Goal: Task Accomplishment & Management: Complete application form

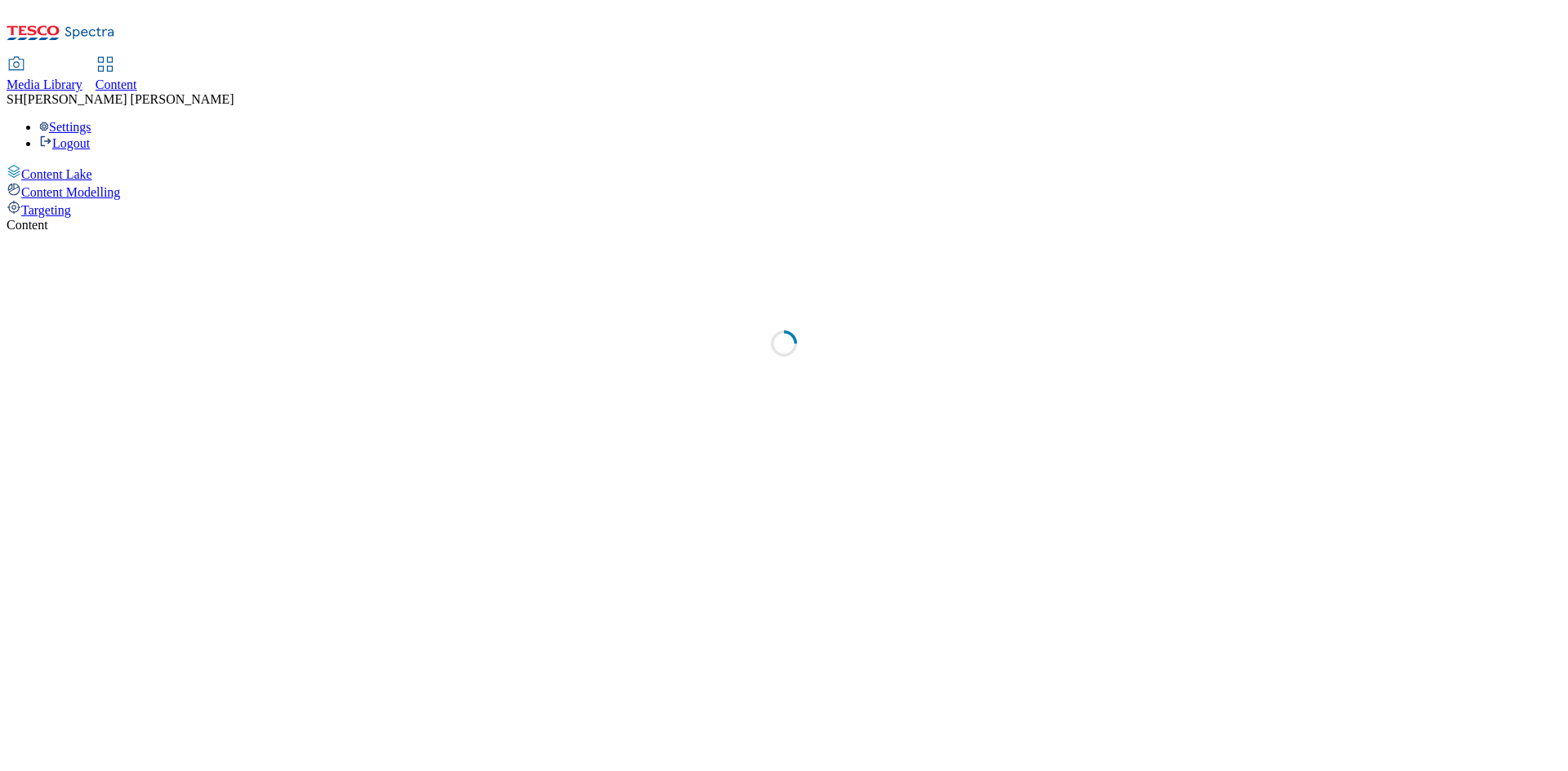
select select "ghs-[GEOGRAPHIC_DATA]"
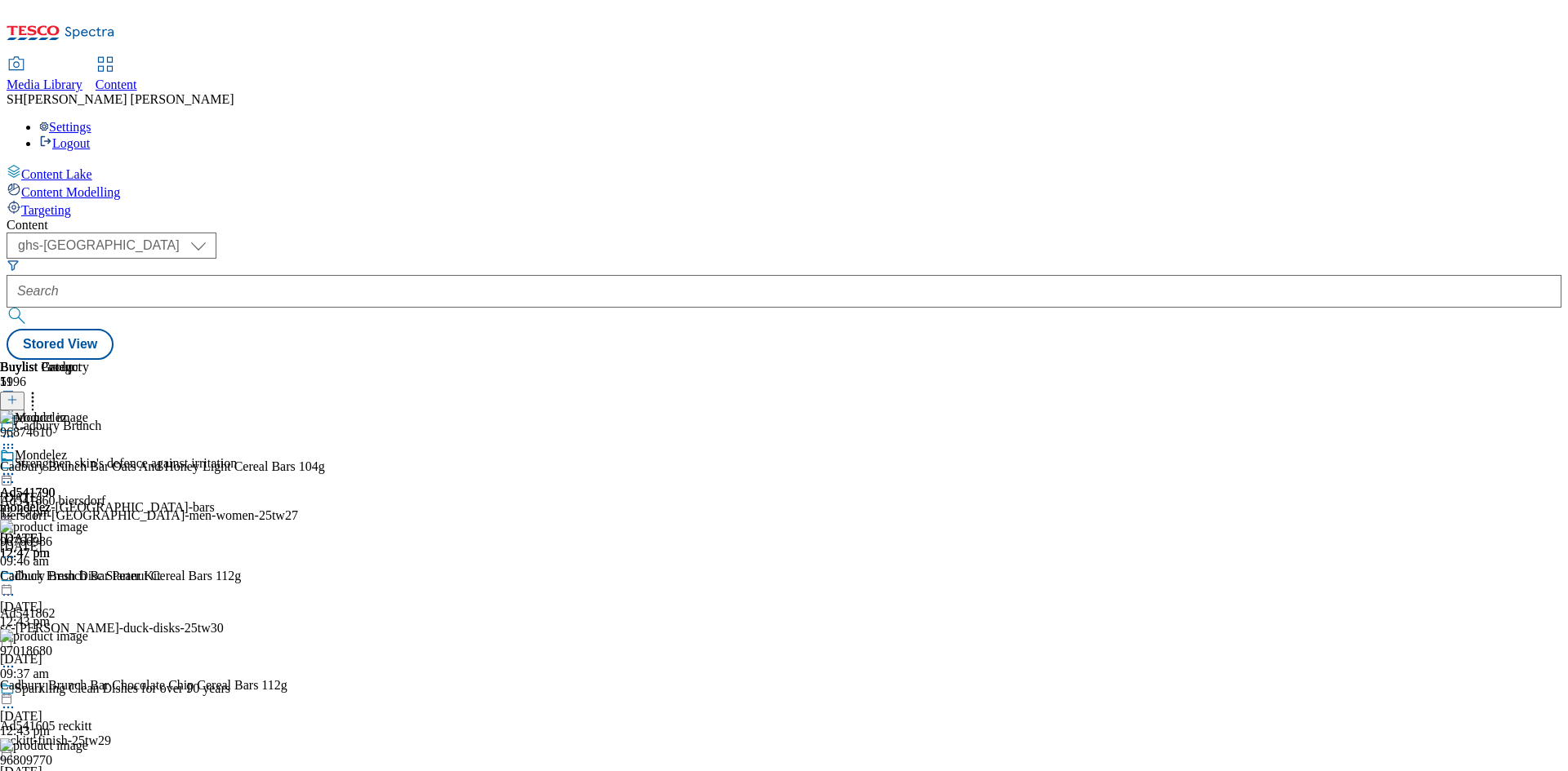
click at [18, 402] on icon at bounding box center [12, 408] width 12 height 12
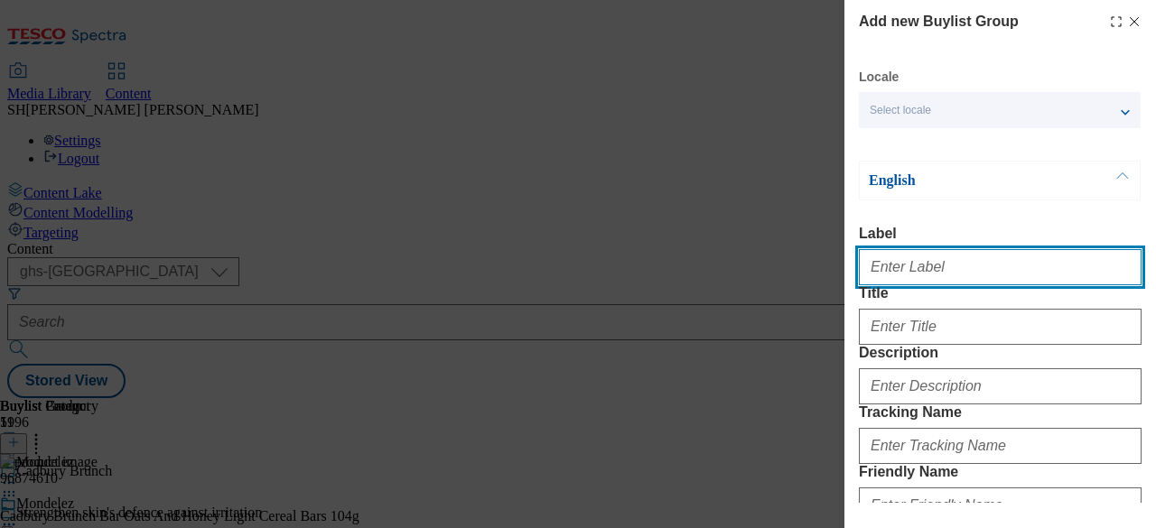
click at [946, 267] on input "Label" at bounding box center [1000, 267] width 283 height 36
click at [898, 265] on input "Label" at bounding box center [1000, 267] width 283 height 36
type input "a"
paste input "541512"
type input "AD541512"
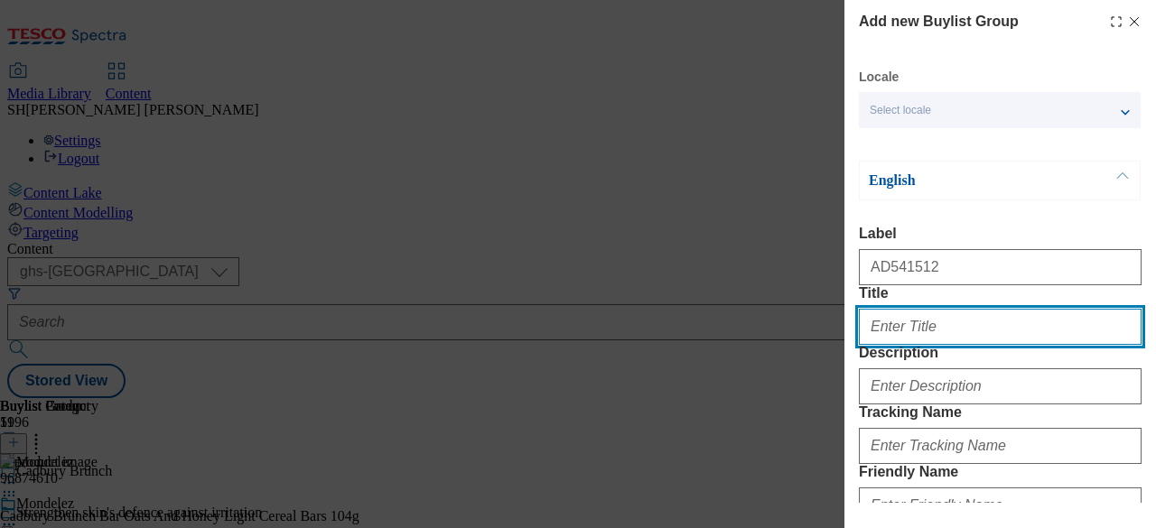
click at [938, 345] on input "Title" at bounding box center [1000, 327] width 283 height 36
type input "Family Fun"
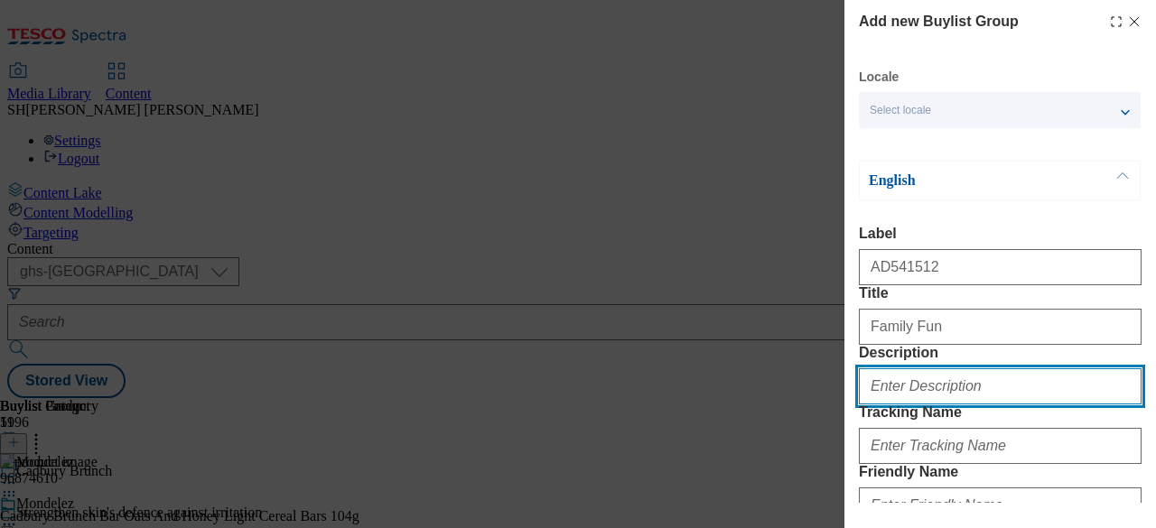
click at [931, 405] on input "Description" at bounding box center [1000, 386] width 283 height 36
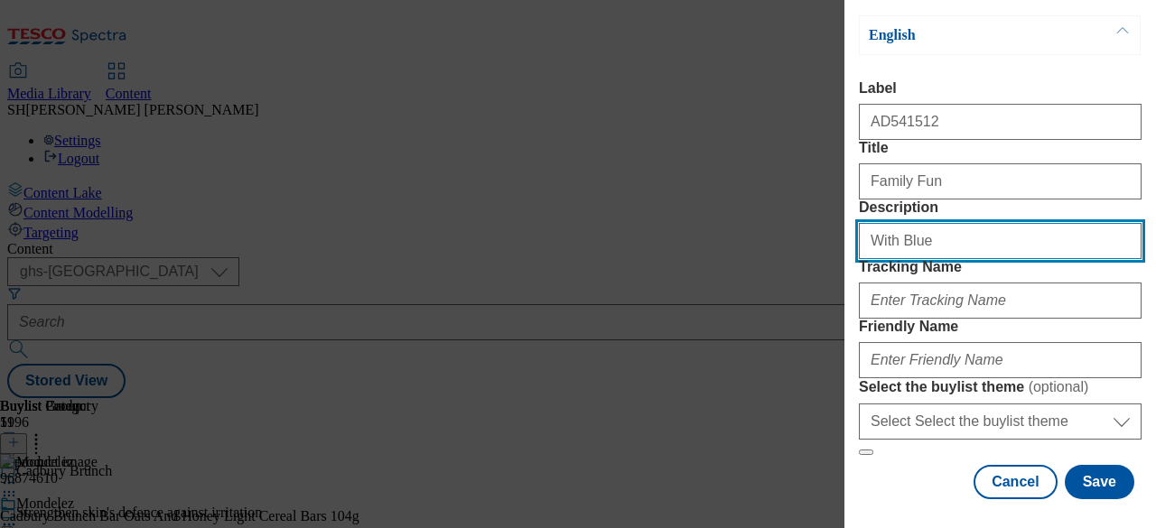
scroll to position [271, 0]
type input "With Blue"
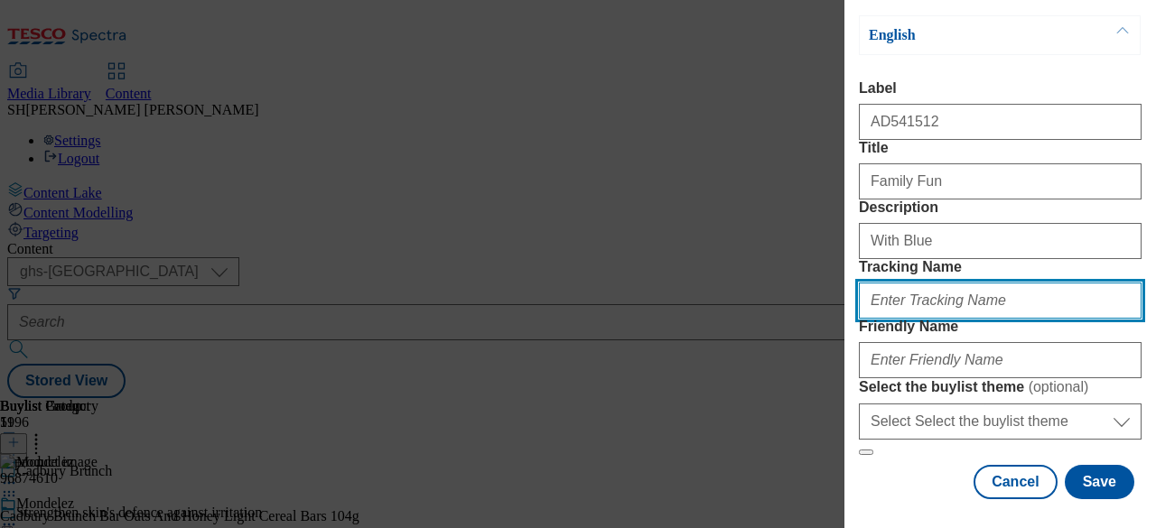
click at [963, 283] on input "Tracking Name" at bounding box center [1000, 301] width 283 height 36
paste input "541512"
type input "DH_AD541512"
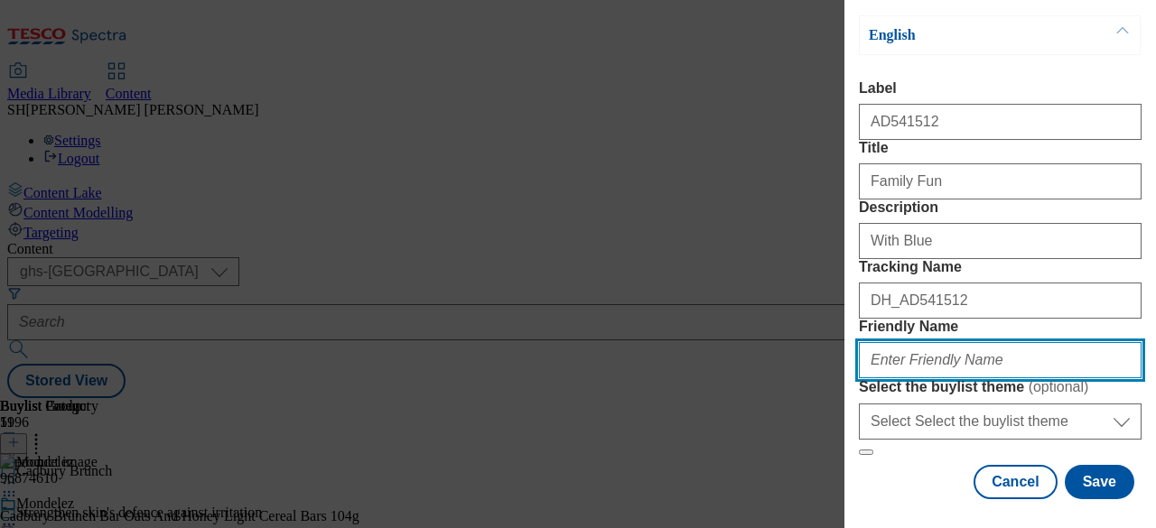
click at [952, 364] on input "Friendly Name" at bounding box center [1000, 360] width 283 height 36
type input "B"
type input "blueyshampoo"
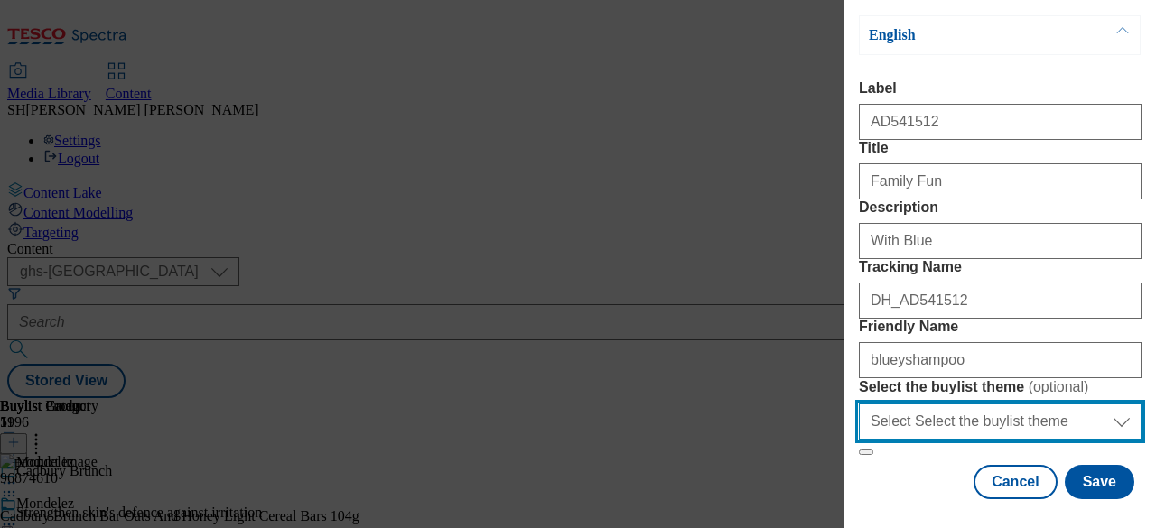
click at [1032, 404] on select "Select Select the buylist theme default fandf" at bounding box center [1000, 422] width 283 height 36
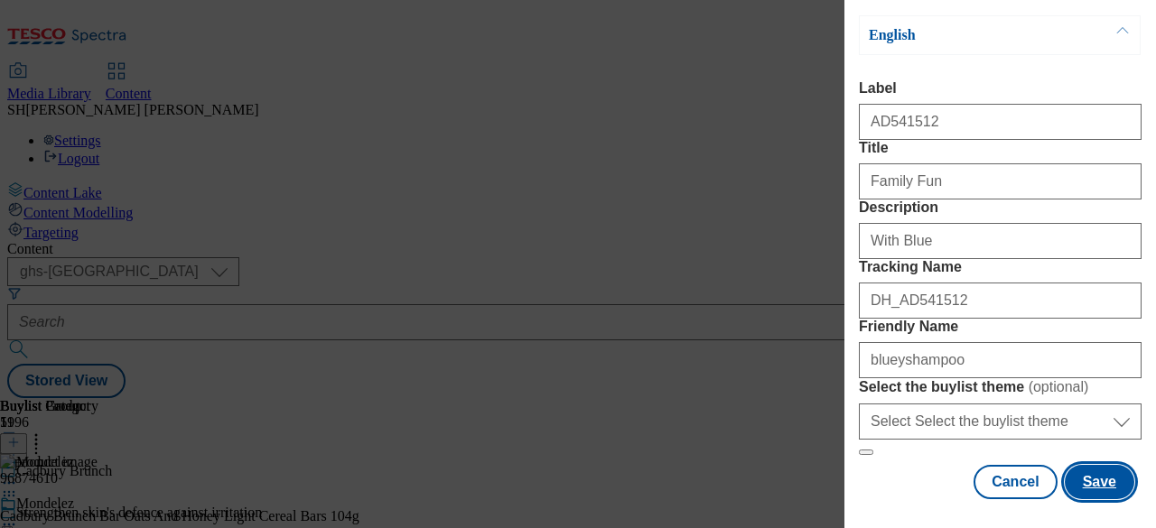
click at [1094, 472] on button "Save" at bounding box center [1100, 482] width 70 height 34
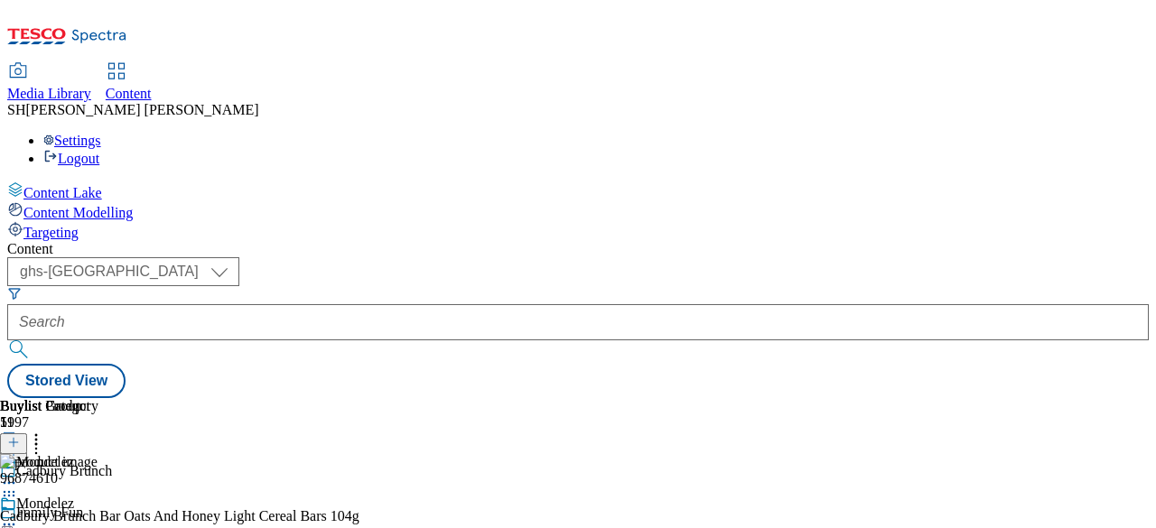
scroll to position [181, 0]
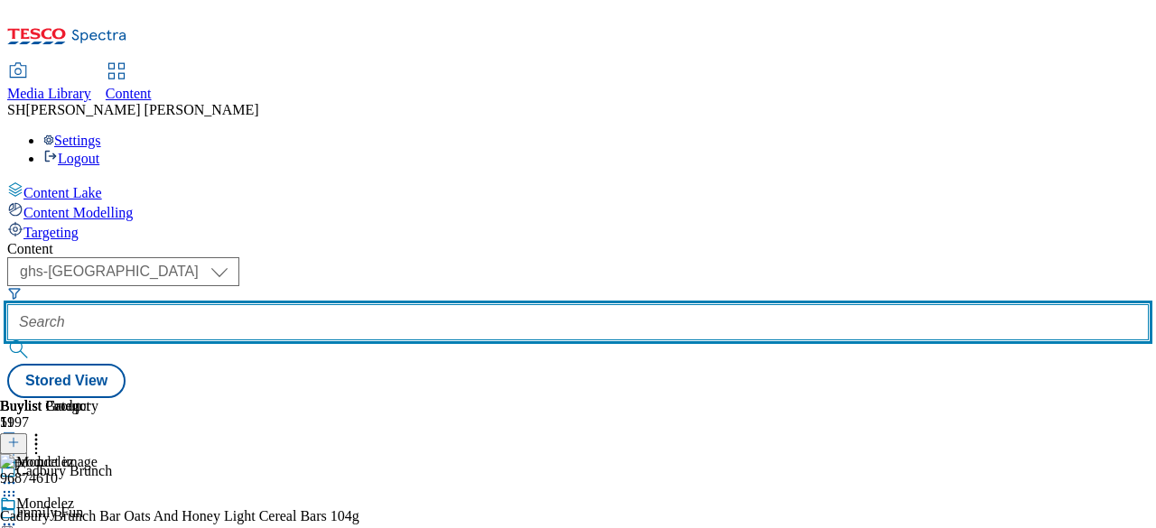
click at [446, 304] on input "text" at bounding box center [578, 322] width 1142 height 36
paste input "541512"
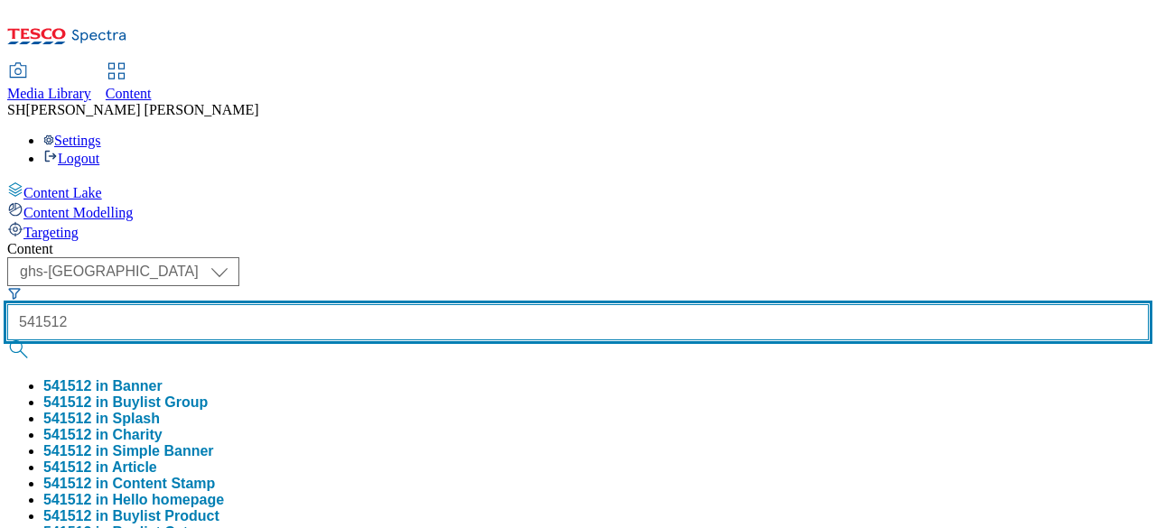
type input "541512"
click at [7, 340] on button "submit" at bounding box center [19, 349] width 25 height 18
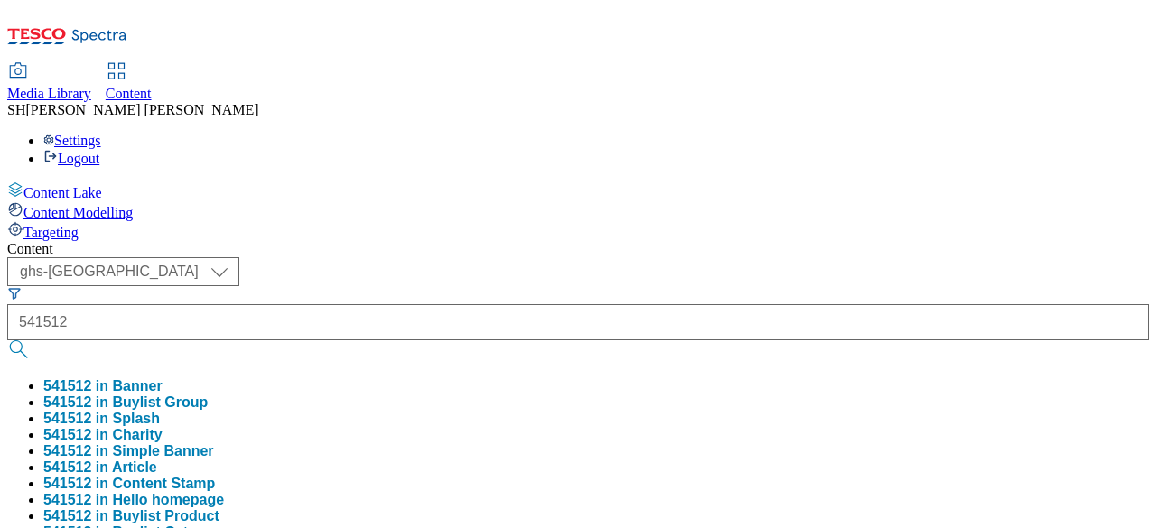
click at [779, 257] on div "( optional ) ghs-roi ghs-uk ghs-uk 541512 541512 in Banner 541512 in Buylist Gr…" at bounding box center [578, 461] width 1142 height 408
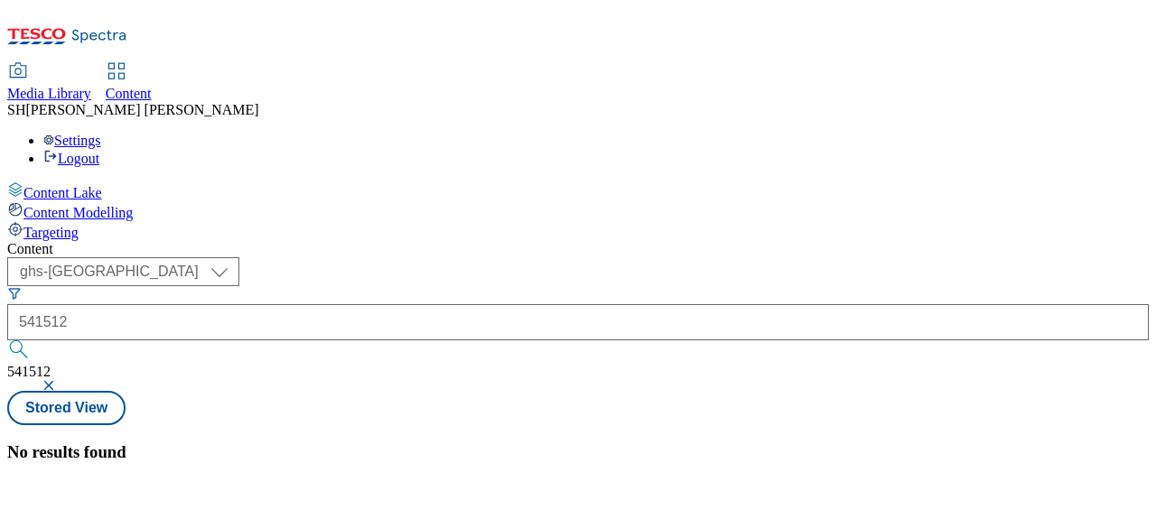
click at [60, 380] on button "button" at bounding box center [51, 385] width 18 height 11
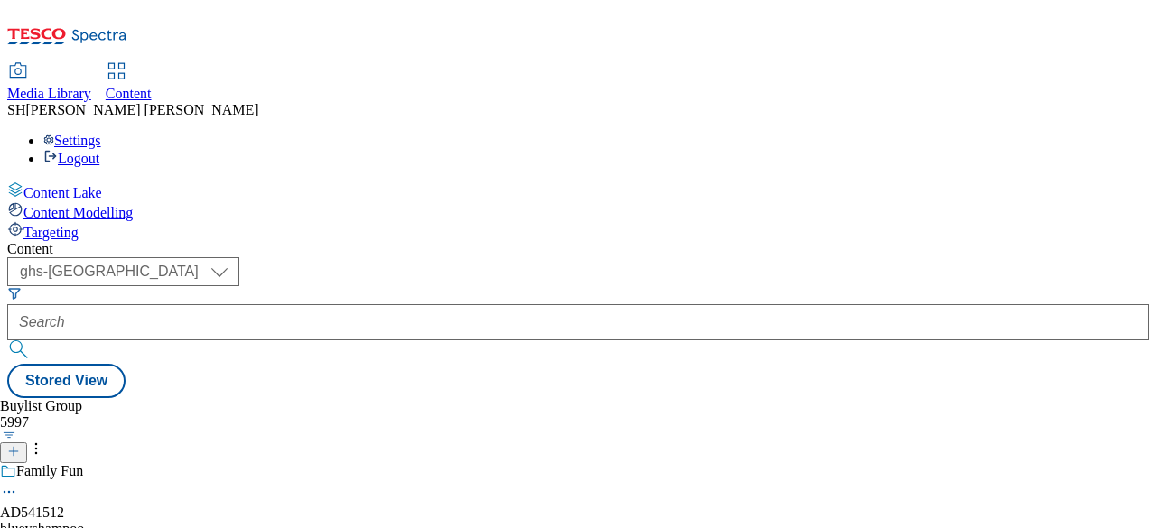
click at [388, 463] on div "Family Fun AD541512 blueyshampoo [DATE] 11:04 am" at bounding box center [194, 525] width 388 height 125
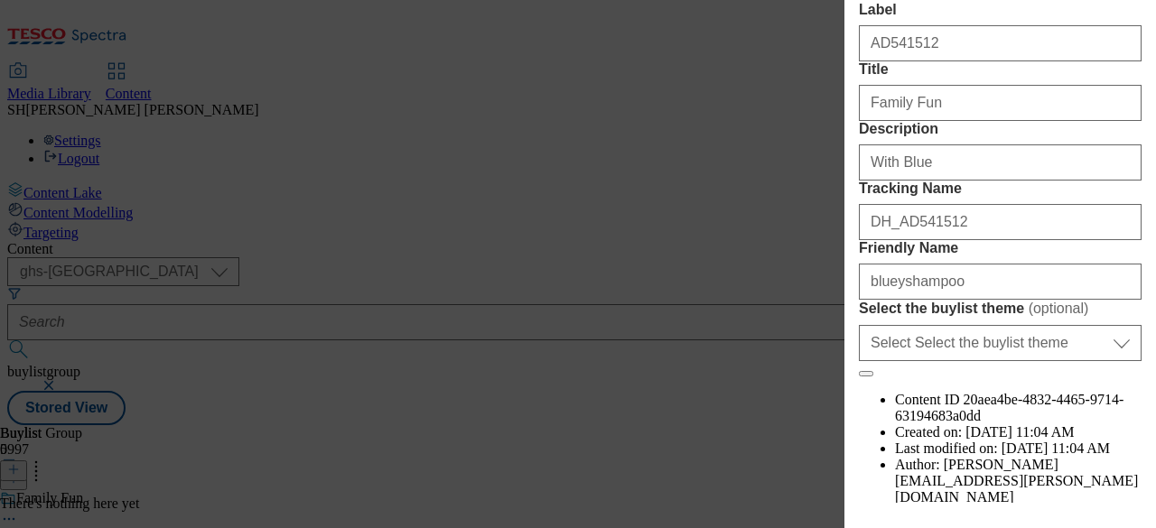
scroll to position [361, 0]
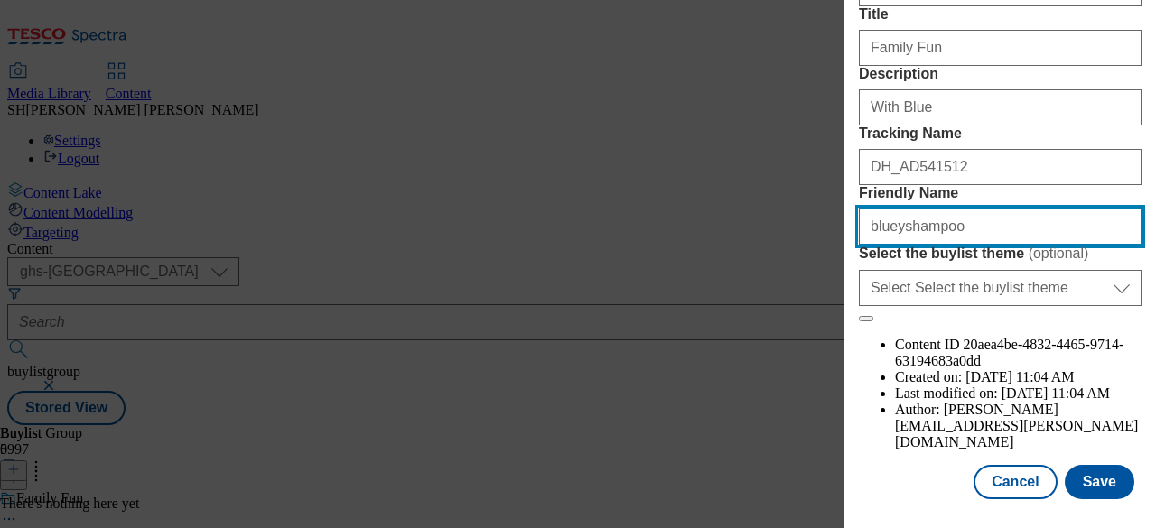
drag, startPoint x: 956, startPoint y: 353, endPoint x: 845, endPoint y: 351, distance: 111.1
click at [845, 351] on div "Edit Buylist Group Locale Select locale English Welsh English Content Propertie…" at bounding box center [1000, 251] width 312 height 503
type input "B"
type input "blueybaby"
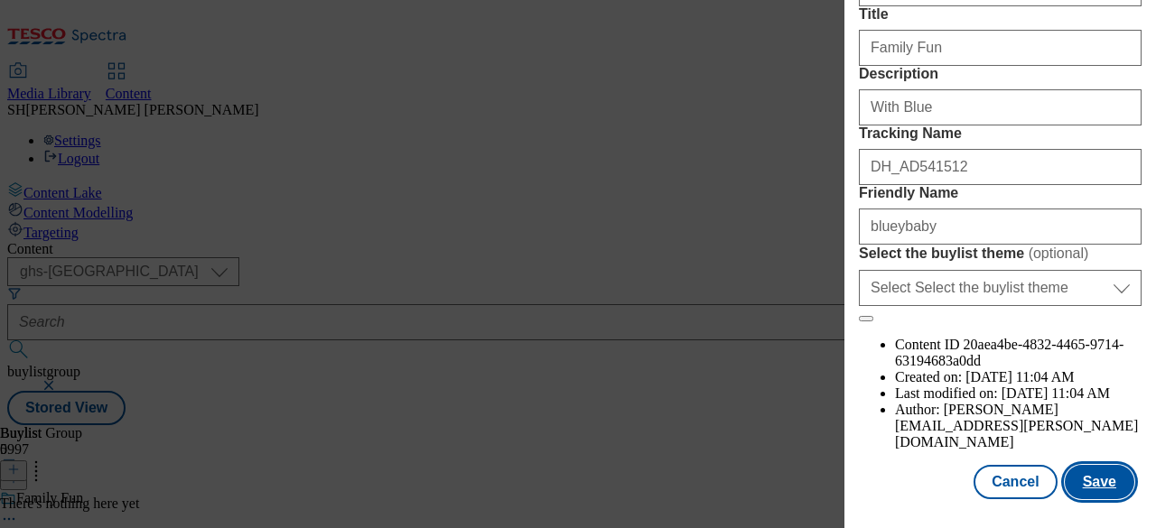
click at [1087, 473] on button "Save" at bounding box center [1100, 482] width 70 height 34
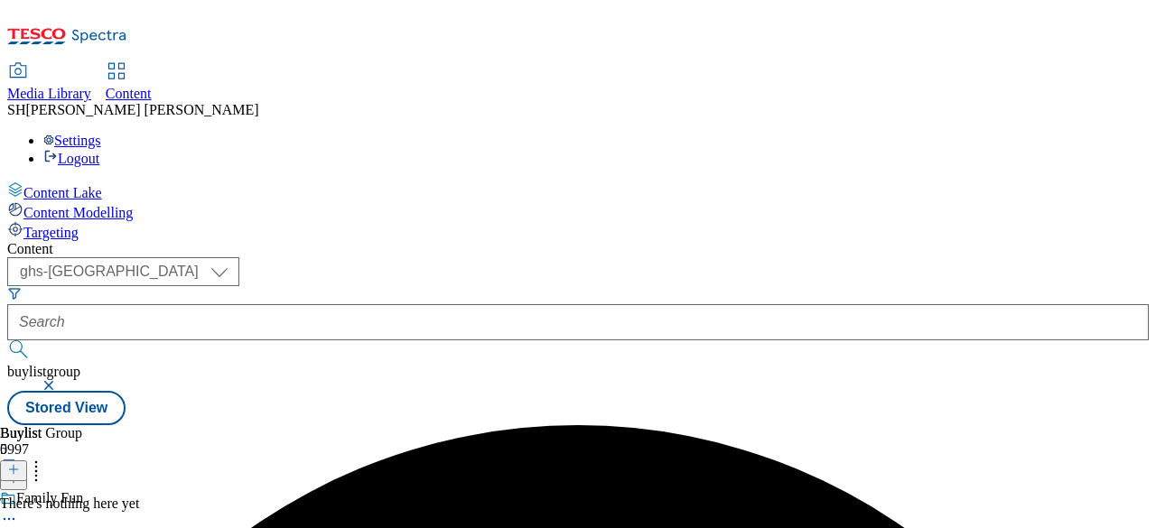
click at [20, 463] on icon at bounding box center [13, 469] width 13 height 13
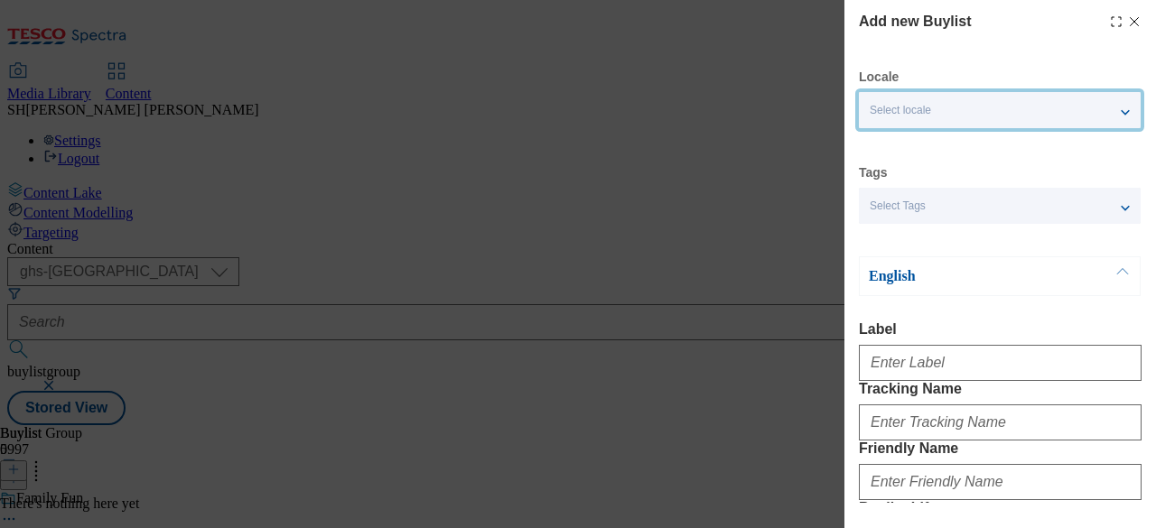
click at [955, 114] on div "Select locale" at bounding box center [1000, 110] width 282 height 36
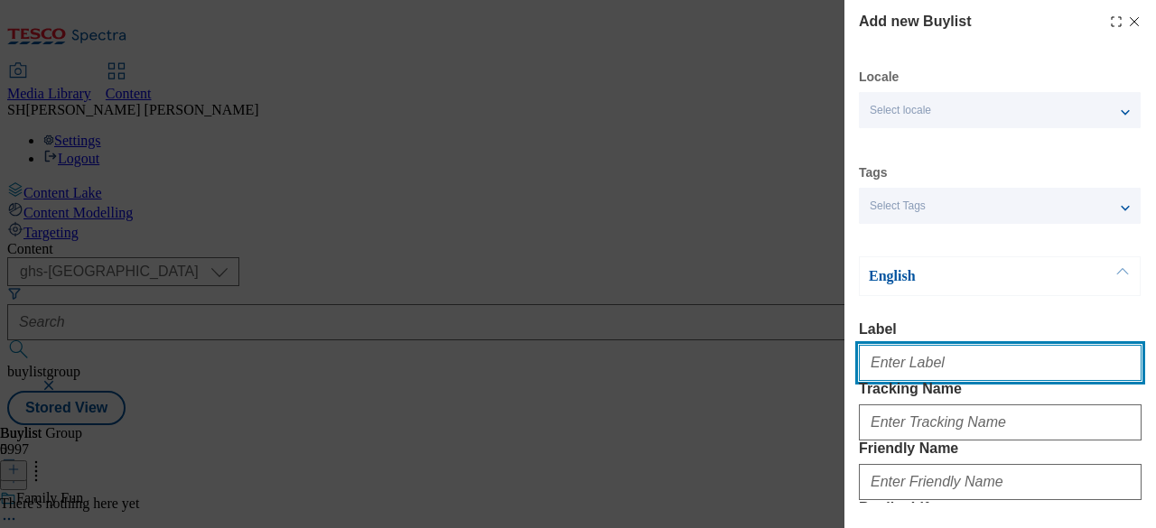
click at [957, 367] on input "Label" at bounding box center [1000, 363] width 283 height 36
type input "a"
paste input "541512"
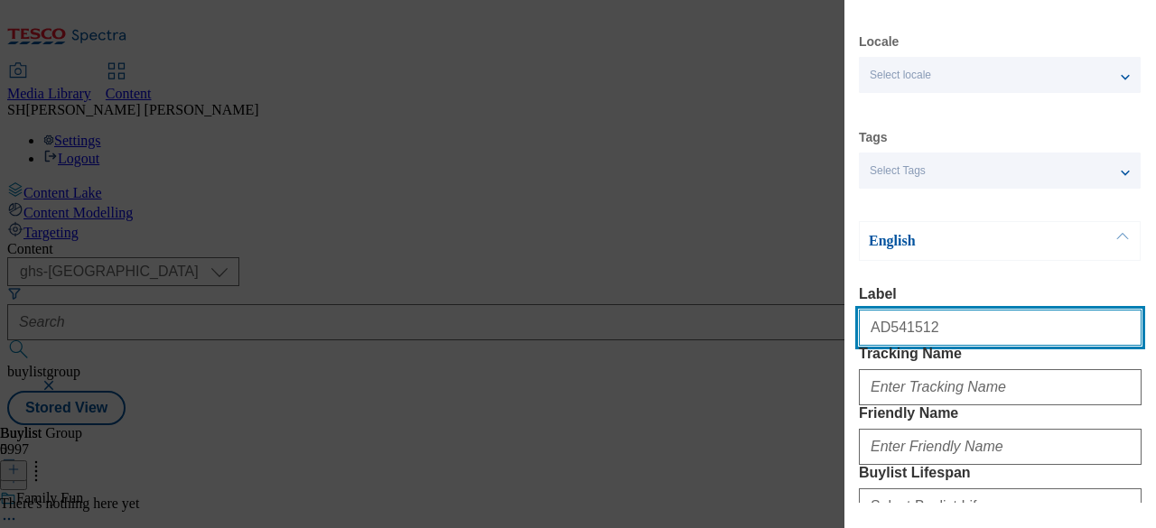
scroll to position [90, 0]
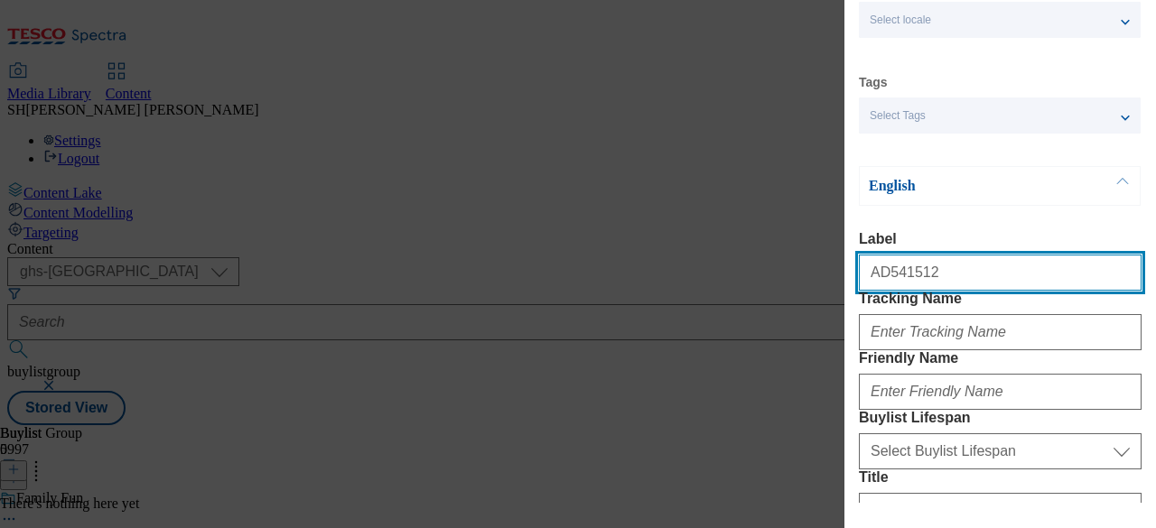
type input "AD541512"
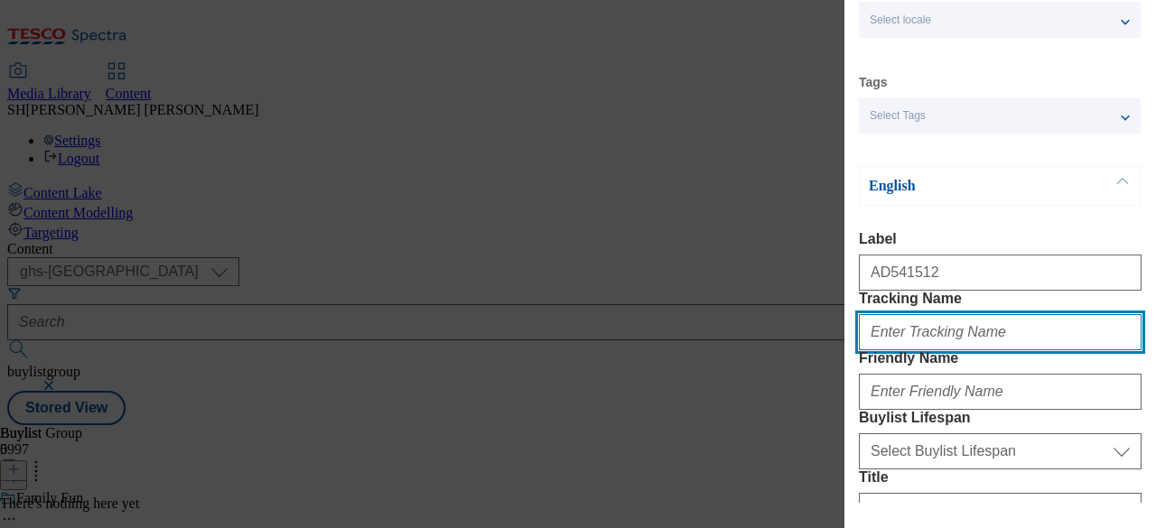
click at [957, 350] on input "Tracking Name" at bounding box center [1000, 332] width 283 height 36
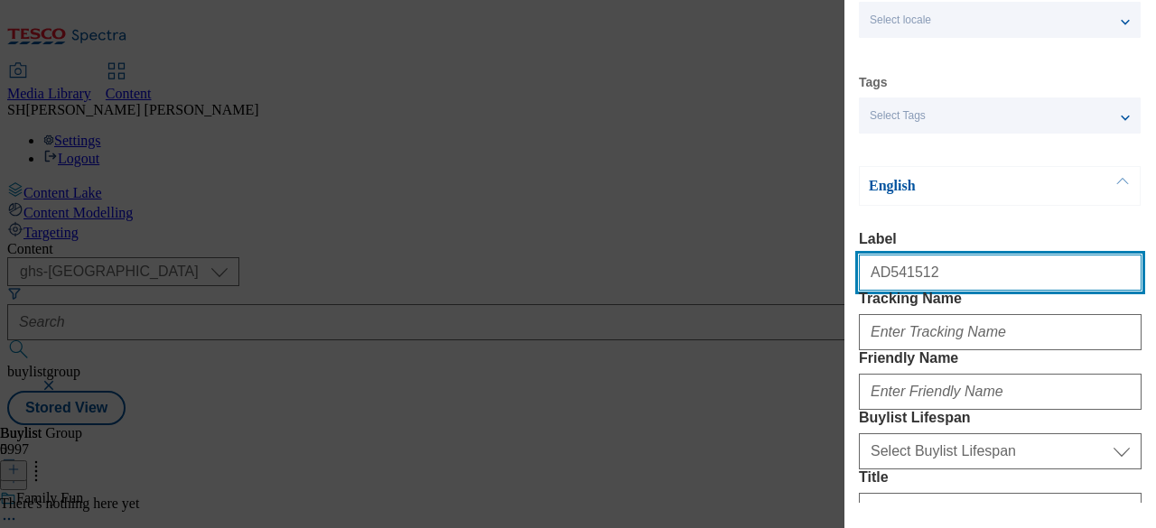
click at [910, 270] on input "AD541512" at bounding box center [1000, 273] width 283 height 36
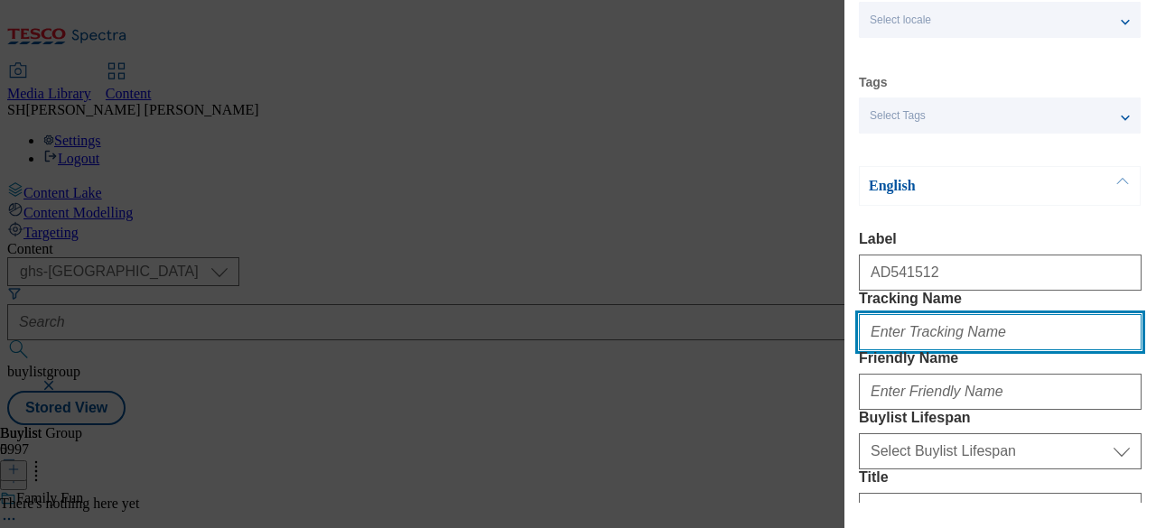
click at [916, 350] on input "Tracking Name" at bounding box center [1000, 332] width 283 height 36
paste input "AD541512"
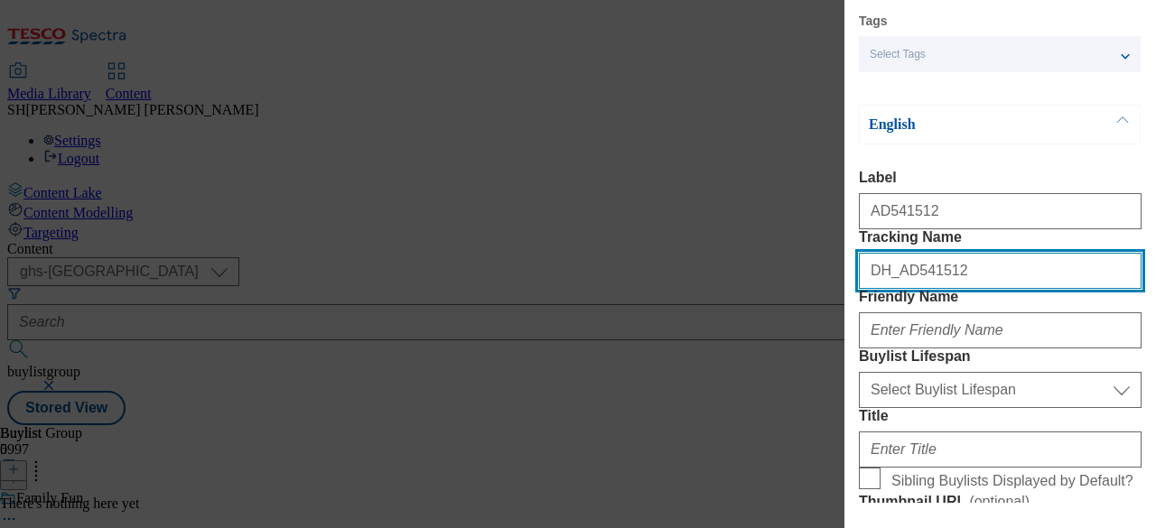
scroll to position [181, 0]
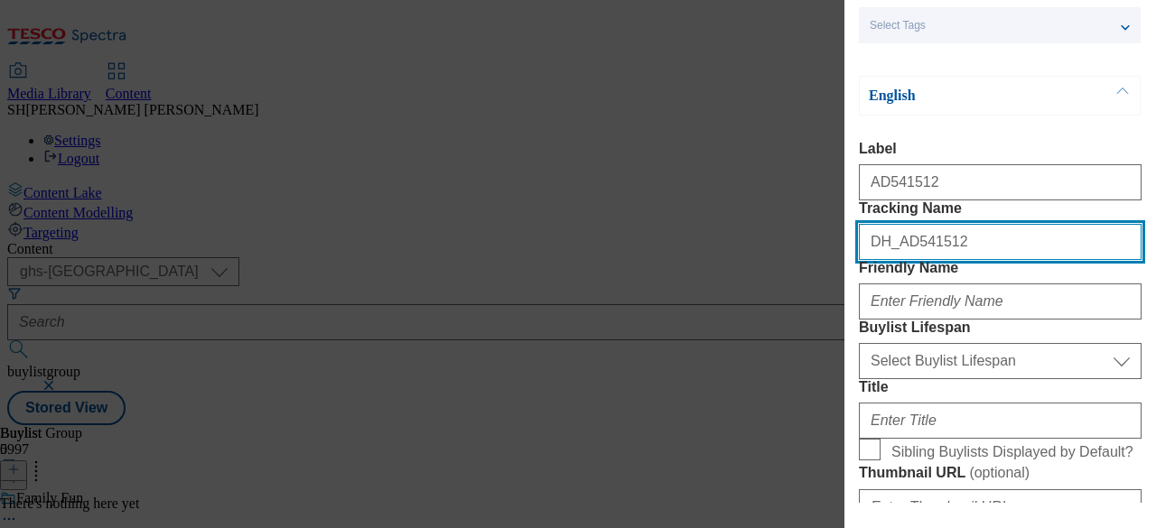
type input "DH_AD541512"
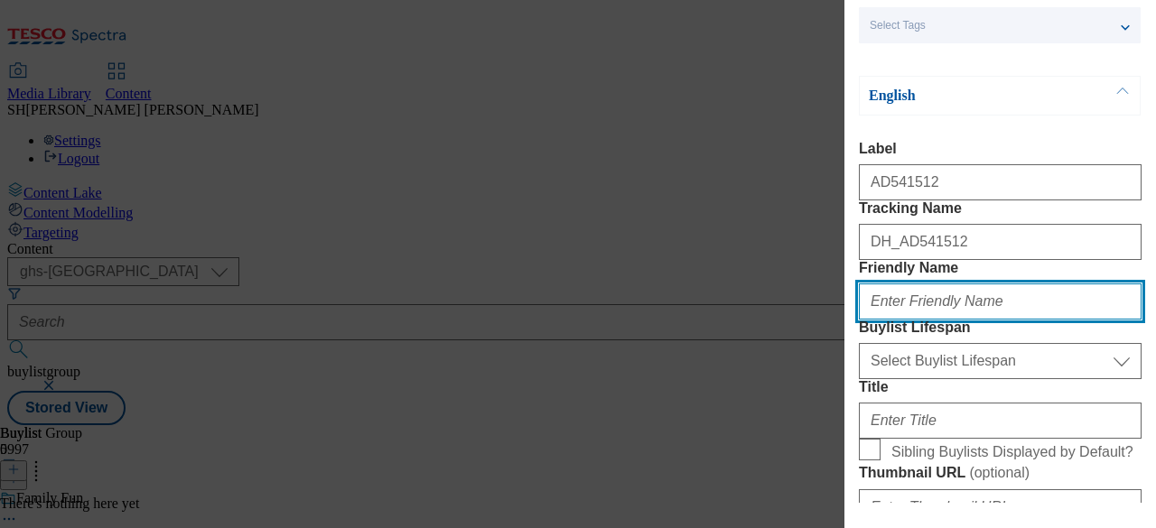
click at [891, 320] on input "Friendly Name" at bounding box center [1000, 302] width 283 height 36
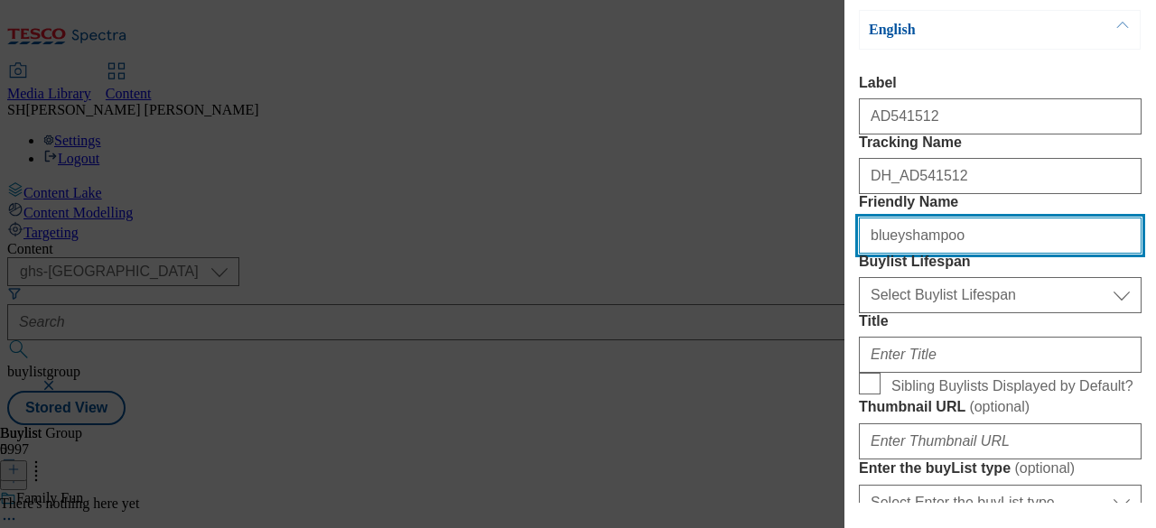
scroll to position [271, 0]
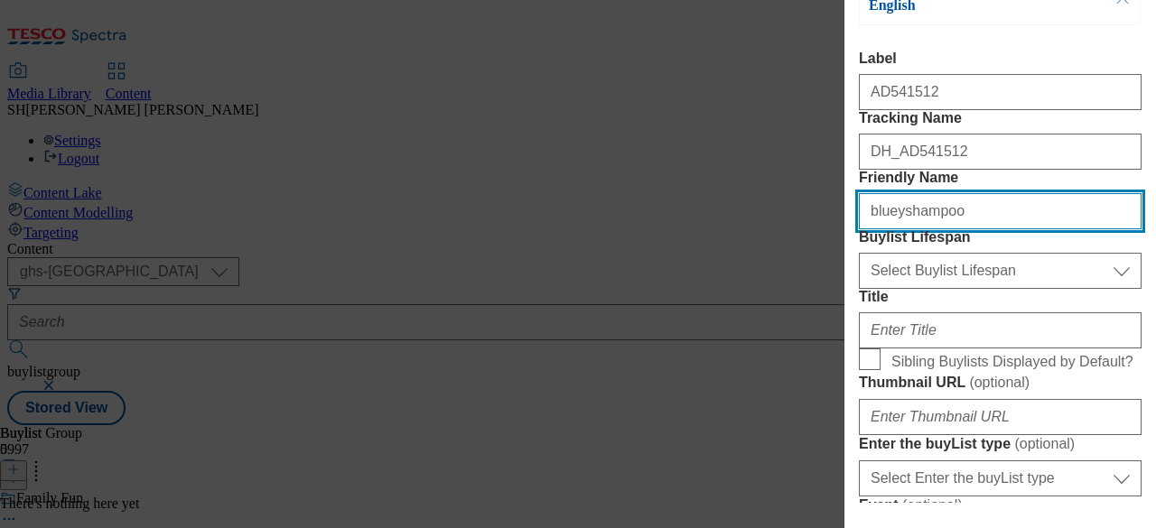
type input "blueyshampoo"
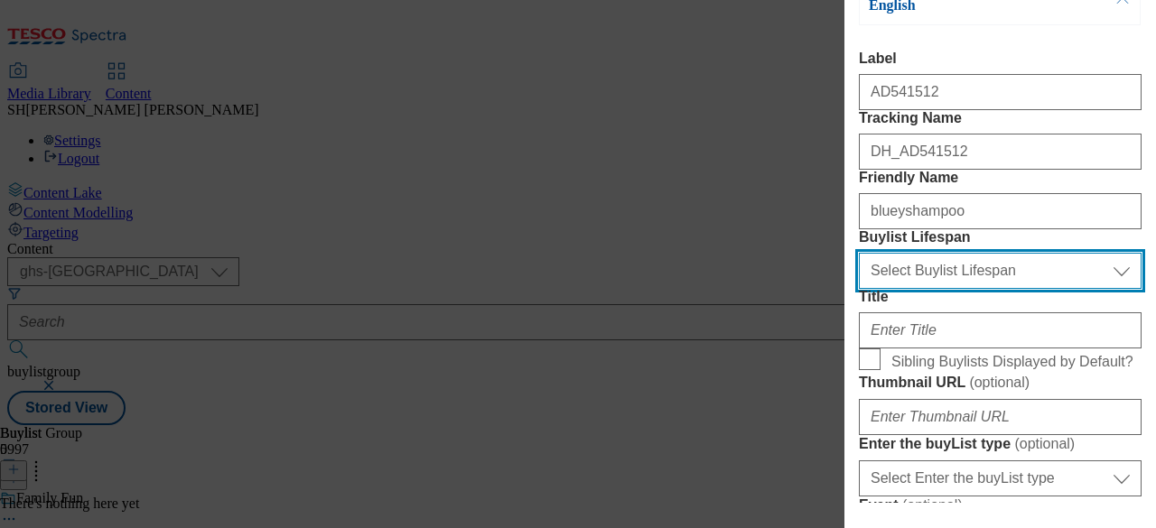
click at [1024, 289] on select "Select Buylist Lifespan evergreen seasonal tactical" at bounding box center [1000, 271] width 283 height 36
select select "seasonal"
click at [859, 289] on select "Select Buylist Lifespan evergreen seasonal tactical" at bounding box center [1000, 271] width 283 height 36
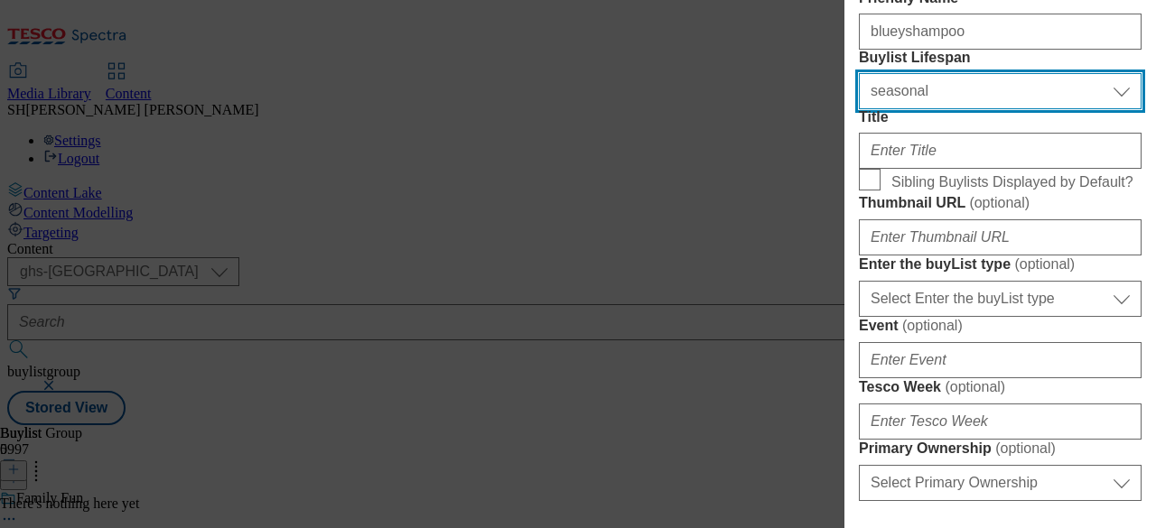
scroll to position [452, 0]
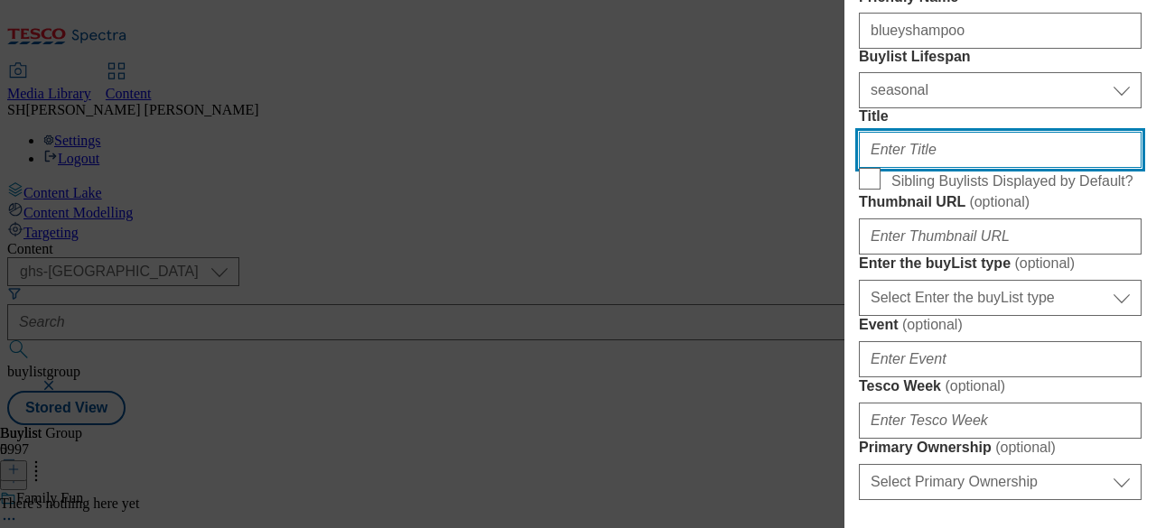
click at [936, 168] on input "Title" at bounding box center [1000, 150] width 283 height 36
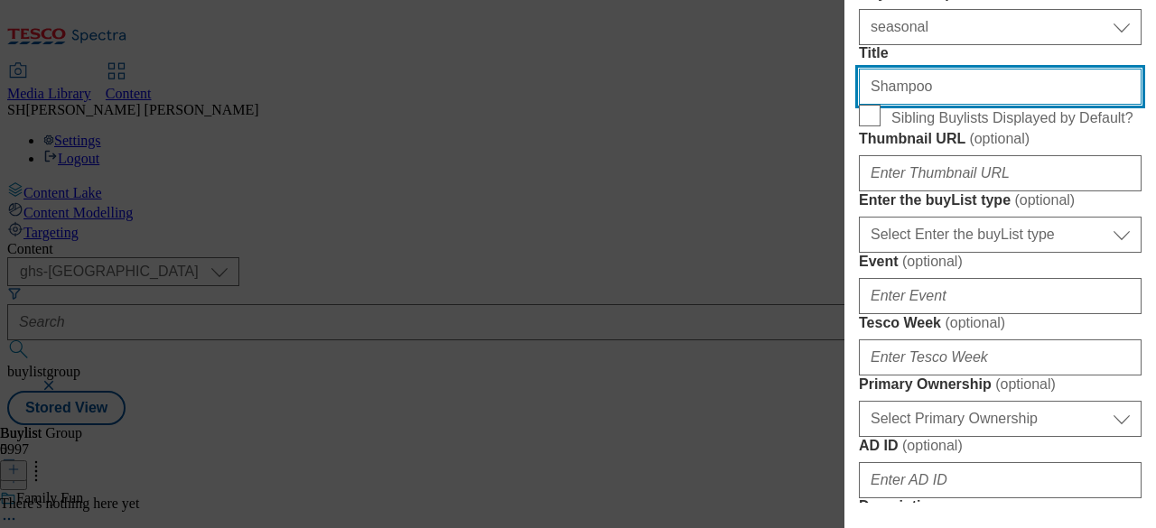
scroll to position [542, 0]
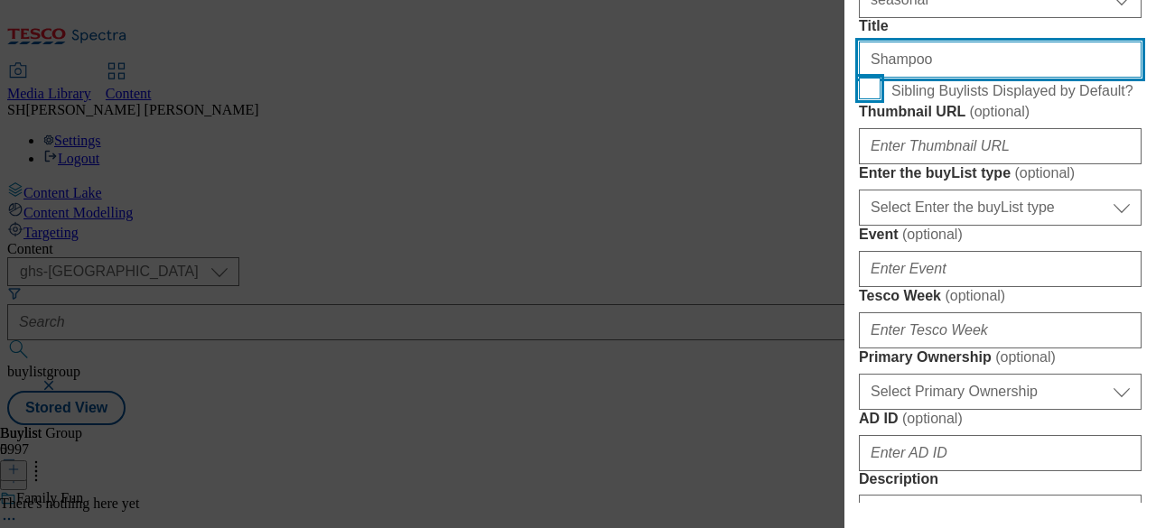
type input "Shampoo"
click at [877, 99] on input "Sibling Buylists Displayed by Default?" at bounding box center [870, 89] width 22 height 22
checkbox input "true"
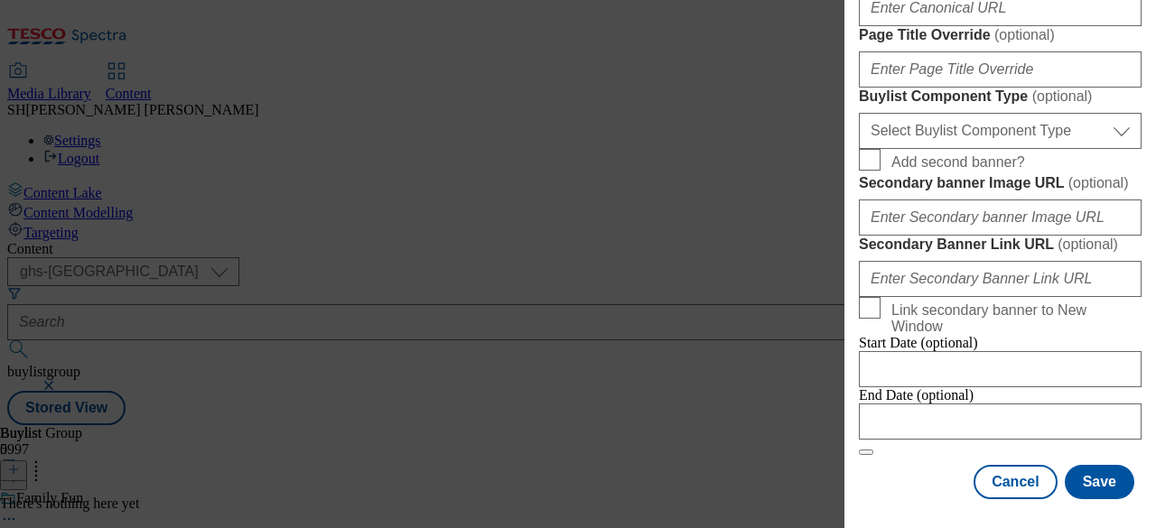
scroll to position [1174, 0]
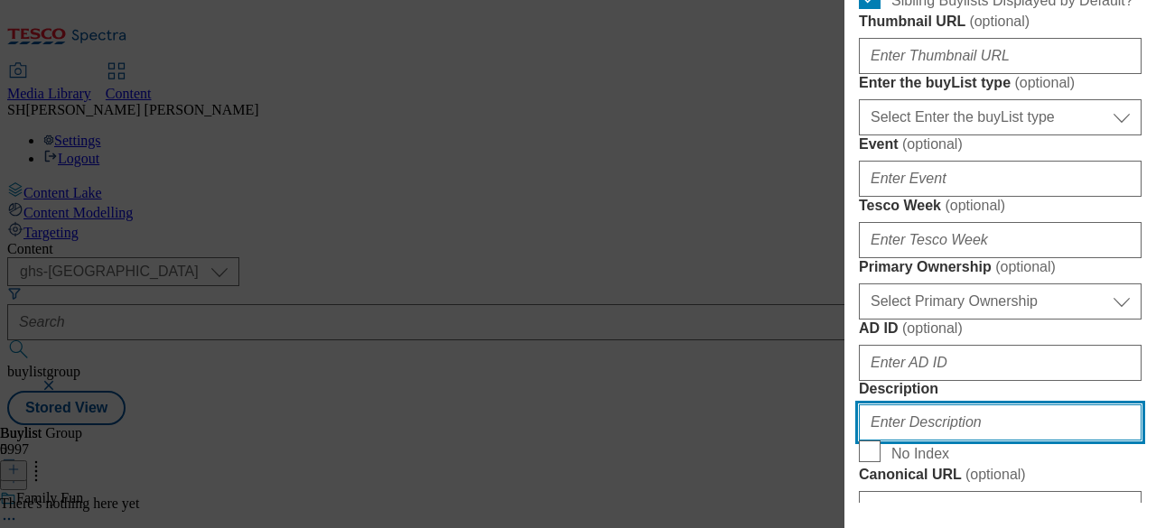
scroll to position [542, 0]
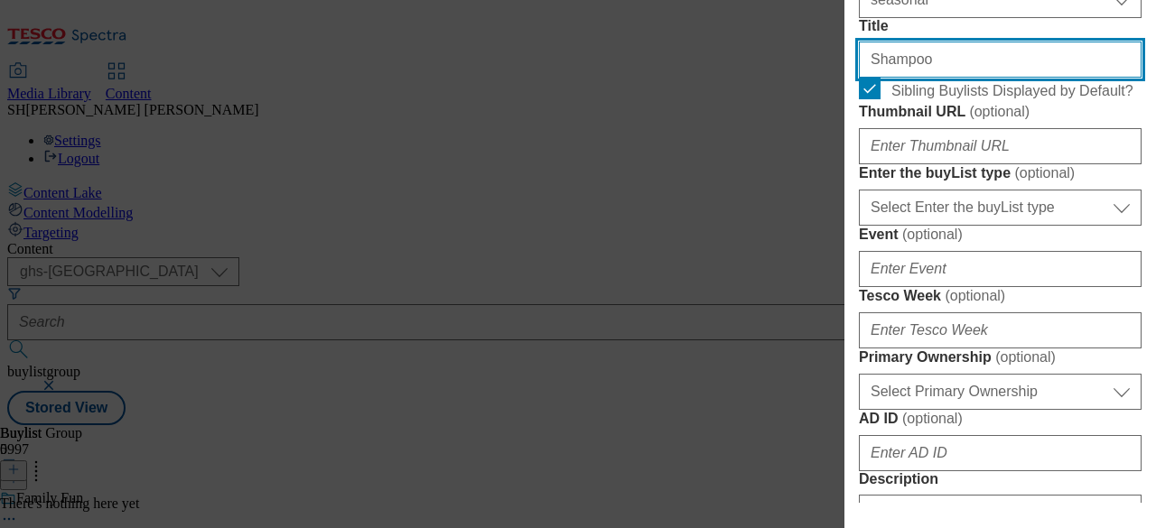
drag, startPoint x: 925, startPoint y: 189, endPoint x: 824, endPoint y: 154, distance: 106.8
click at [857, 189] on div "Add new Buylist Locale Select locale English Welsh Tags Select Tags fnf marketp…" at bounding box center [1000, 251] width 312 height 503
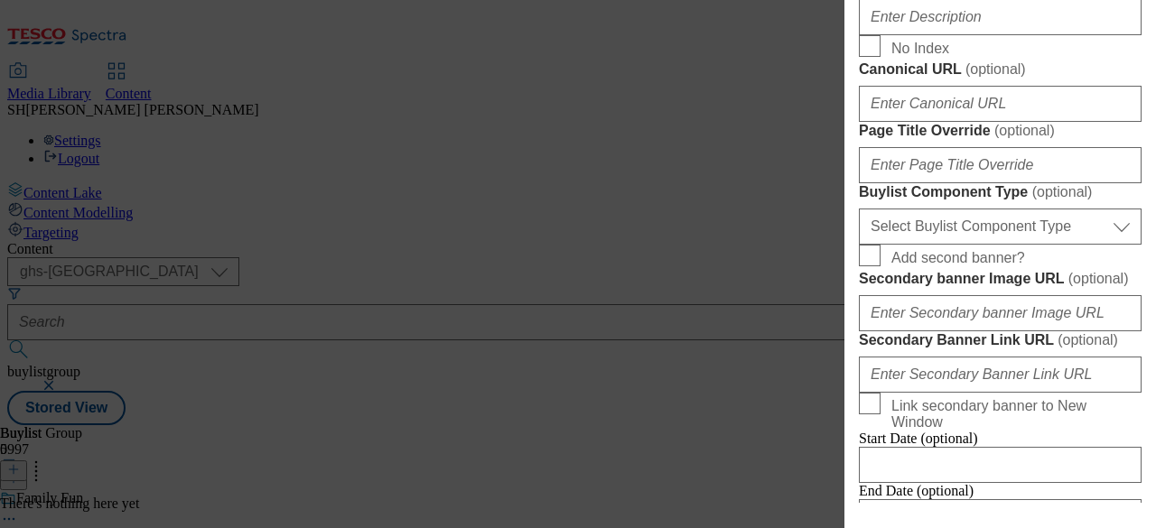
scroll to position [1084, 0]
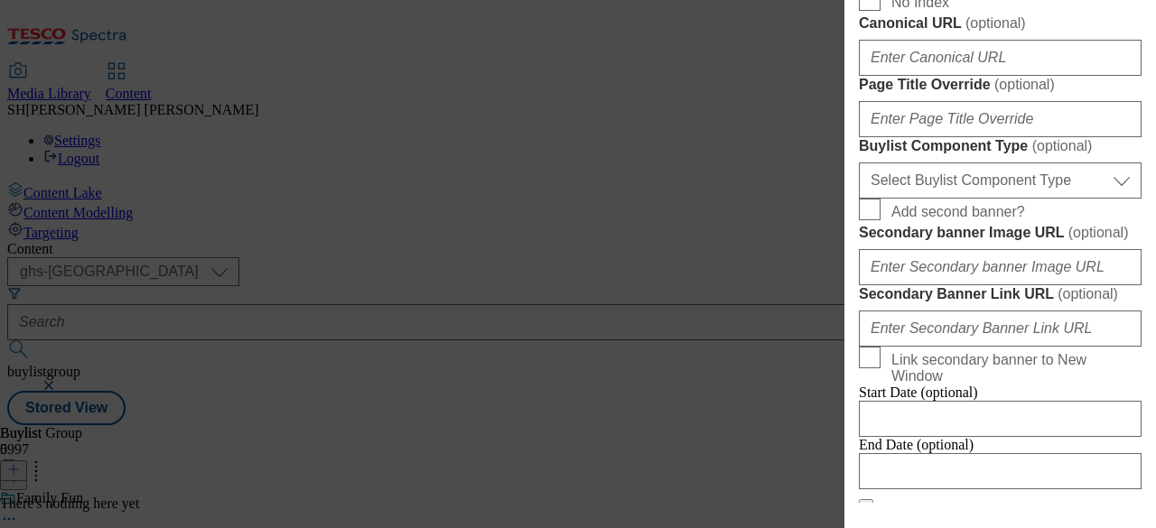
type input "Family fun with bluey"
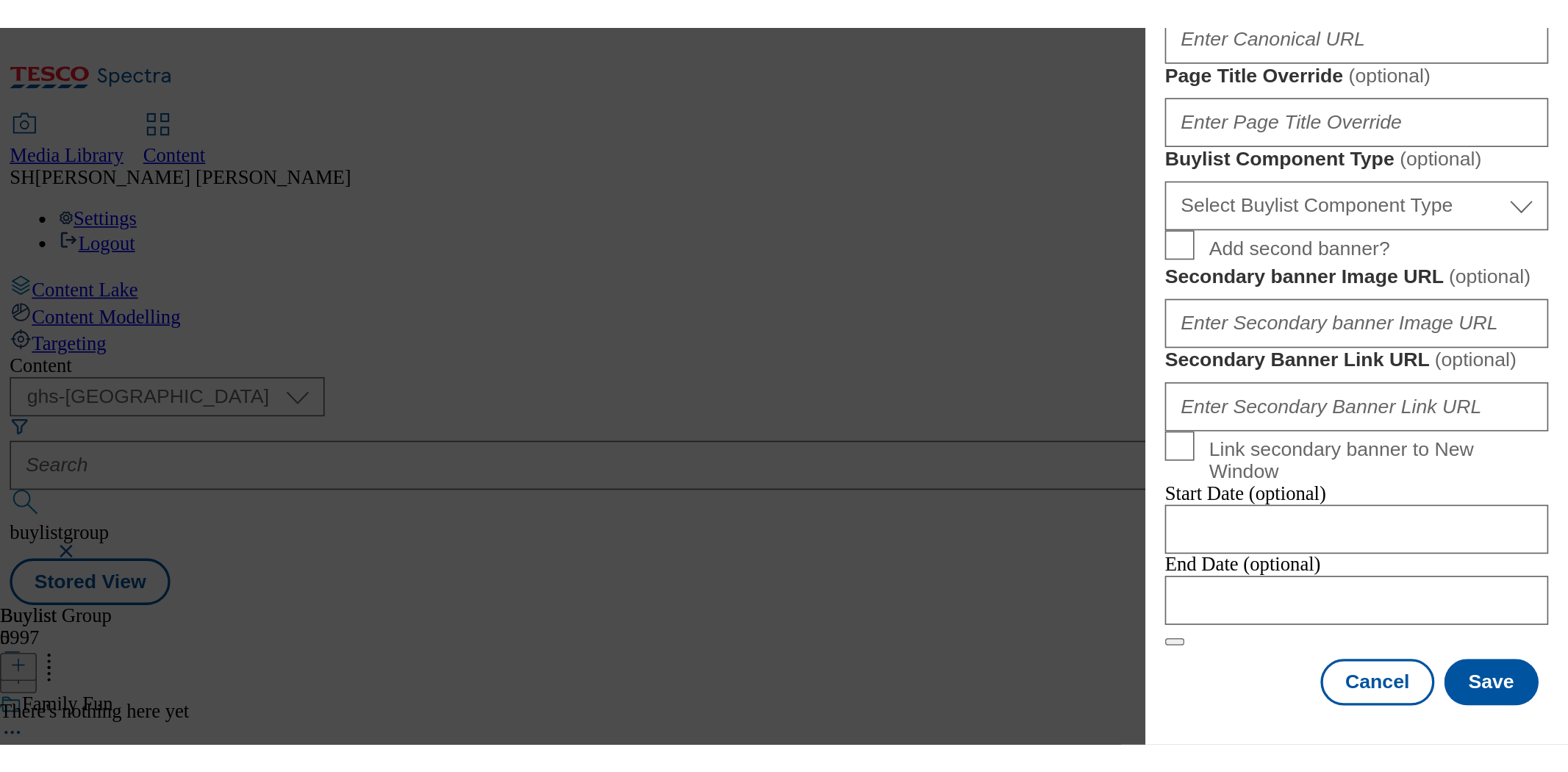
scroll to position [1469, 0]
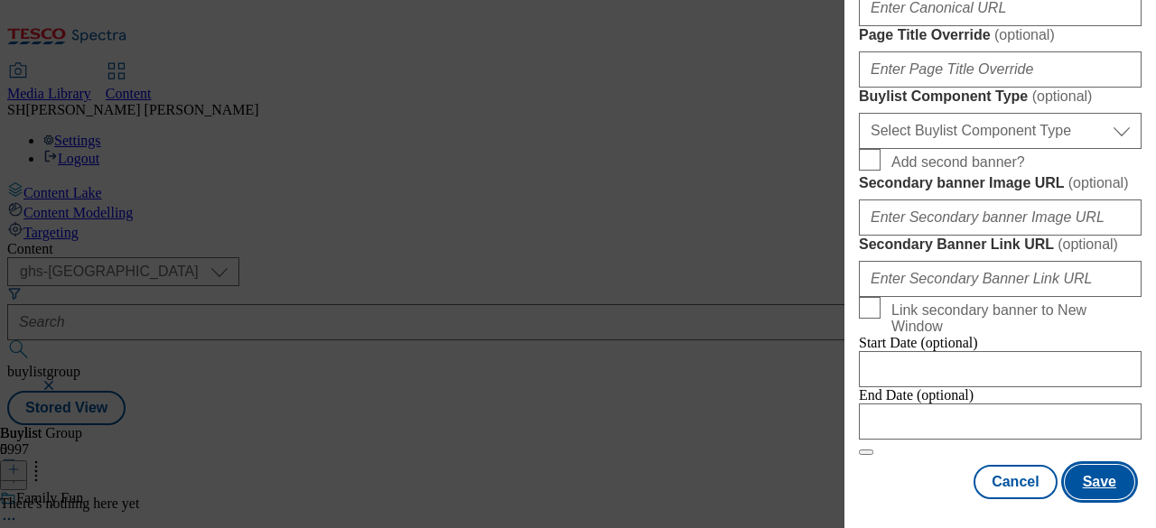
type input "Shampoo"
click at [1077, 465] on button "Save" at bounding box center [1100, 482] width 70 height 34
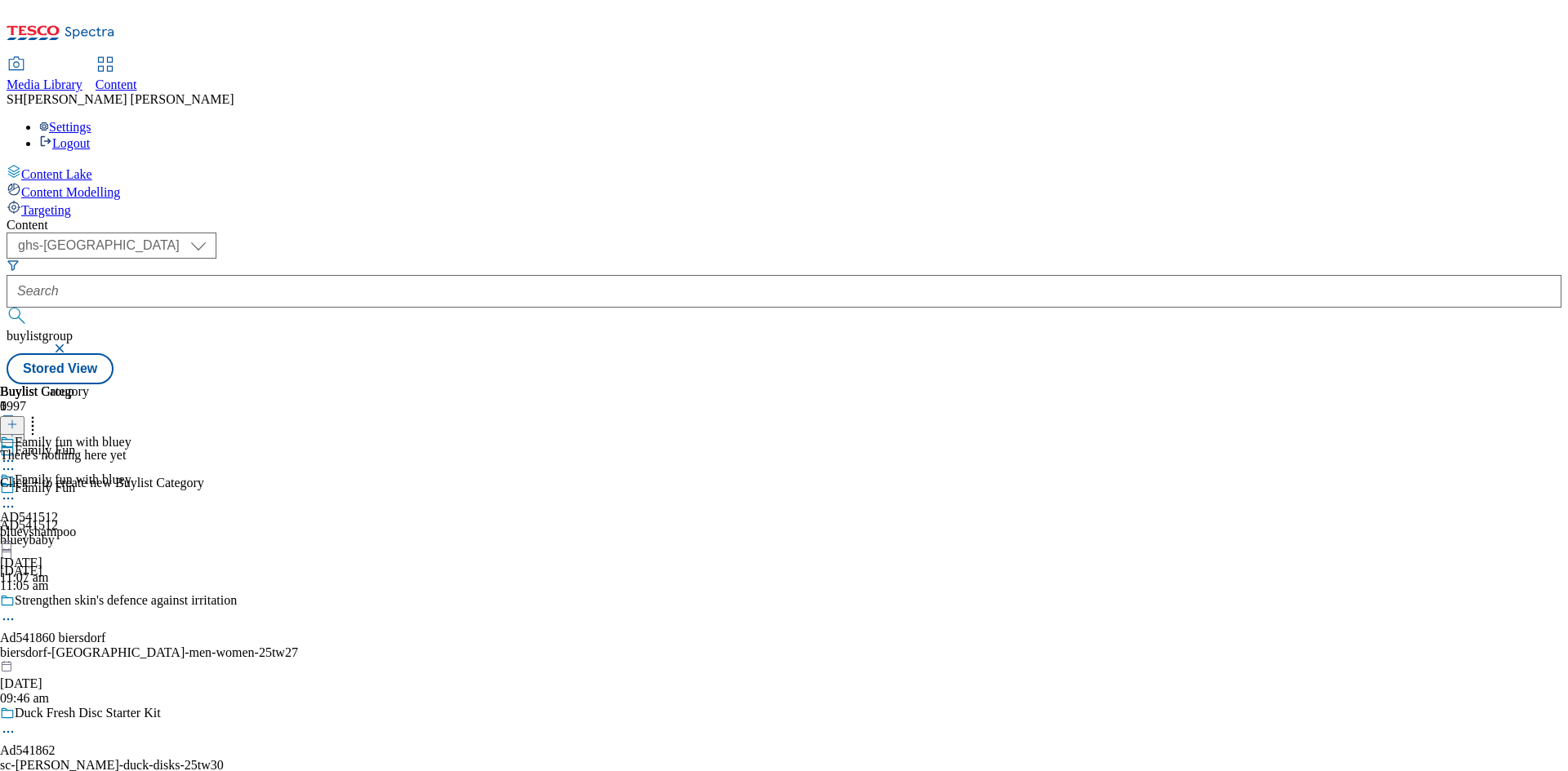
click at [18, 418] on icon at bounding box center [12, 424] width 12 height 12
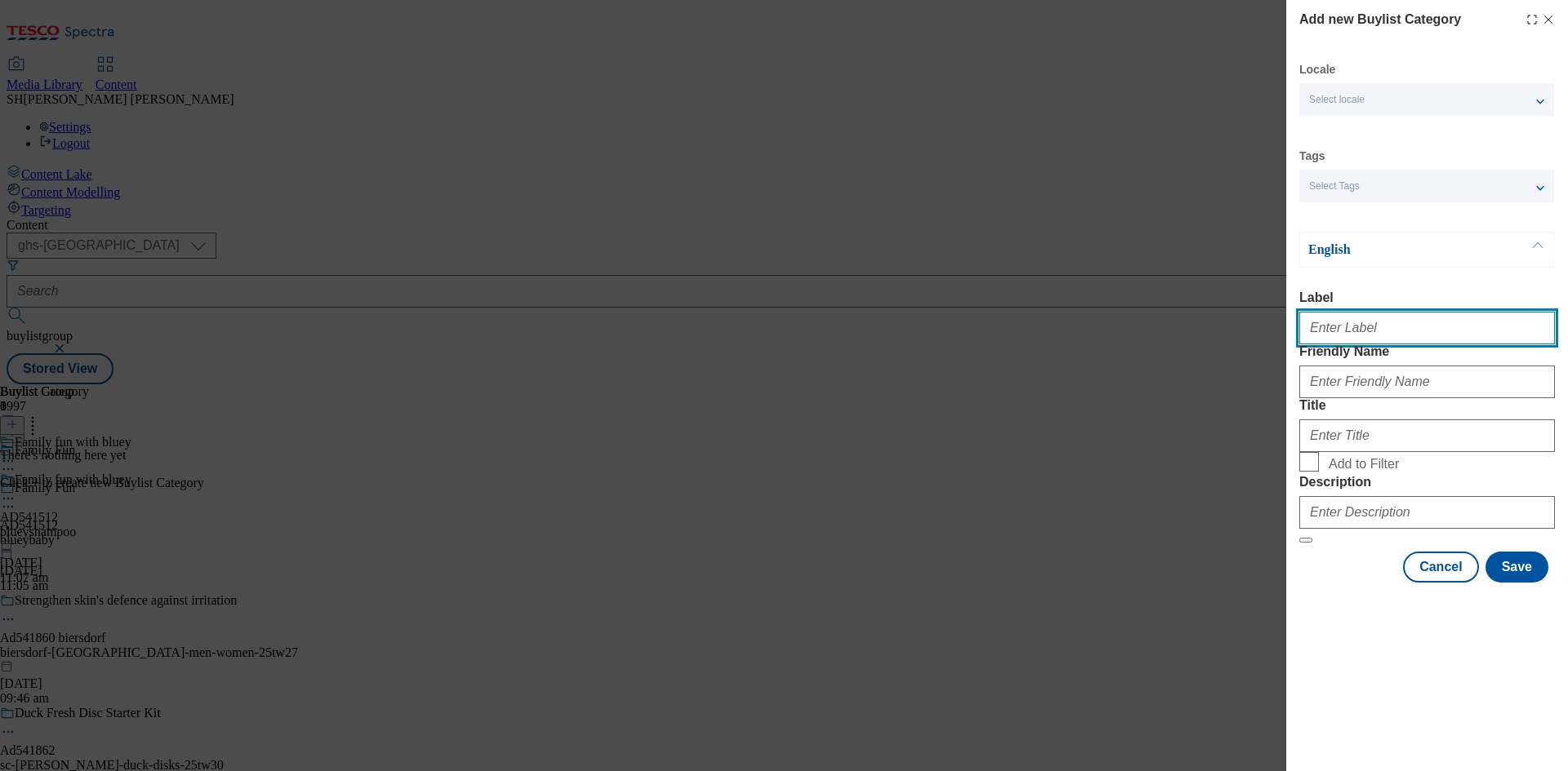
click at [1346, 328] on input "Label" at bounding box center [1427, 328] width 256 height 33
paste input "AD541512"
type input "AD541512"
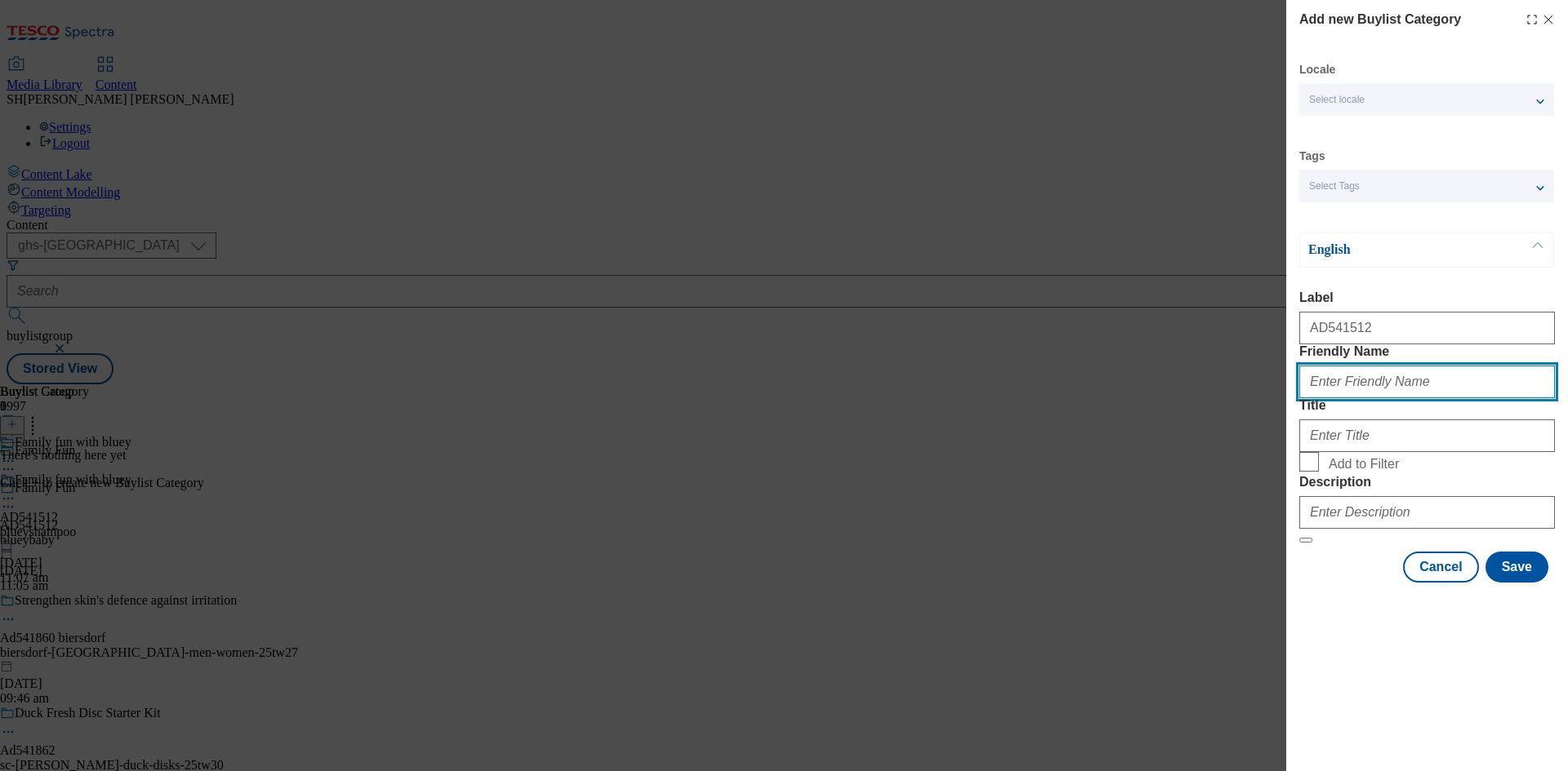
click at [1335, 399] on input "Friendly Name" at bounding box center [1427, 382] width 256 height 33
type input "blueyshampoo"
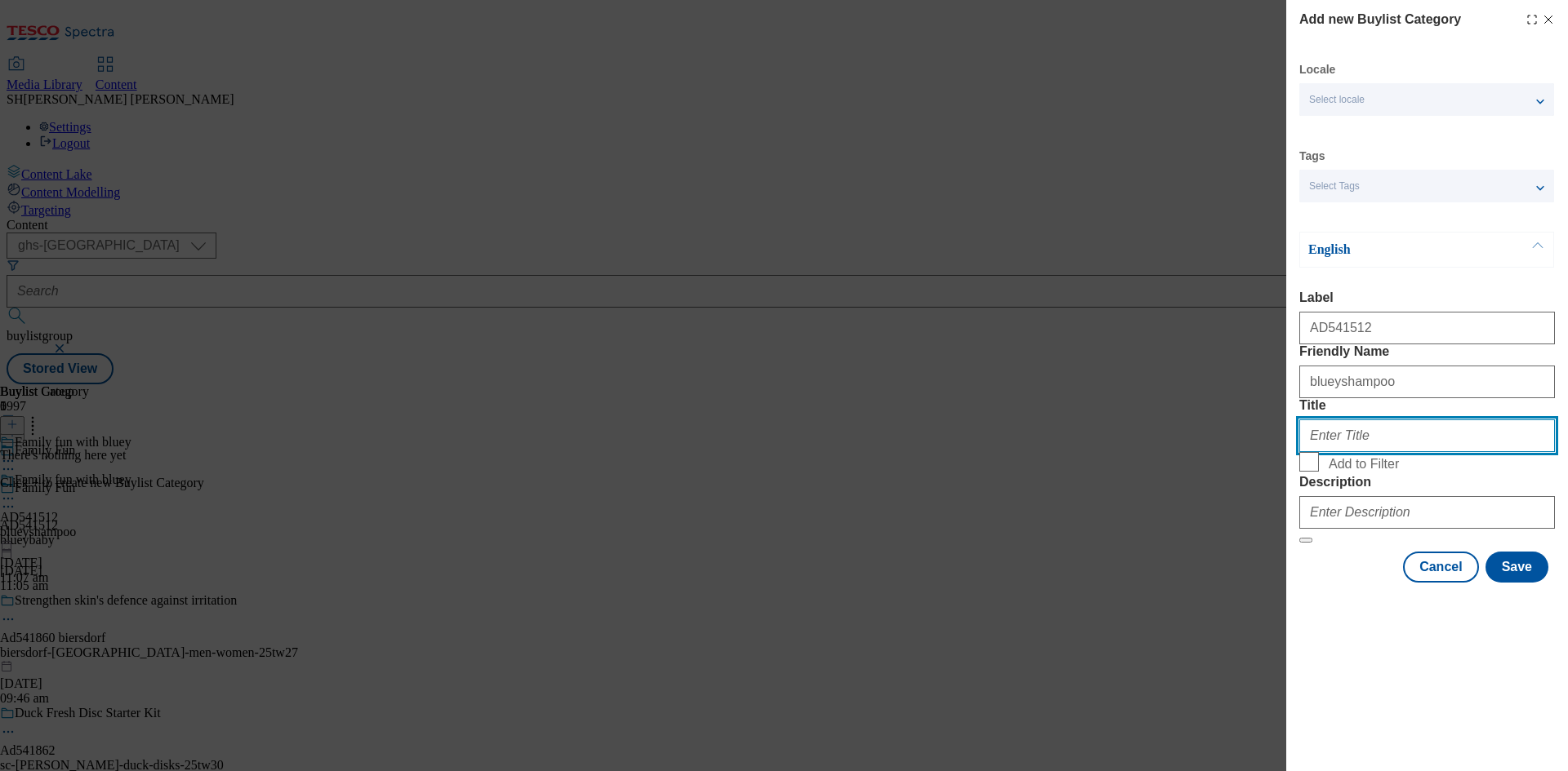
click at [1403, 452] on input "Title" at bounding box center [1427, 436] width 256 height 33
type input "Family fun with bluey"
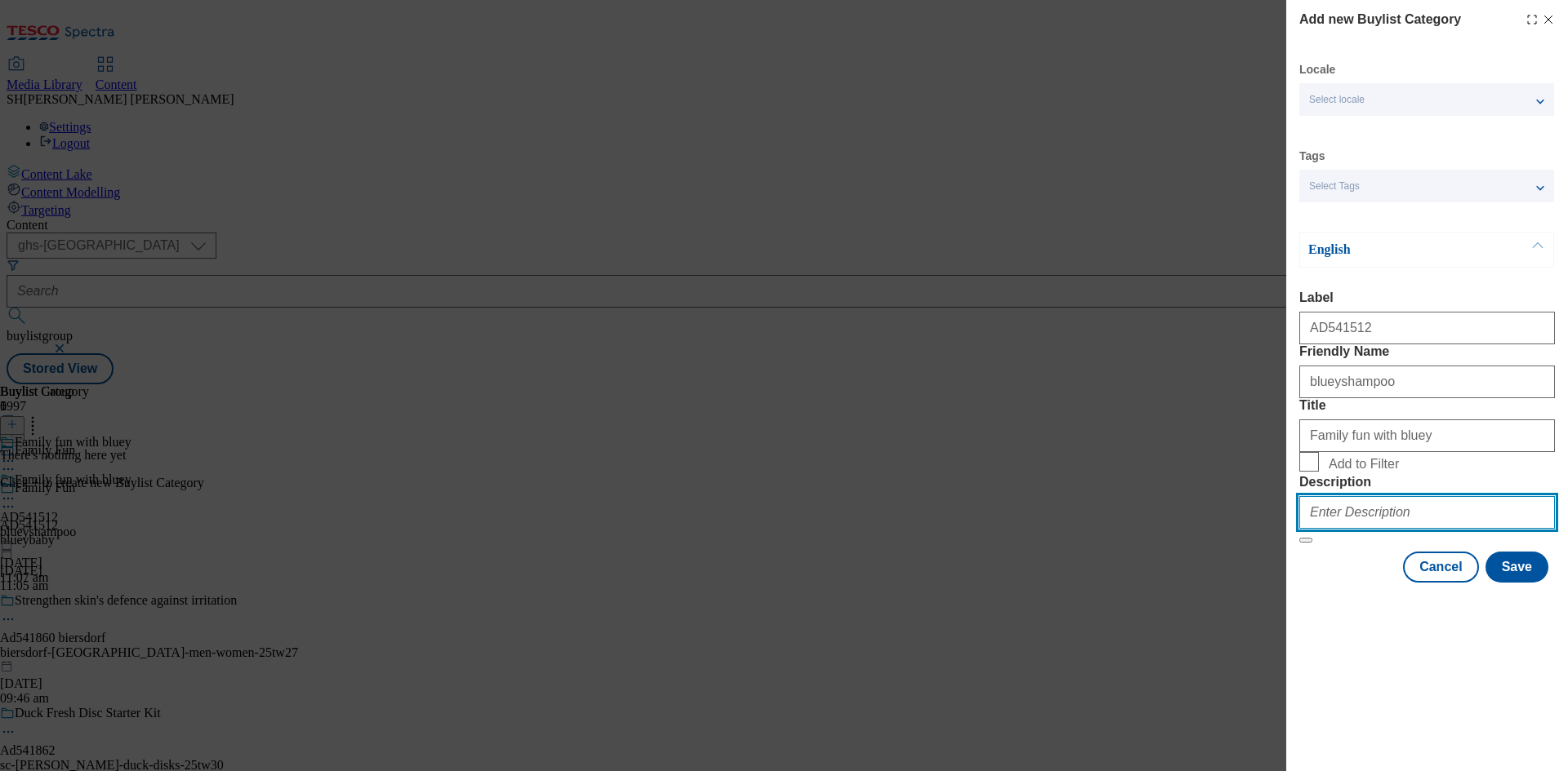
click at [1377, 529] on input "Description" at bounding box center [1427, 512] width 256 height 33
type input "Shampoo"
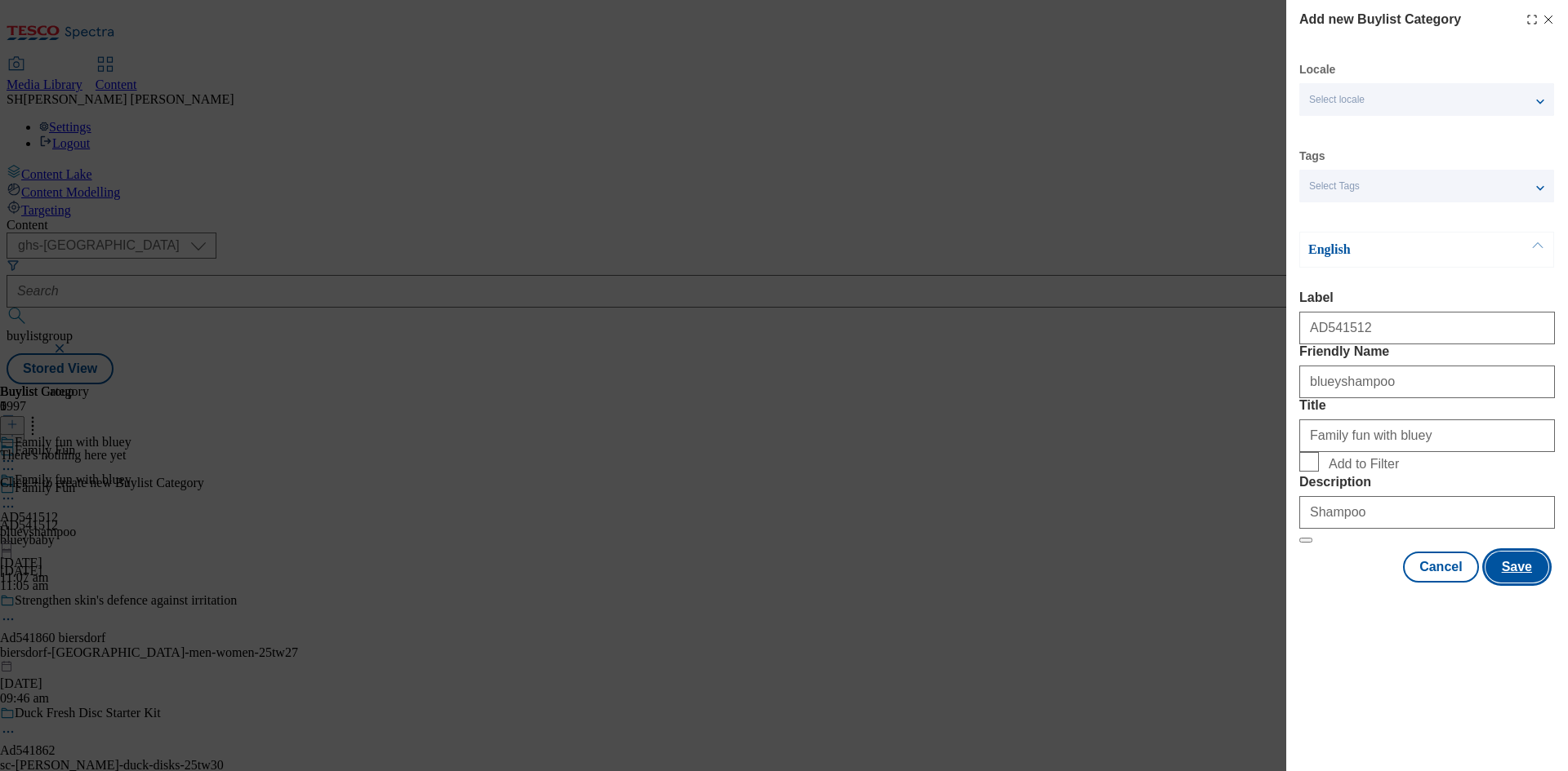
click at [1530, 583] on button "Save" at bounding box center [1517, 568] width 63 height 31
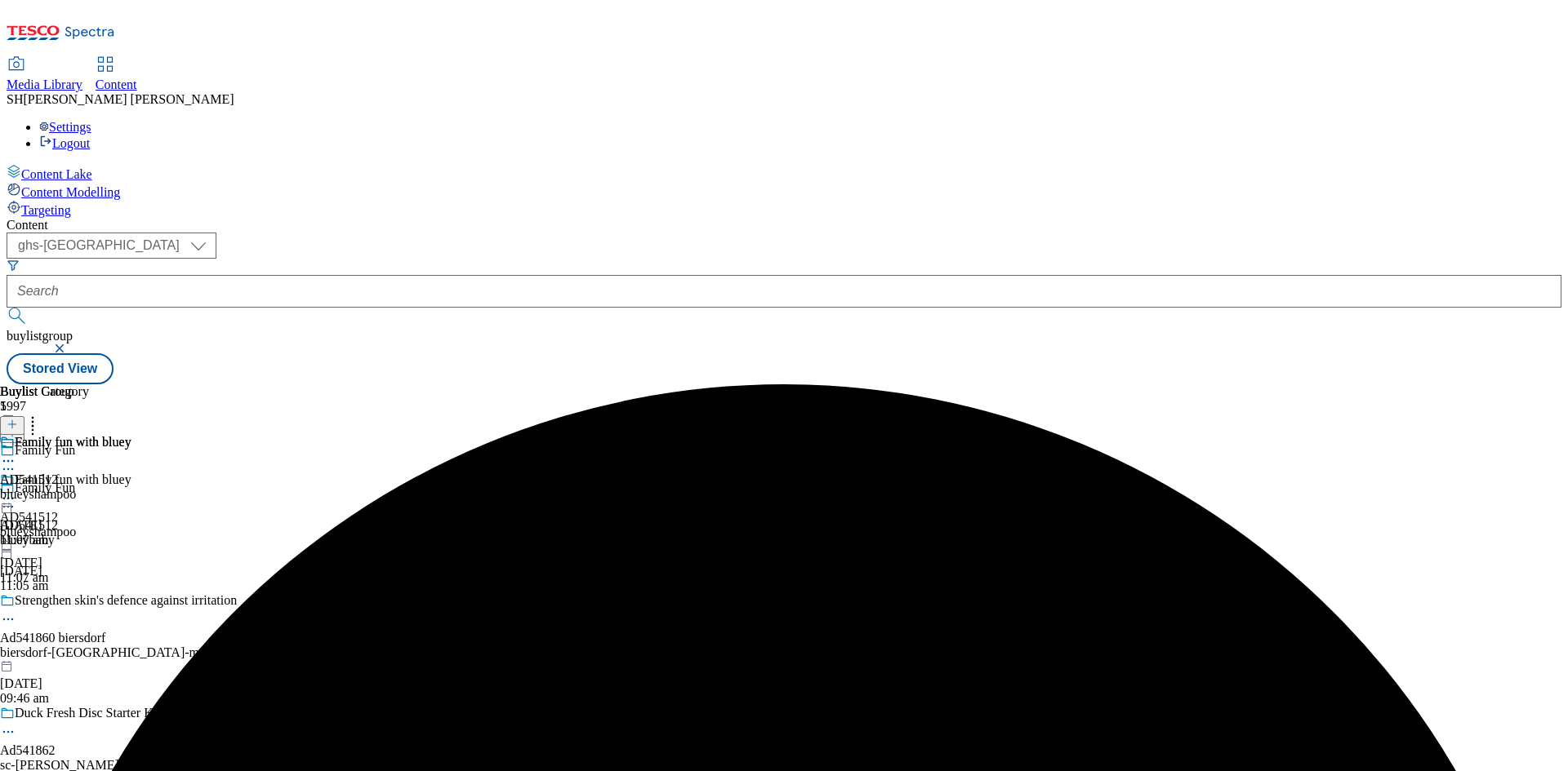
click at [131, 435] on div "Family fun with bluey AD541512 blueyshampoo [DATE] 11:07 am" at bounding box center [65, 491] width 131 height 113
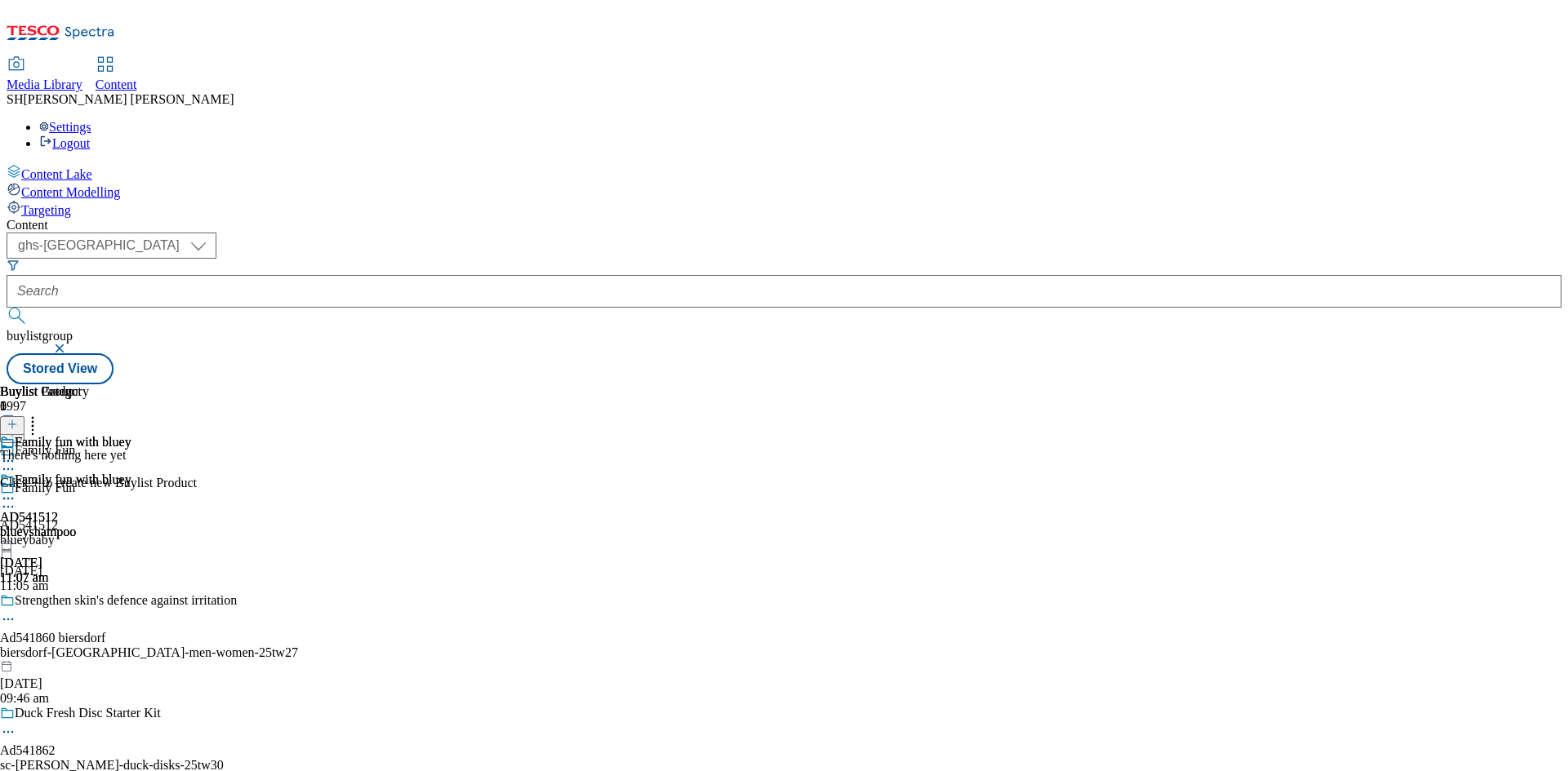
click at [18, 418] on icon at bounding box center [12, 424] width 12 height 12
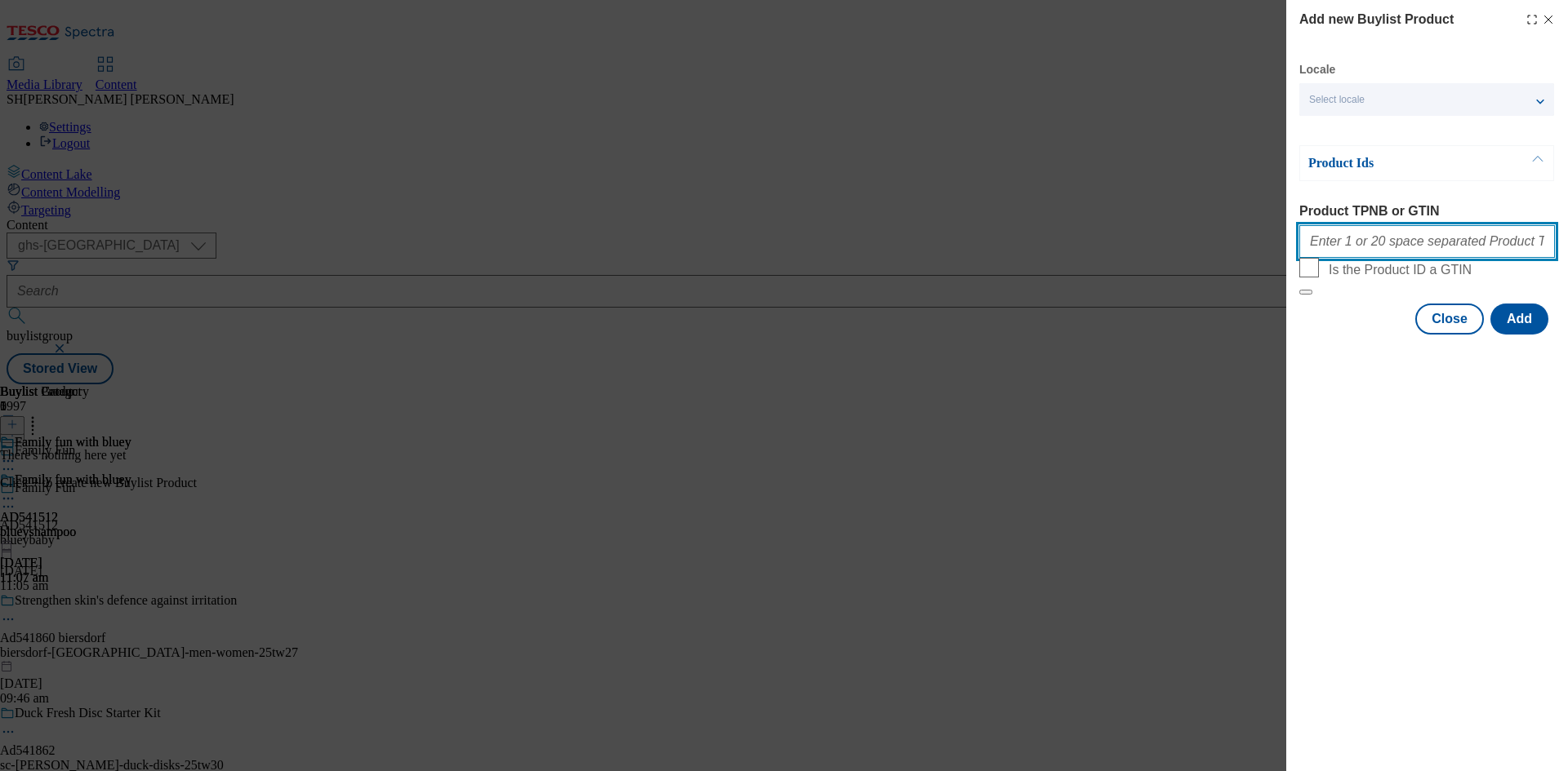
click at [1340, 249] on input "Product TPNB or GTIN" at bounding box center [1427, 241] width 256 height 33
paste input "96093042 96241207 93934959"
type input "96093042 96241207 93934959"
click at [1511, 334] on button "Add" at bounding box center [1519, 319] width 58 height 31
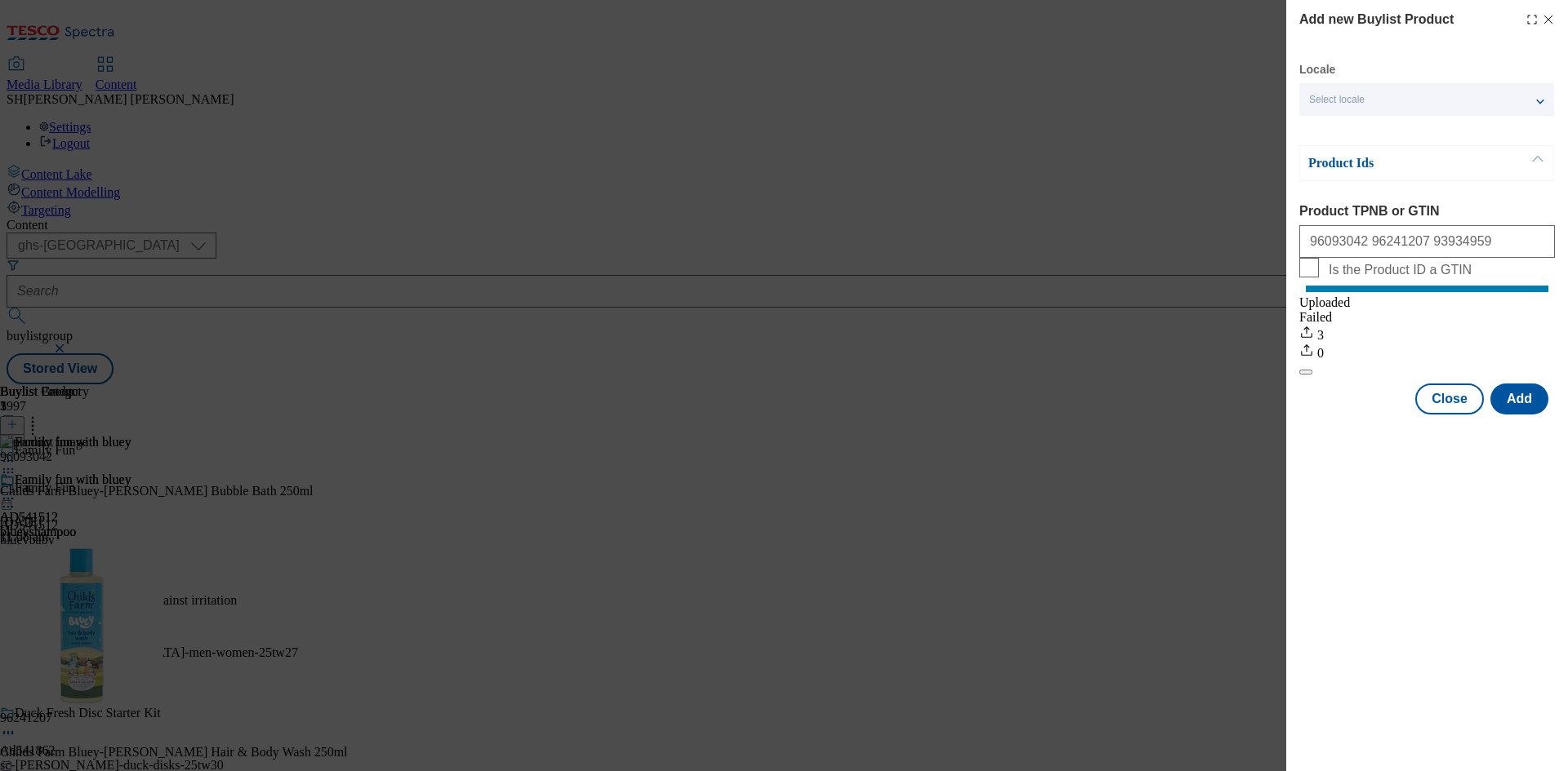
click at [1553, 15] on icon "Modal" at bounding box center [1548, 19] width 13 height 13
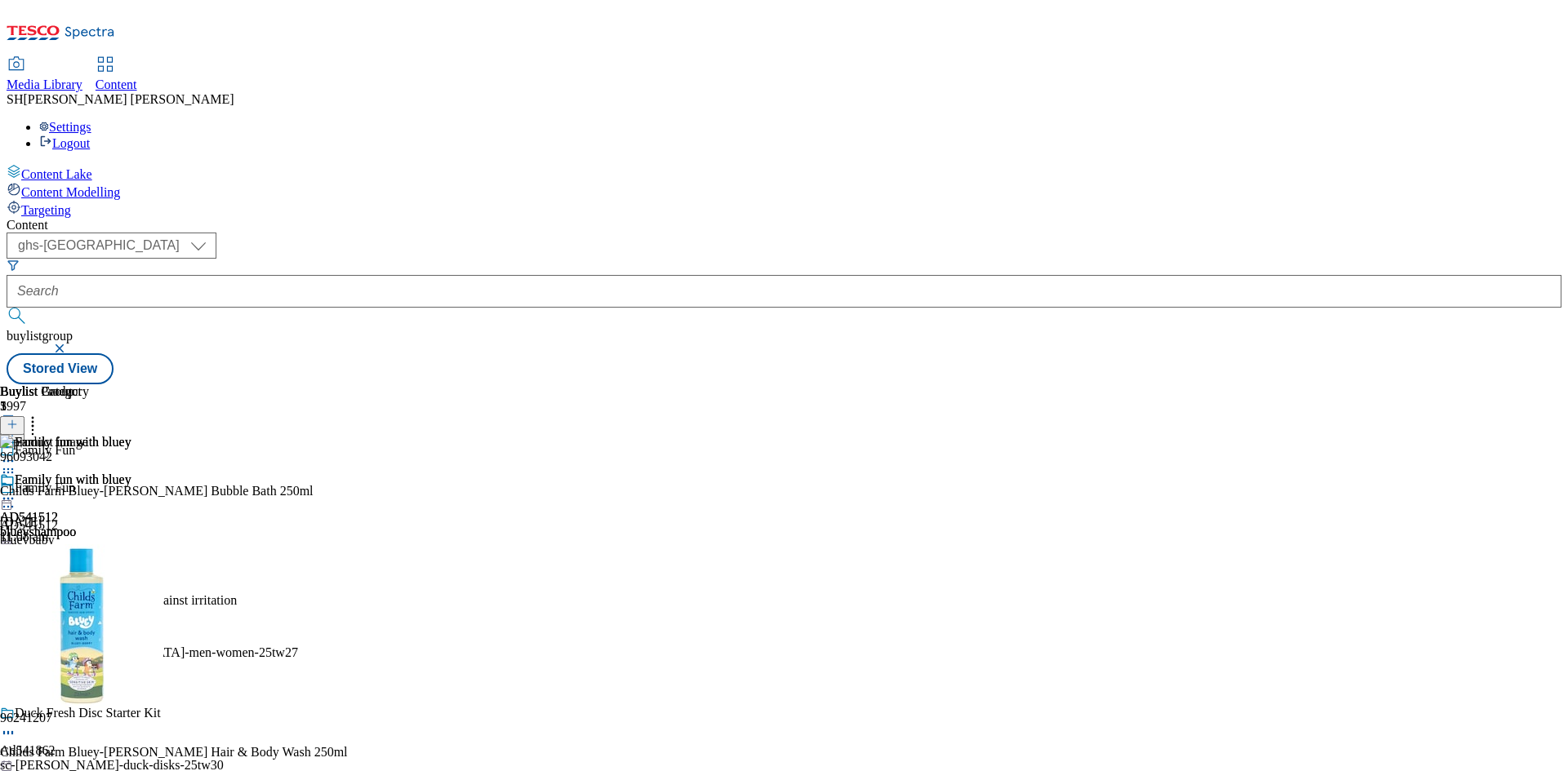
click at [18, 418] on icon at bounding box center [12, 424] width 12 height 12
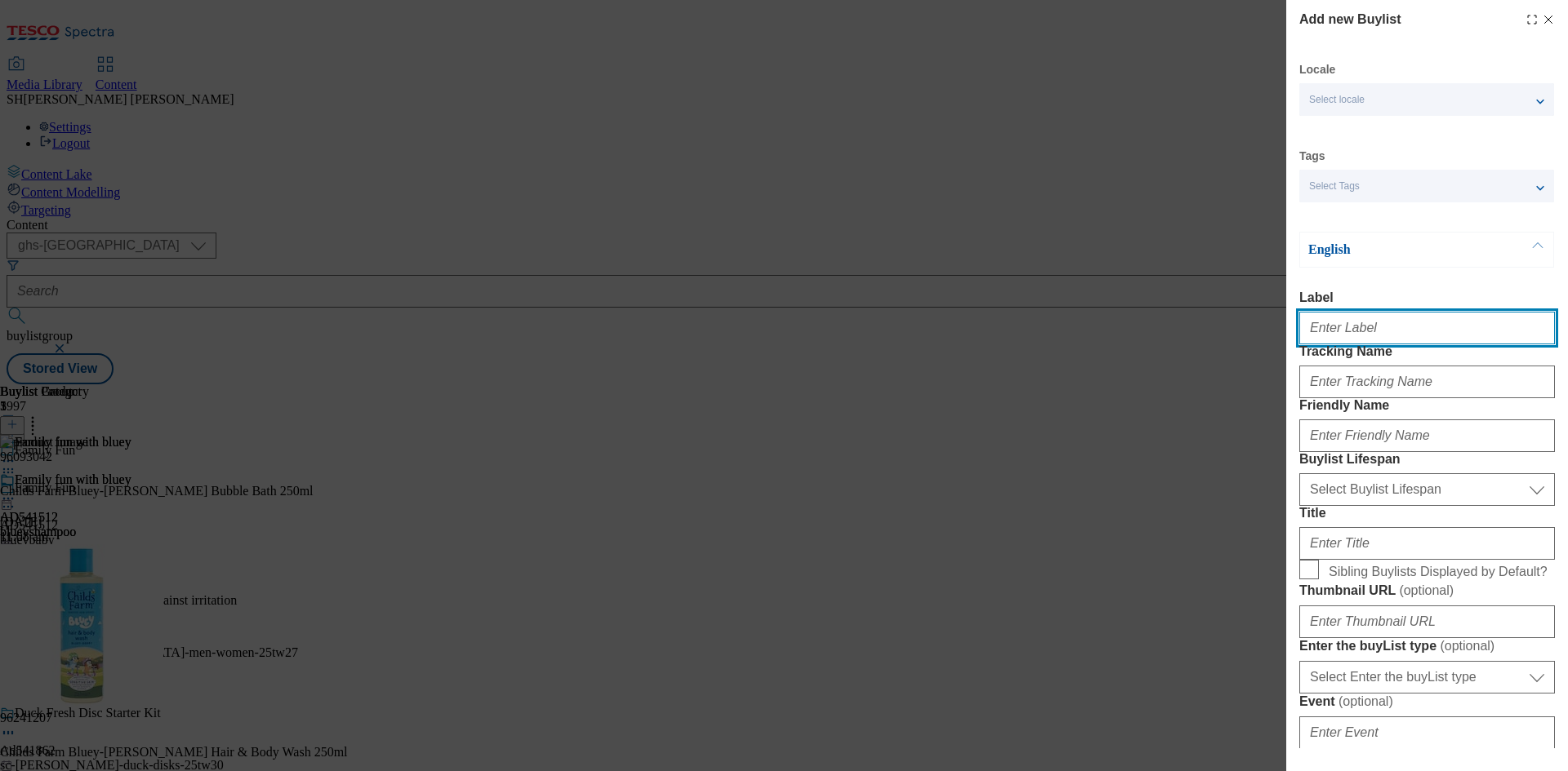
click at [1346, 330] on input "Label" at bounding box center [1427, 328] width 256 height 33
type input "AD541512"
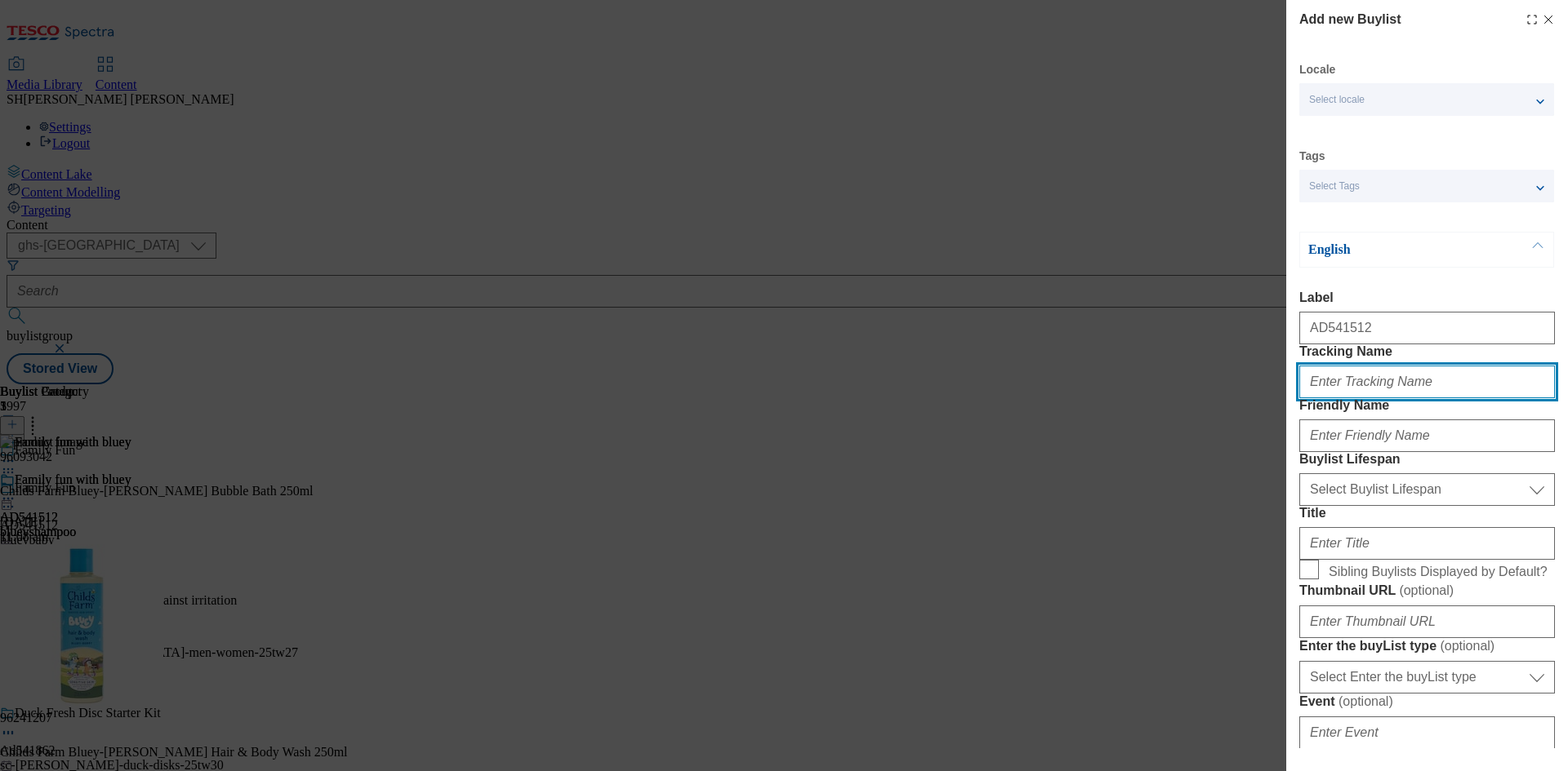
click at [1367, 399] on input "Tracking Name" at bounding box center [1427, 382] width 256 height 33
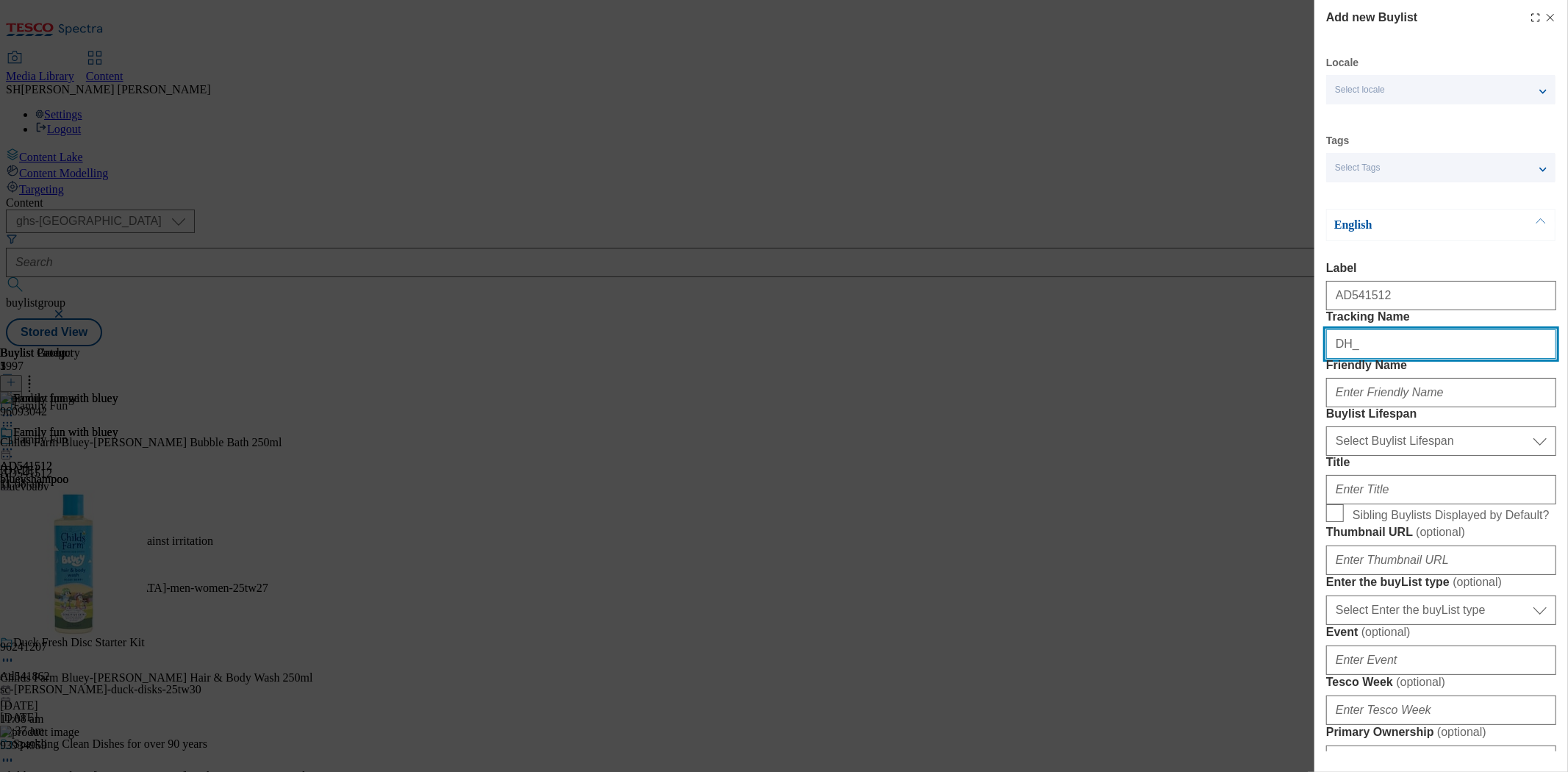
paste input "96093042 96241207 93934959"
drag, startPoint x: 1476, startPoint y: 373, endPoint x: 1351, endPoint y: 379, distance: 125.1
click at [1351, 359] on input "DH_96093042 96241207 93934959" at bounding box center [1441, 344] width 230 height 29
type input "DH_AD541512"
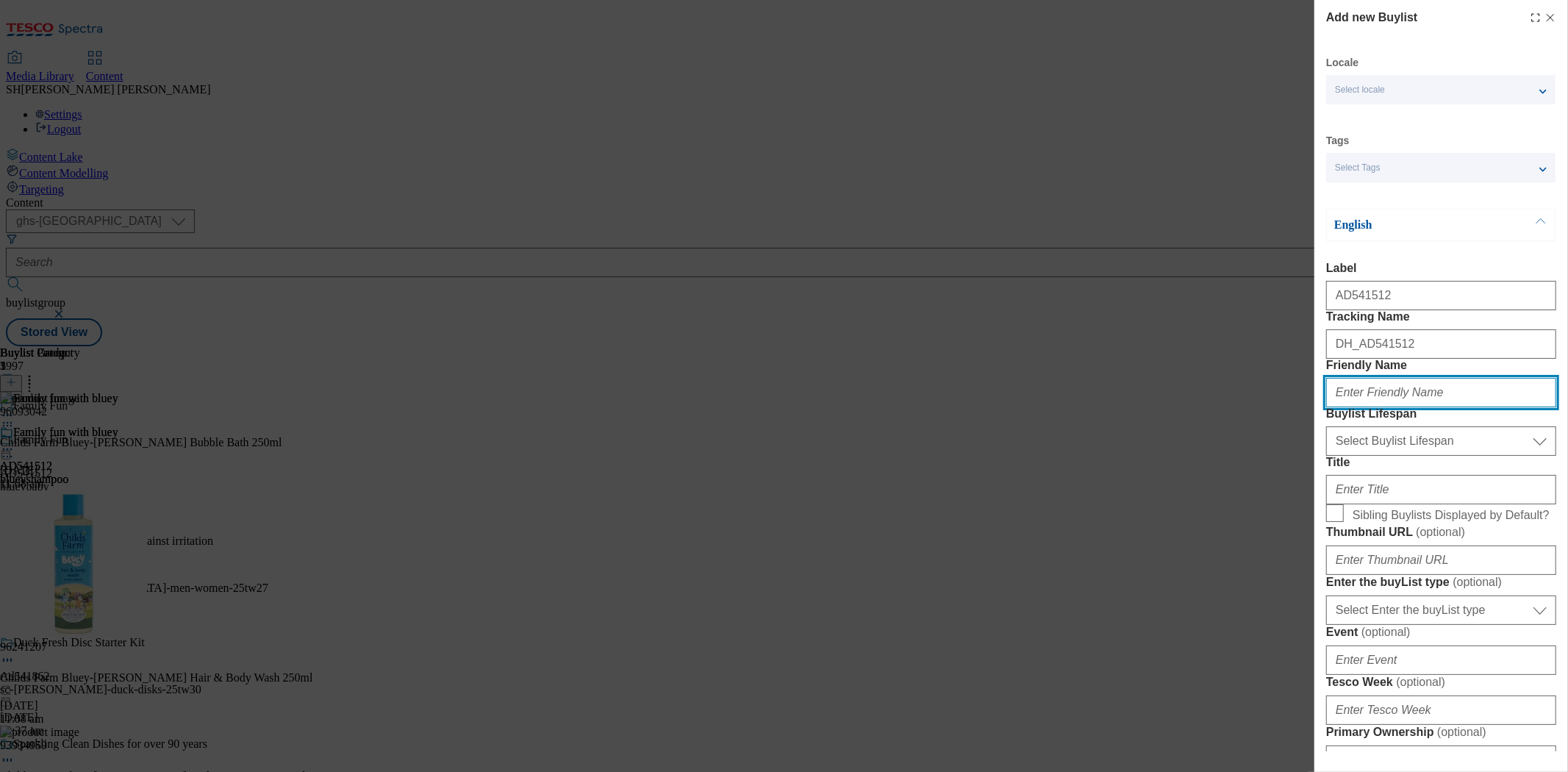
click at [1411, 407] on input "Friendly Name" at bounding box center [1441, 393] width 230 height 29
type input "blueyyogurt"
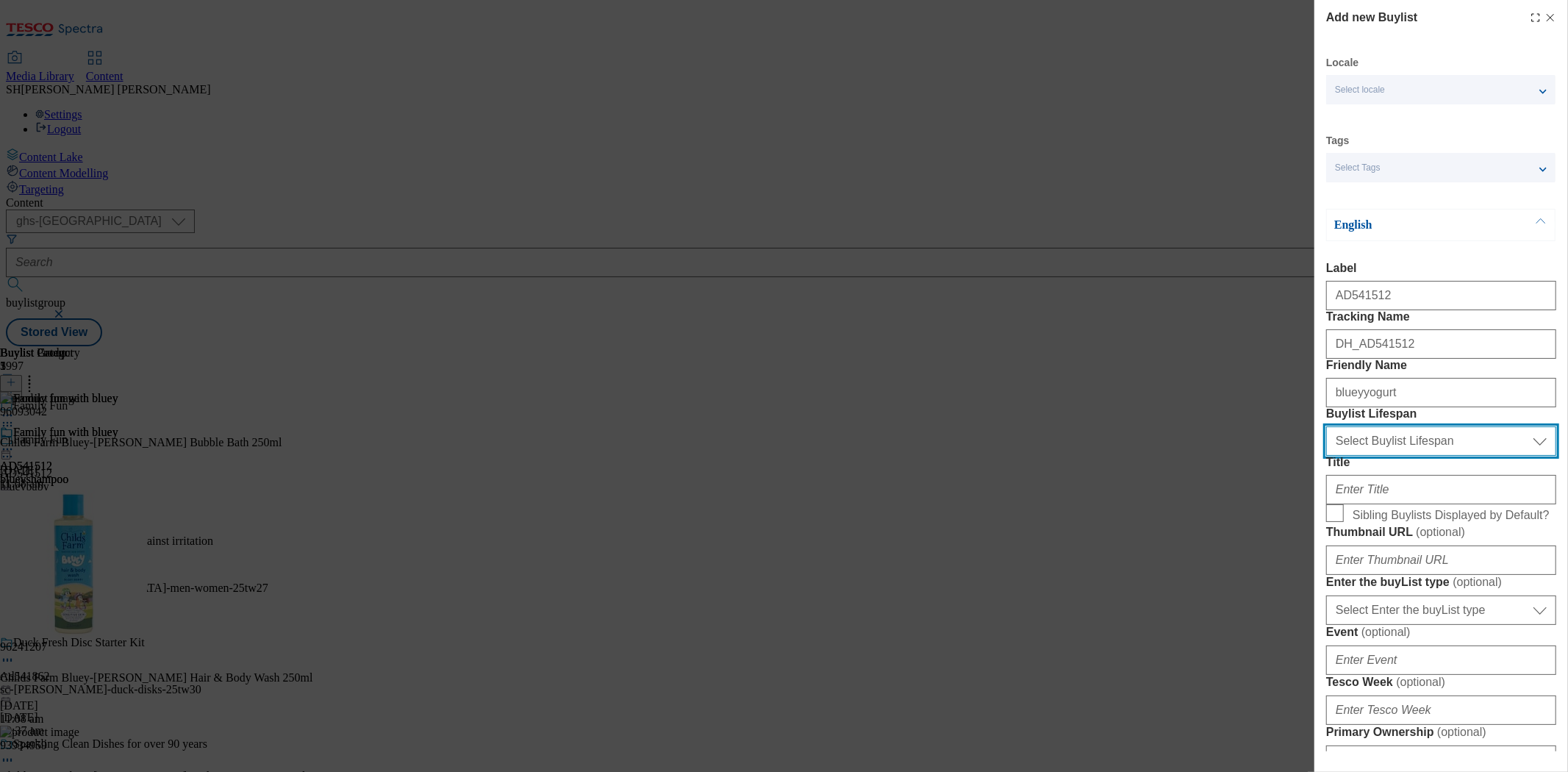
click at [1411, 456] on select "Select Buylist Lifespan evergreen seasonal tactical" at bounding box center [1441, 441] width 230 height 29
select select "seasonal"
click at [1326, 456] on select "Select Buylist Lifespan evergreen seasonal tactical" at bounding box center [1441, 441] width 230 height 29
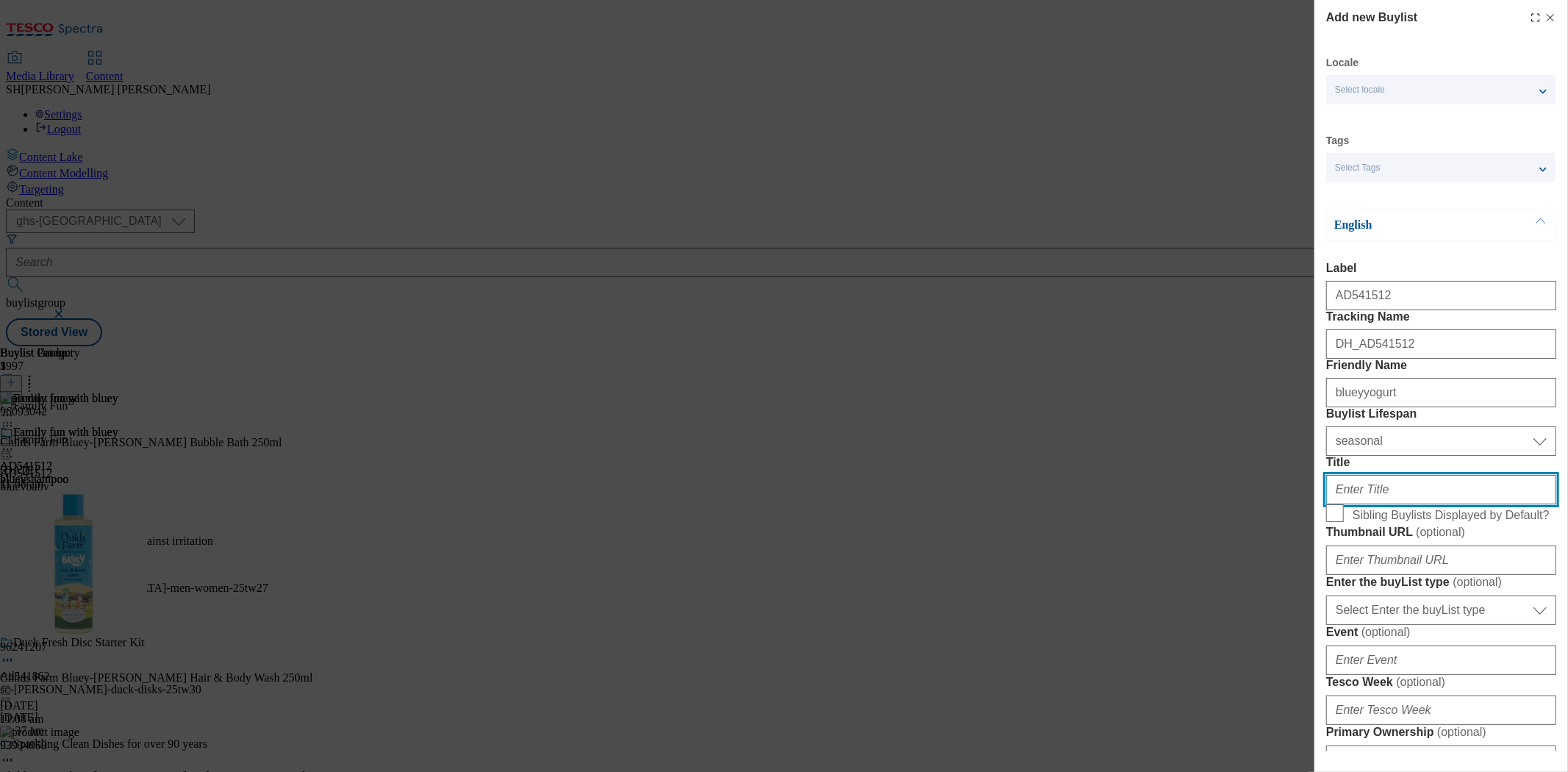
click at [1379, 505] on input "Title" at bounding box center [1441, 489] width 230 height 29
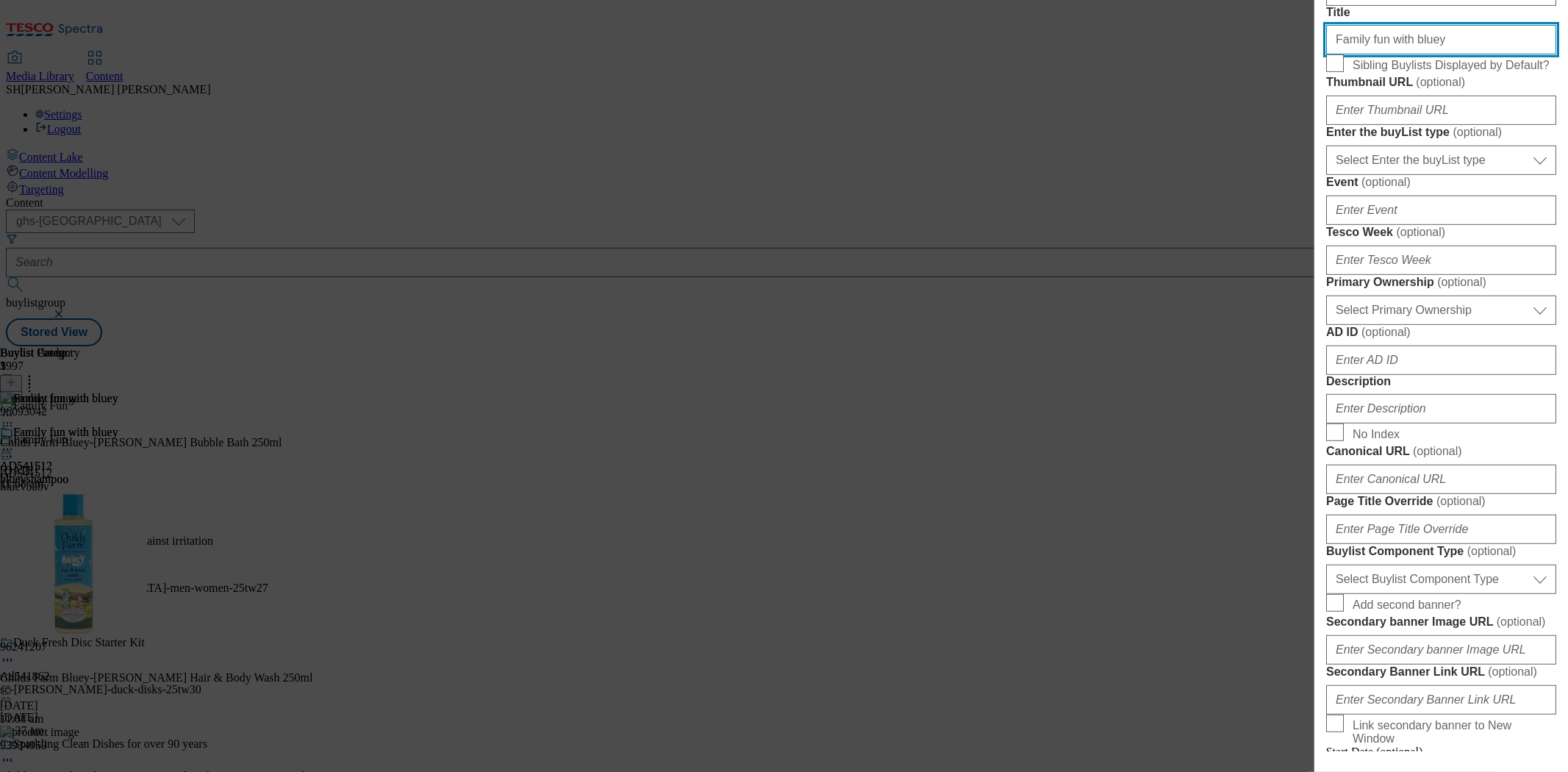
scroll to position [572, 0]
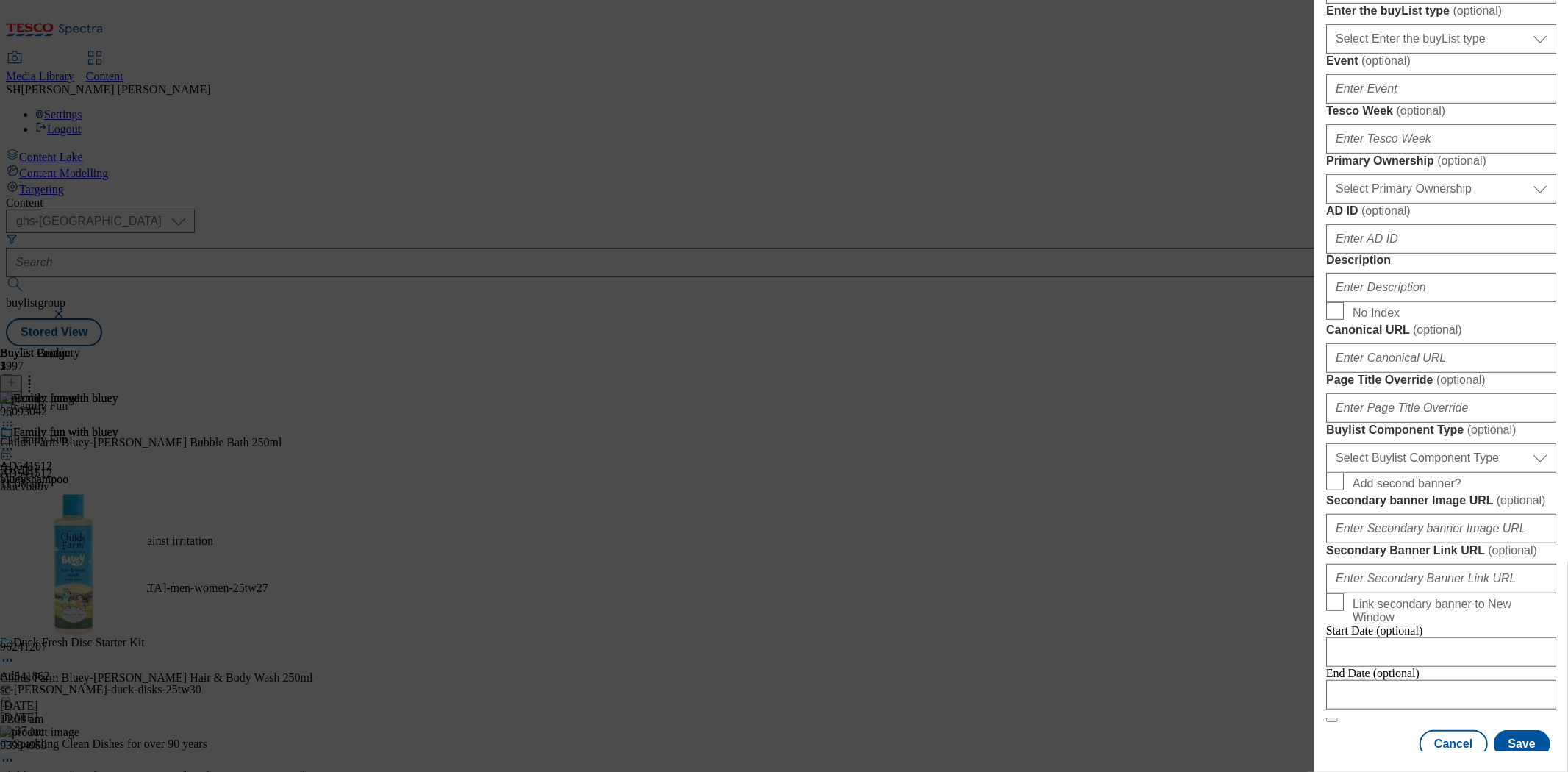
type input "Family fun with bluey"
click at [1365, 302] on input "Description" at bounding box center [1441, 287] width 230 height 29
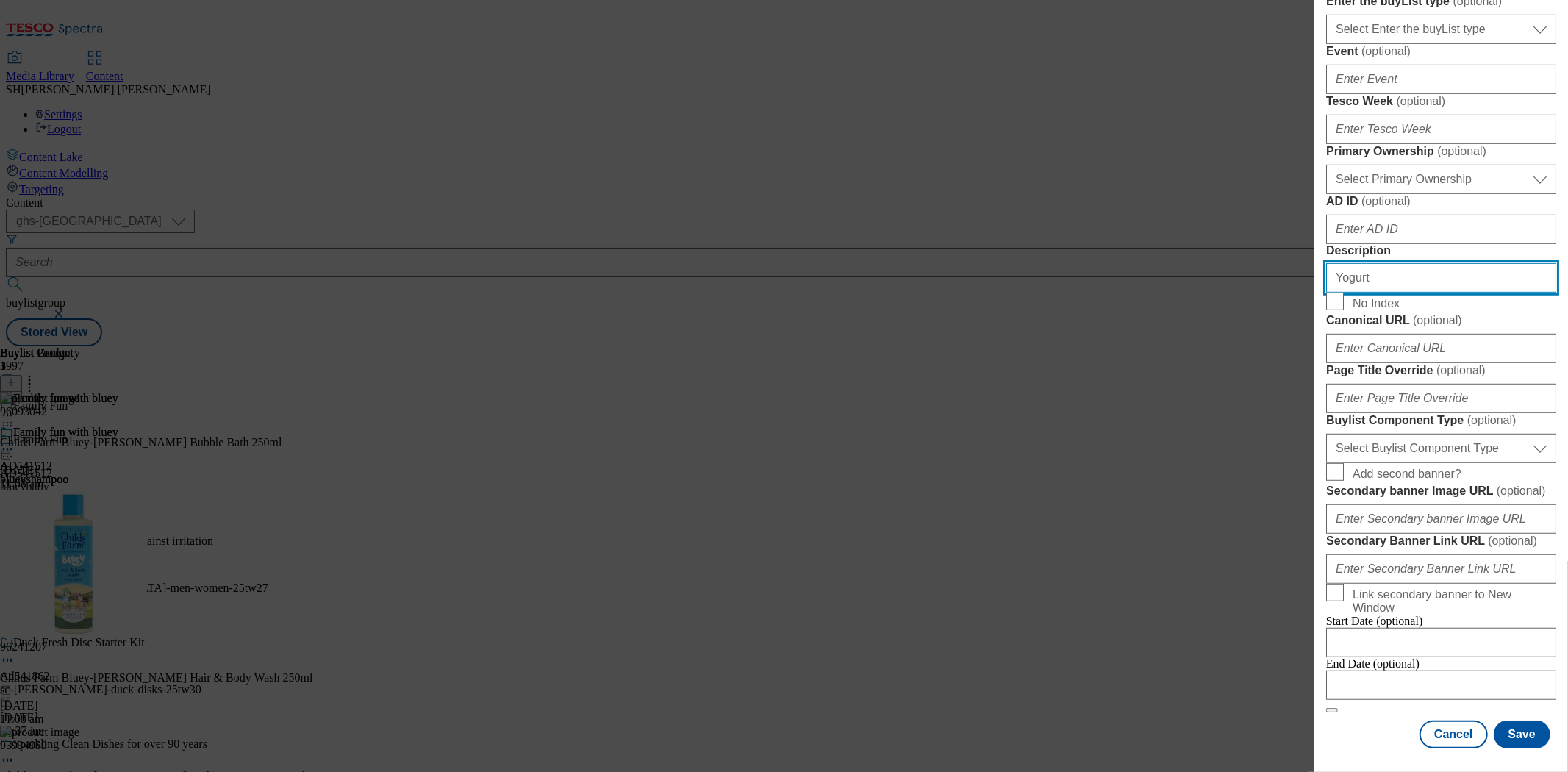
scroll to position [1126, 0]
type input "Yogurt"
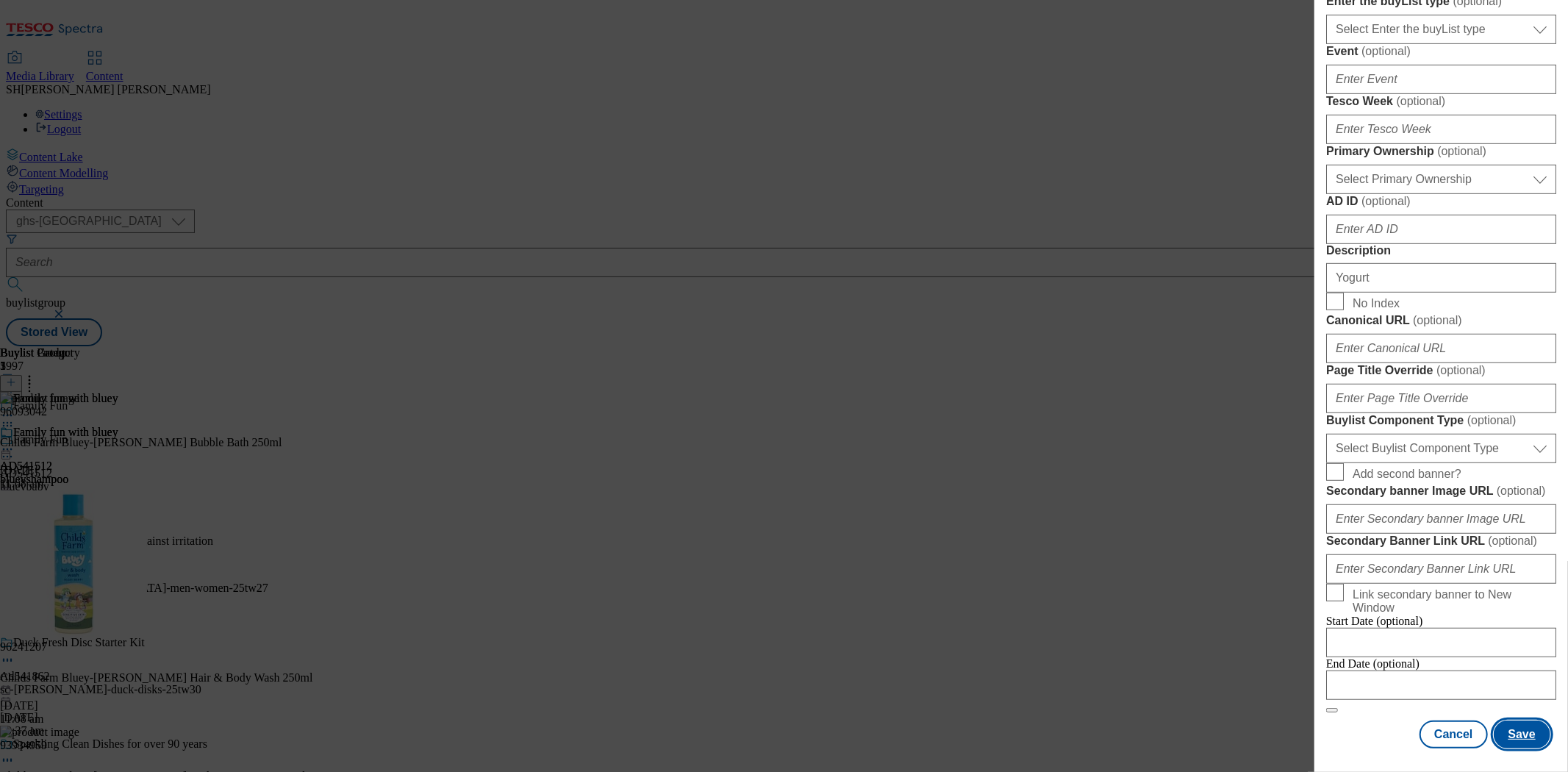
click at [1411, 695] on button "Save" at bounding box center [1522, 735] width 57 height 28
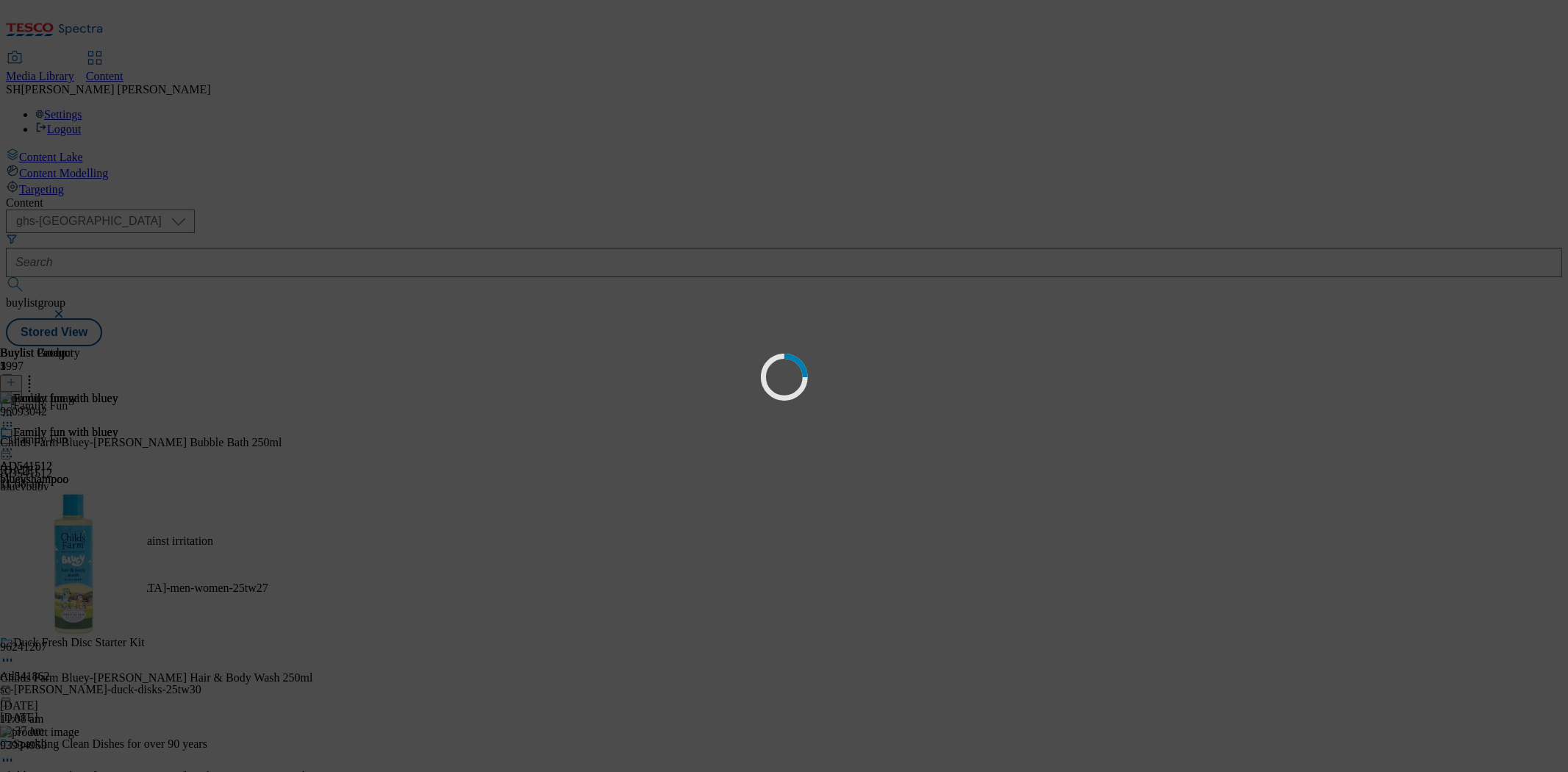
select select "seasonal"
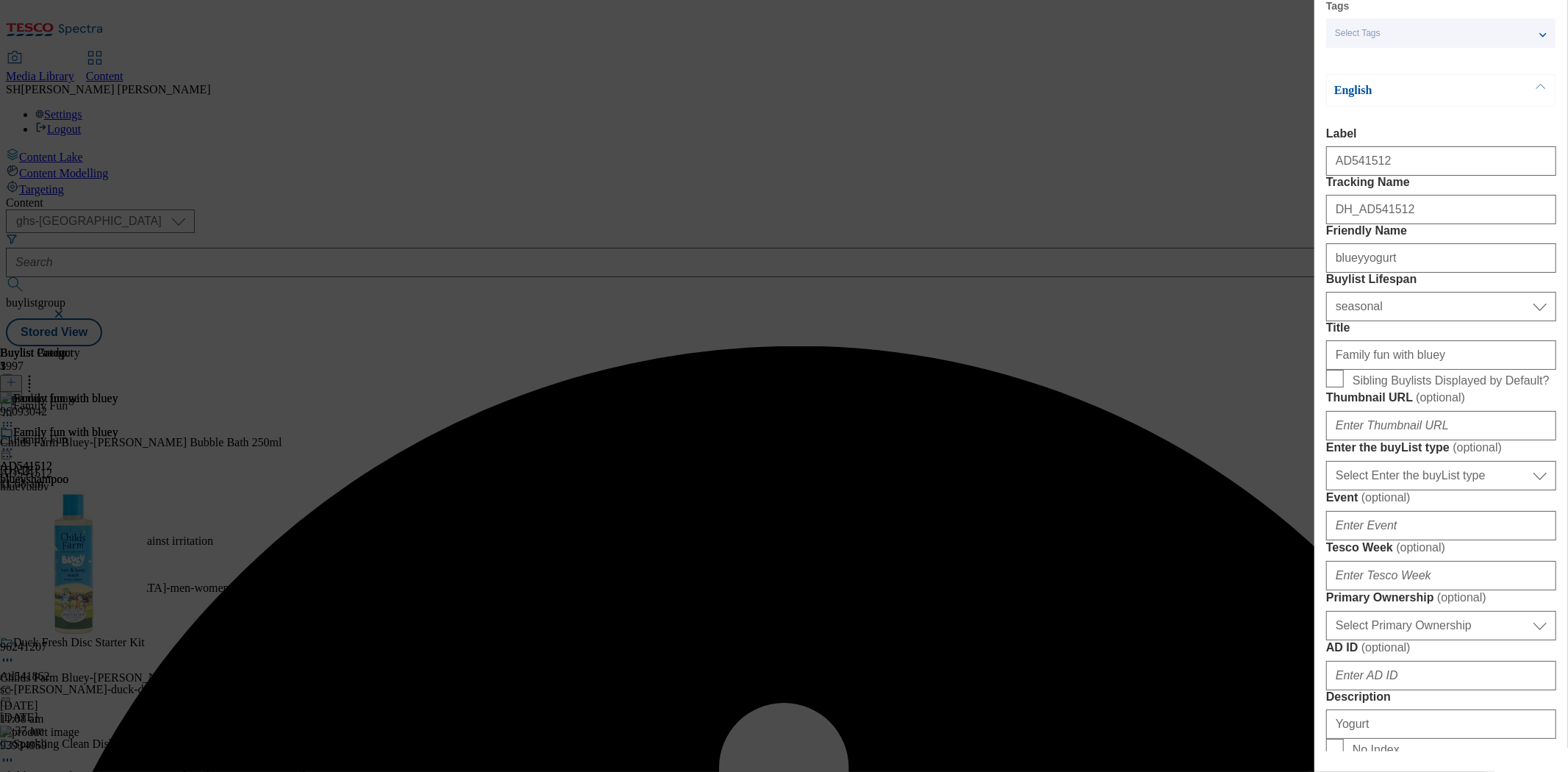
scroll to position [163, 0]
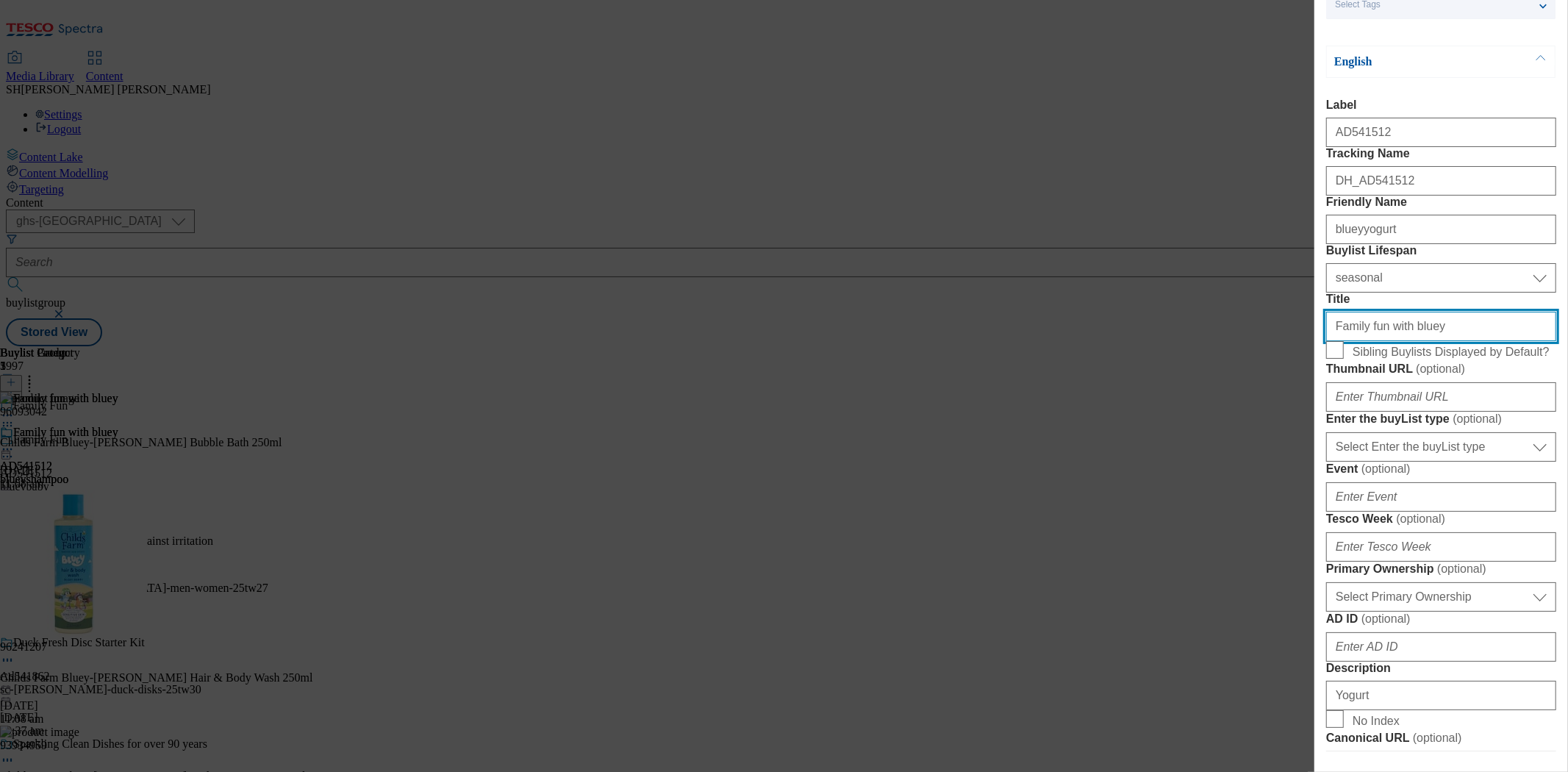
click at [1411, 341] on input "Family fun with bluey" at bounding box center [1441, 327] width 230 height 29
click at [1332, 359] on input "Sibling Buylists Displayed by Default?" at bounding box center [1335, 350] width 18 height 18
checkbox input "true"
click at [1411, 341] on input "Family fun with bluey" at bounding box center [1441, 327] width 230 height 29
drag, startPoint x: 1446, startPoint y: 425, endPoint x: 1300, endPoint y: 439, distance: 146.7
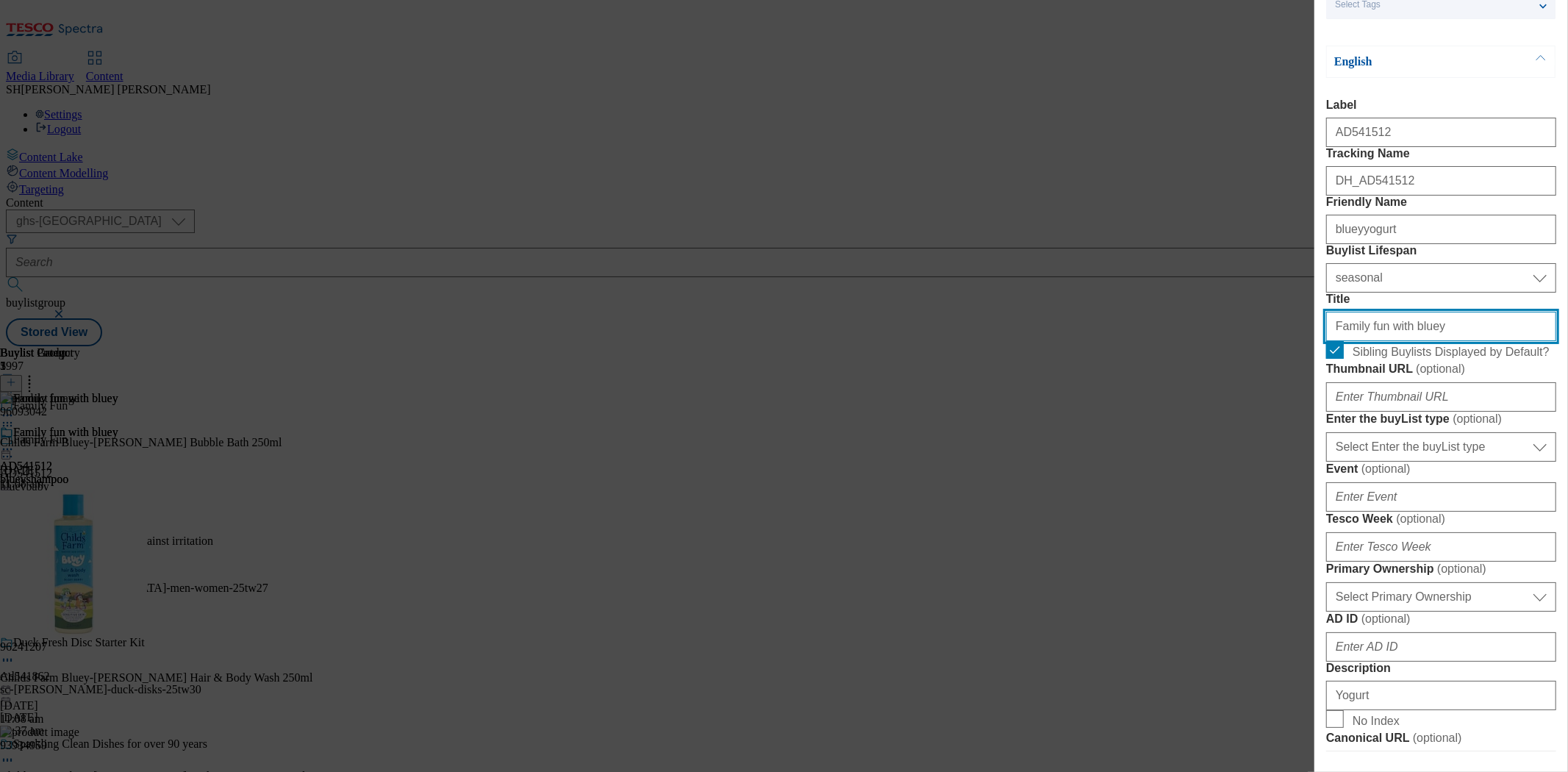
click at [1300, 439] on div "Add new Buylist Locale Select locale English Welsh Tags Select Tags fnf marketp…" at bounding box center [784, 386] width 1568 height 772
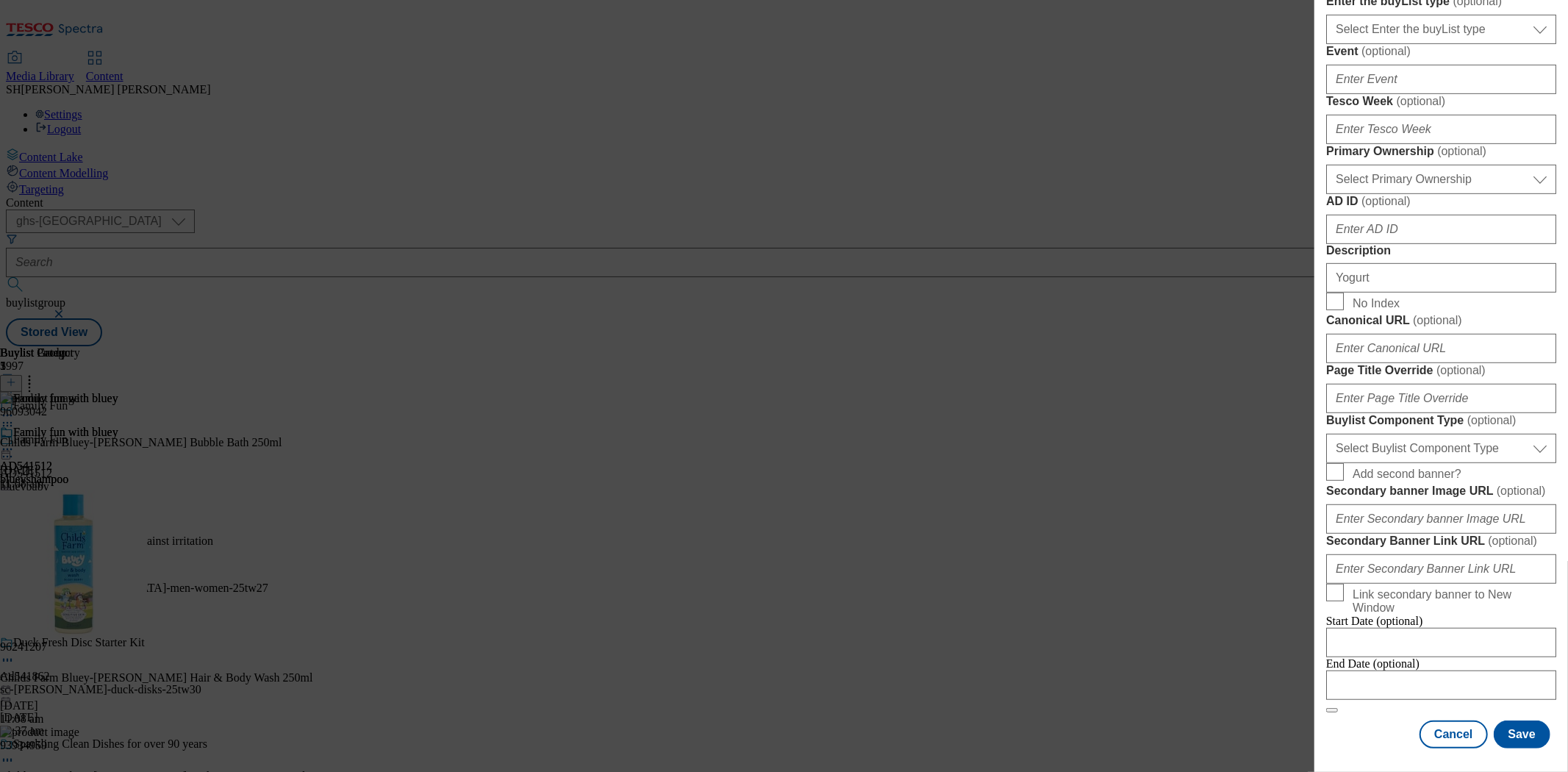
scroll to position [1126, 0]
type input "Yogurt"
click at [1411, 695] on button "Save" at bounding box center [1522, 735] width 57 height 28
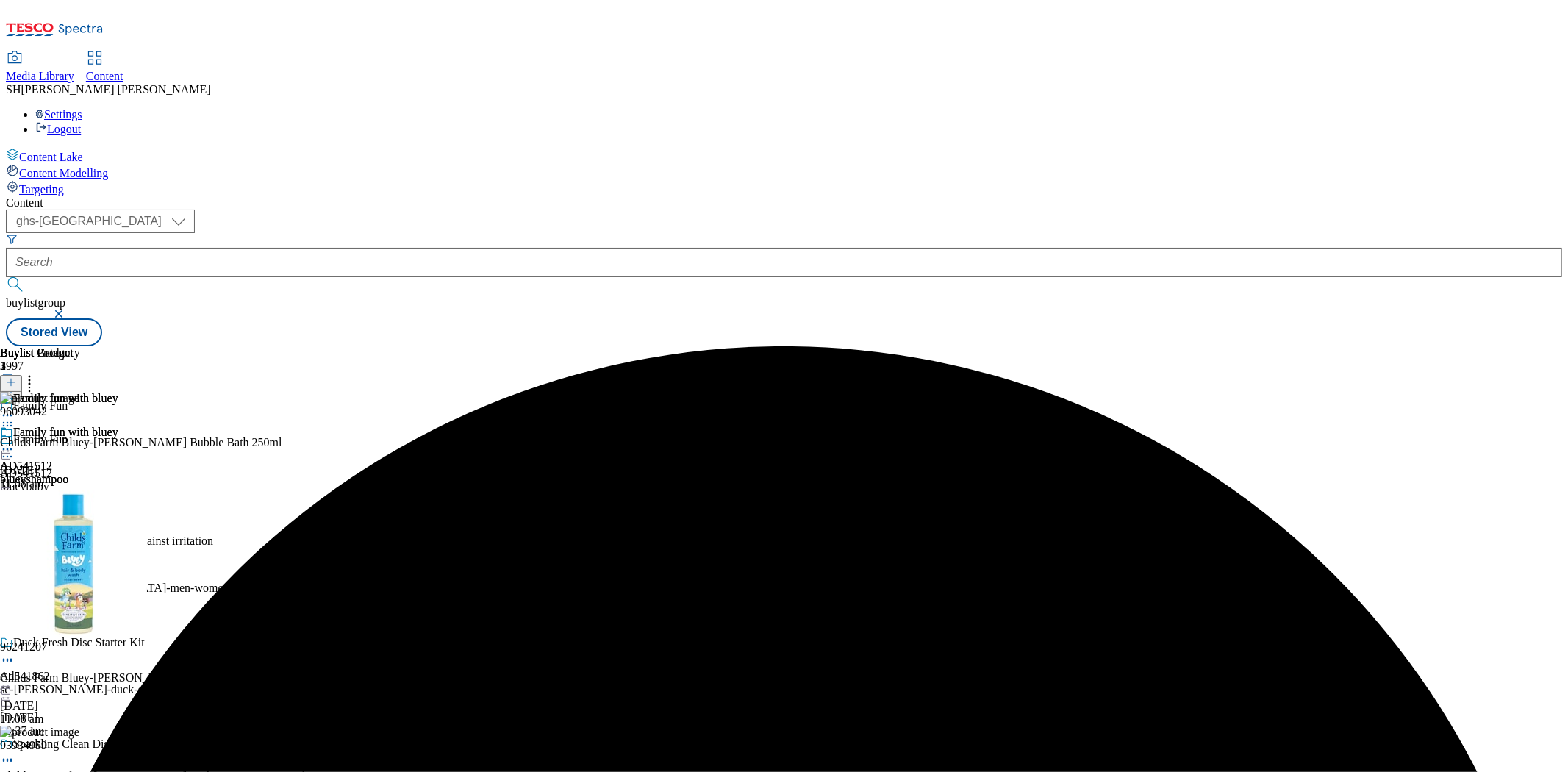
click at [118, 574] on div "blueyyogurt" at bounding box center [59, 581] width 118 height 13
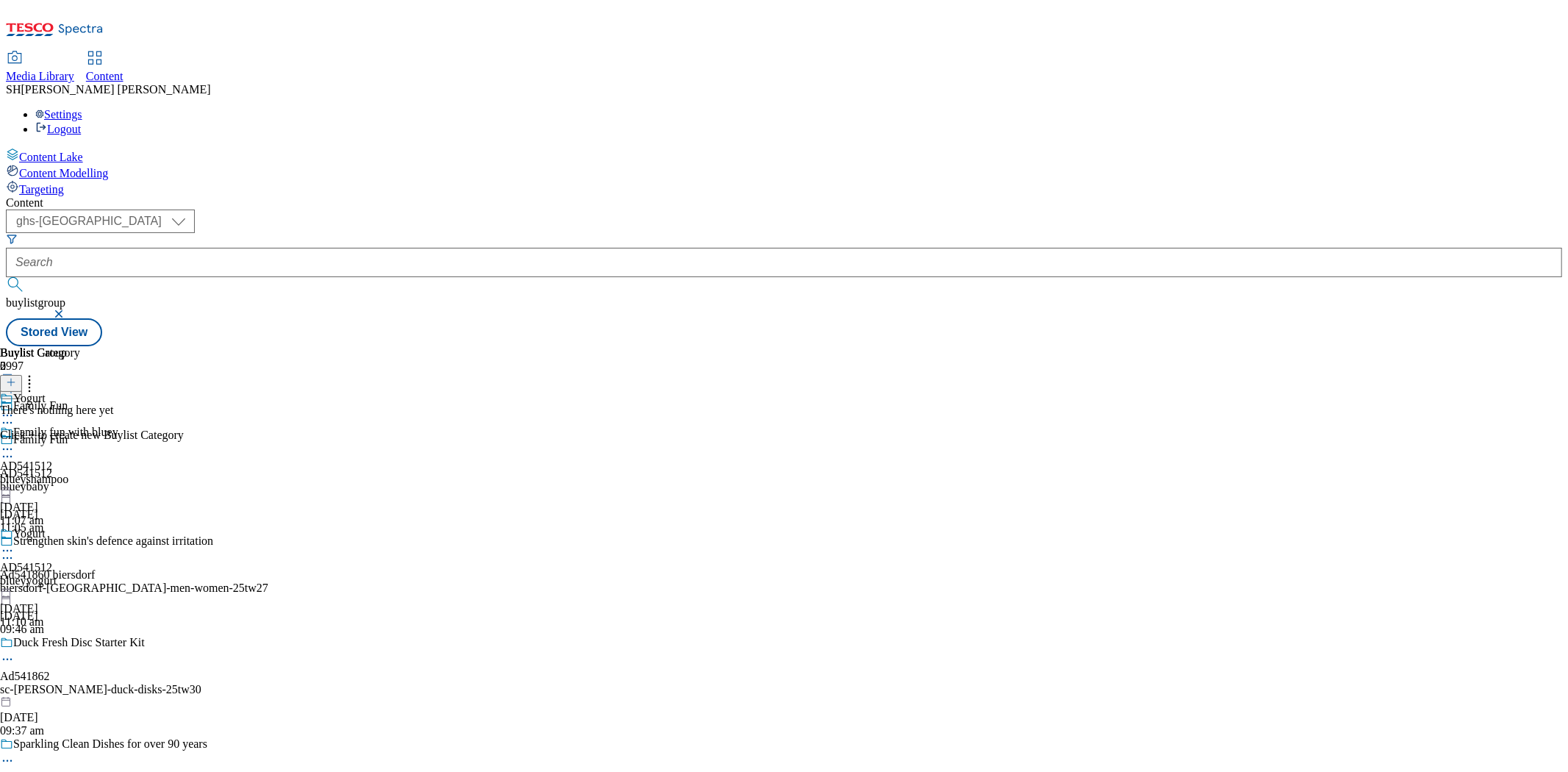
click at [16, 377] on icon at bounding box center [11, 382] width 11 height 11
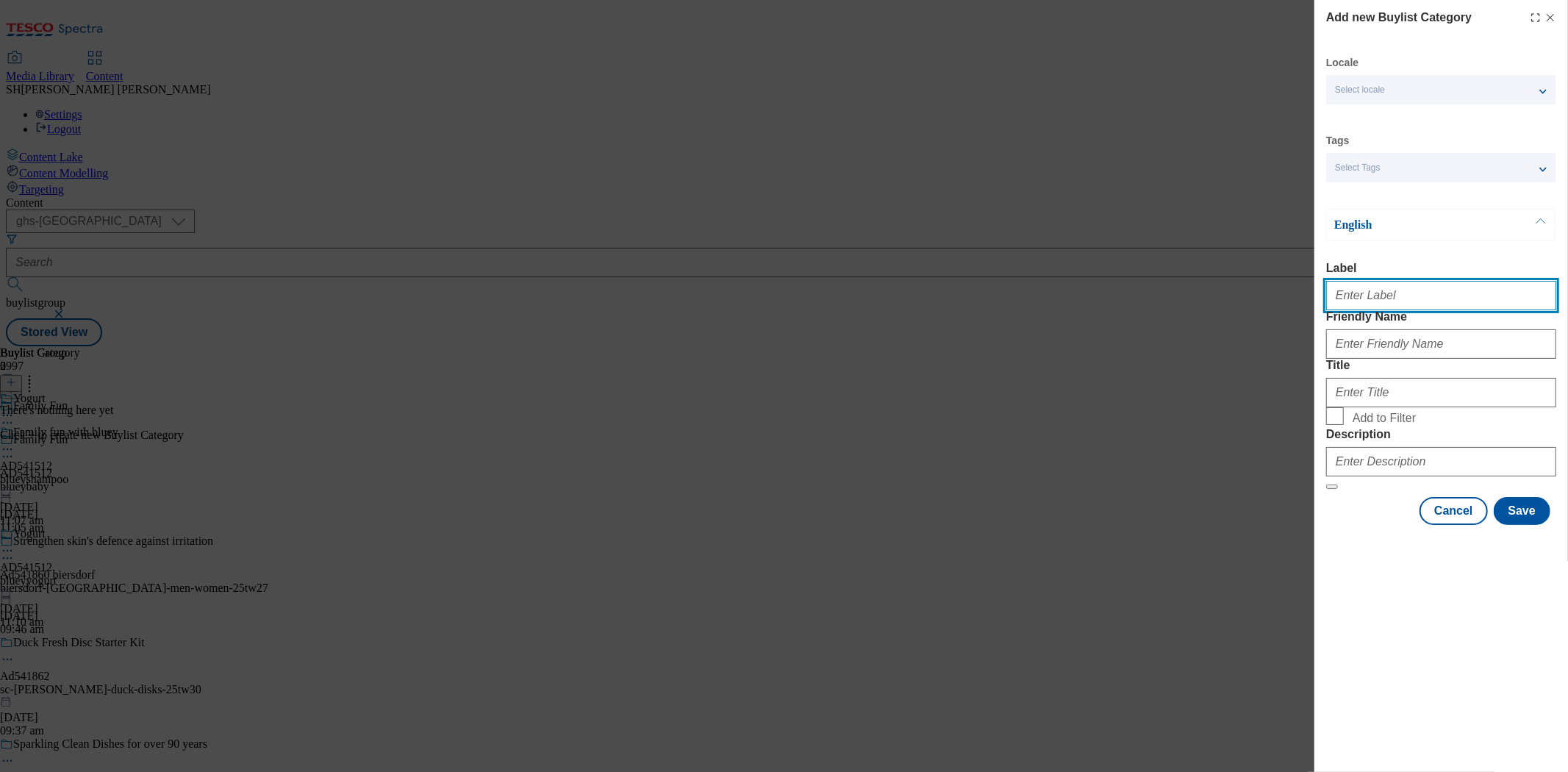
click at [1409, 300] on input "Label" at bounding box center [1441, 296] width 230 height 29
type input "AD541512"
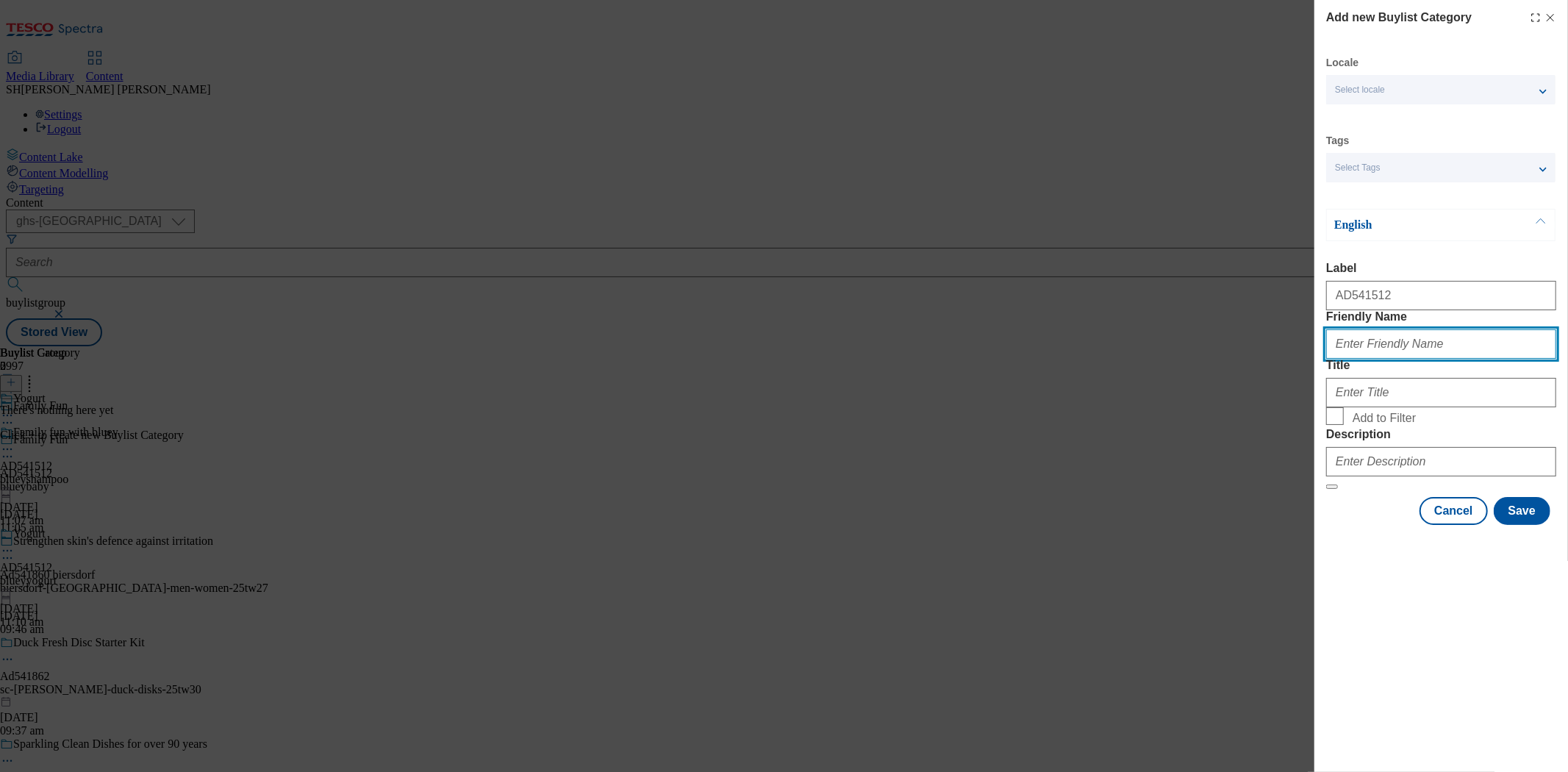
click at [1340, 359] on input "Friendly Name" at bounding box center [1441, 344] width 230 height 29
type input "blueyyogurt"
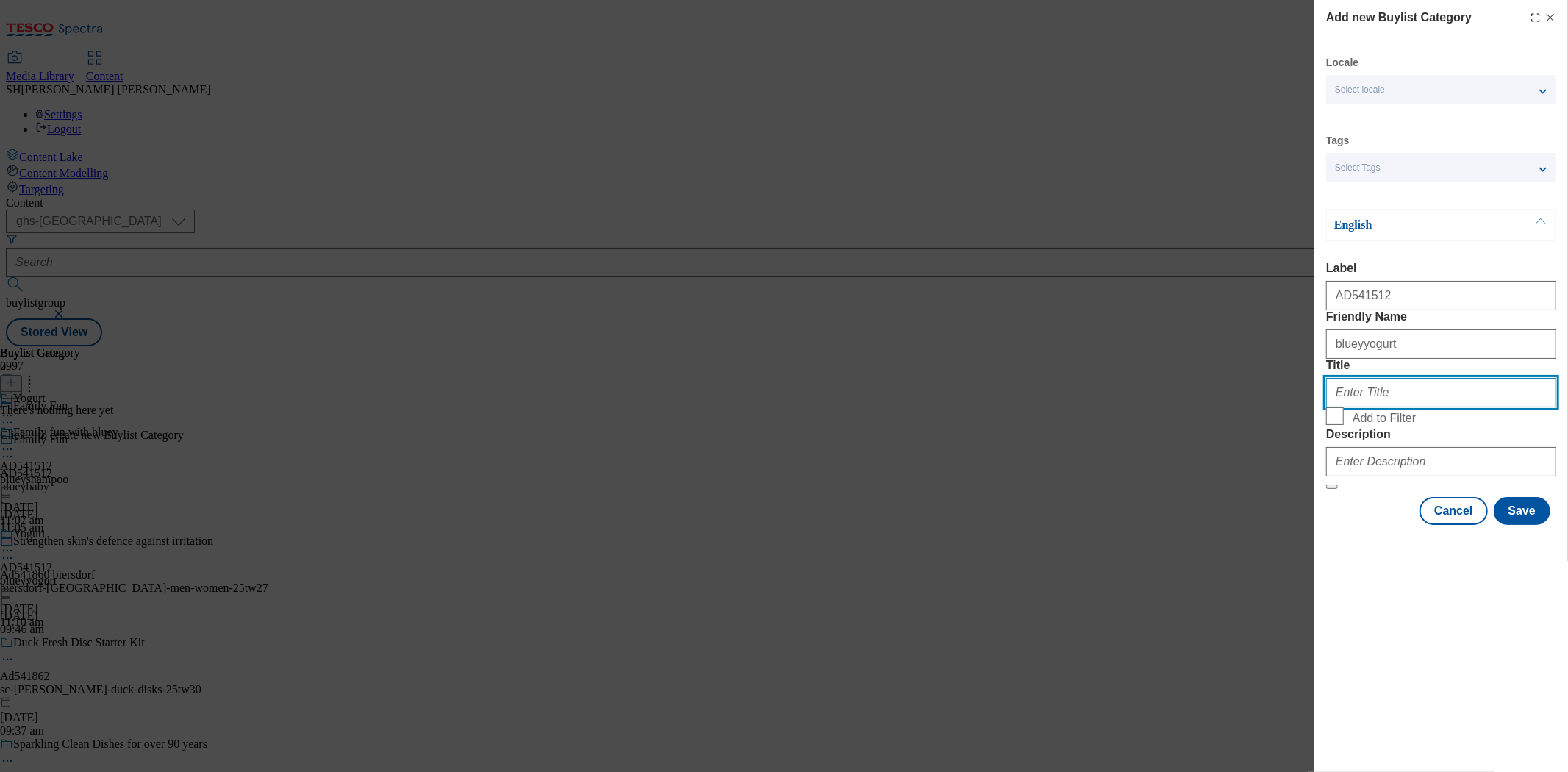
click at [1411, 407] on input "Title" at bounding box center [1441, 393] width 230 height 29
type input "f"
click at [1386, 407] on input "Family fun wuth bluey" at bounding box center [1441, 393] width 230 height 29
type input "Family fun with bluey"
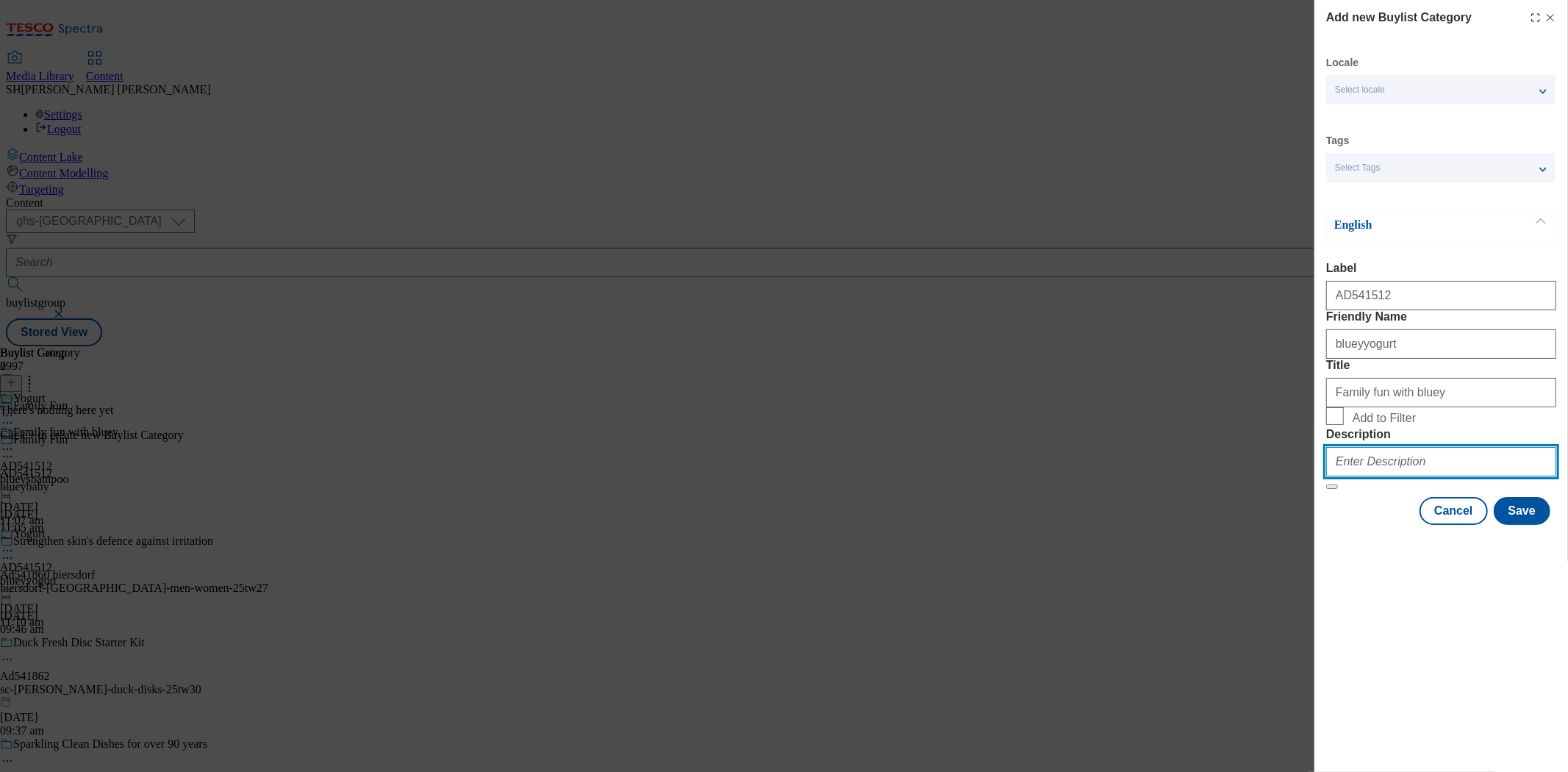
click at [1411, 476] on input "Description" at bounding box center [1441, 462] width 230 height 29
type input "Yogurt"
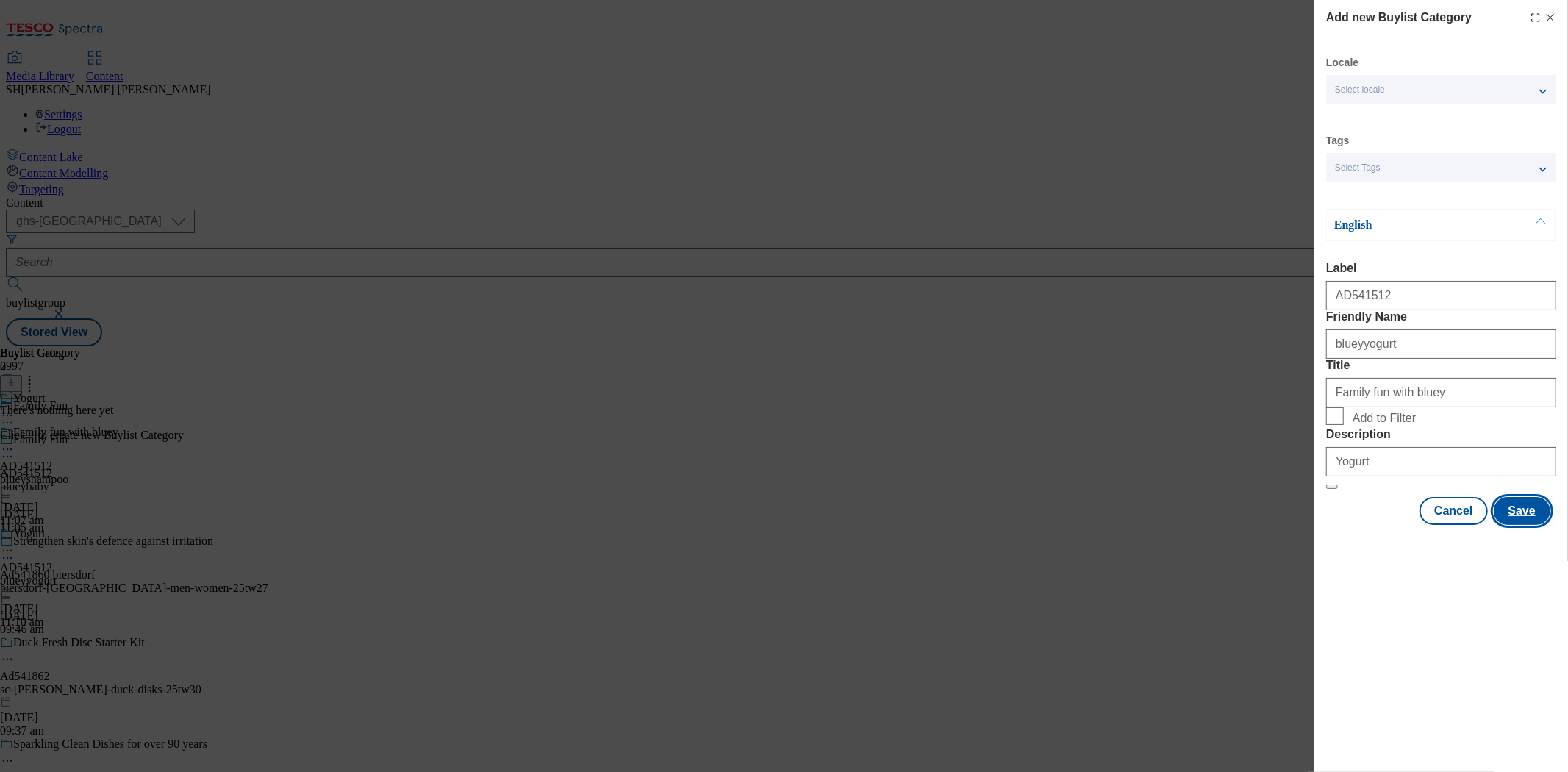
click at [1411, 525] on button "Save" at bounding box center [1522, 511] width 57 height 28
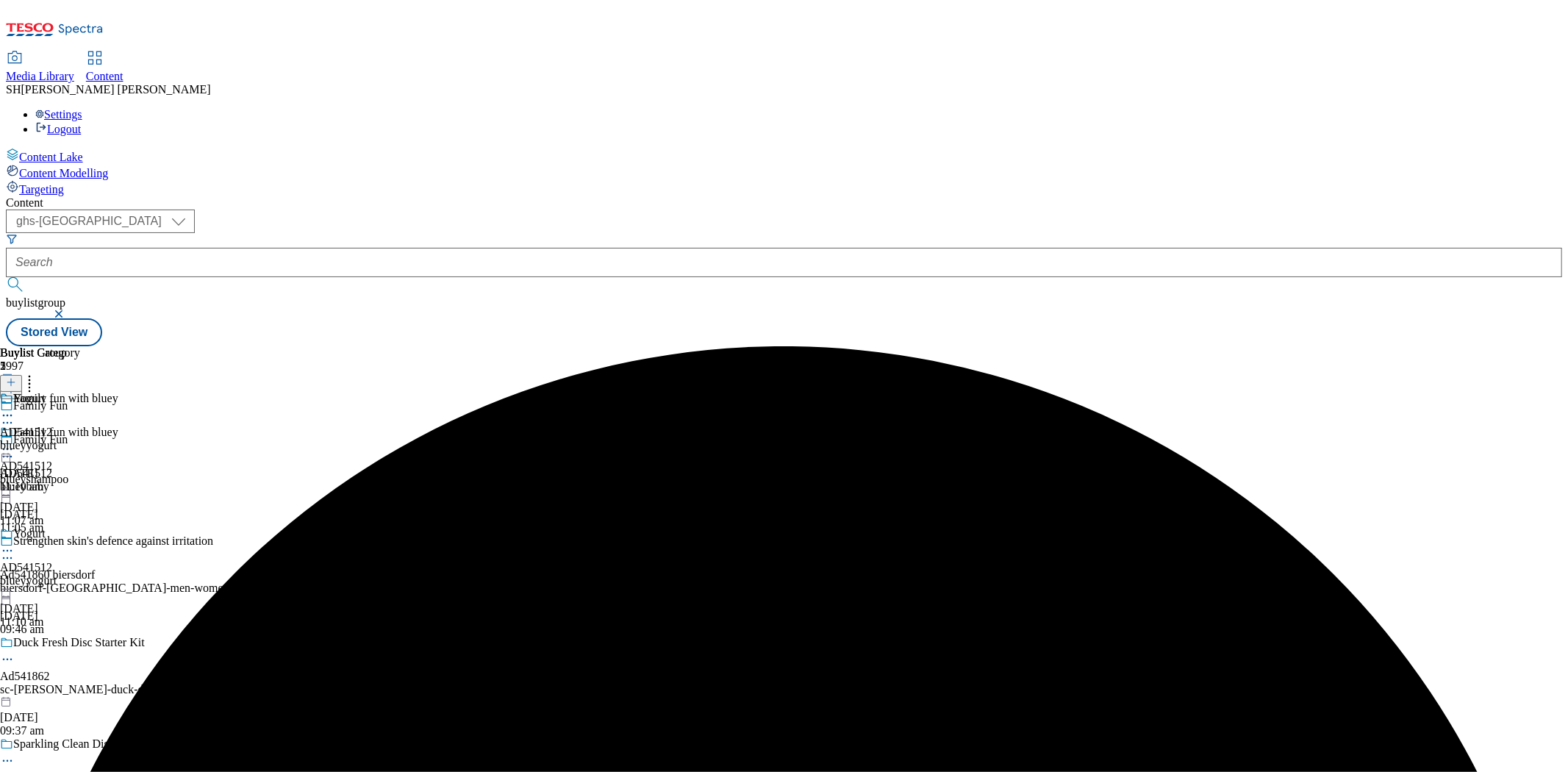
click at [118, 528] on div "Yogurt AD541512 blueyyogurt [DATE] 11:10 am" at bounding box center [59, 578] width 118 height 102
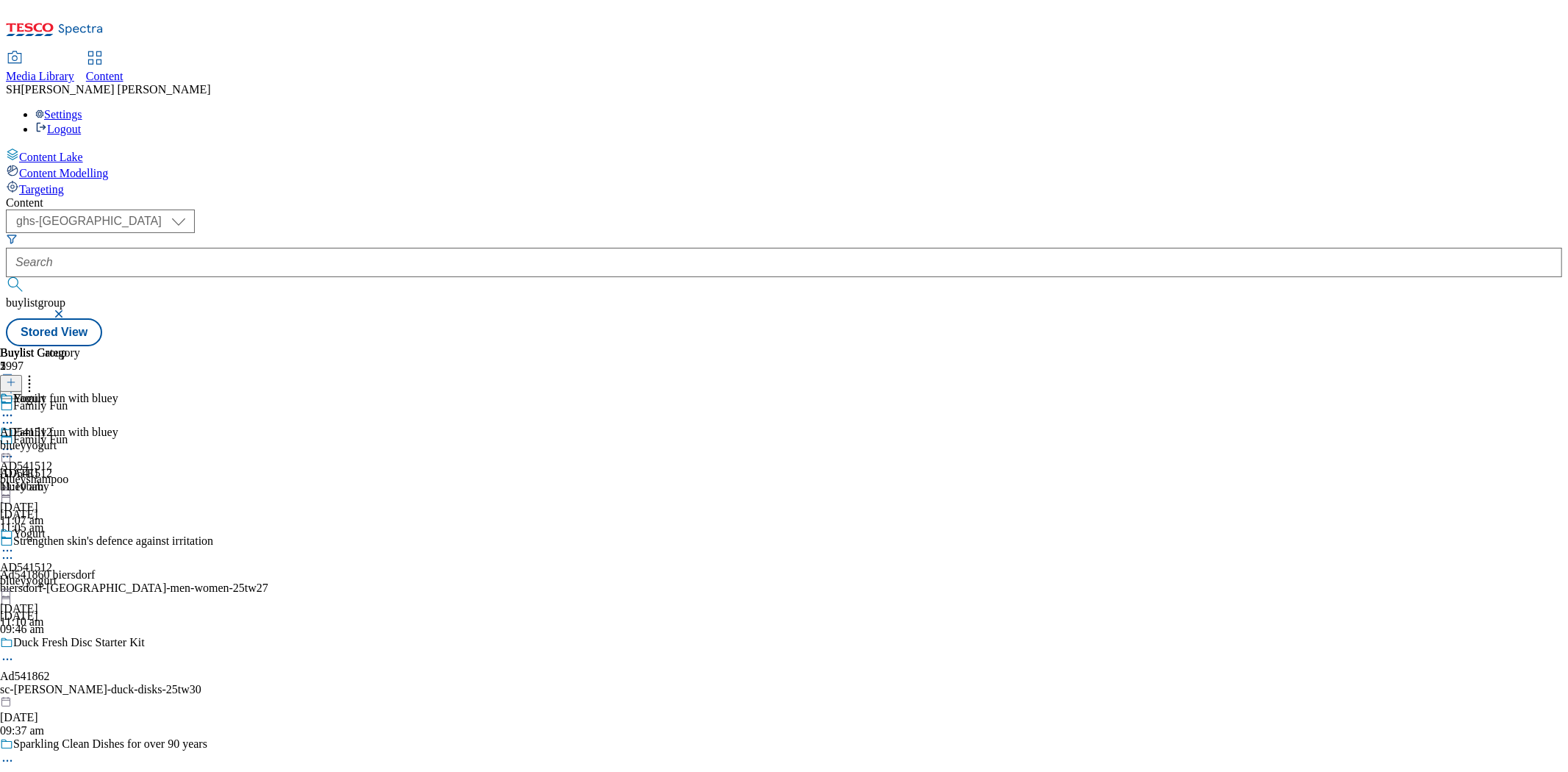
click at [118, 574] on div "blueyyogurt" at bounding box center [59, 581] width 118 height 13
click at [118, 473] on div "blueyshampoo" at bounding box center [59, 480] width 118 height 13
click at [118, 528] on div "Yogurt AD541512 blueyyogurt [DATE] 11:10 am" at bounding box center [59, 578] width 118 height 102
click at [118, 439] on div "blueyyogurt" at bounding box center [59, 445] width 118 height 13
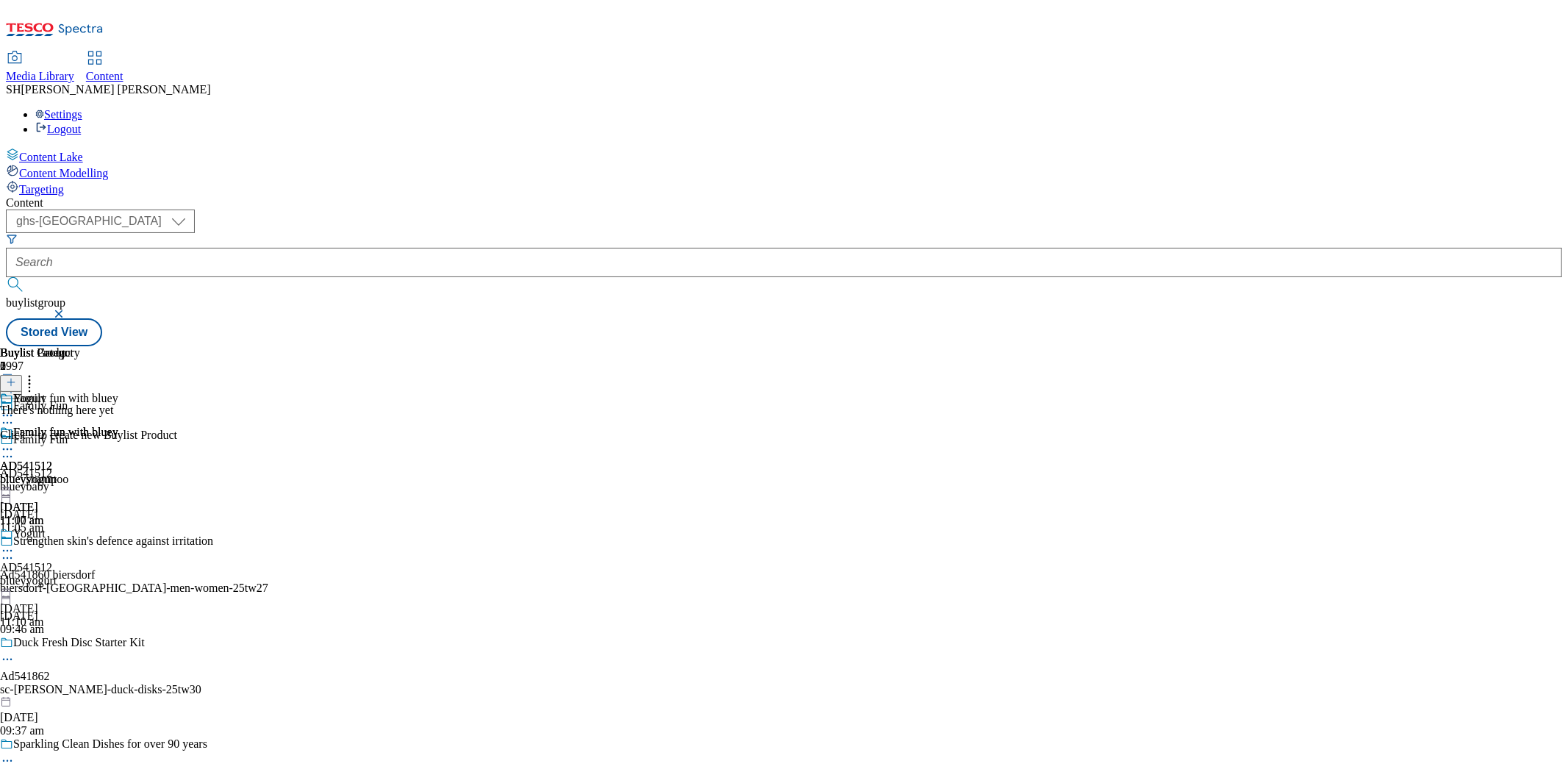
click at [11, 379] on line at bounding box center [11, 382] width 0 height 7
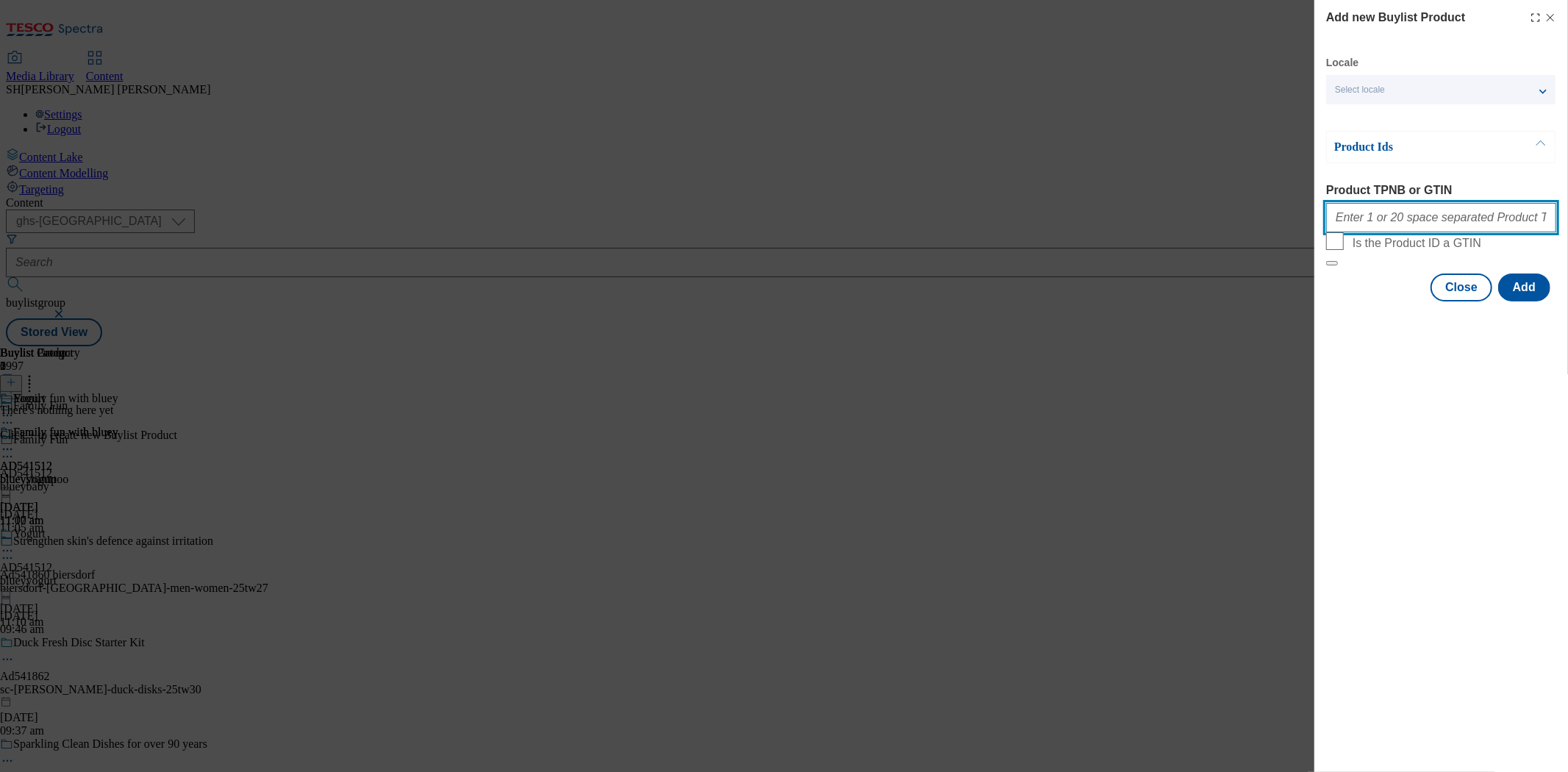
click at [1411, 232] on input "Product TPNB or GTIN" at bounding box center [1441, 217] width 230 height 29
paste input "93668502 96102592"
type input "93668502 96102592"
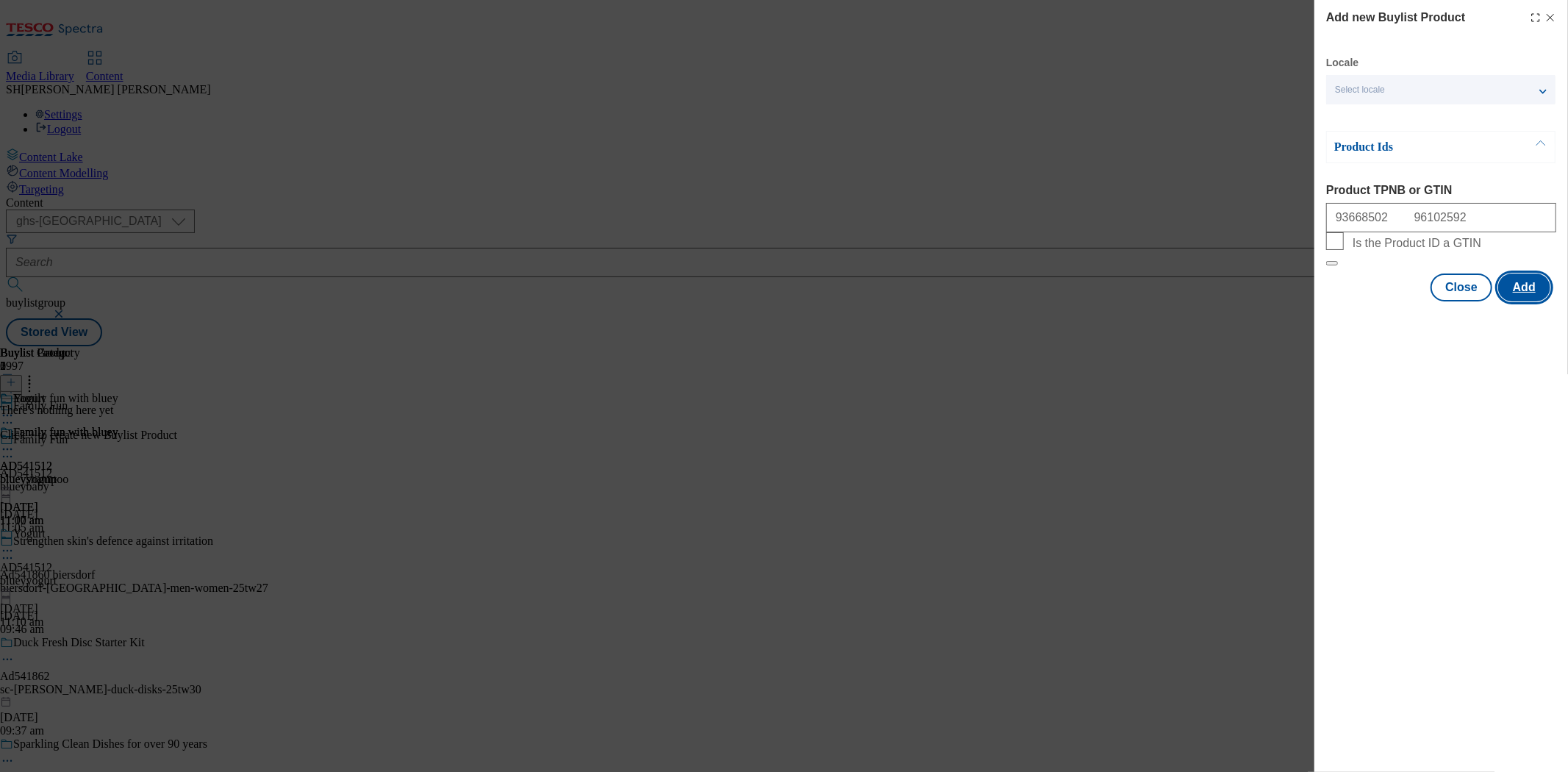
click at [1411, 301] on button "Add" at bounding box center [1525, 287] width 52 height 28
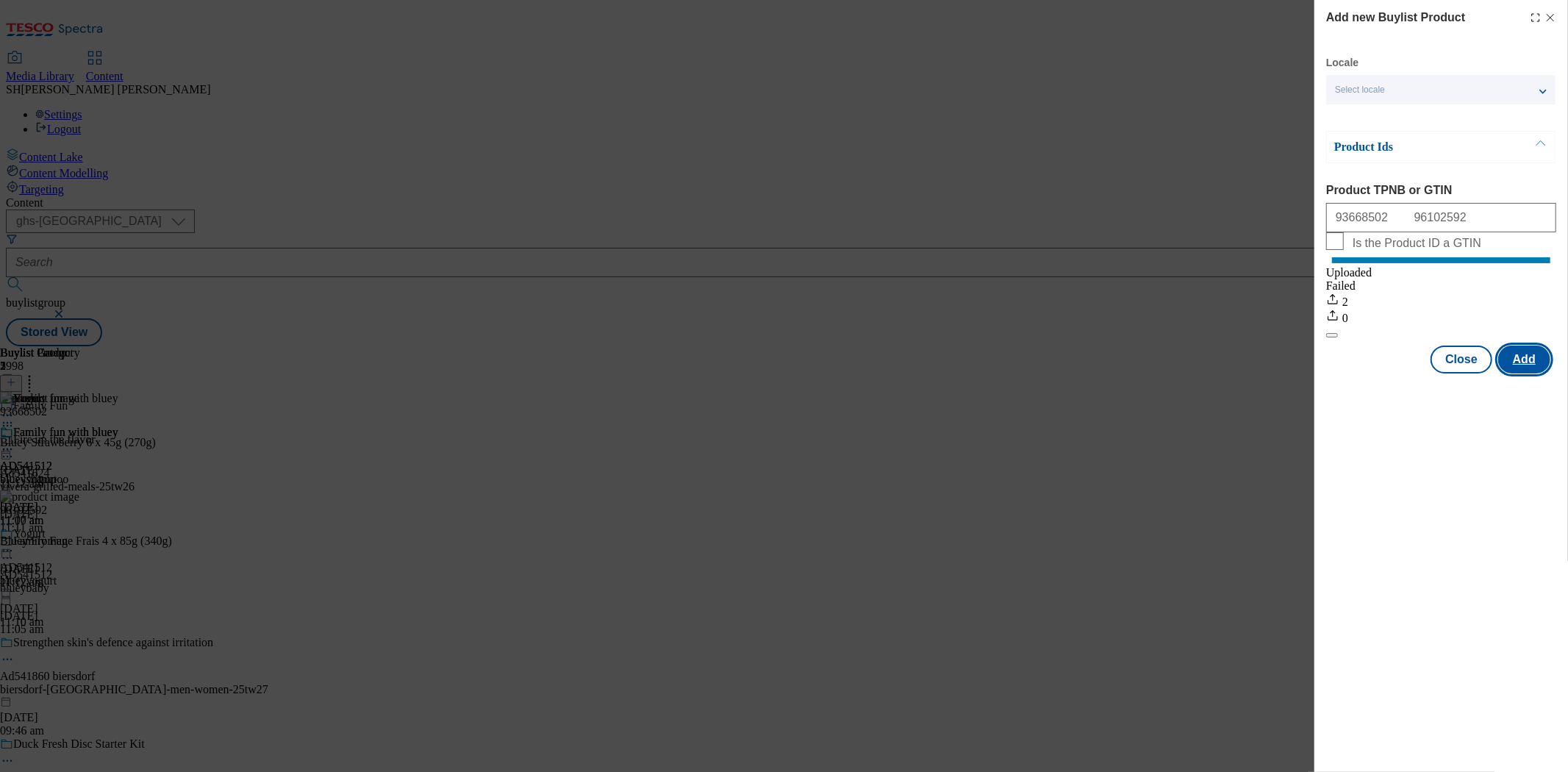
click at [1411, 366] on button "Add" at bounding box center [1525, 359] width 52 height 28
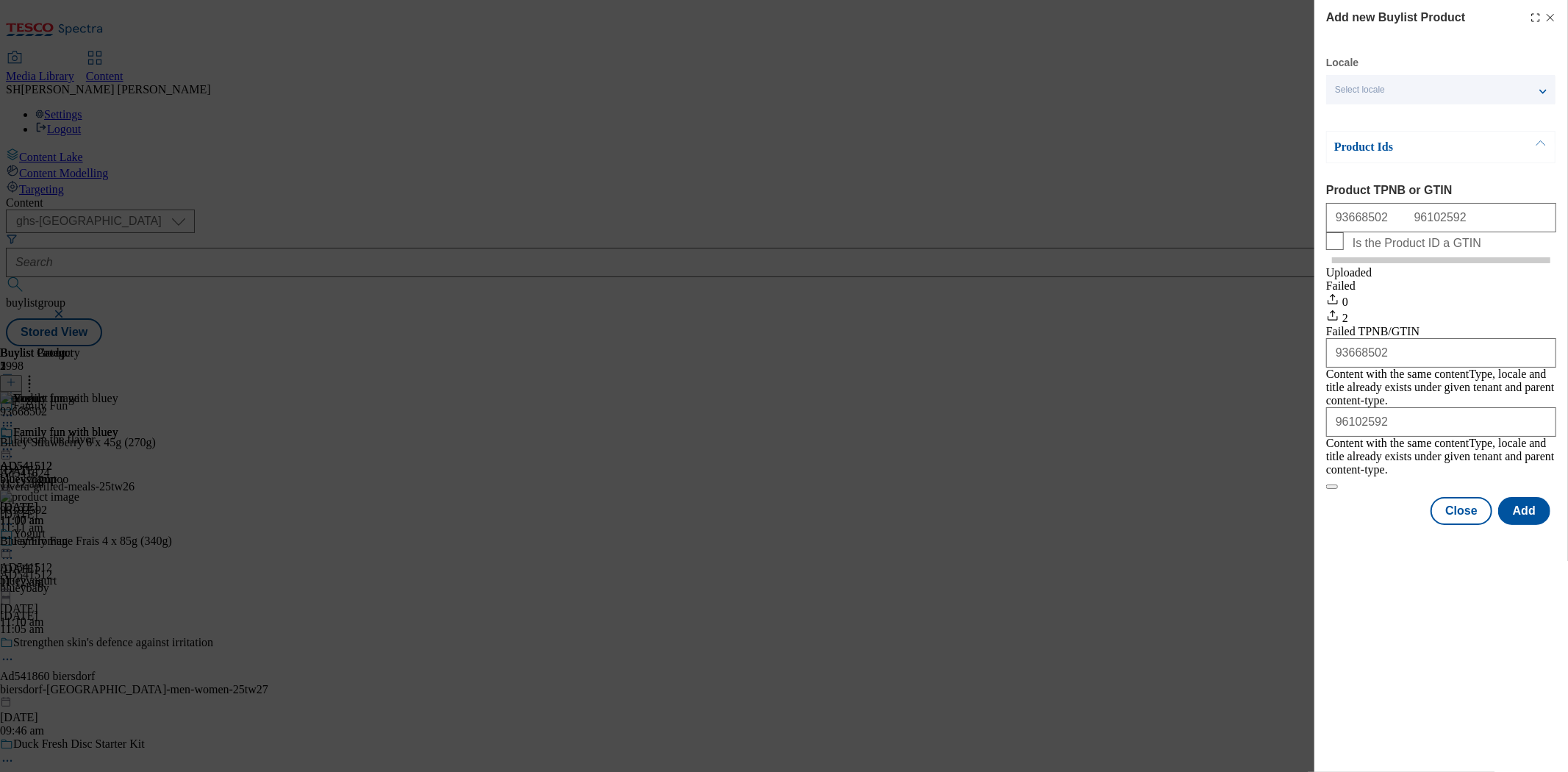
click at [1411, 16] on icon "Modal" at bounding box center [1550, 17] width 11 height 11
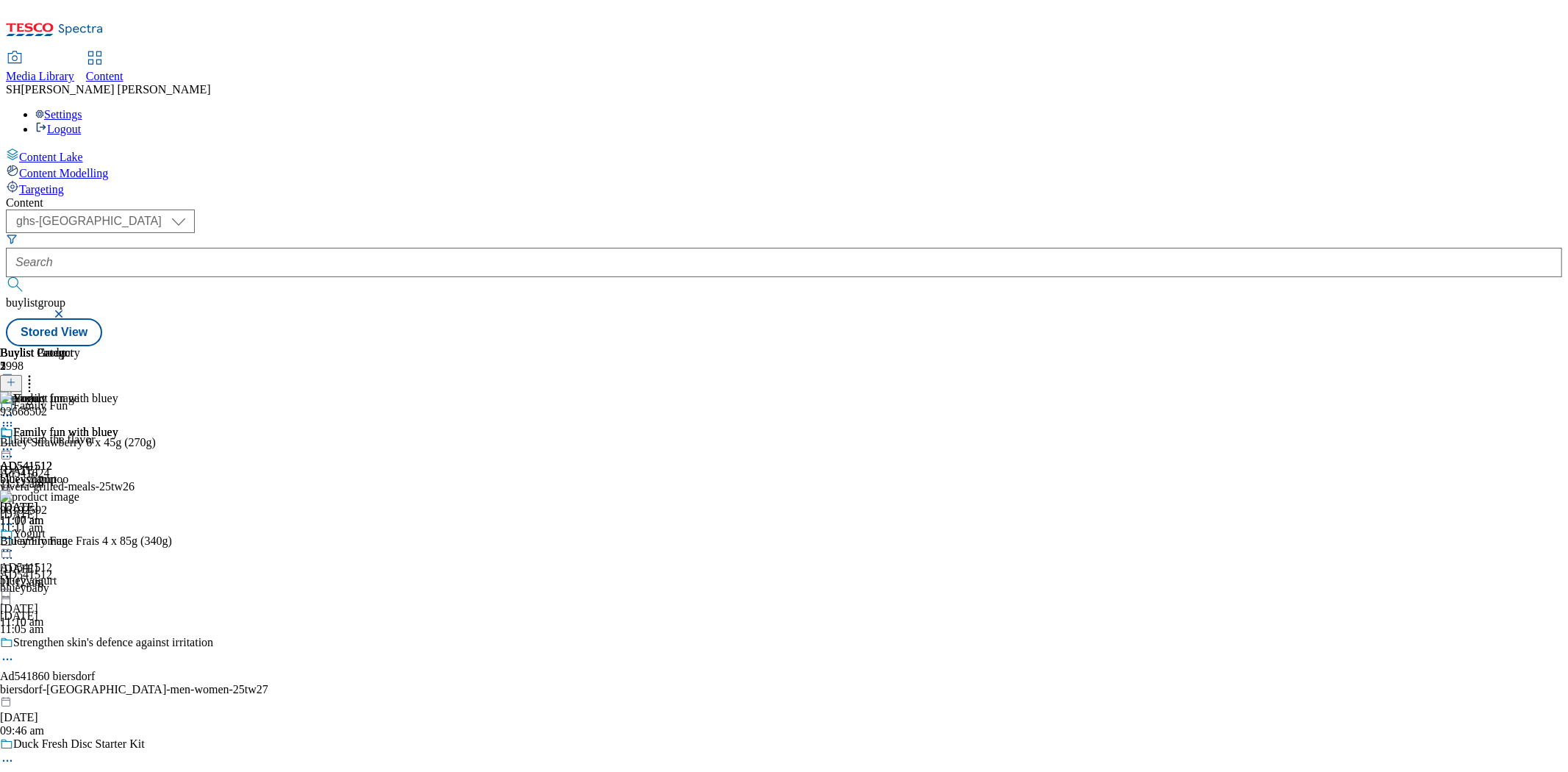
click at [15, 442] on icon at bounding box center [7, 450] width 15 height 15
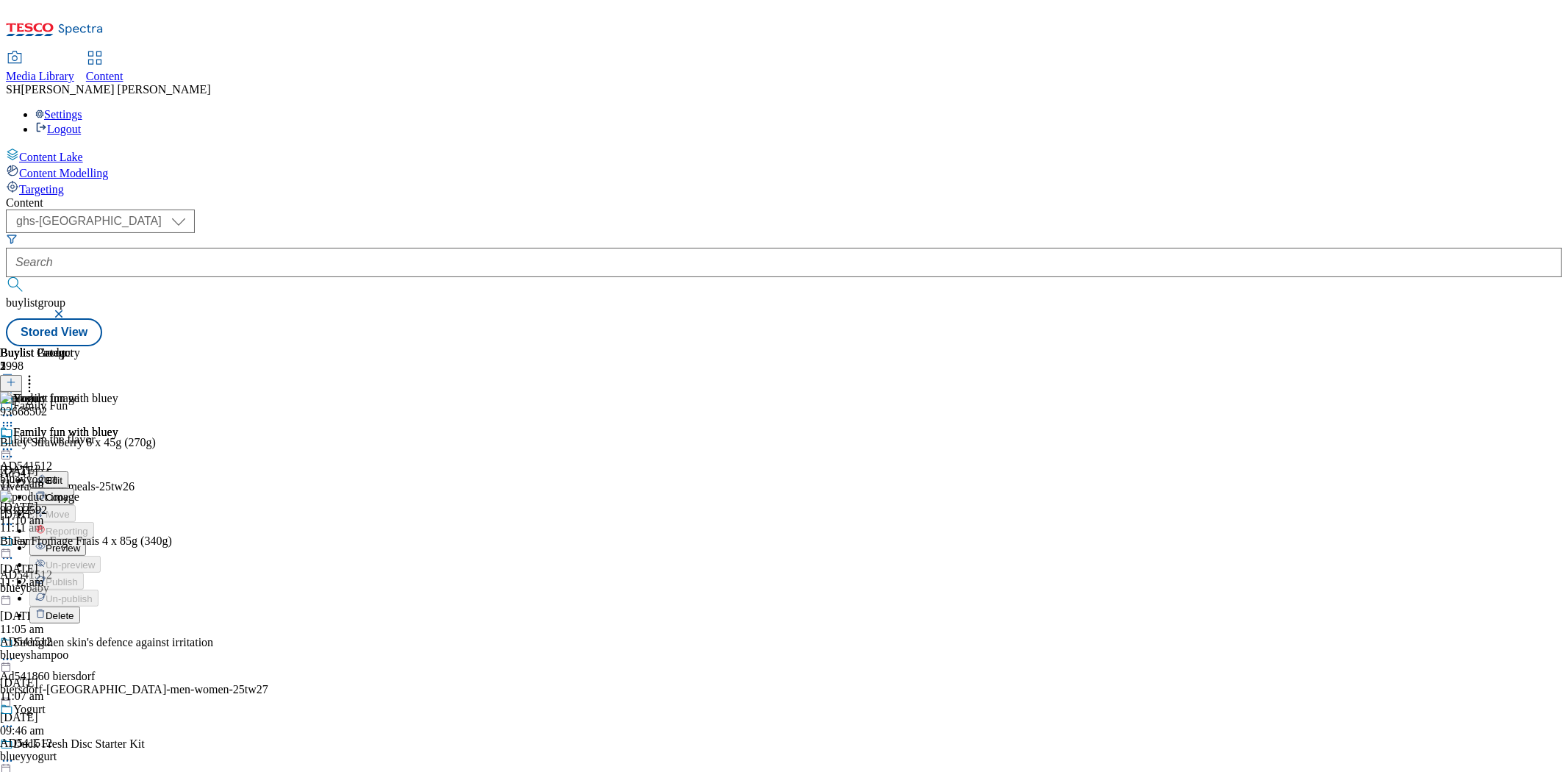
click at [80, 542] on span "Preview" at bounding box center [63, 548] width 34 height 11
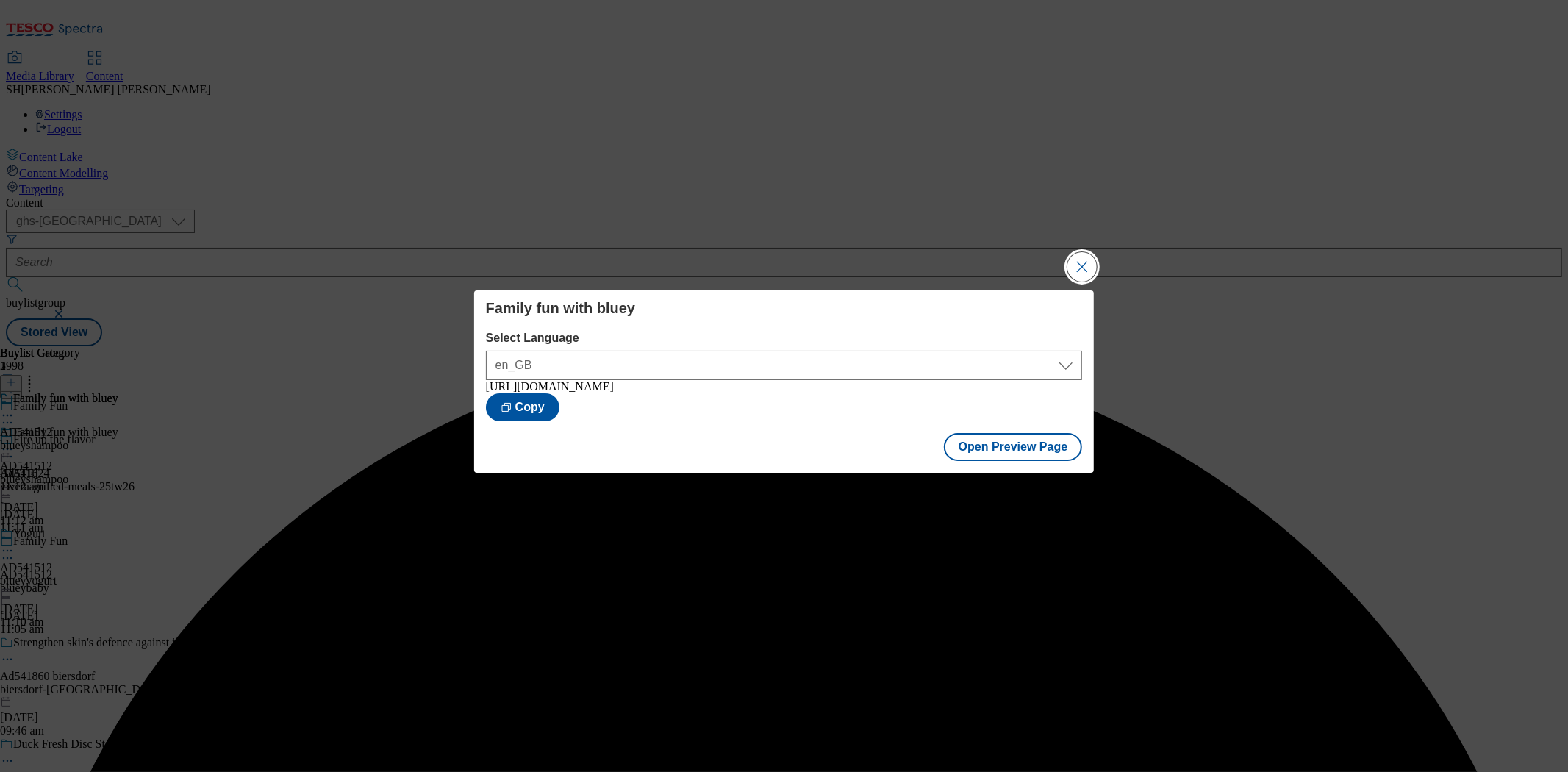
click at [1083, 265] on button "Close Modal" at bounding box center [1082, 267] width 29 height 29
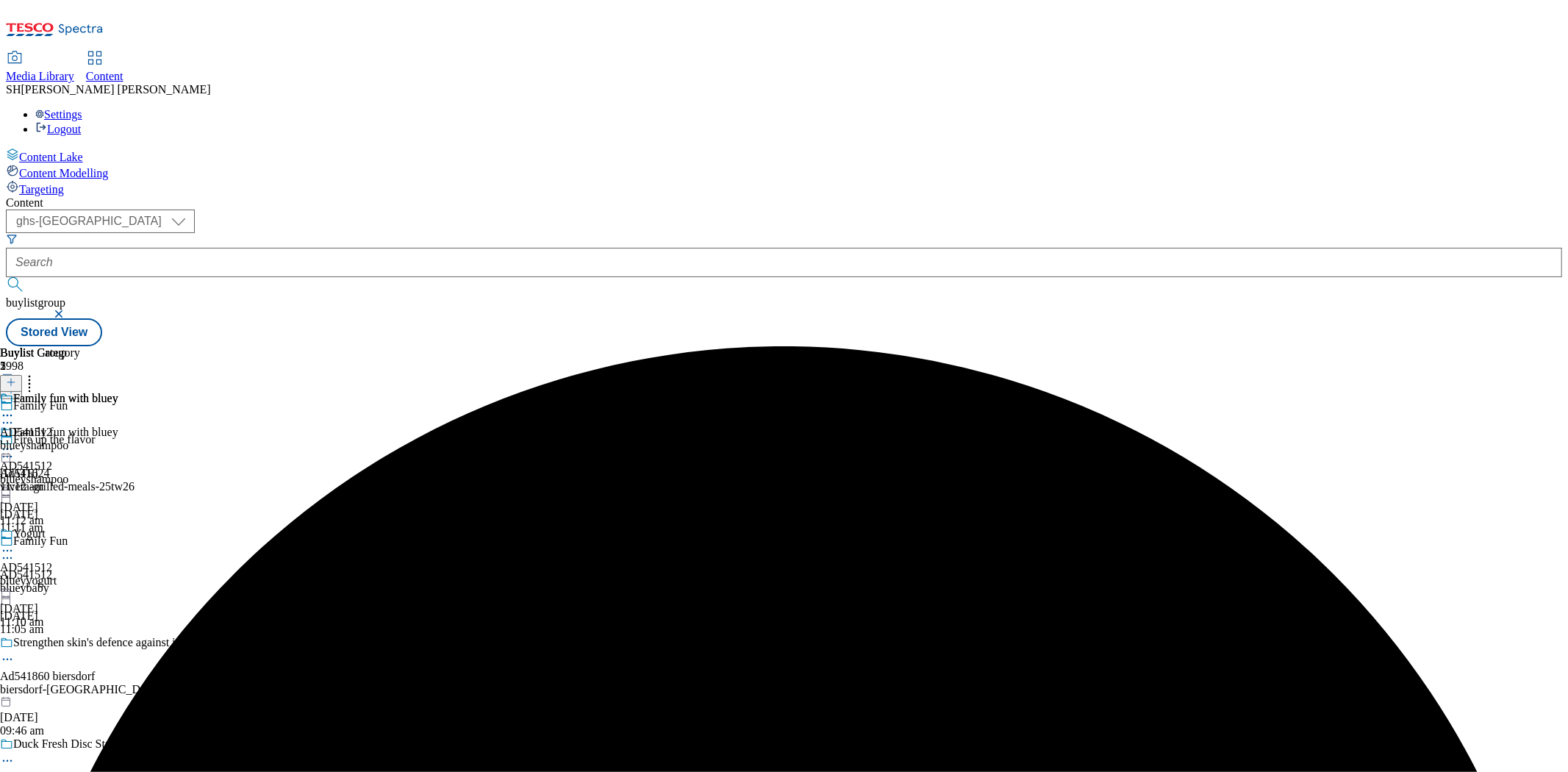
click at [118, 528] on div "Yogurt" at bounding box center [59, 545] width 118 height 34
click at [15, 543] on icon at bounding box center [7, 550] width 15 height 15
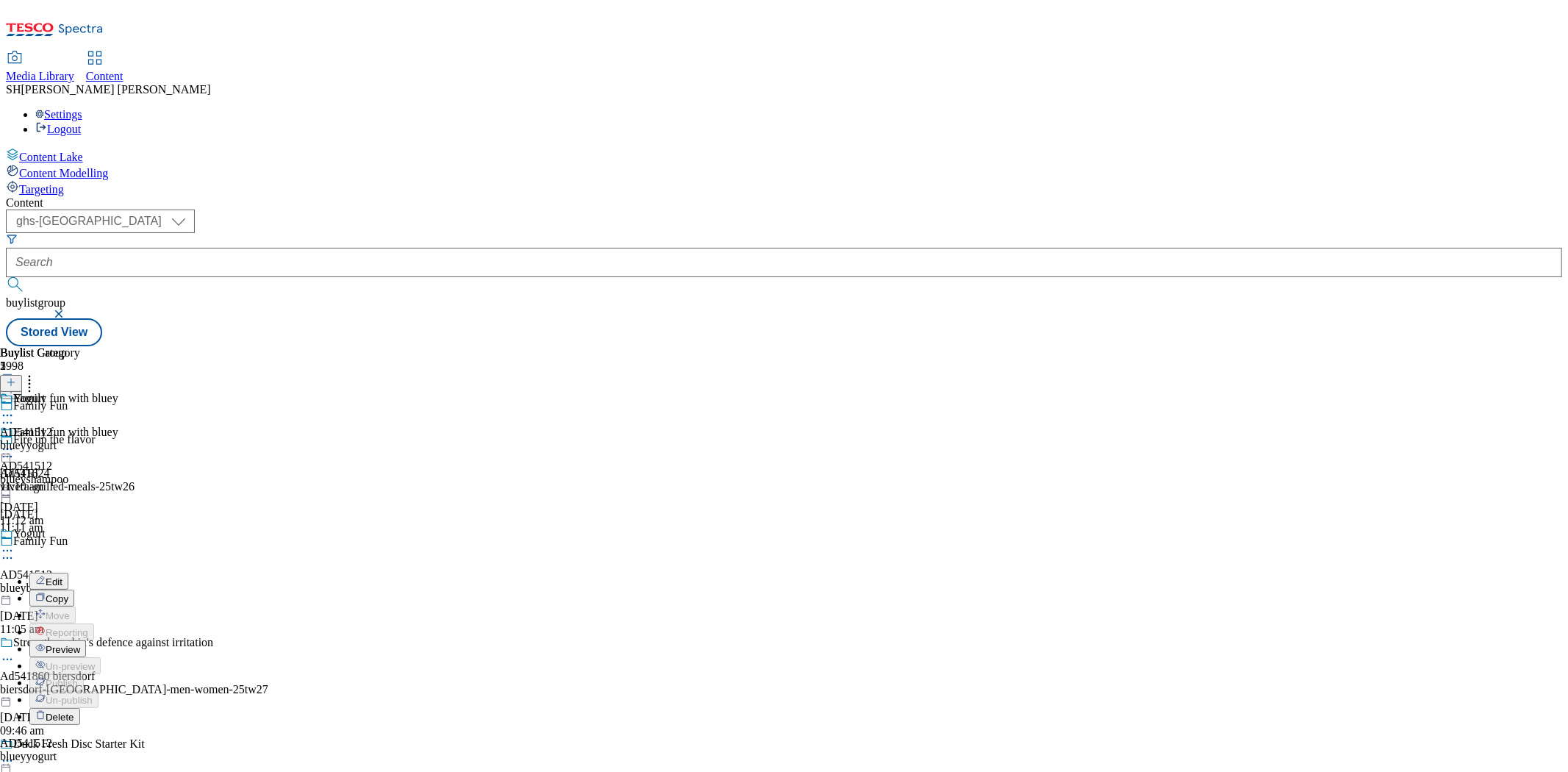
click at [80, 644] on span "Preview" at bounding box center [63, 650] width 34 height 11
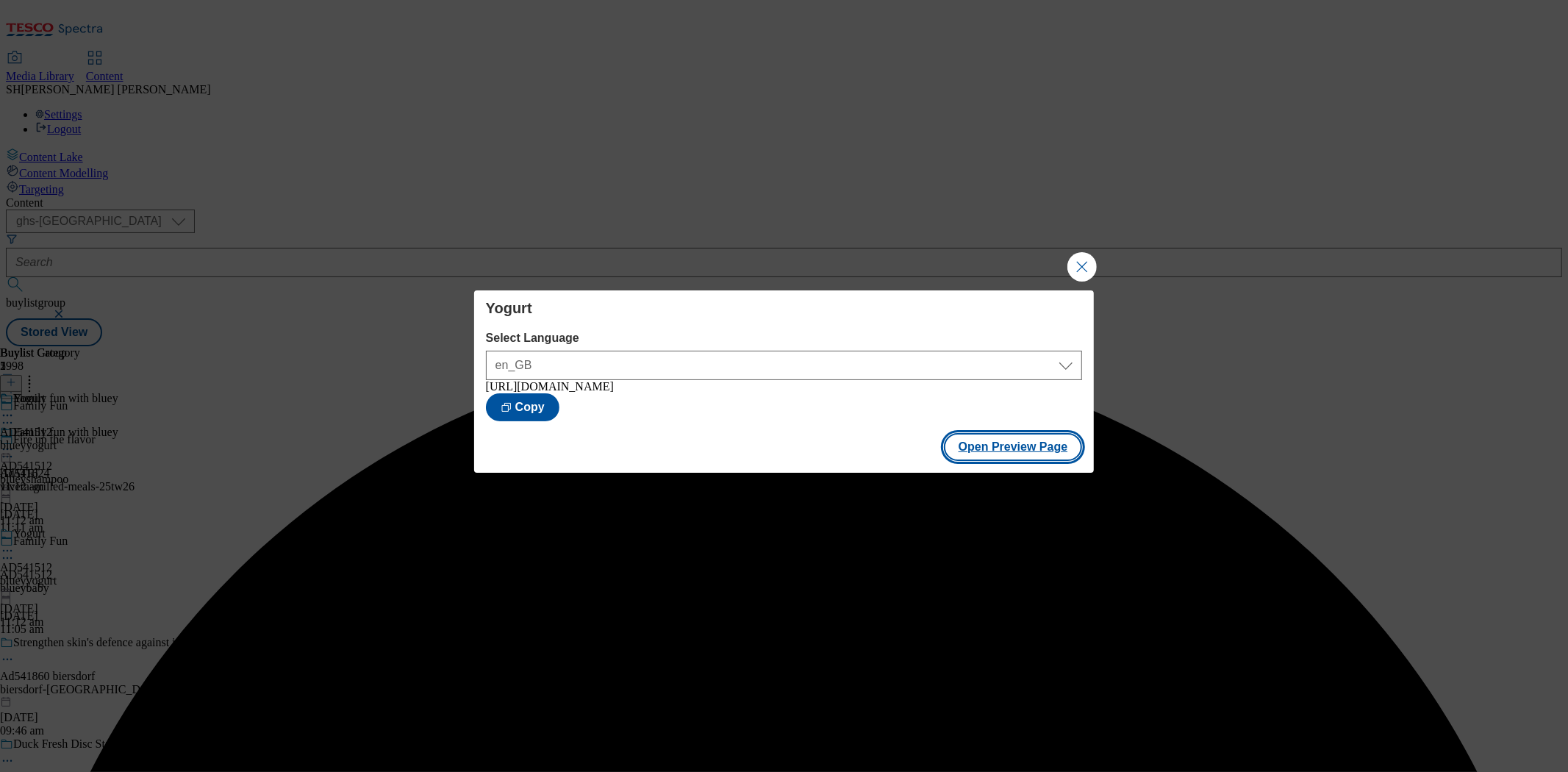
click at [1036, 458] on button "Open Preview Page" at bounding box center [1014, 447] width 139 height 28
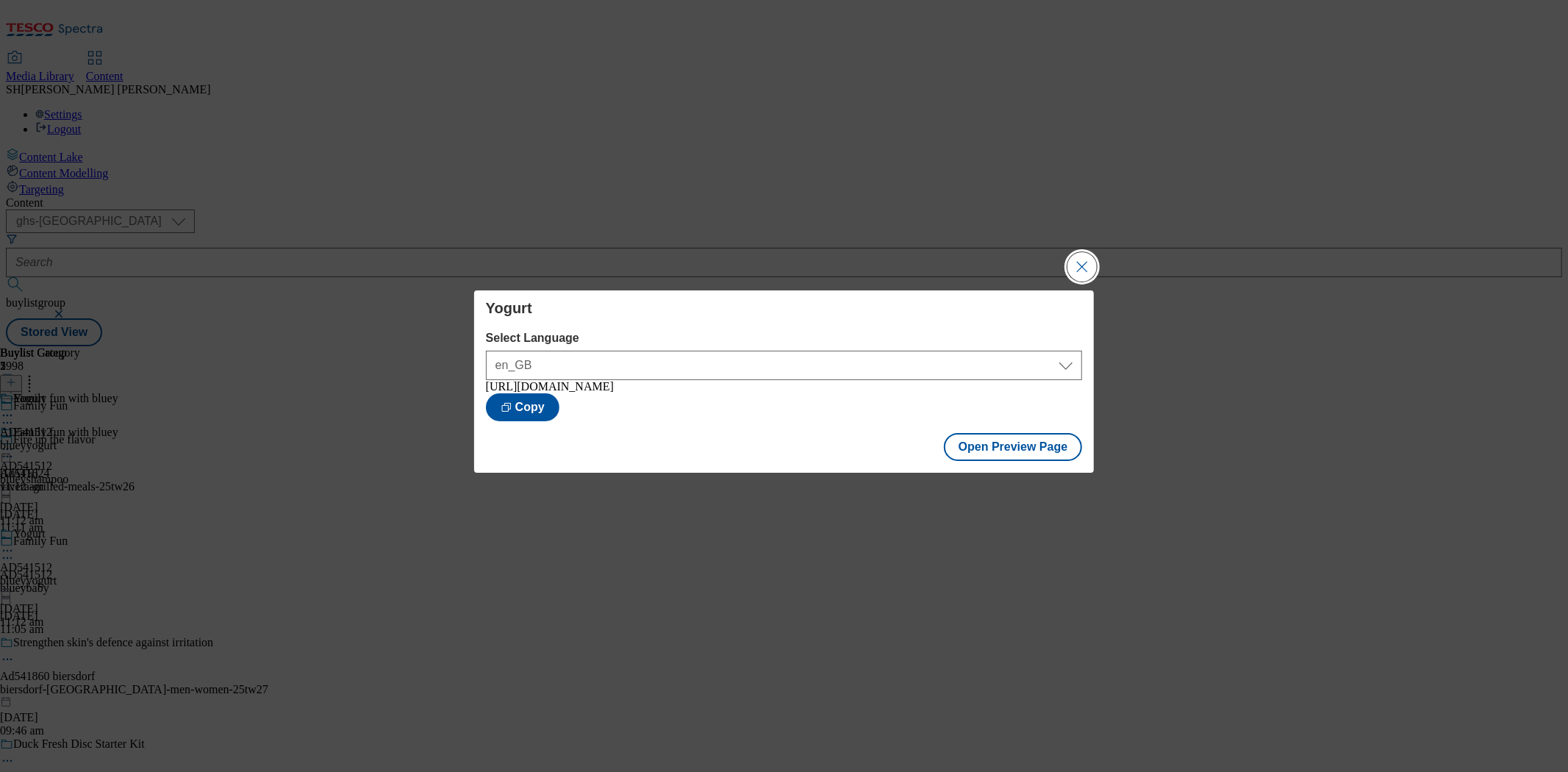
click at [1084, 257] on button "Close Modal" at bounding box center [1082, 267] width 29 height 29
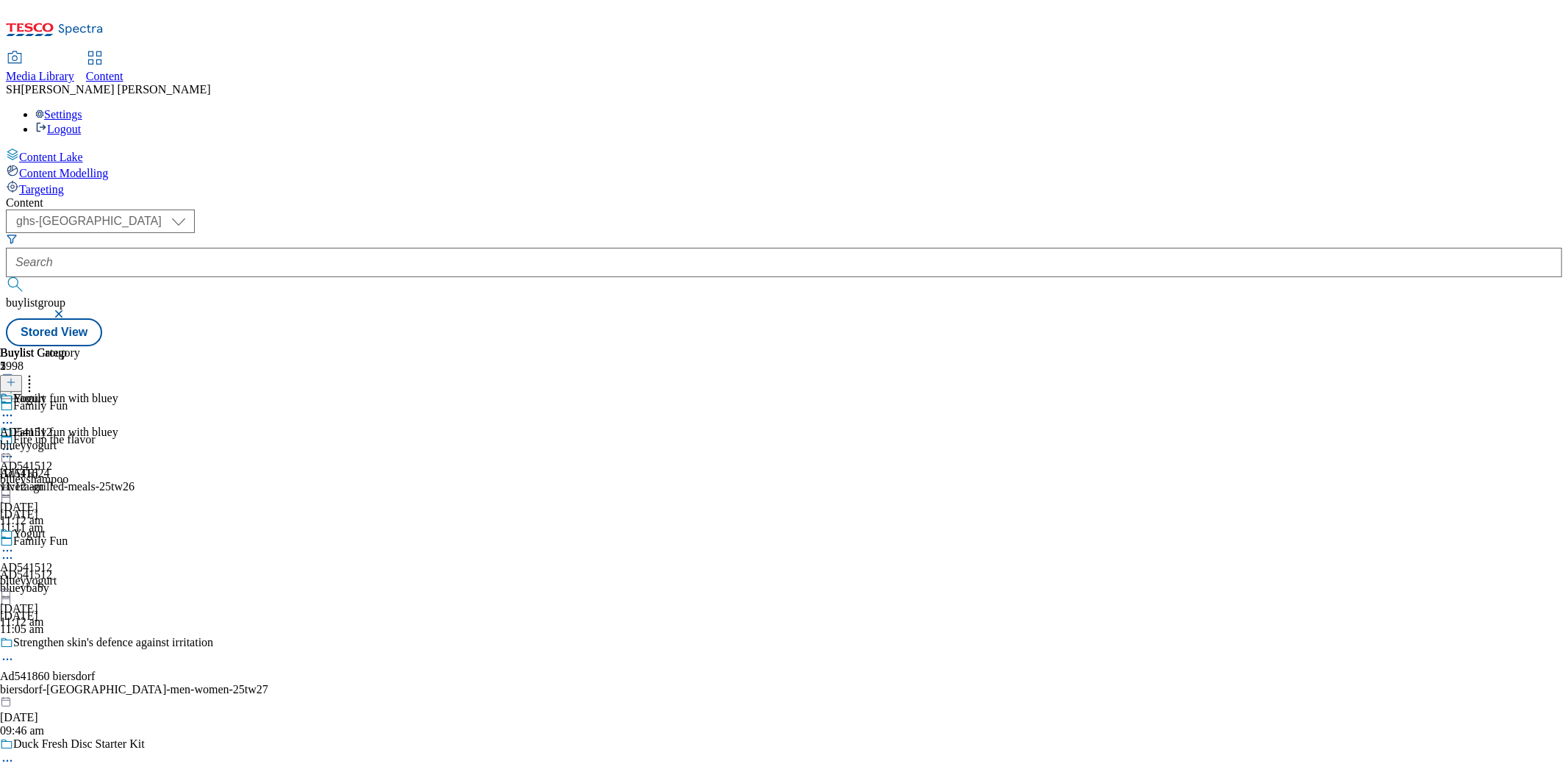
click at [118, 473] on div "blueyshampoo" at bounding box center [59, 480] width 118 height 13
click at [15, 408] on icon at bounding box center [7, 415] width 15 height 15
click at [63, 441] on span "Edit" at bounding box center [54, 447] width 17 height 11
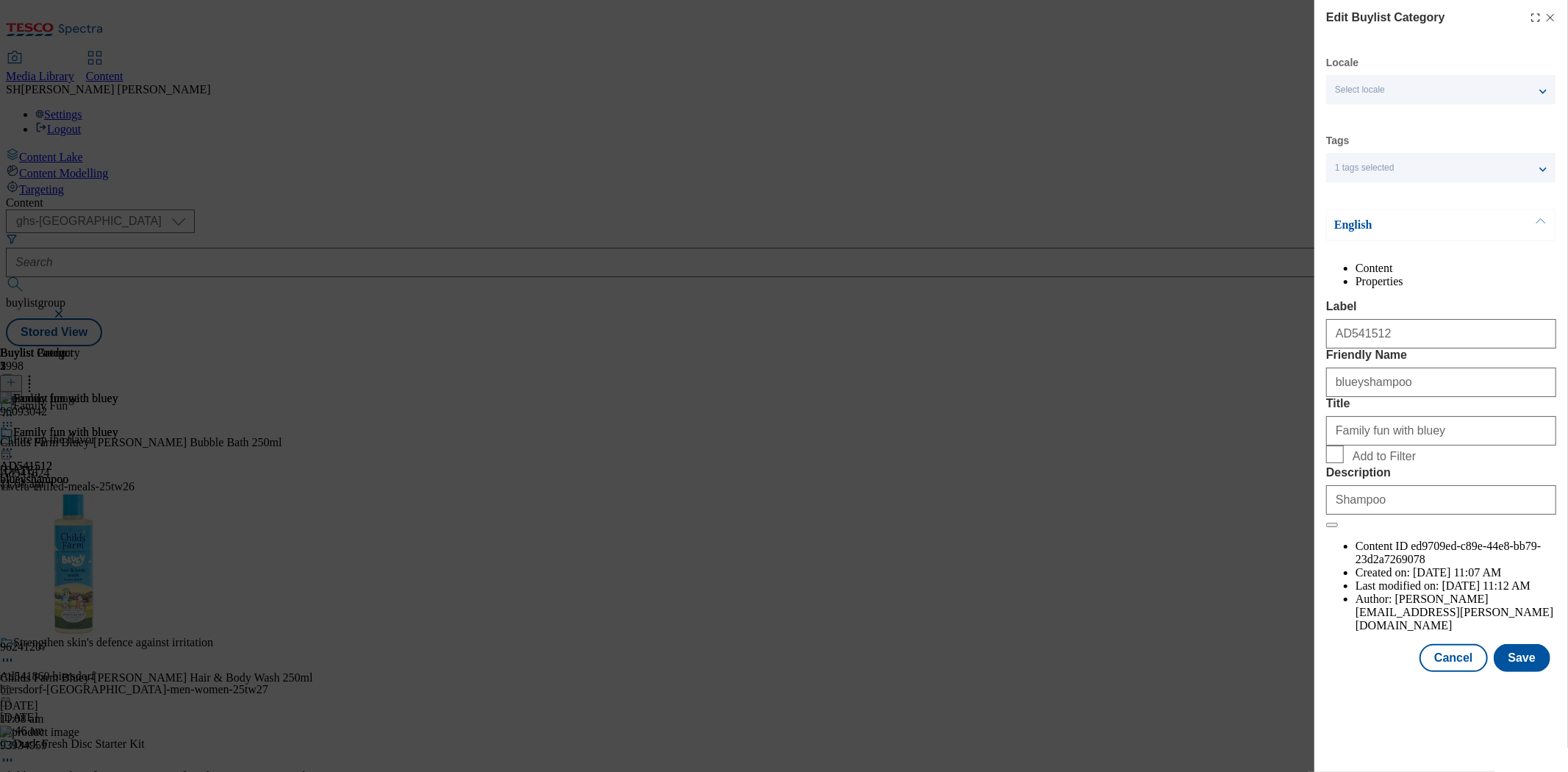
click at [1411, 16] on icon "Modal" at bounding box center [1550, 17] width 11 height 11
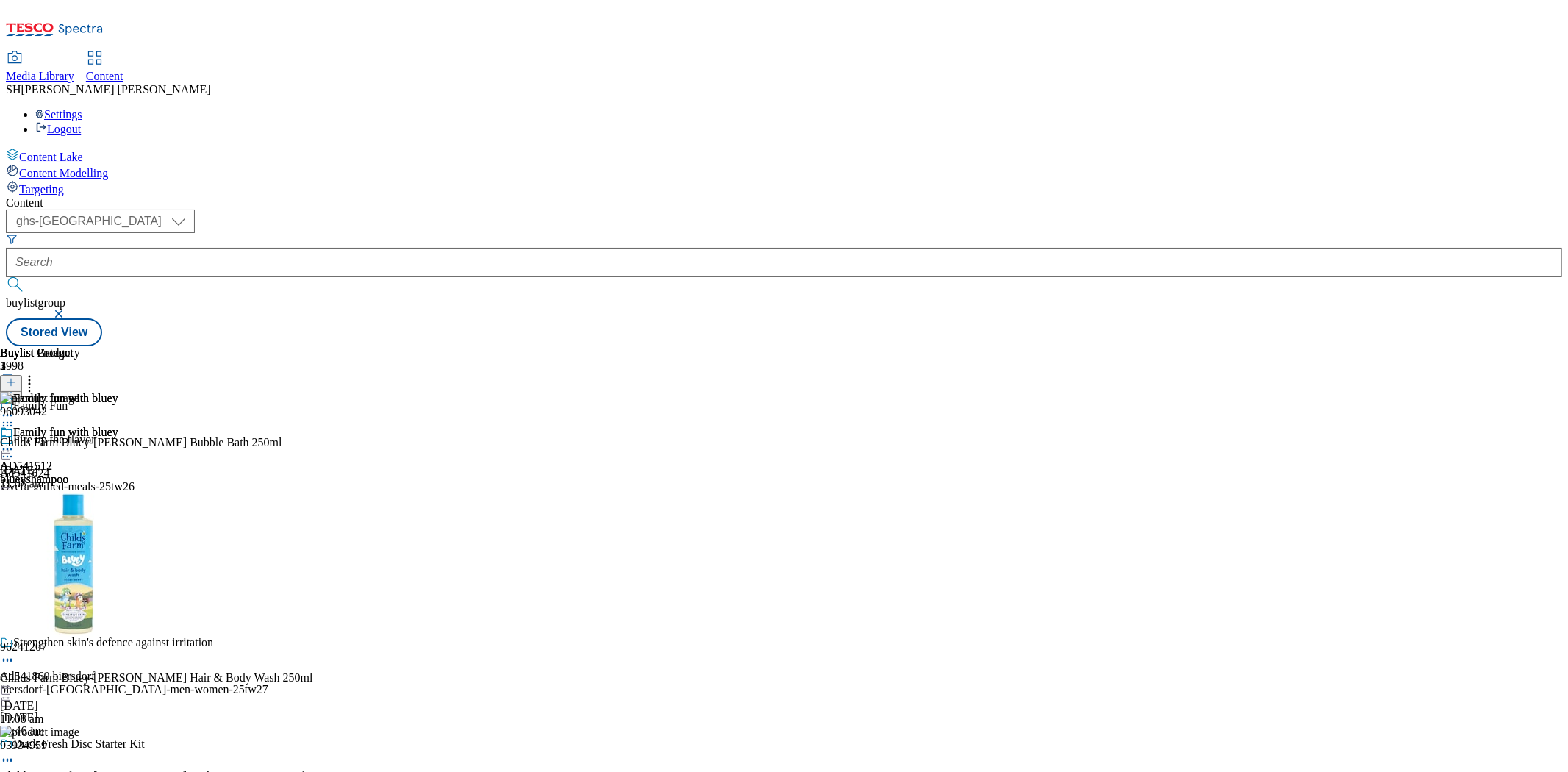
click at [316, 581] on div "blueybaby" at bounding box center [158, 588] width 316 height 13
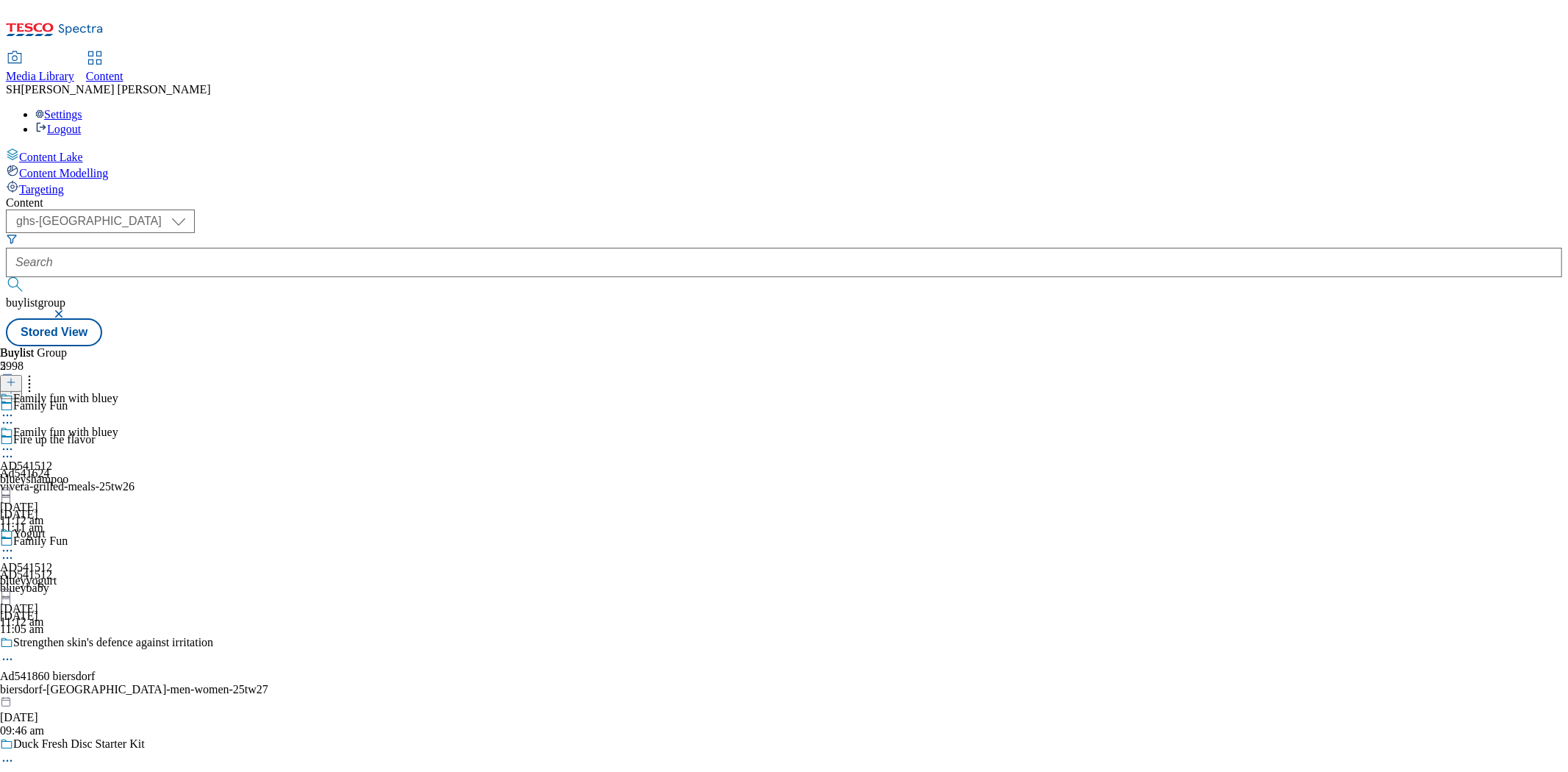
click at [15, 550] on icon at bounding box center [7, 558] width 15 height 15
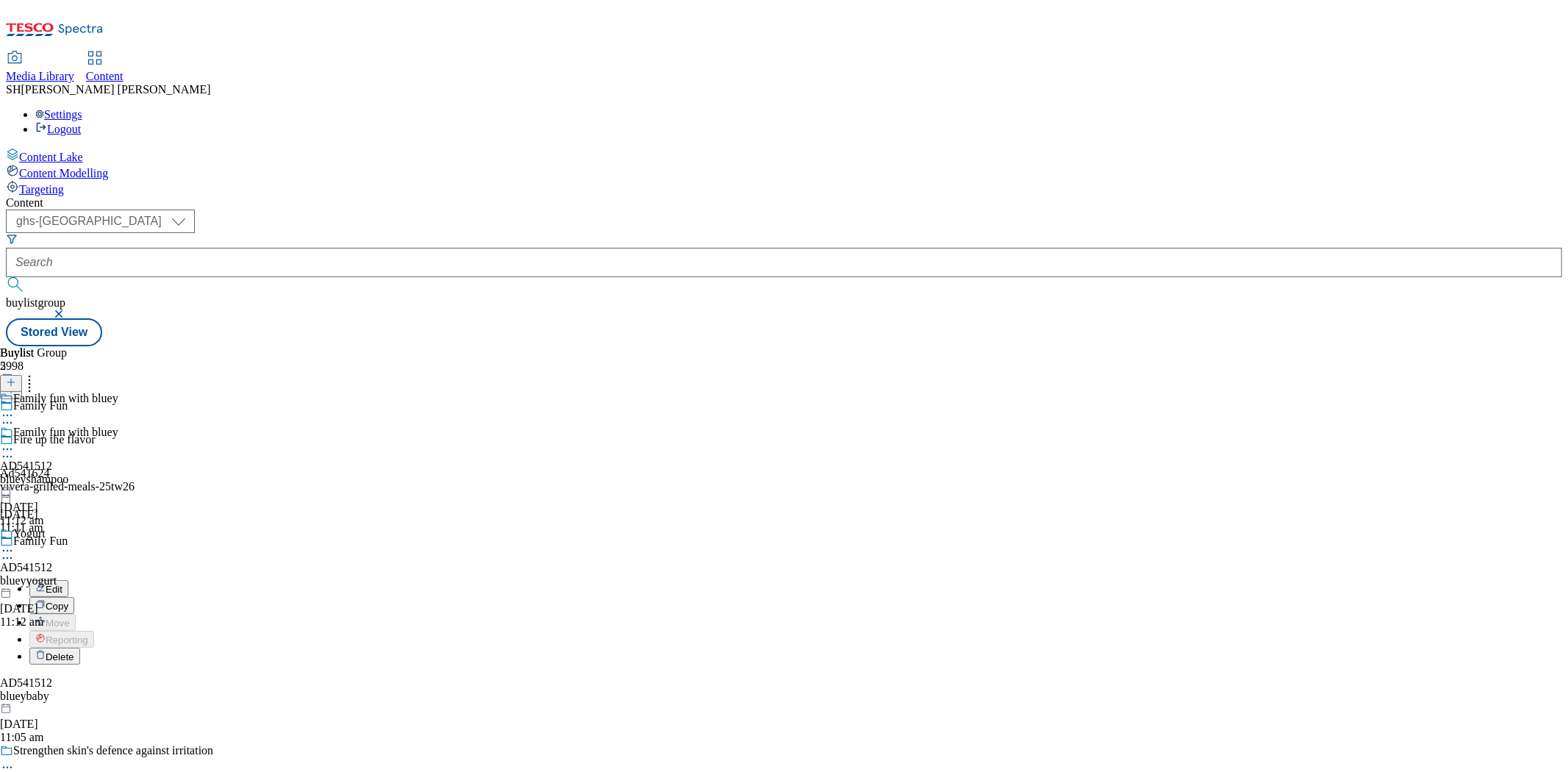
click at [63, 584] on span "Edit" at bounding box center [54, 590] width 17 height 11
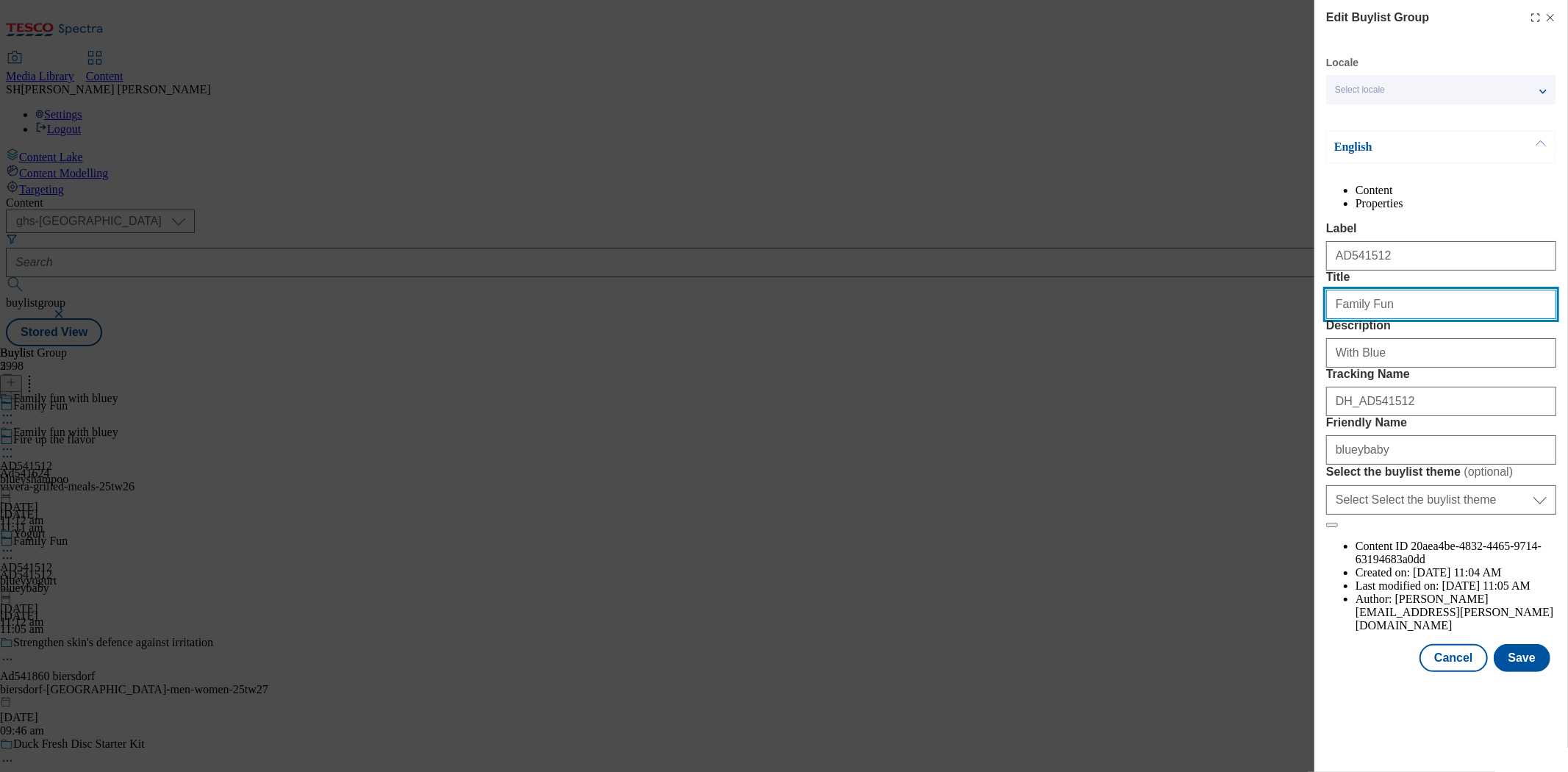
click at [1409, 319] on input "Family Fun" at bounding box center [1441, 305] width 230 height 29
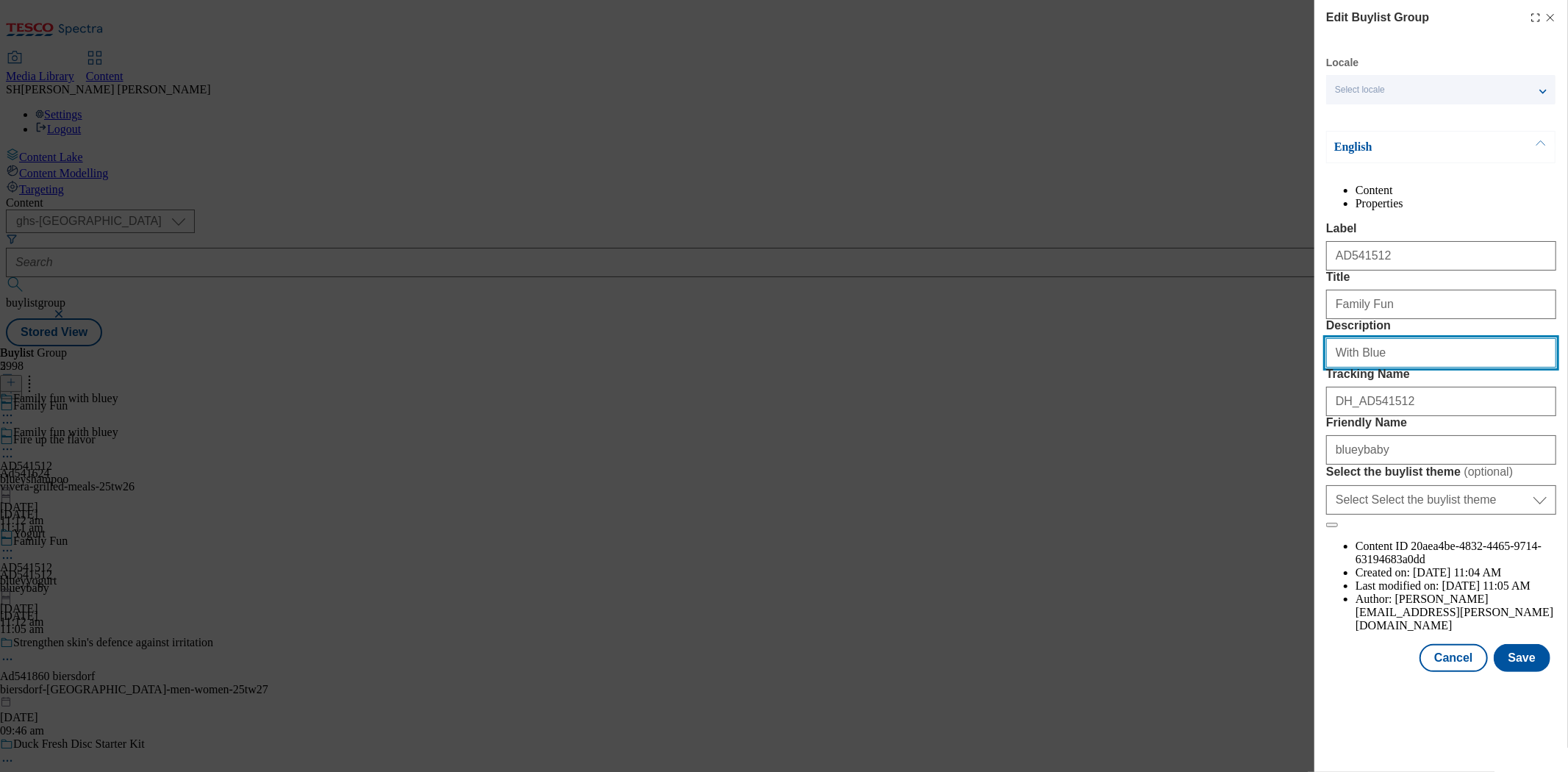
drag, startPoint x: 1413, startPoint y: 428, endPoint x: 1247, endPoint y: 429, distance: 166.0
click at [1247, 429] on div "Edit Buylist Group Locale Select locale English Welsh English Content Propertie…" at bounding box center [784, 386] width 1568 height 772
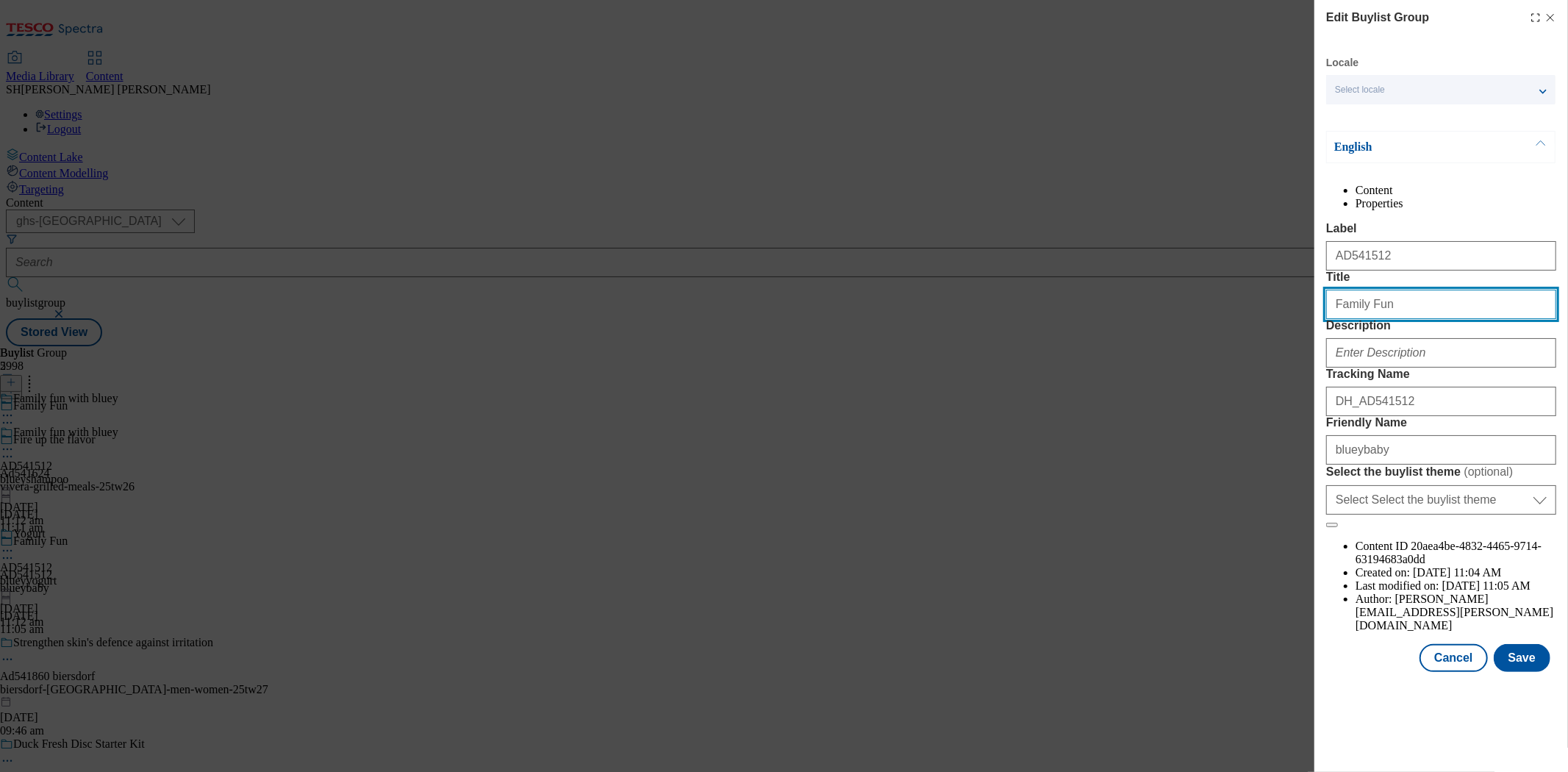
click at [1411, 319] on input "Family Fun" at bounding box center [1441, 305] width 230 height 29
click at [1393, 319] on input "Family fun withbluey" at bounding box center [1441, 305] width 230 height 29
click at [1411, 319] on input "Family fun with bluey" at bounding box center [1441, 305] width 230 height 29
type input "Family fun with bluey"
click at [1411, 672] on button "Save" at bounding box center [1522, 658] width 57 height 28
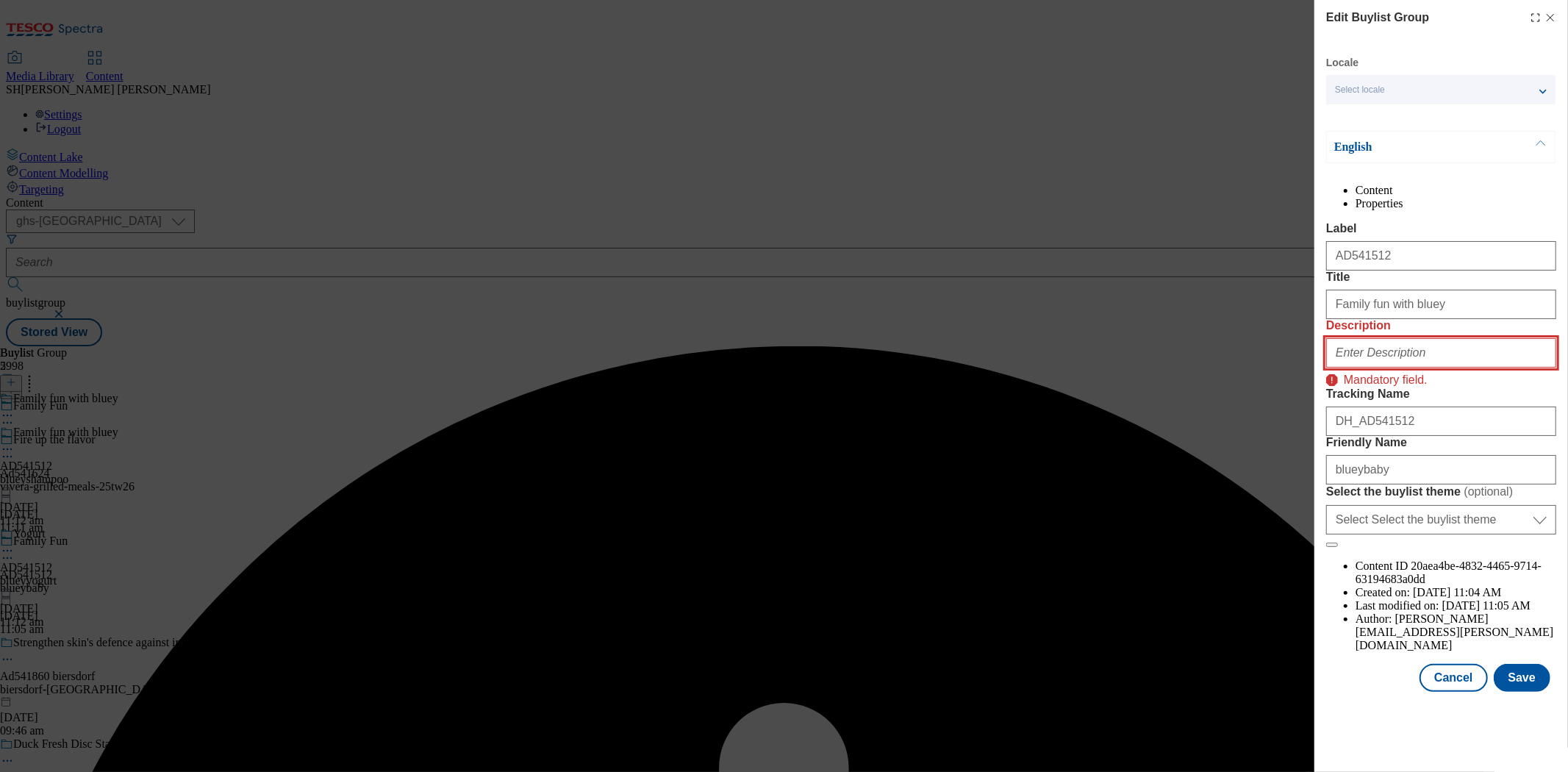
click at [1380, 368] on input "Description" at bounding box center [1441, 353] width 230 height 29
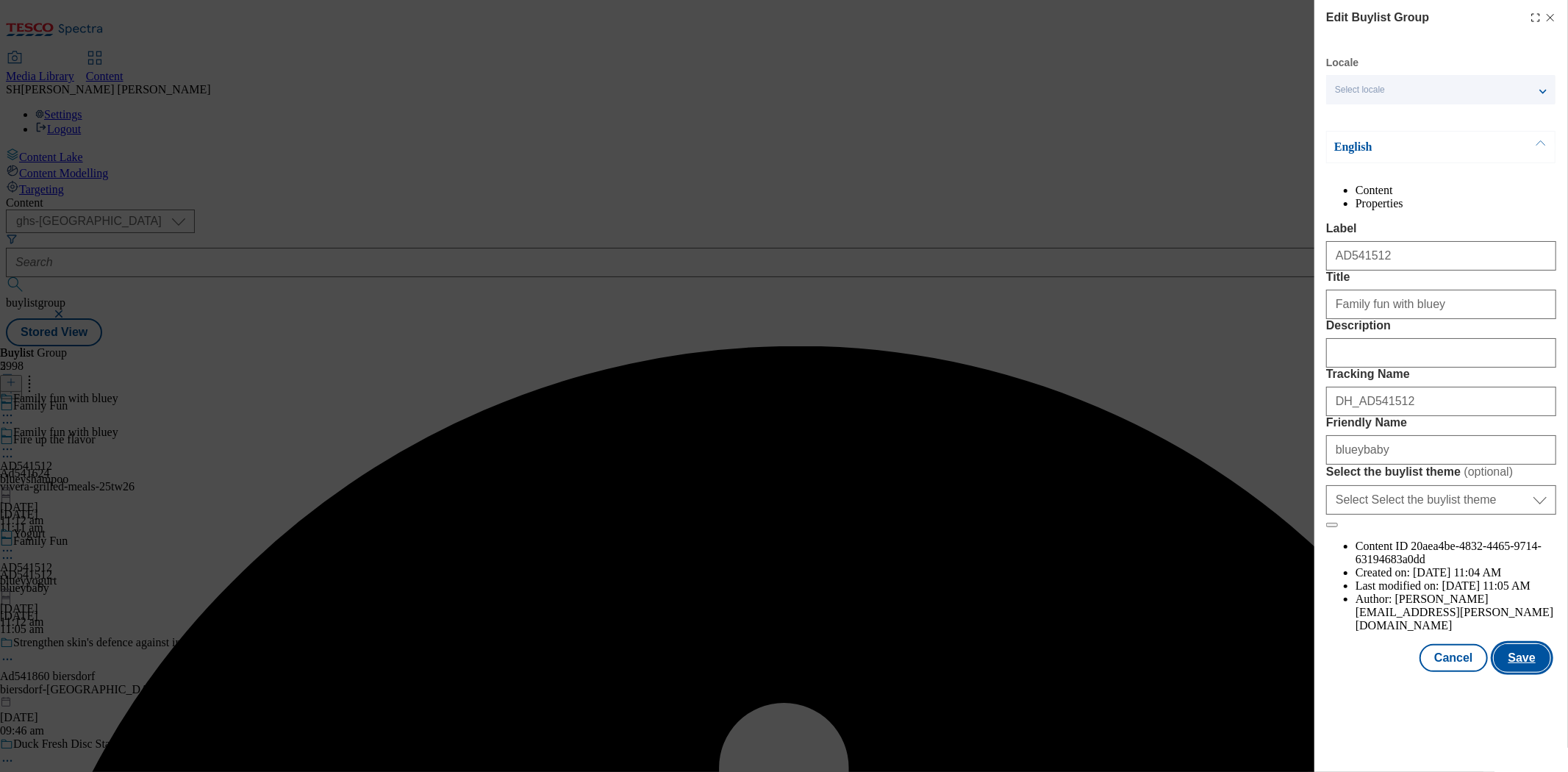
click at [1411, 672] on button "Save" at bounding box center [1522, 658] width 57 height 28
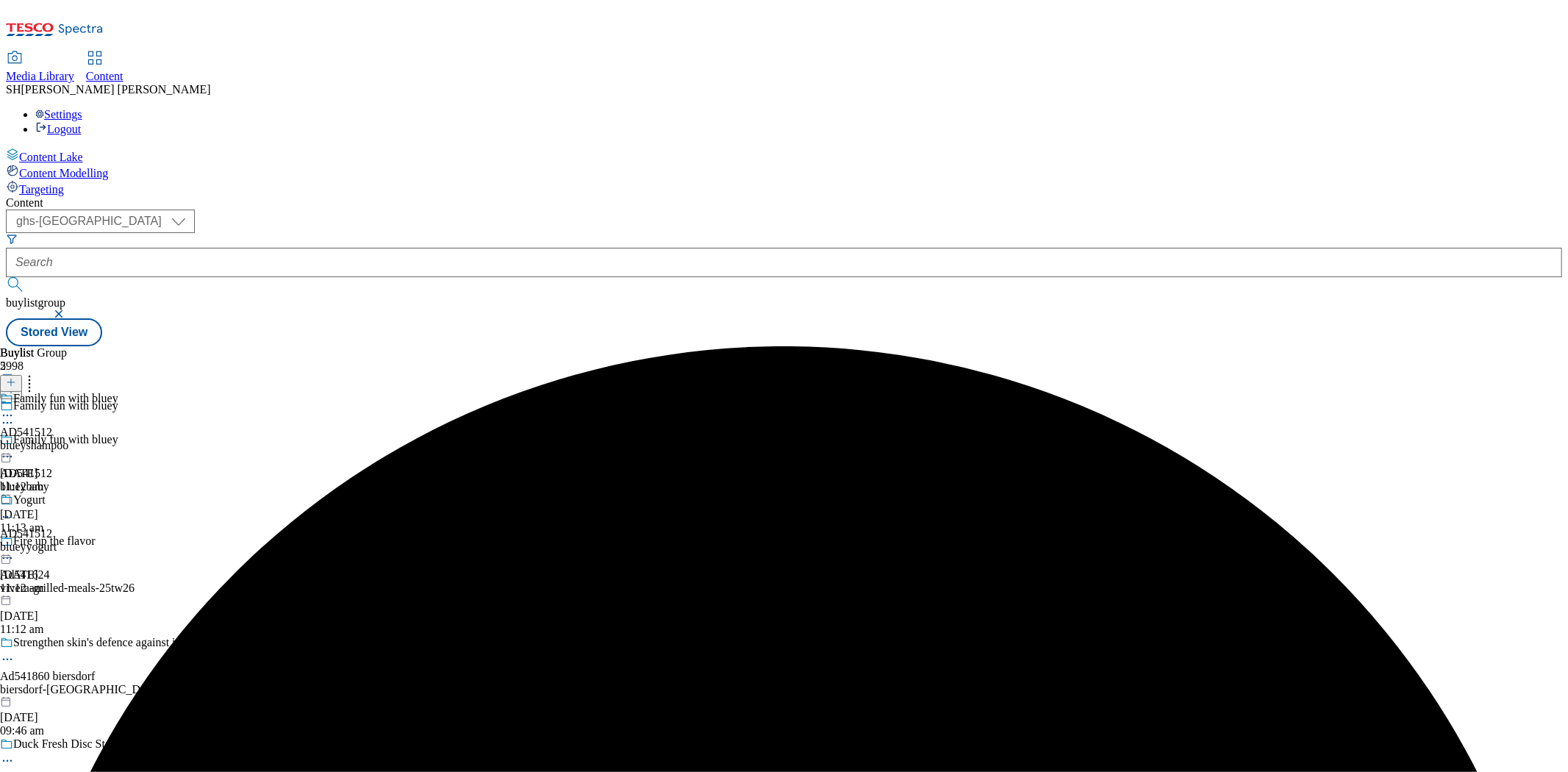
click at [316, 480] on div "blueybaby" at bounding box center [158, 487] width 316 height 13
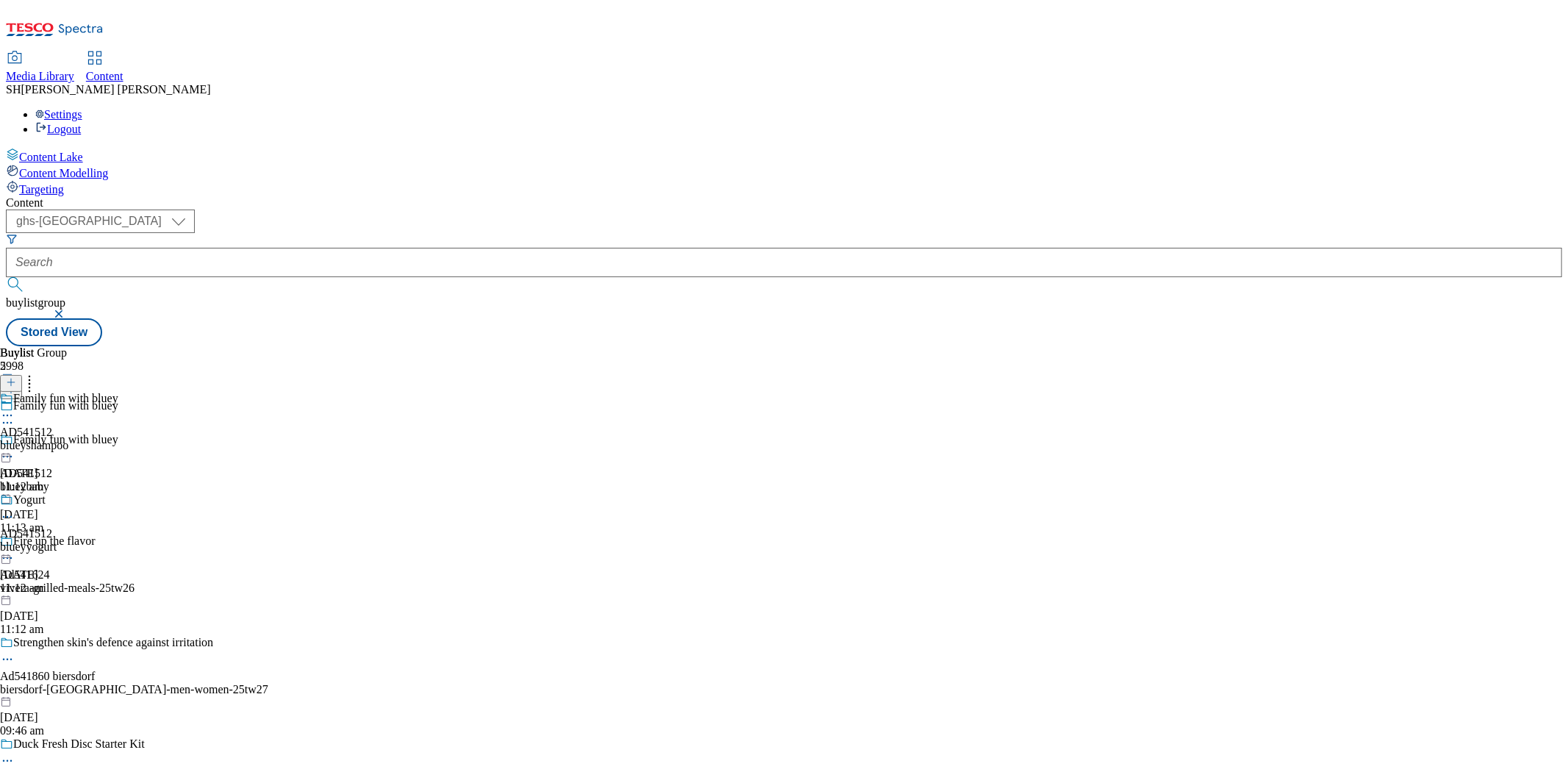
click at [118, 541] on div "blueyyogurt" at bounding box center [59, 547] width 118 height 13
click at [15, 450] on icon at bounding box center [7, 457] width 15 height 15
click at [118, 473] on div "blueyshampoo" at bounding box center [59, 480] width 118 height 13
click at [15, 442] on icon at bounding box center [7, 450] width 15 height 15
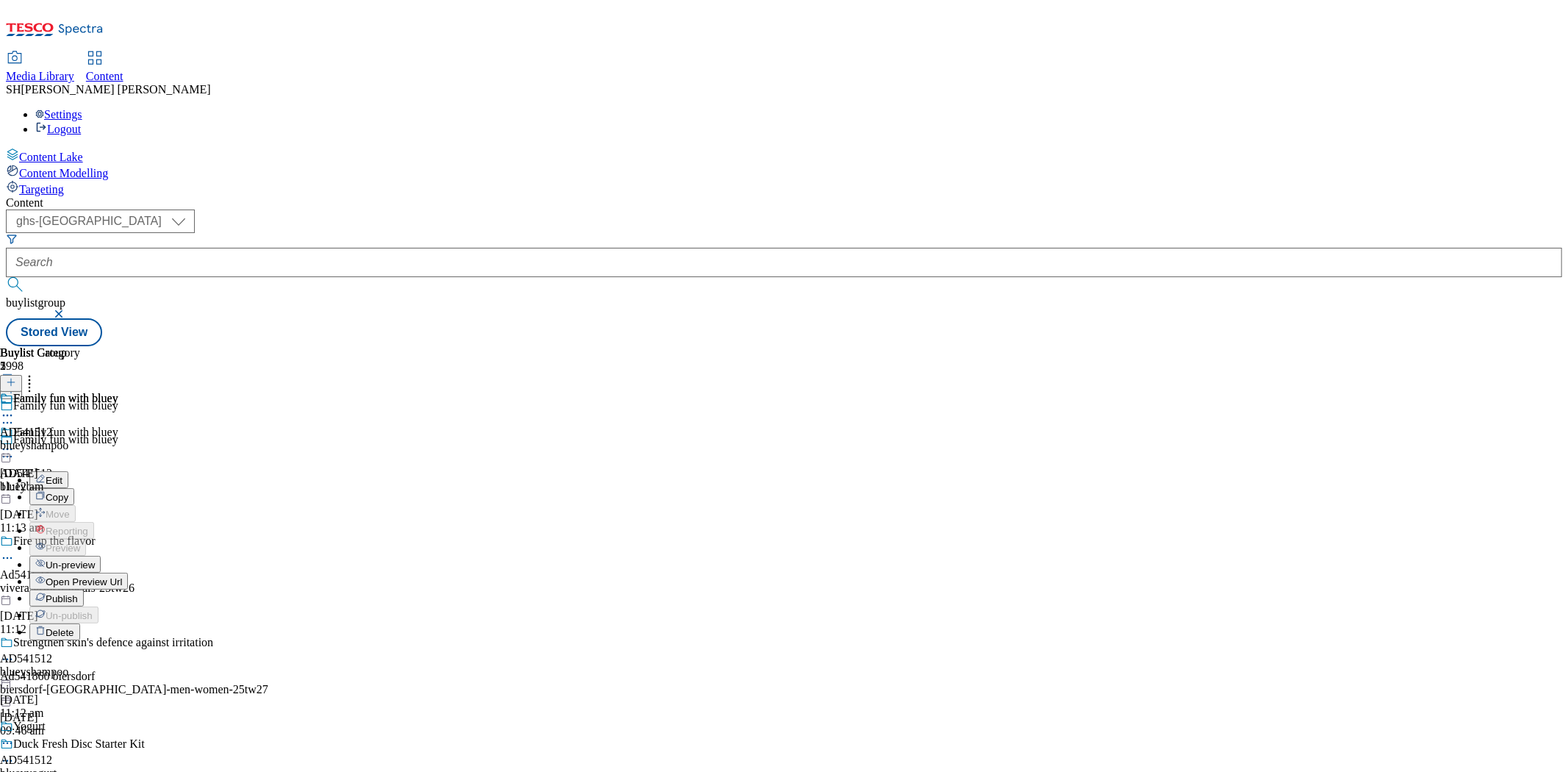
click at [101, 556] on button "Un-preview" at bounding box center [65, 564] width 72 height 17
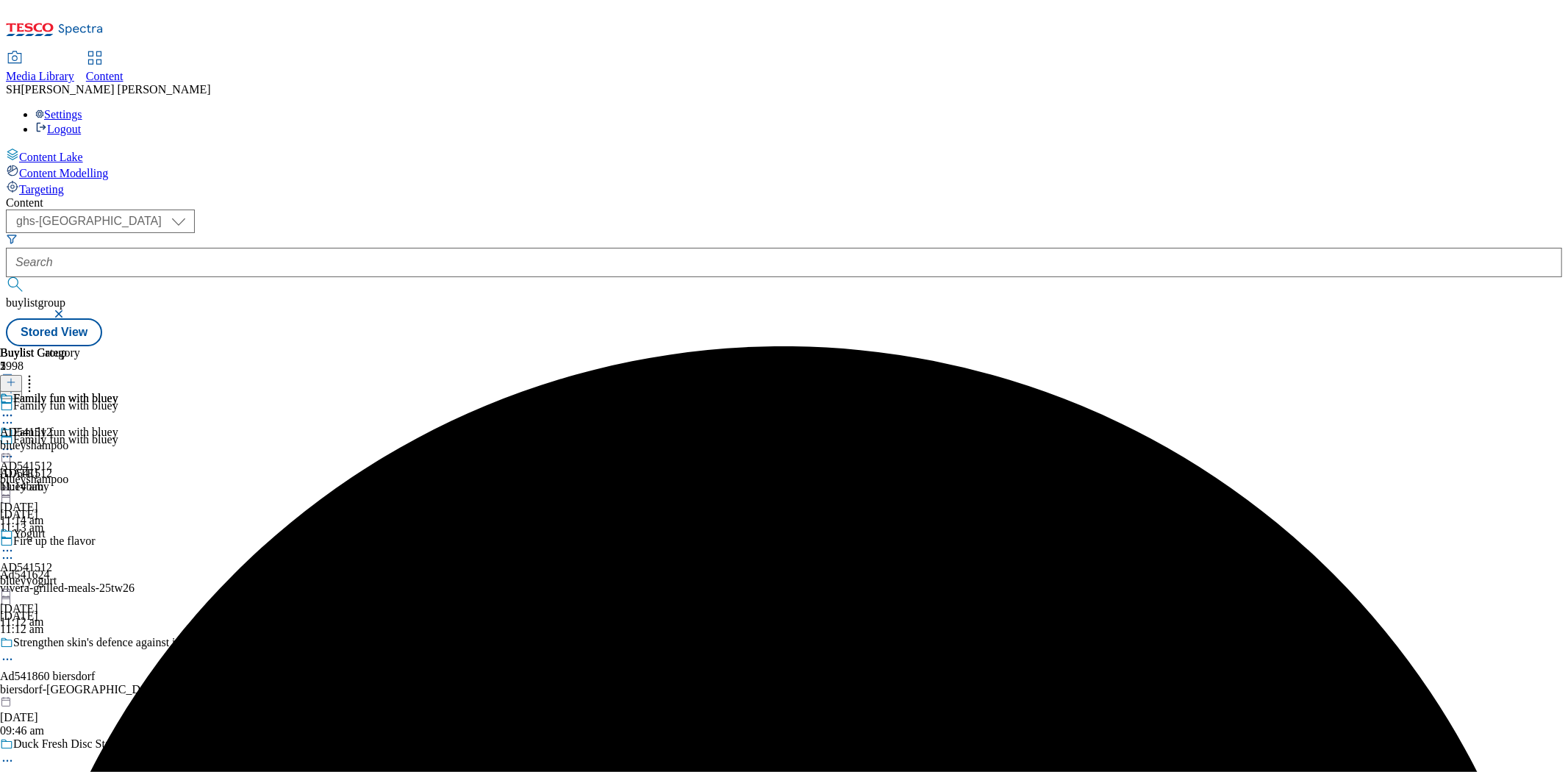
click at [15, 543] on icon at bounding box center [7, 550] width 15 height 15
click at [95, 661] on span "Un-preview" at bounding box center [70, 667] width 50 height 11
click at [118, 574] on div "blueyyogurt" at bounding box center [59, 581] width 118 height 13
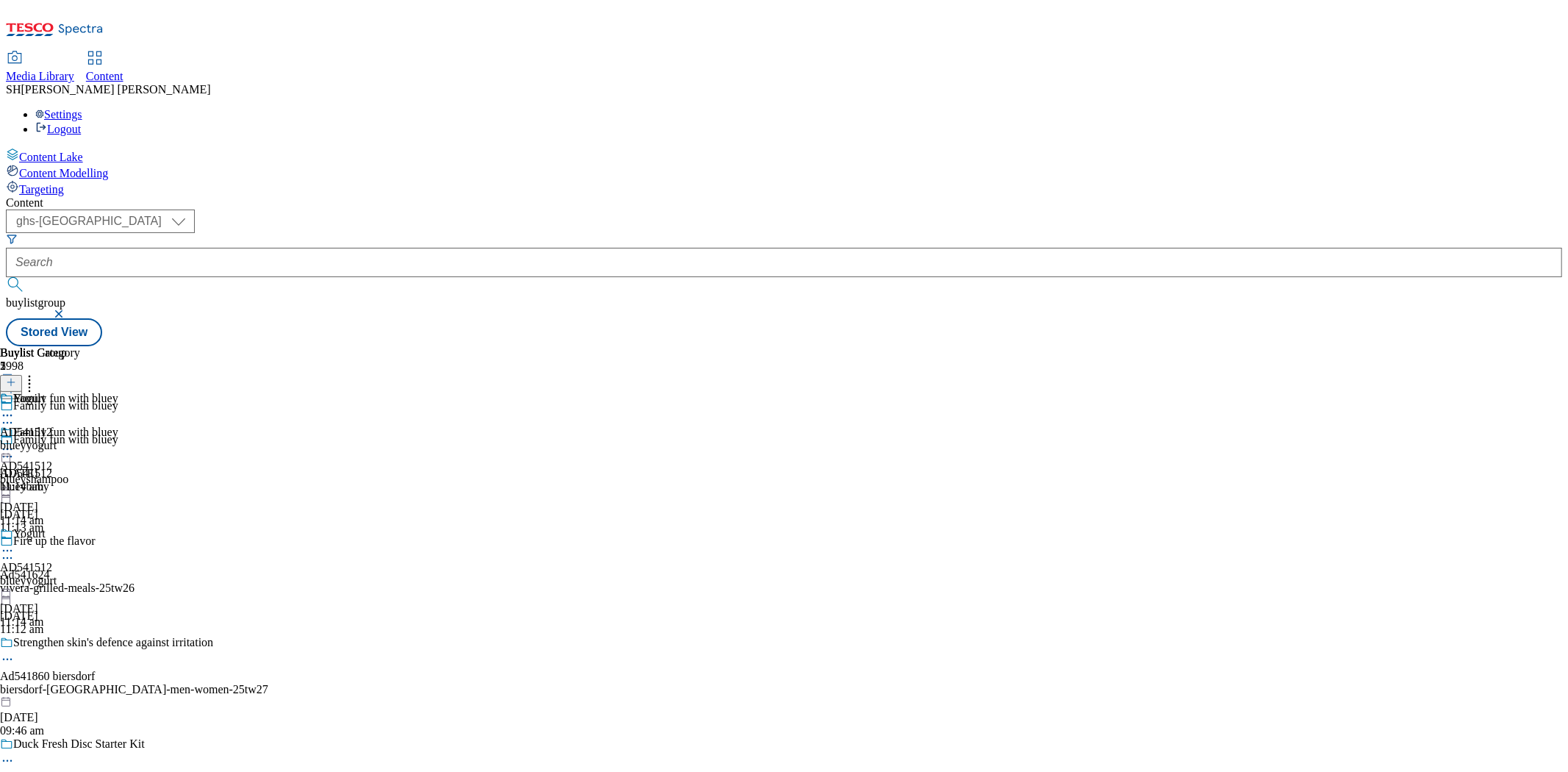
click at [118, 473] on div "blueyshampoo" at bounding box center [59, 480] width 118 height 13
click at [118, 426] on div "Family fun with bluey AD541512 blueyshampoo [DATE] 11:14 am" at bounding box center [59, 476] width 118 height 102
click at [118, 426] on div "Family fun with bluey" at bounding box center [59, 443] width 118 height 34
click at [15, 442] on icon at bounding box center [7, 450] width 15 height 15
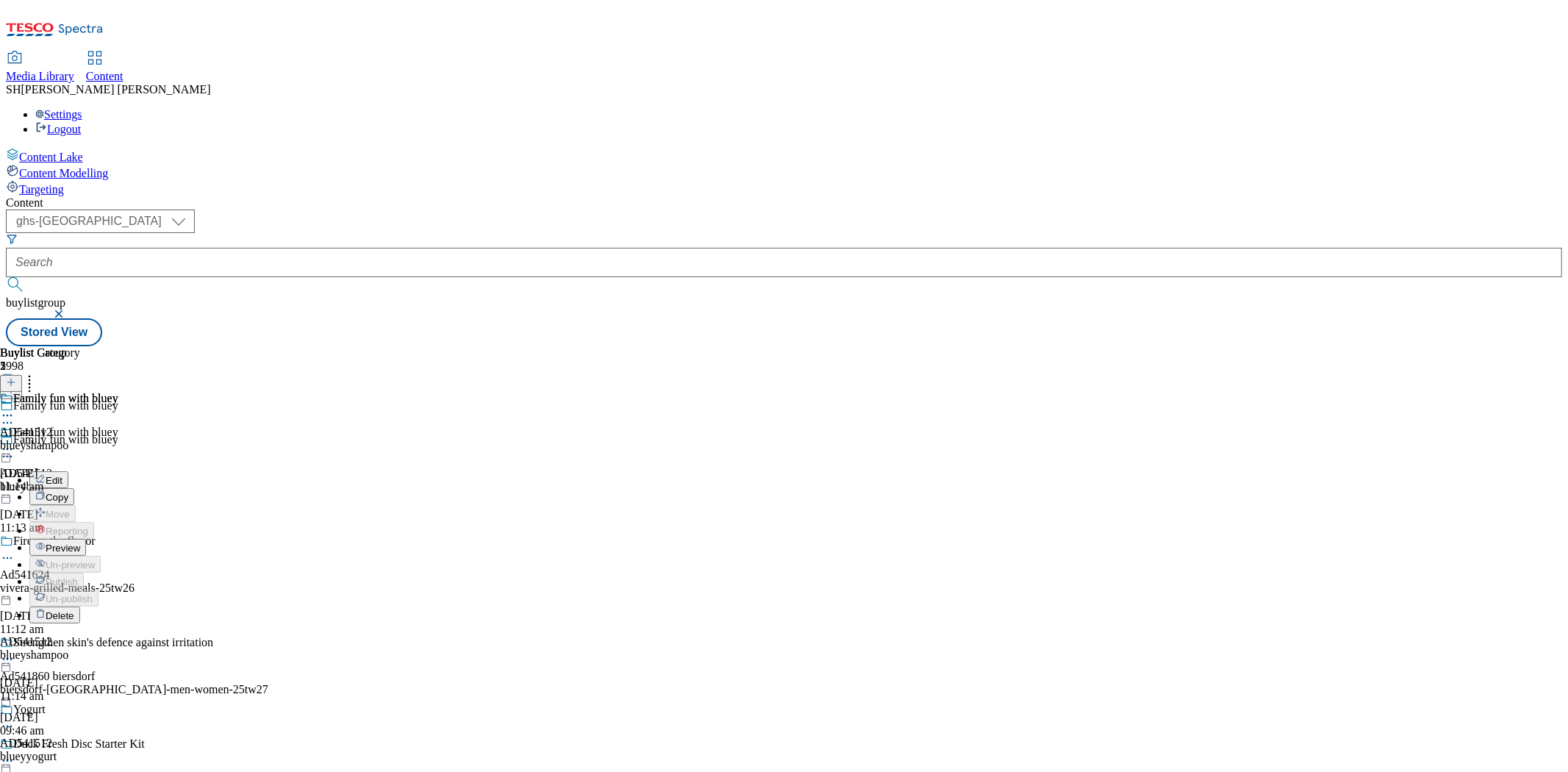
click at [118, 472] on li "Edit" at bounding box center [73, 480] width 89 height 17
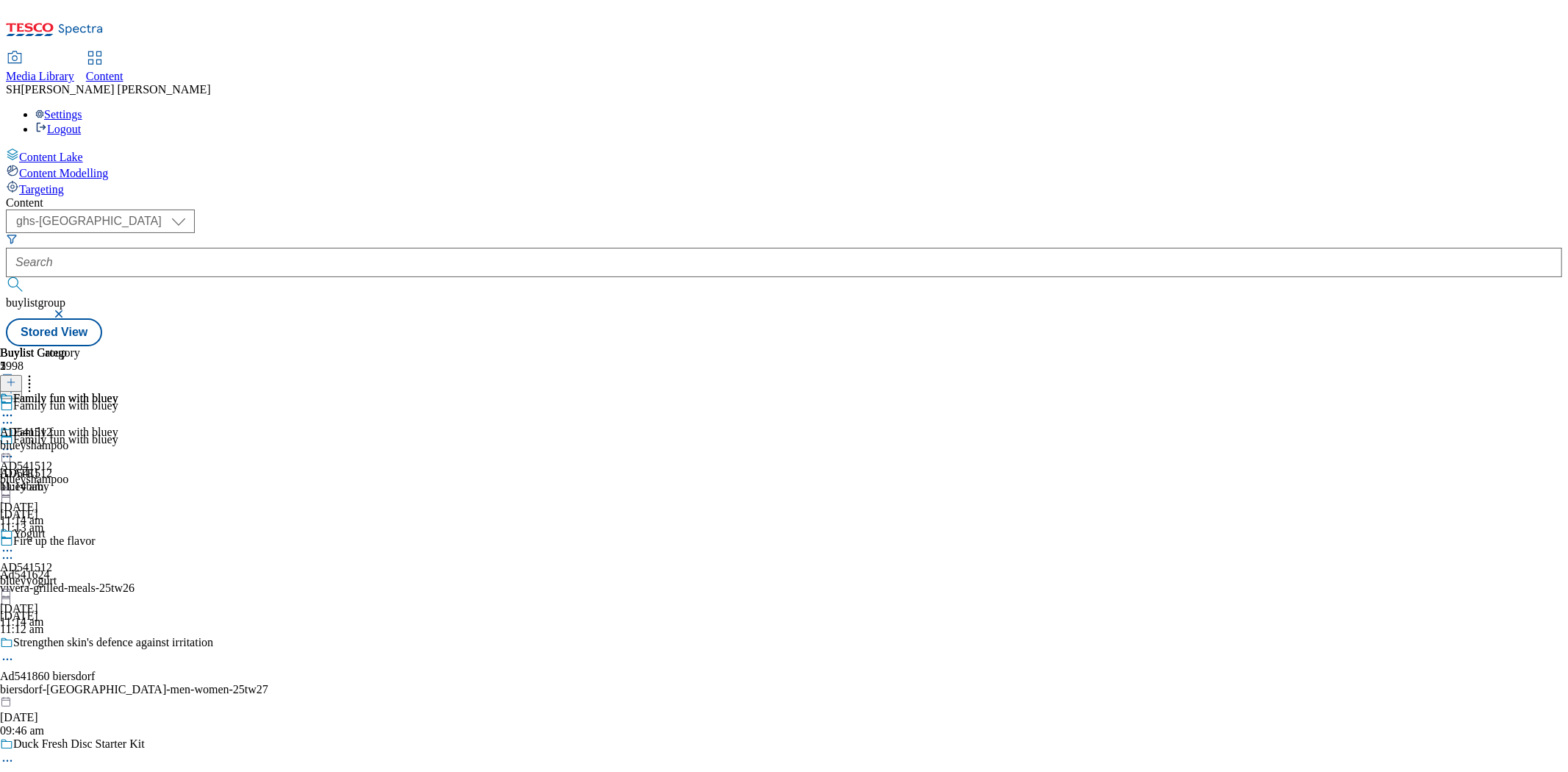
click at [15, 442] on icon at bounding box center [7, 450] width 15 height 15
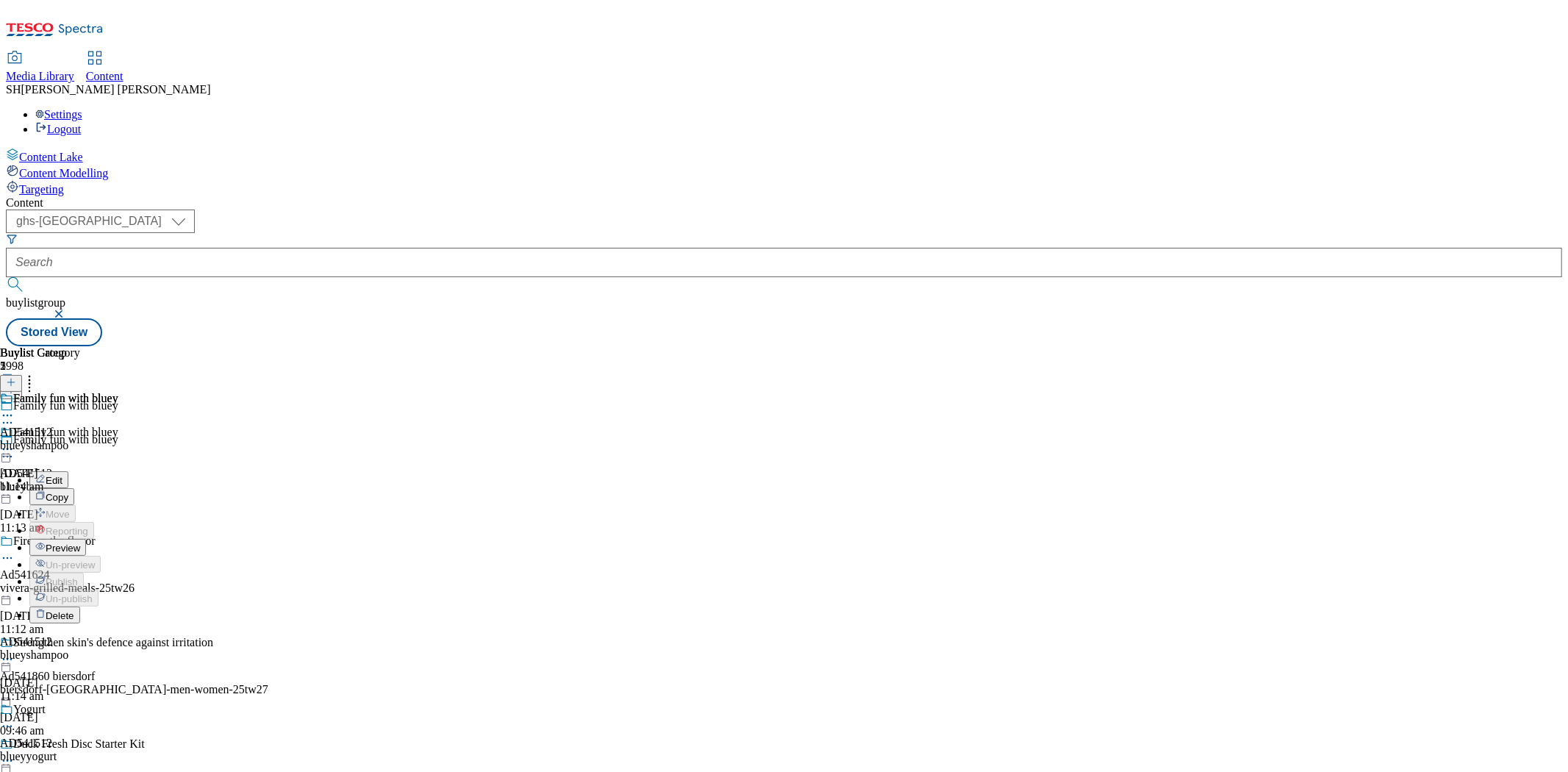
click at [63, 475] on span "Edit" at bounding box center [54, 480] width 17 height 11
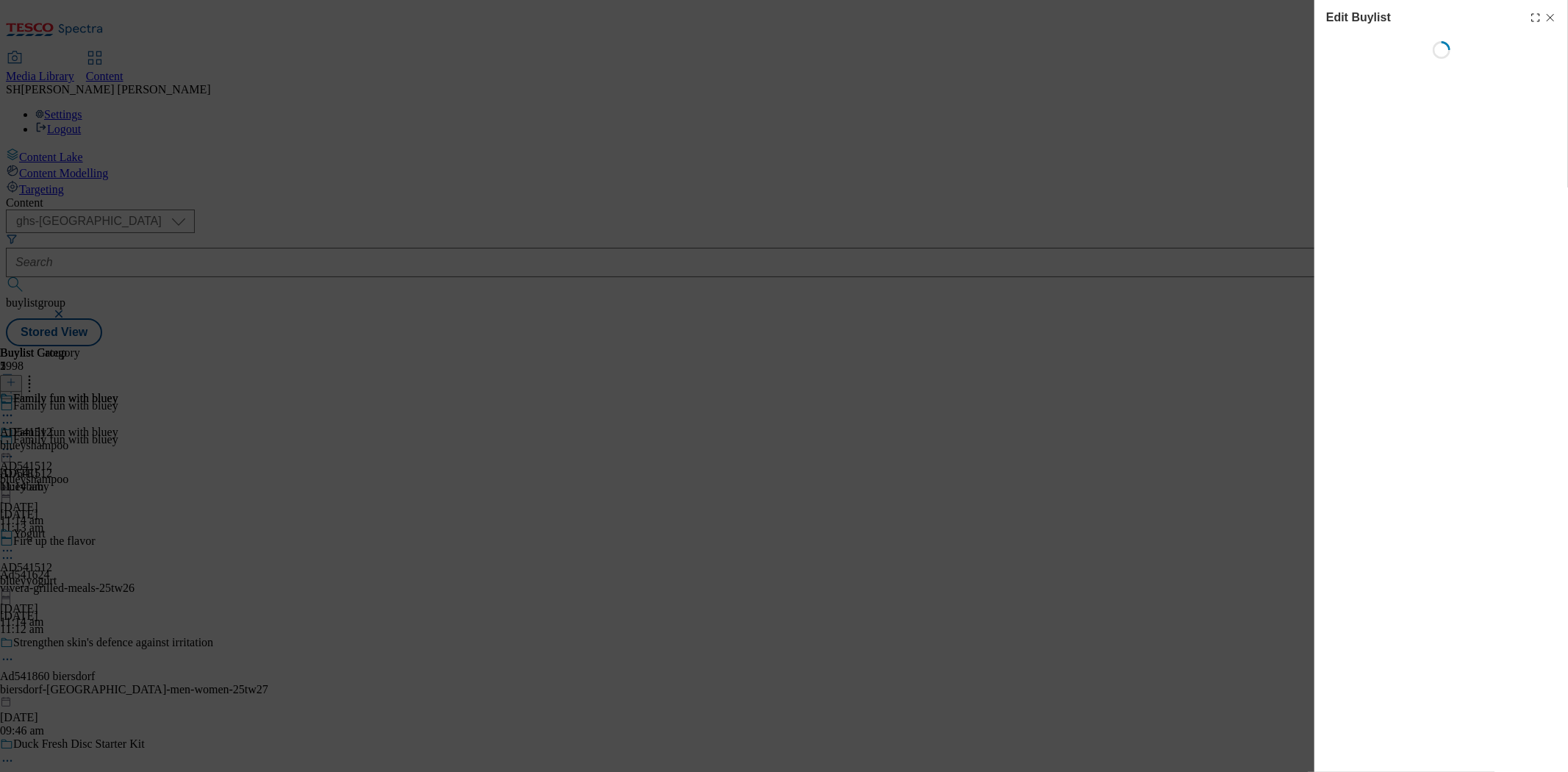
select select "seasonal"
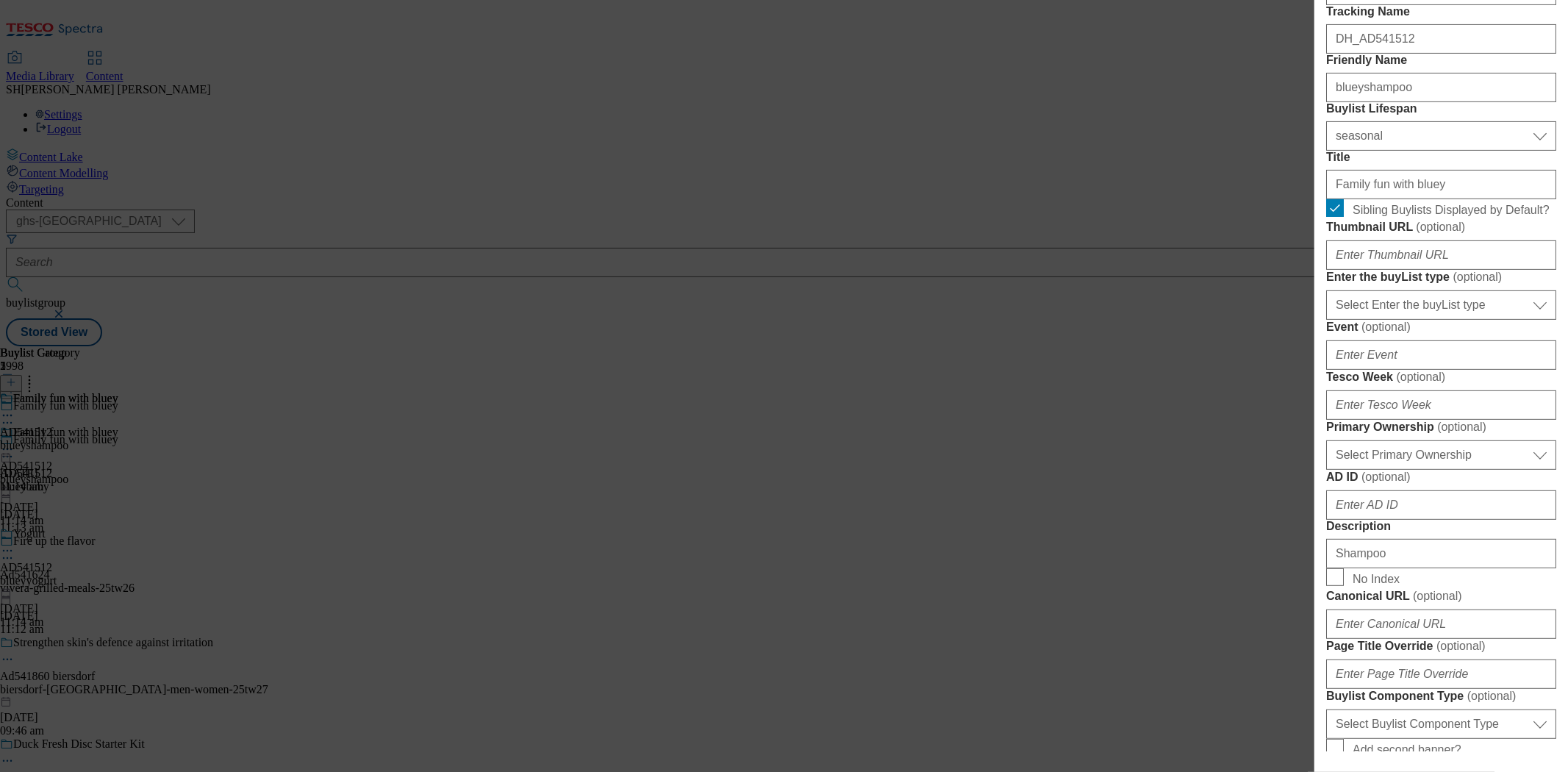
scroll to position [327, 0]
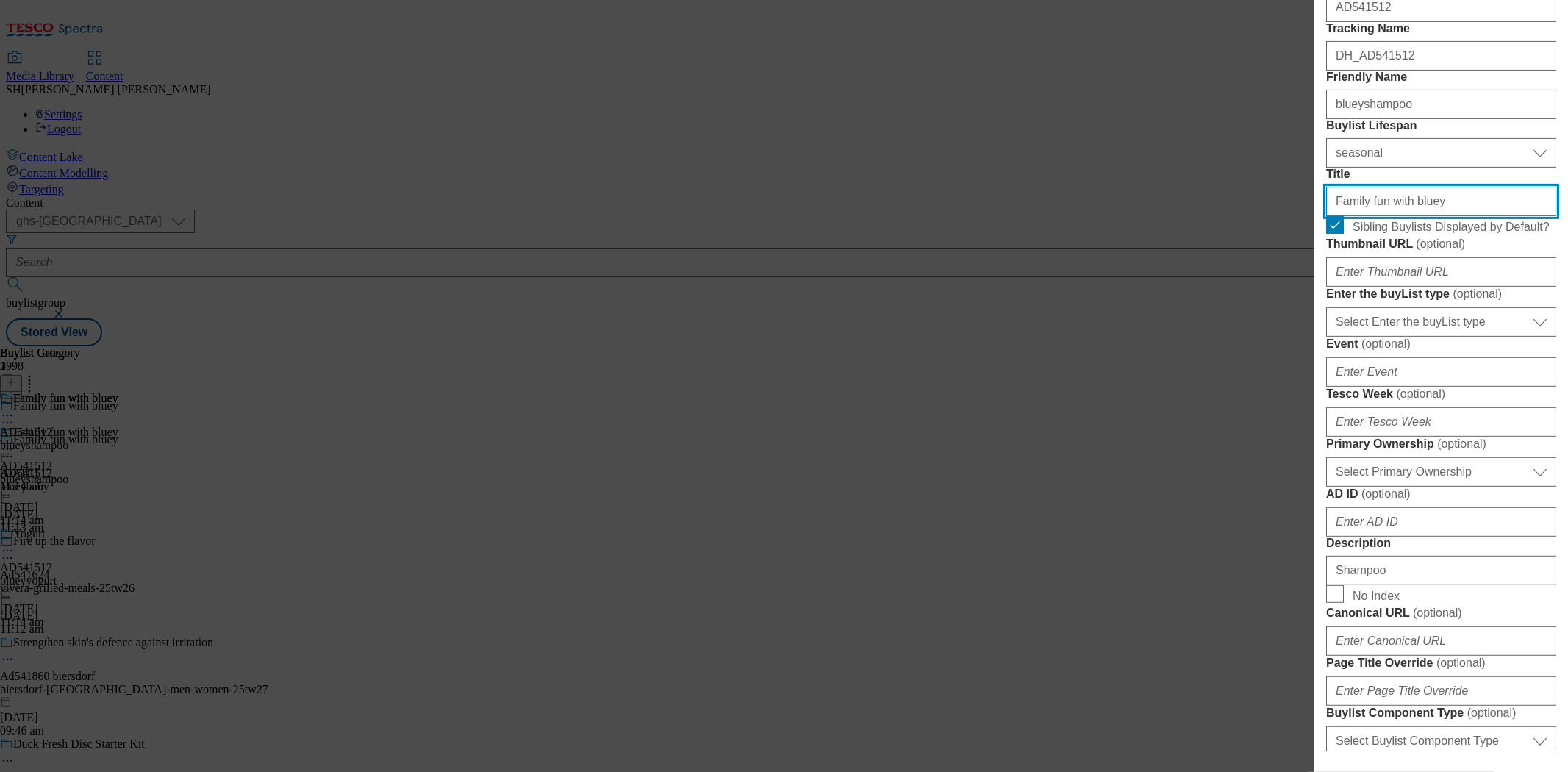
drag, startPoint x: 1429, startPoint y: 332, endPoint x: 1303, endPoint y: 329, distance: 126.0
click at [1303, 329] on div "Edit Buylist Locale Select locale English Welsh Tags 1 tags selected fnf market…" at bounding box center [784, 386] width 1568 height 772
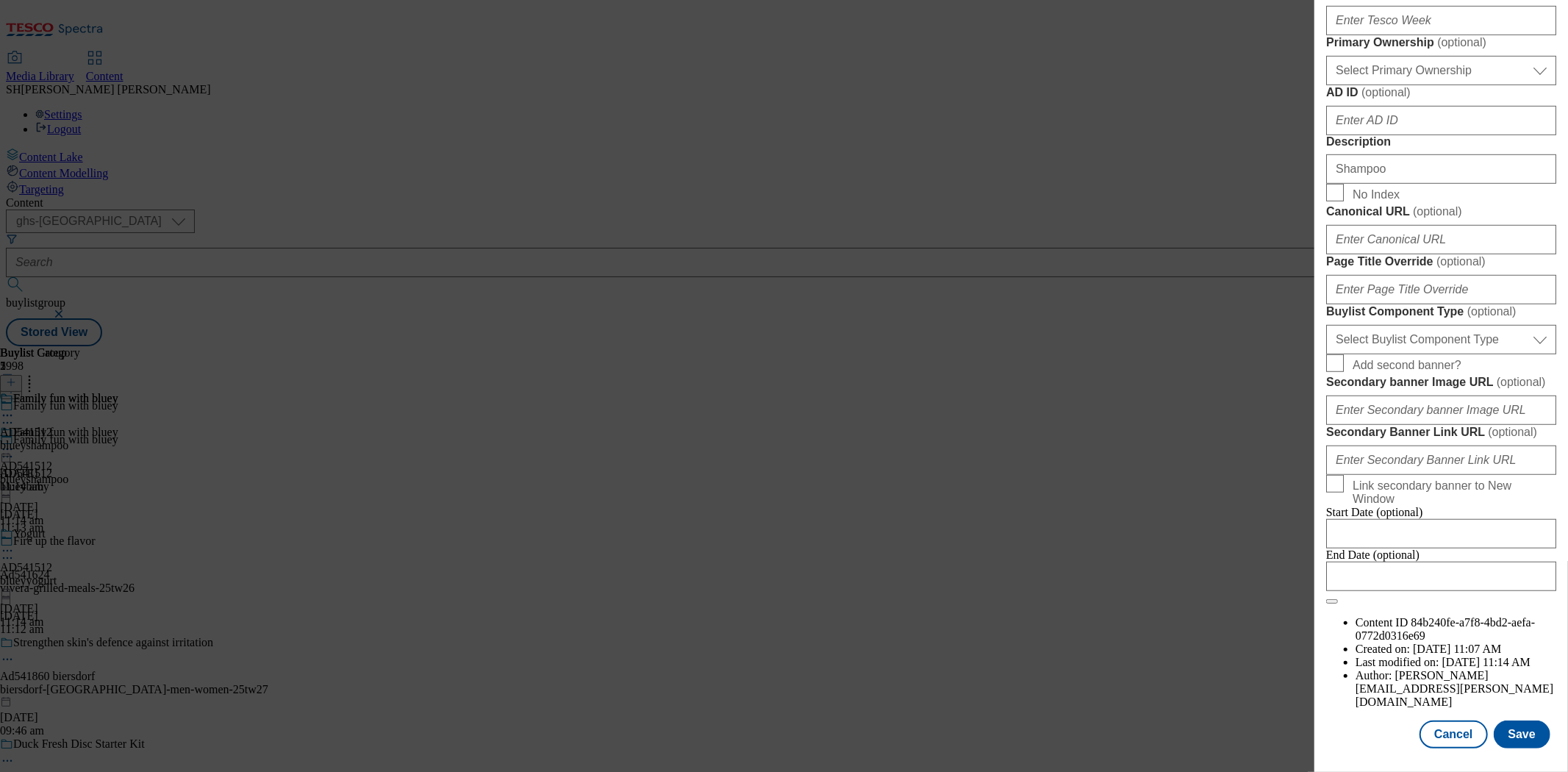
scroll to position [1190, 0]
type input "Shampoo"
click at [1411, 695] on button "Save" at bounding box center [1522, 735] width 57 height 28
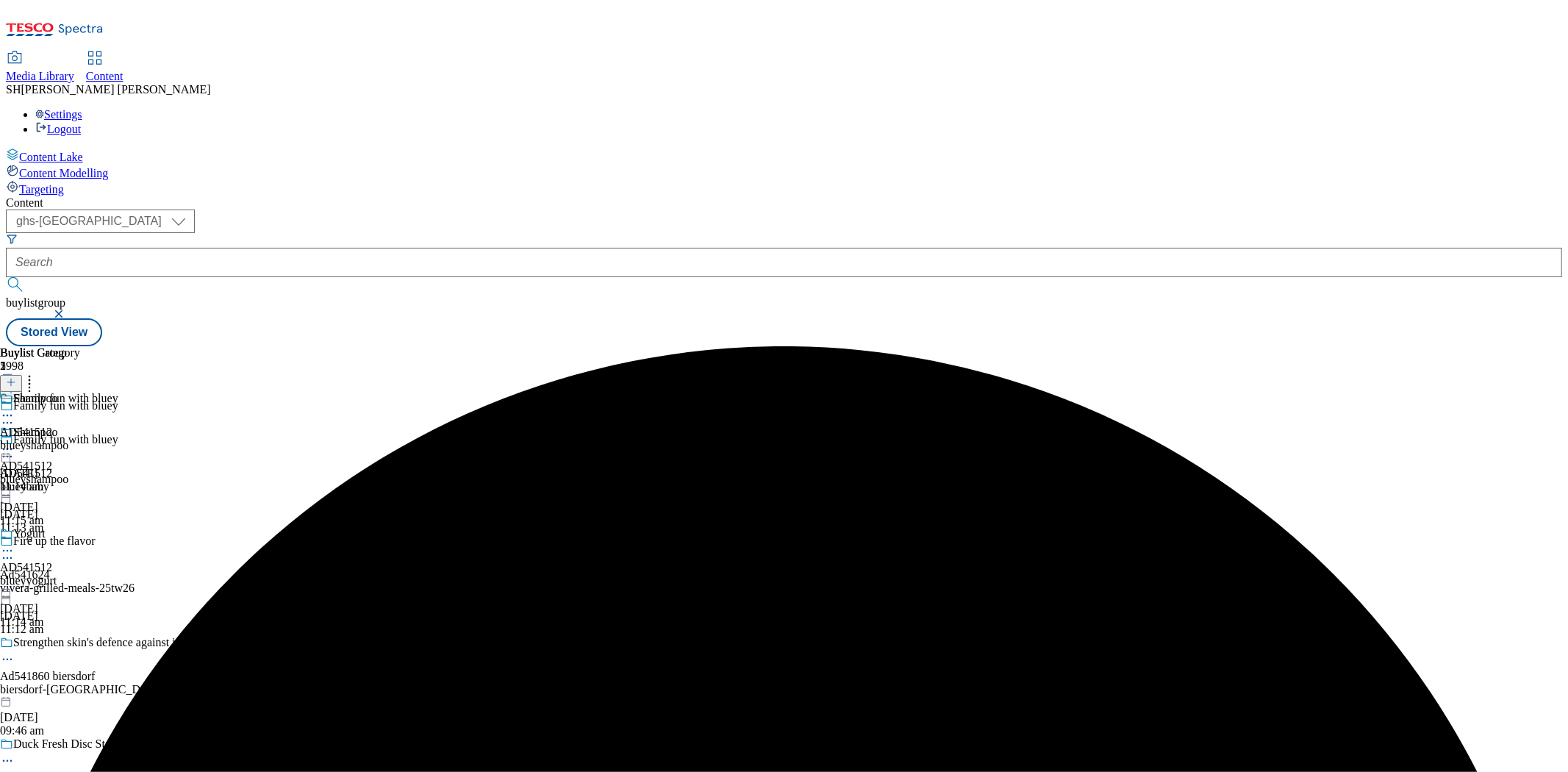
click at [15, 442] on icon at bounding box center [7, 450] width 15 height 15
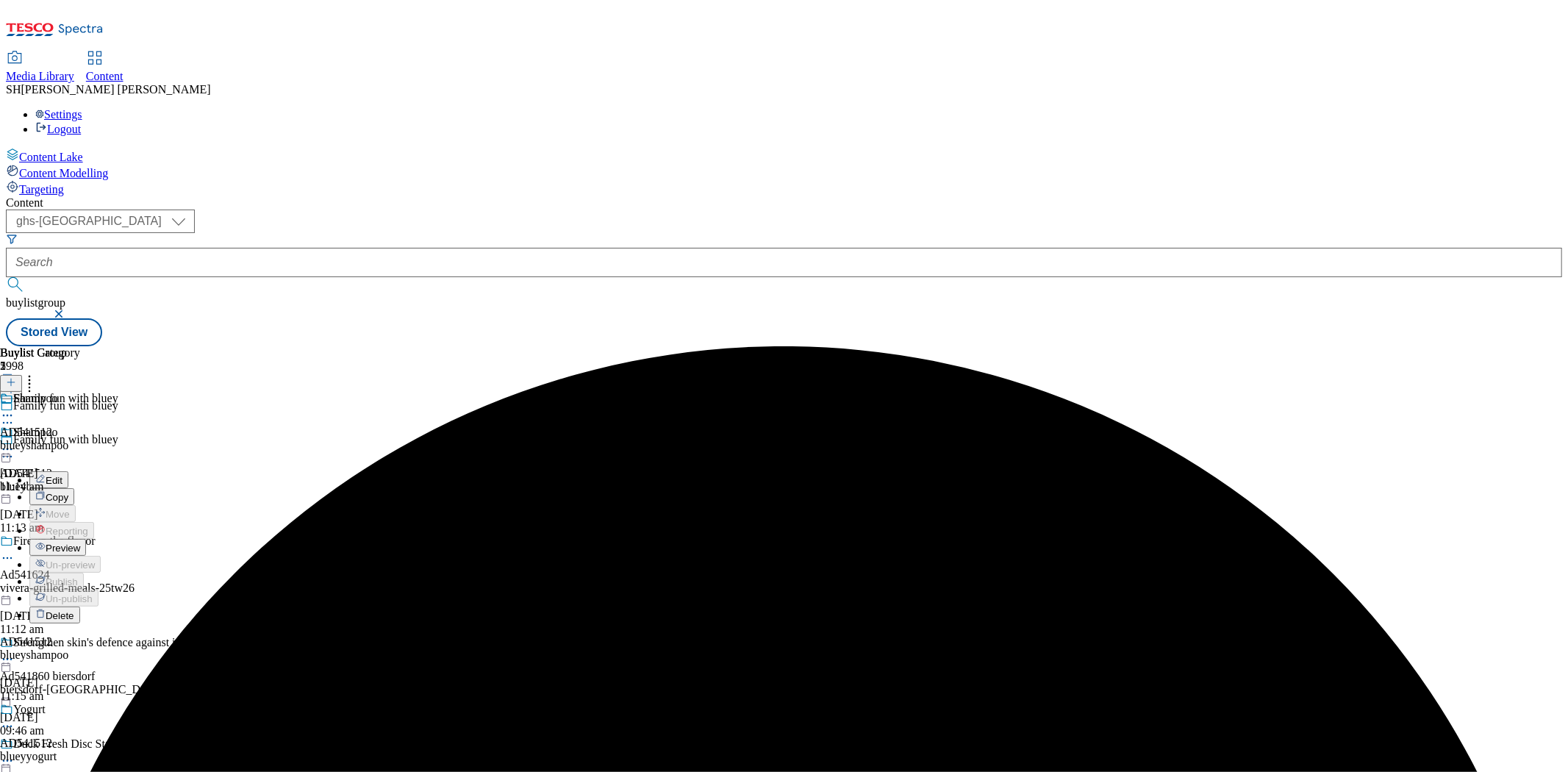
click at [80, 542] on span "Preview" at bounding box center [63, 548] width 34 height 11
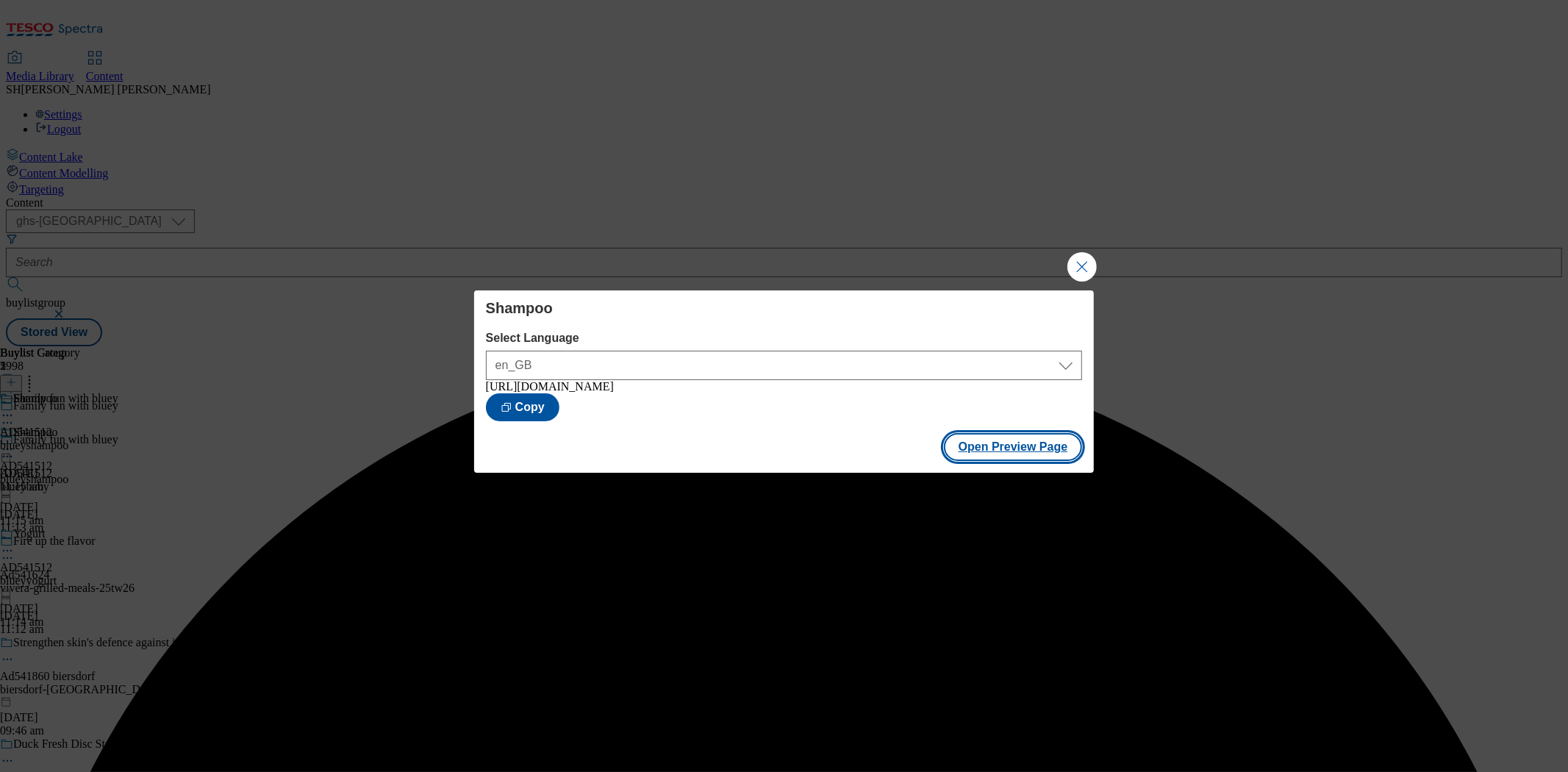
click at [1020, 452] on button "Open Preview Page" at bounding box center [1014, 447] width 139 height 28
click at [1086, 261] on button "Close Modal" at bounding box center [1082, 267] width 29 height 29
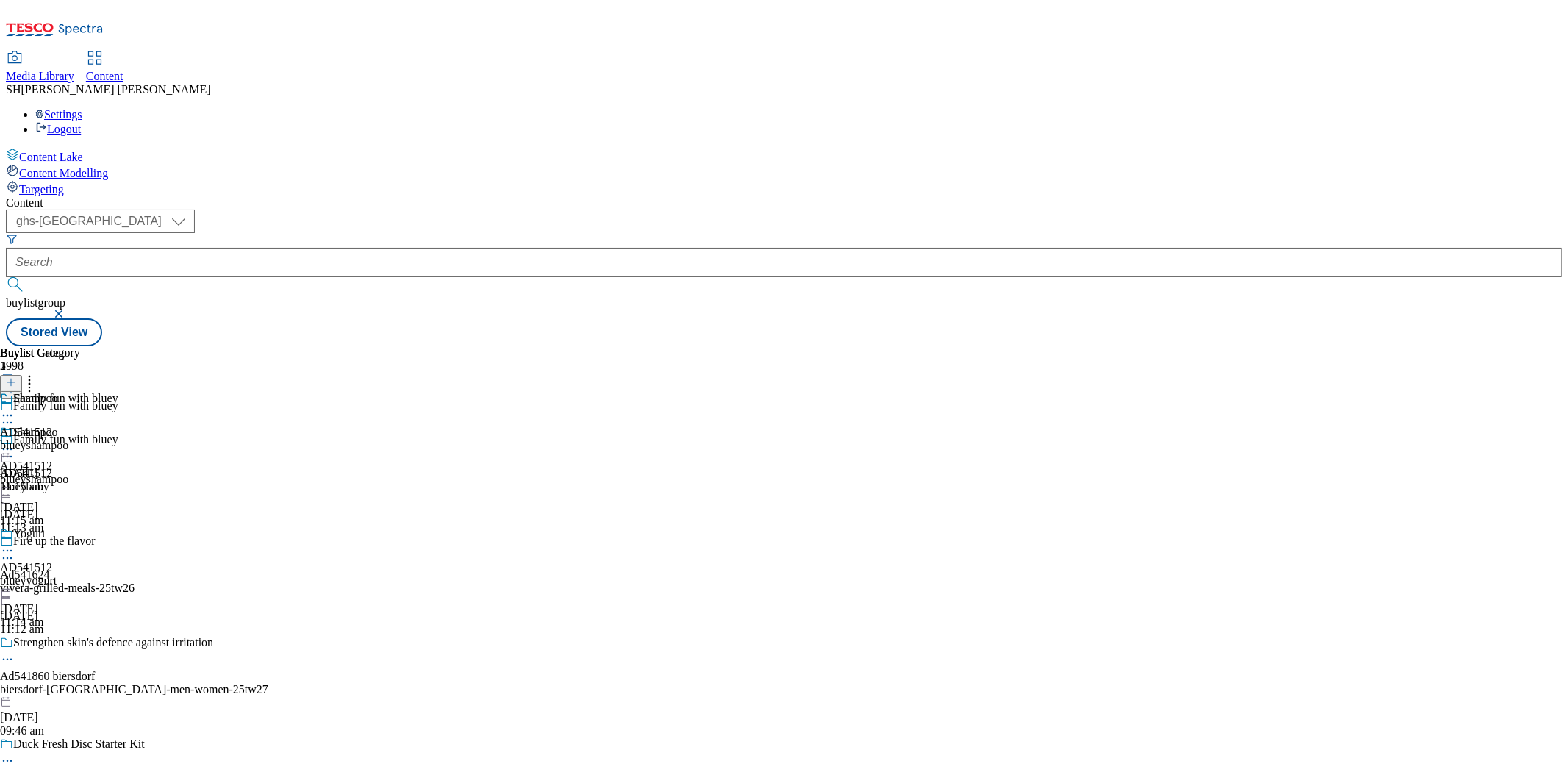
click at [68, 528] on div "Yogurt AD541512 blueyyogurt [DATE] 11:14 am" at bounding box center [34, 578] width 68 height 102
click at [68, 426] on div "Shampoo AD541512 blueyshampoo [DATE] 11:15 am" at bounding box center [34, 476] width 68 height 102
click at [68, 574] on div "blueyyogurt" at bounding box center [34, 581] width 68 height 13
click at [16, 377] on icon at bounding box center [11, 382] width 11 height 11
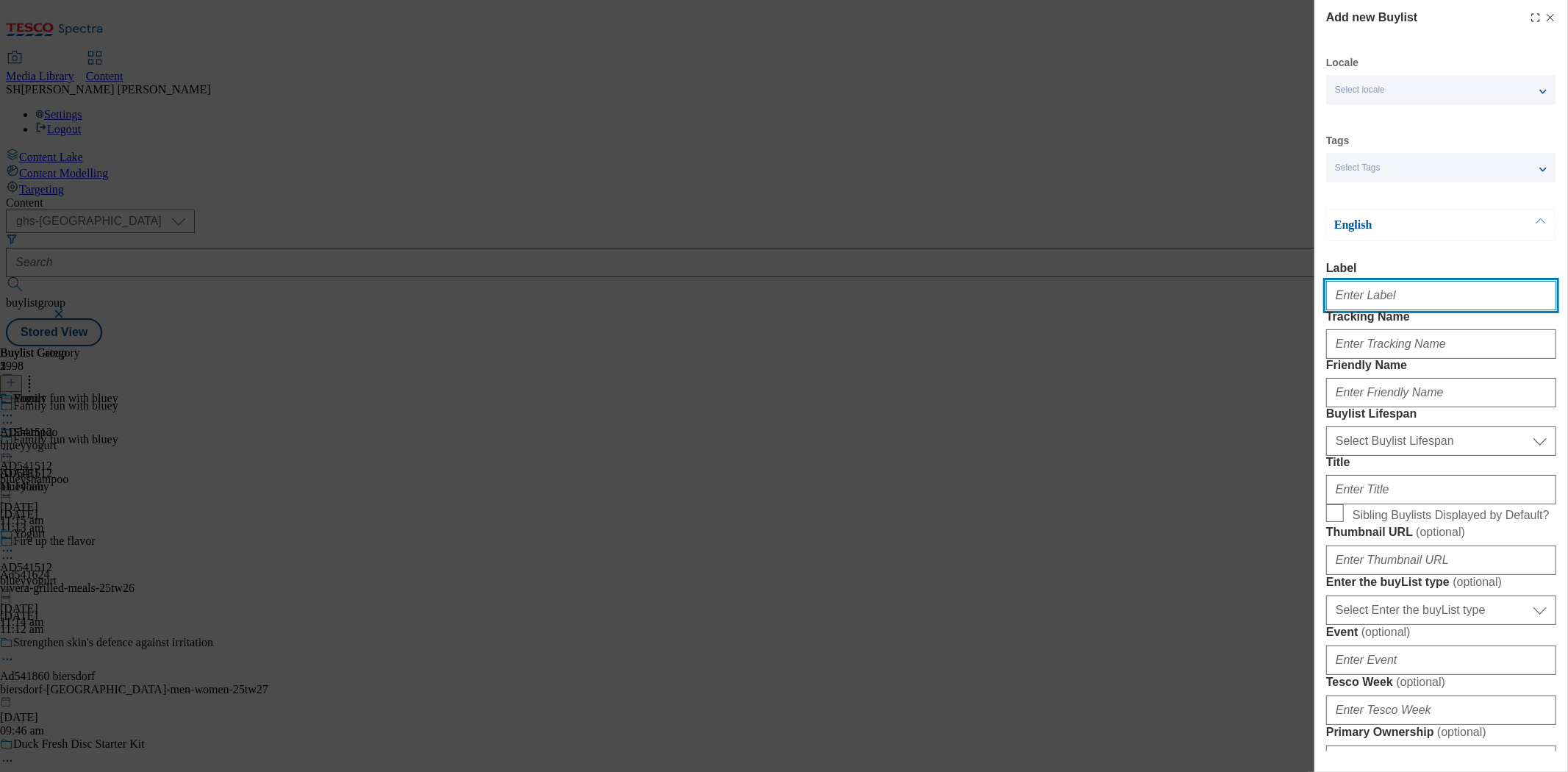
click at [1395, 305] on input "Label" at bounding box center [1441, 296] width 230 height 29
type input "AD541512"
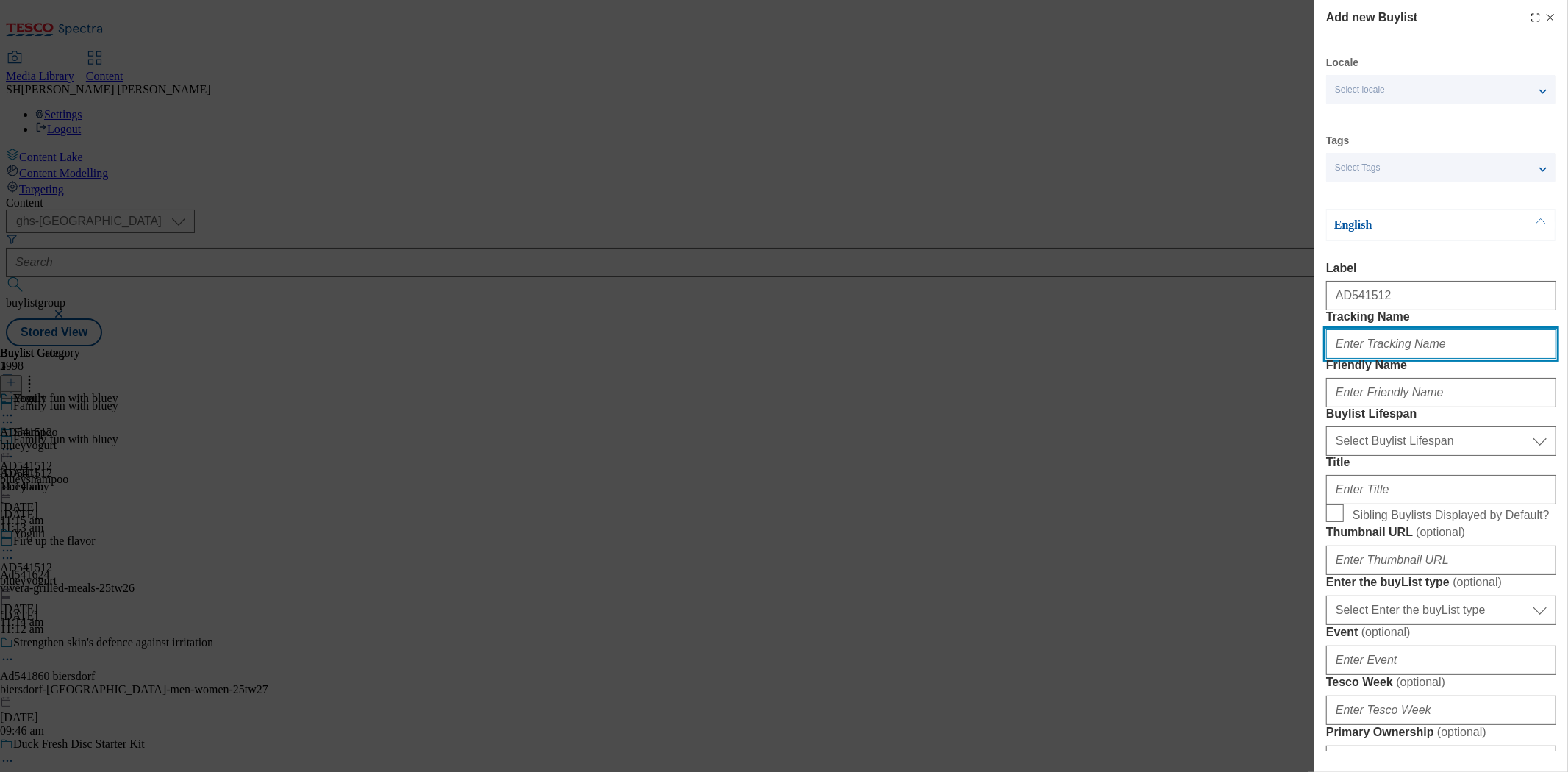
click at [1399, 359] on input "Tracking Name" at bounding box center [1441, 344] width 230 height 29
type input "DH_AD541512"
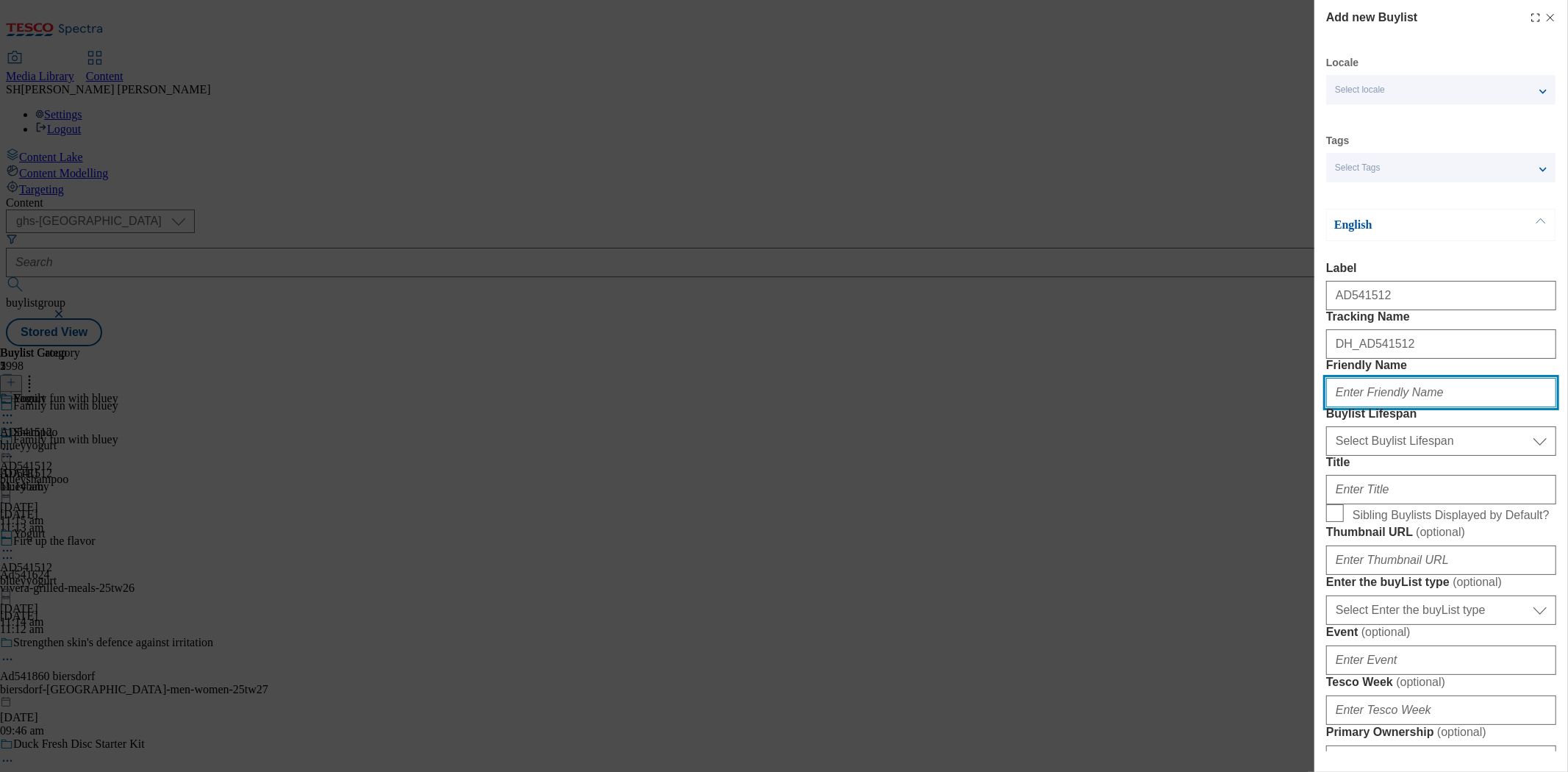
click at [1398, 407] on input "Friendly Name" at bounding box center [1441, 393] width 230 height 29
type input "blueypouches"
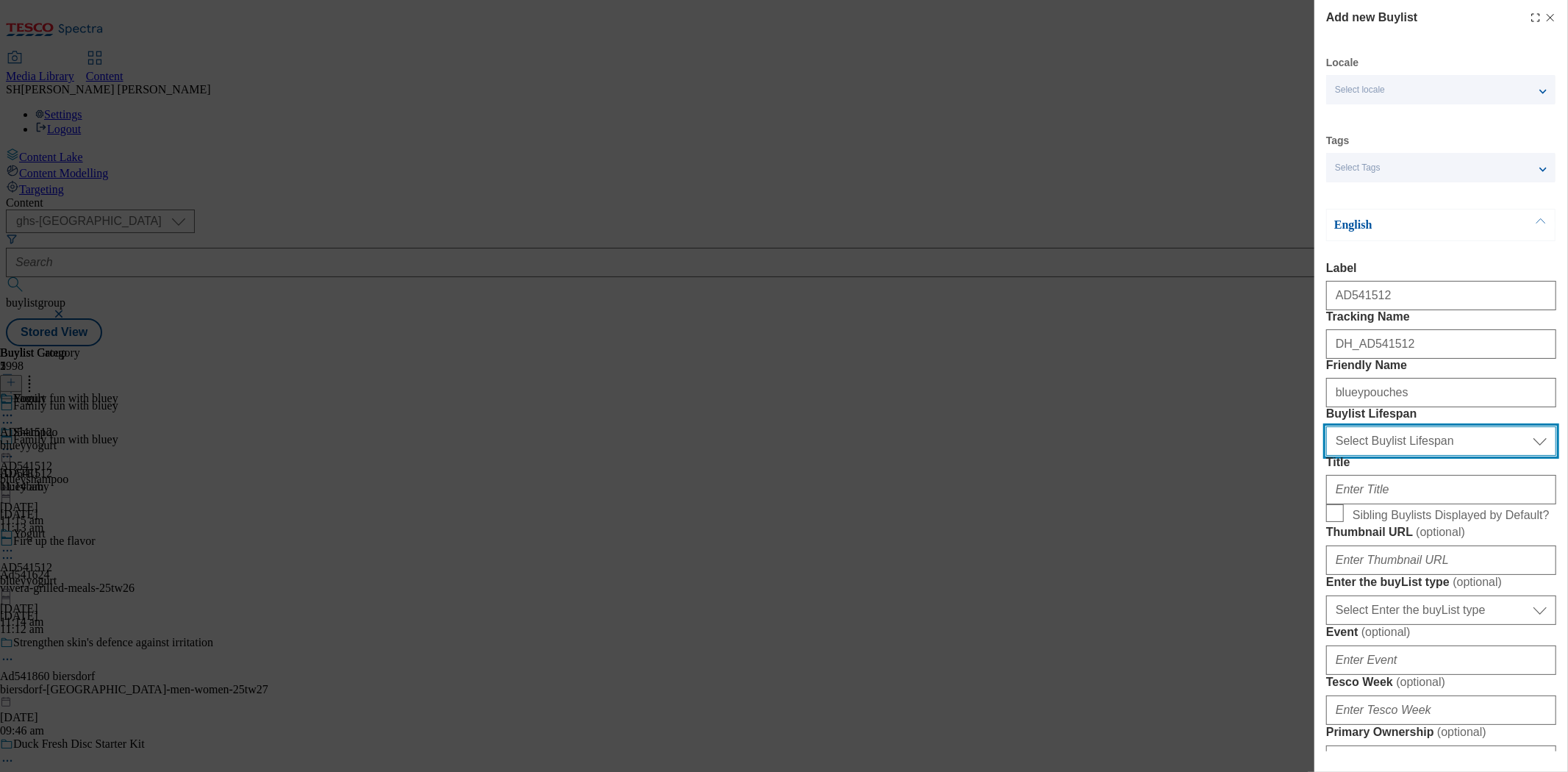
click at [1411, 456] on select "Select Buylist Lifespan evergreen seasonal tactical" at bounding box center [1441, 441] width 230 height 29
select select "seasonal"
click at [1326, 456] on select "Select Buylist Lifespan evergreen seasonal tactical" at bounding box center [1441, 441] width 230 height 29
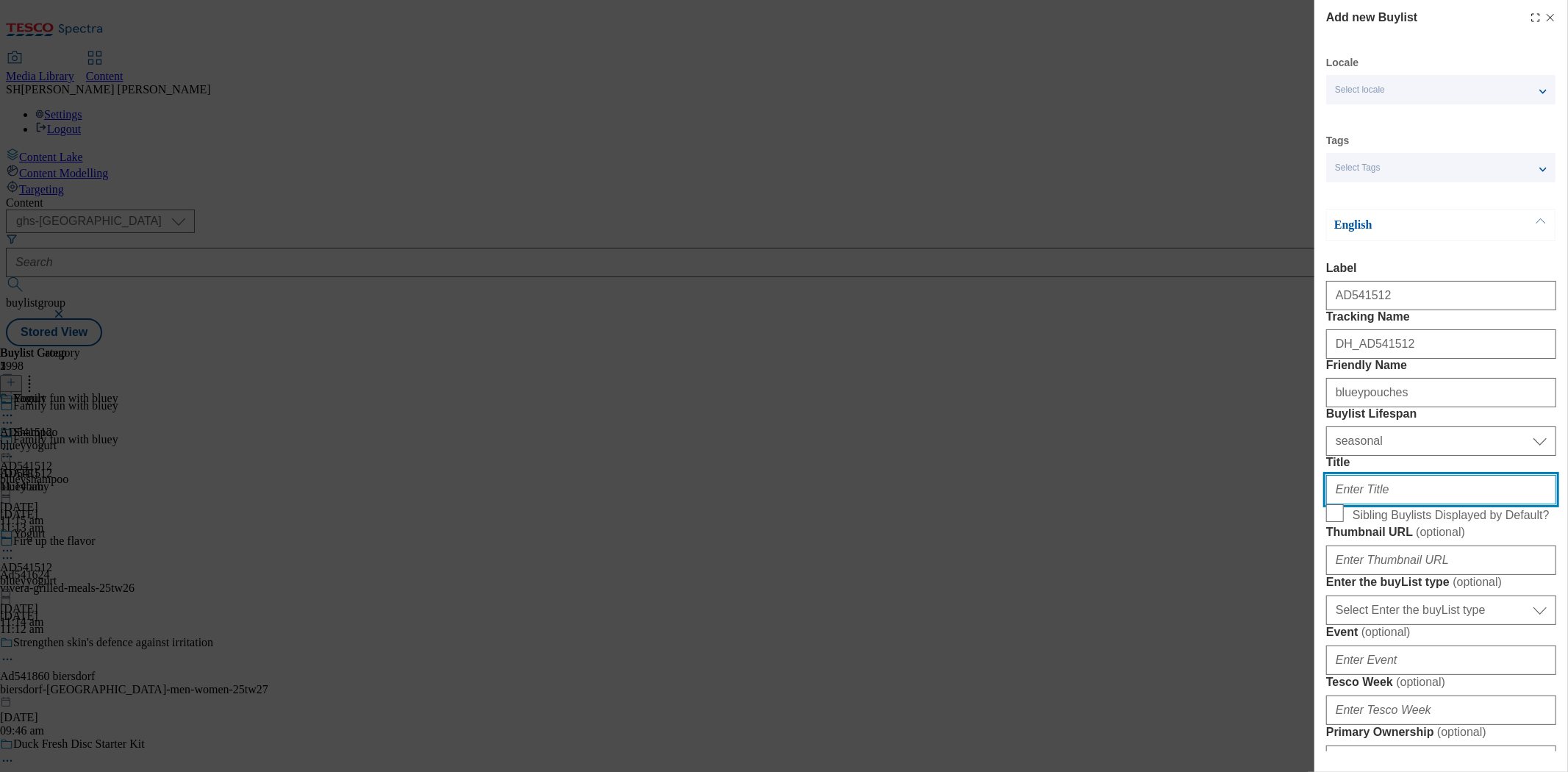
click at [1401, 505] on input "Title" at bounding box center [1441, 489] width 230 height 29
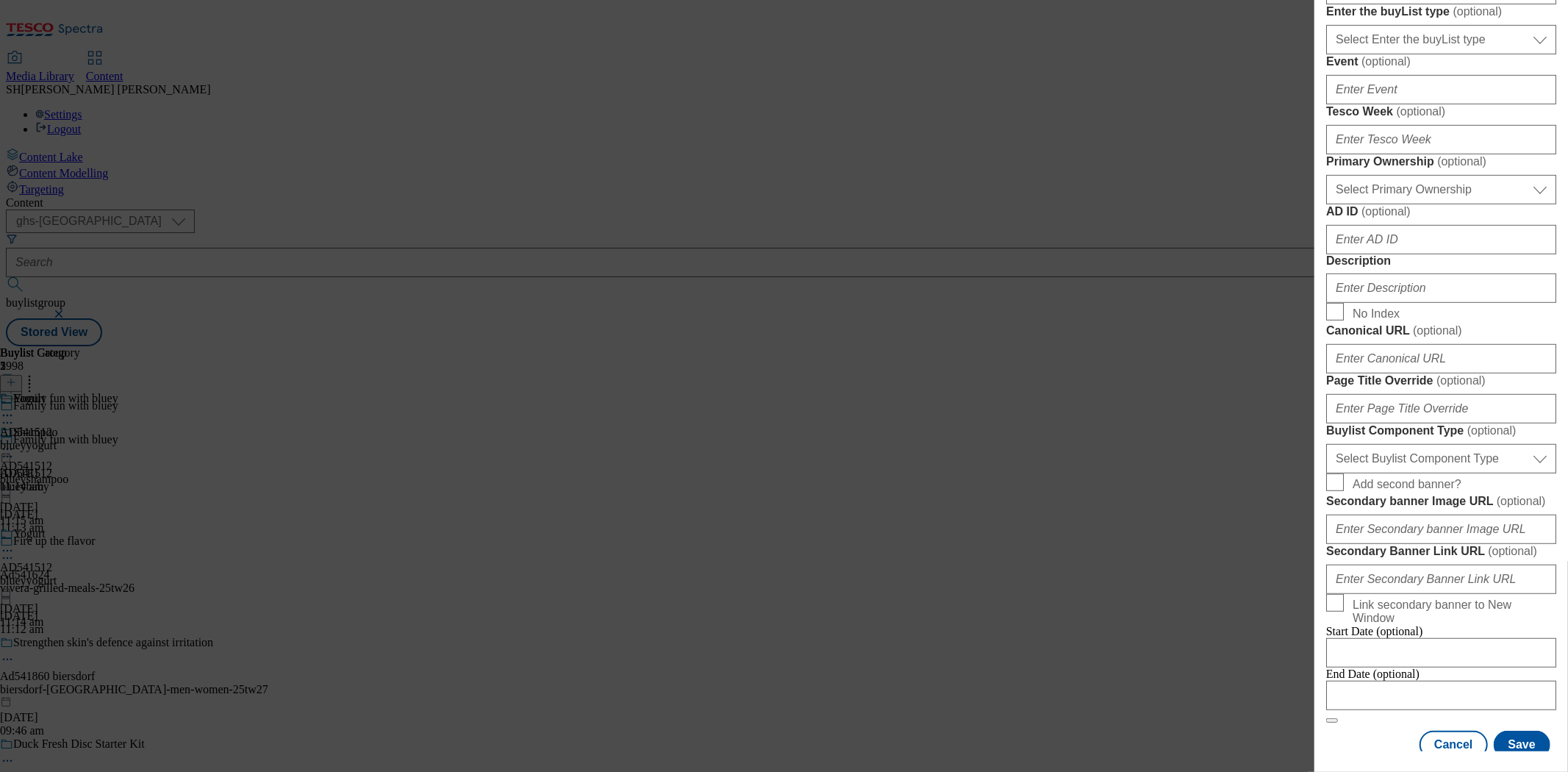
scroll to position [572, 0]
type input "Pouches"
click at [1411, 302] on input "Description" at bounding box center [1441, 287] width 230 height 29
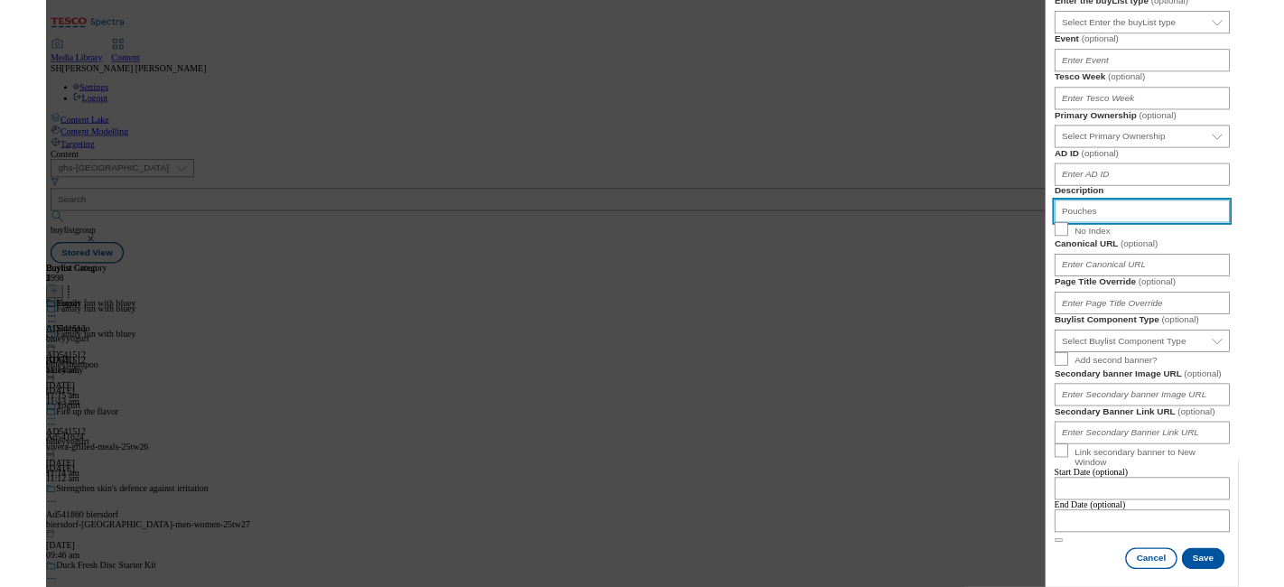
scroll to position [1383, 0]
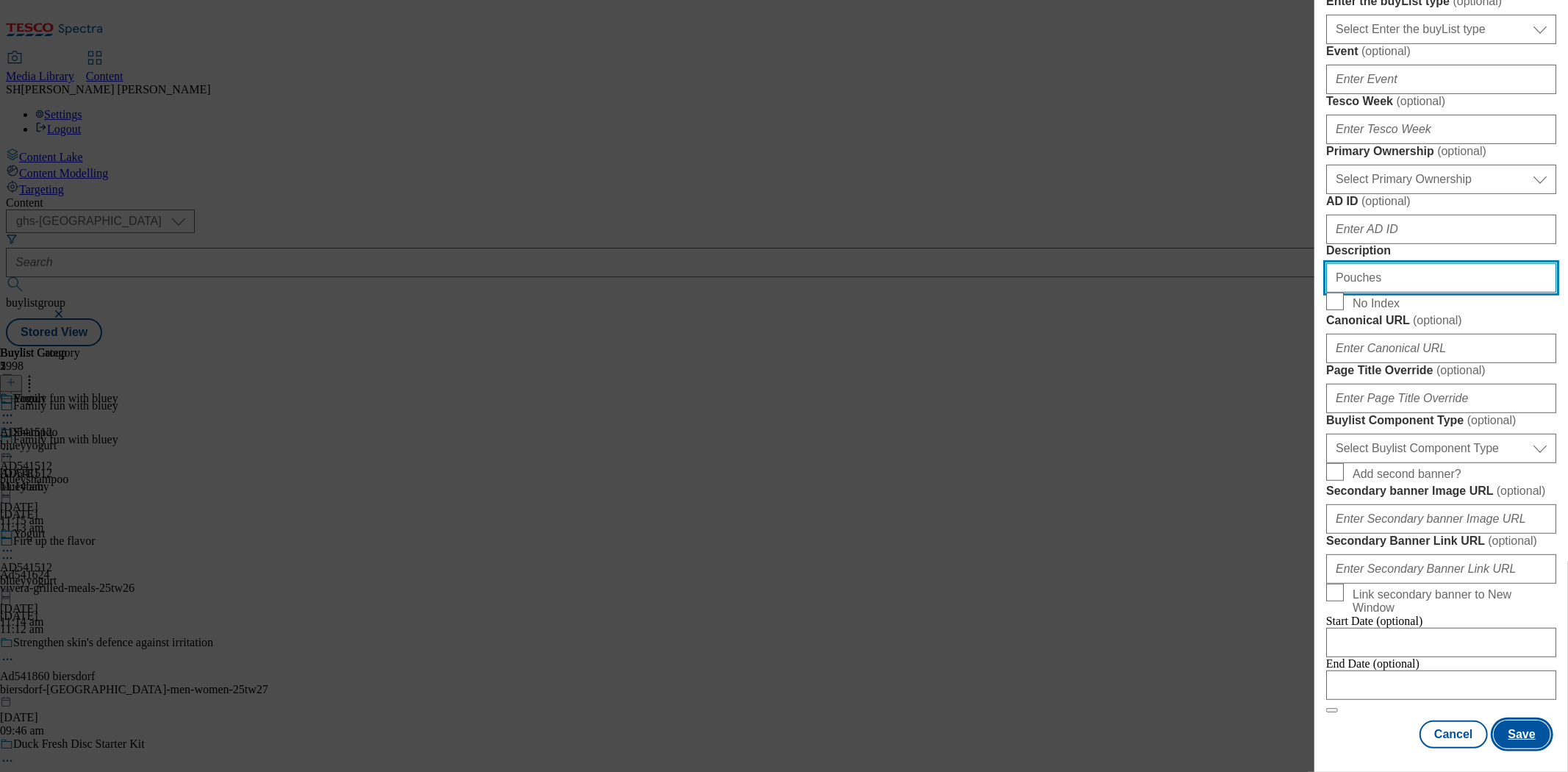
type input "Pouches"
click at [1411, 695] on button "Save" at bounding box center [1522, 735] width 57 height 28
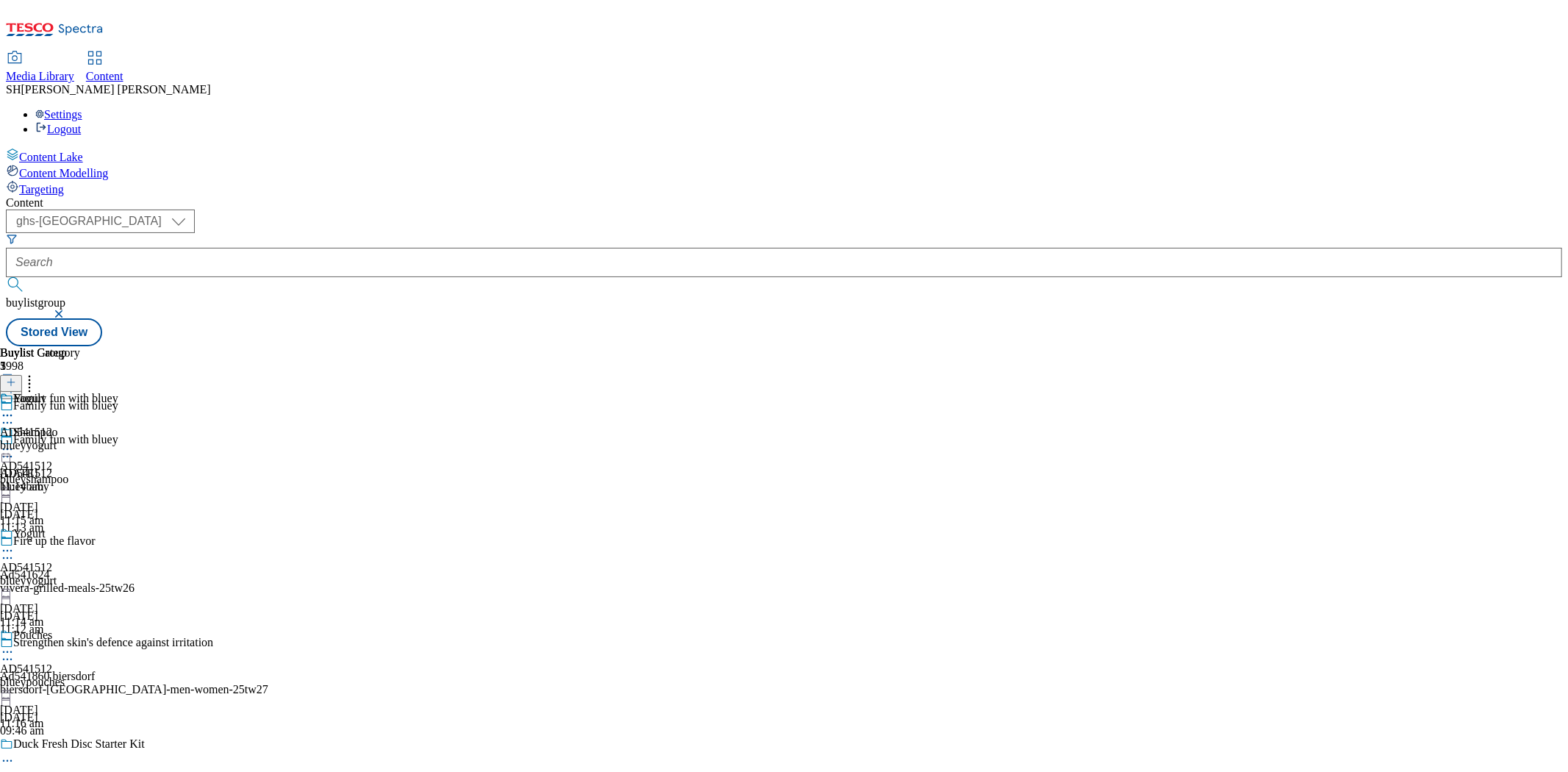
click at [68, 676] on div "blueypouches" at bounding box center [34, 682] width 68 height 13
click at [16, 377] on icon at bounding box center [11, 382] width 11 height 11
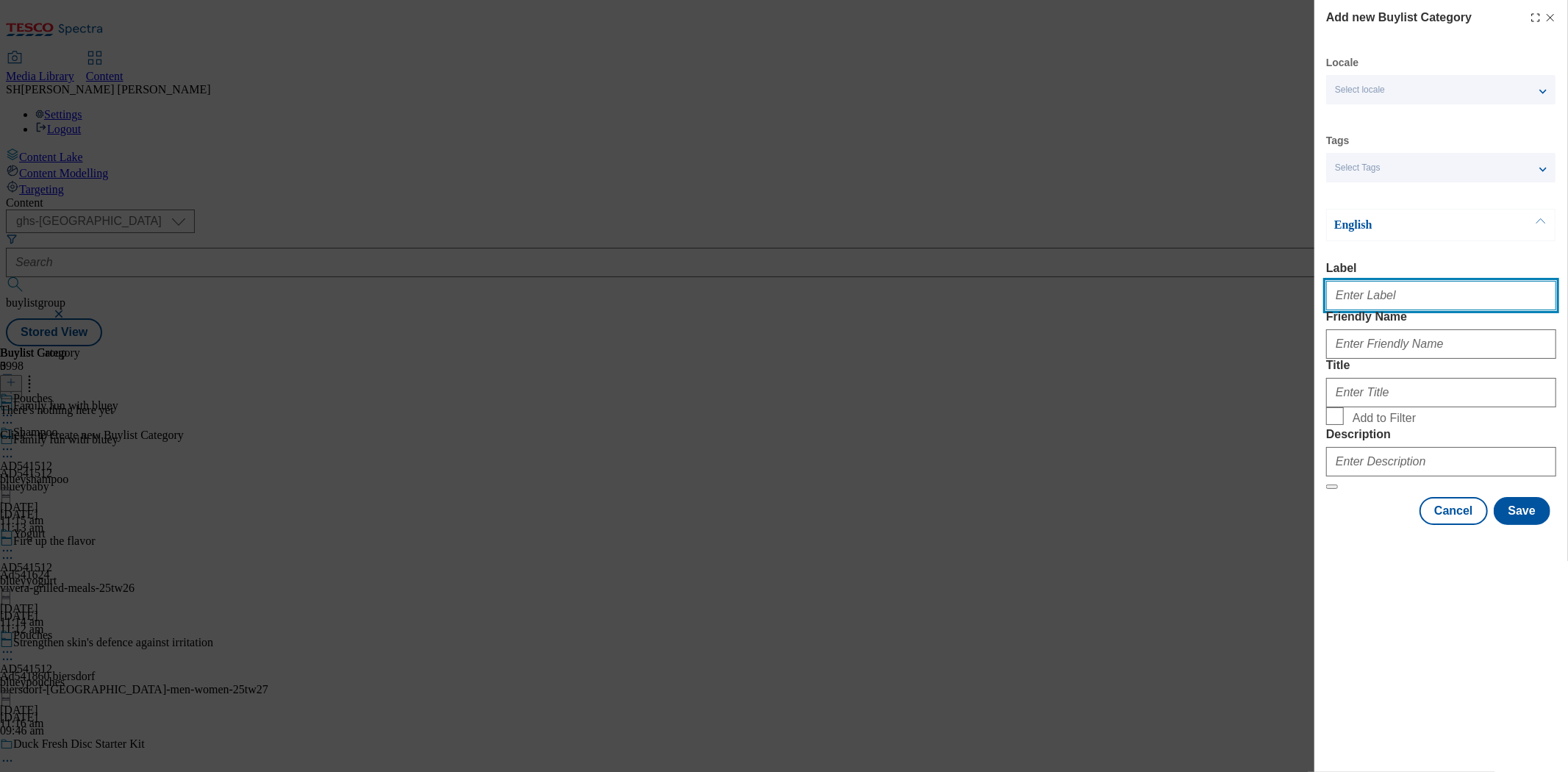
click at [1385, 301] on input "Label" at bounding box center [1441, 296] width 230 height 29
type input "AD541512"
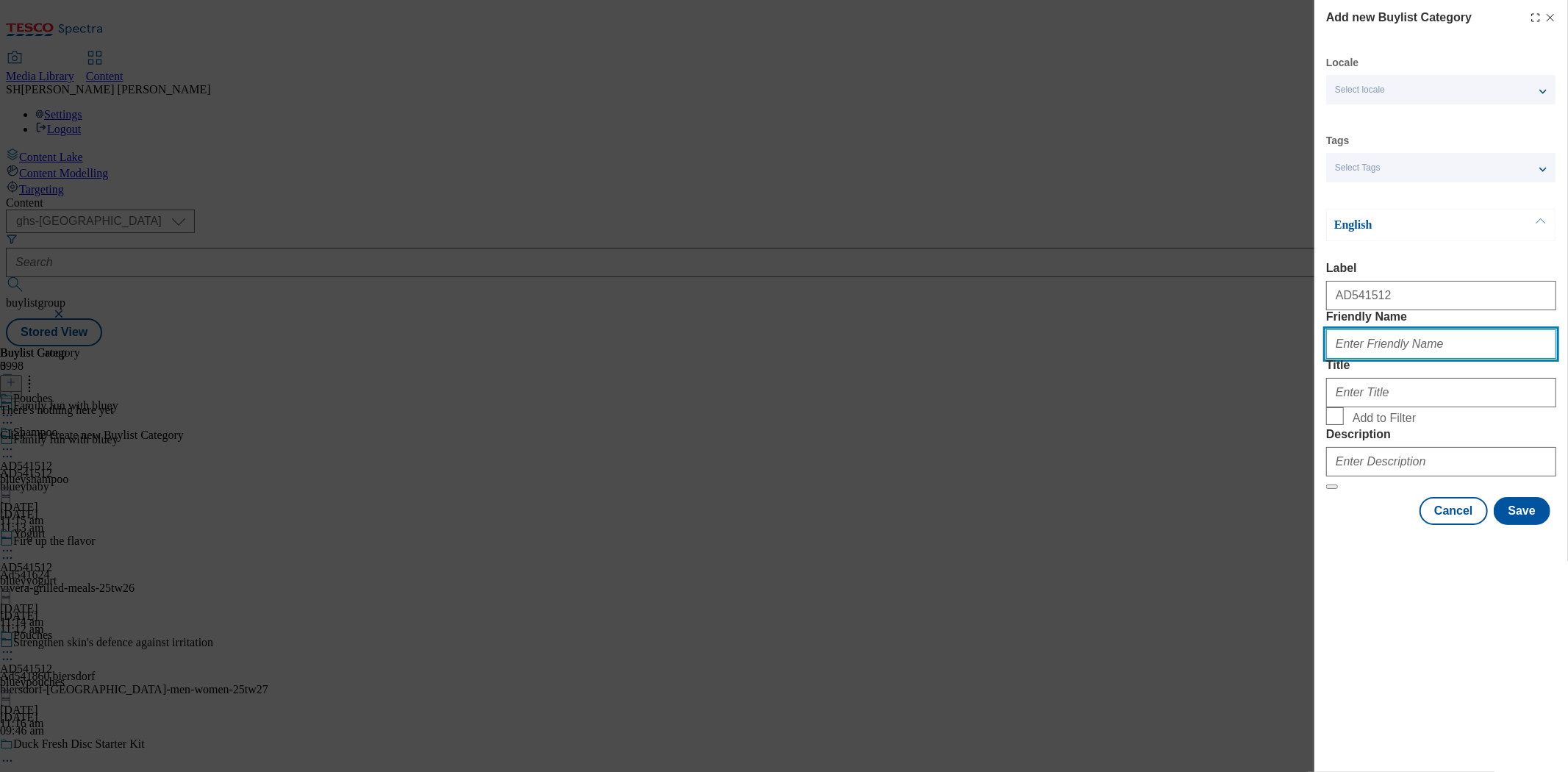
click at [1334, 359] on input "Friendly Name" at bounding box center [1441, 344] width 230 height 29
type input "blueypouches"
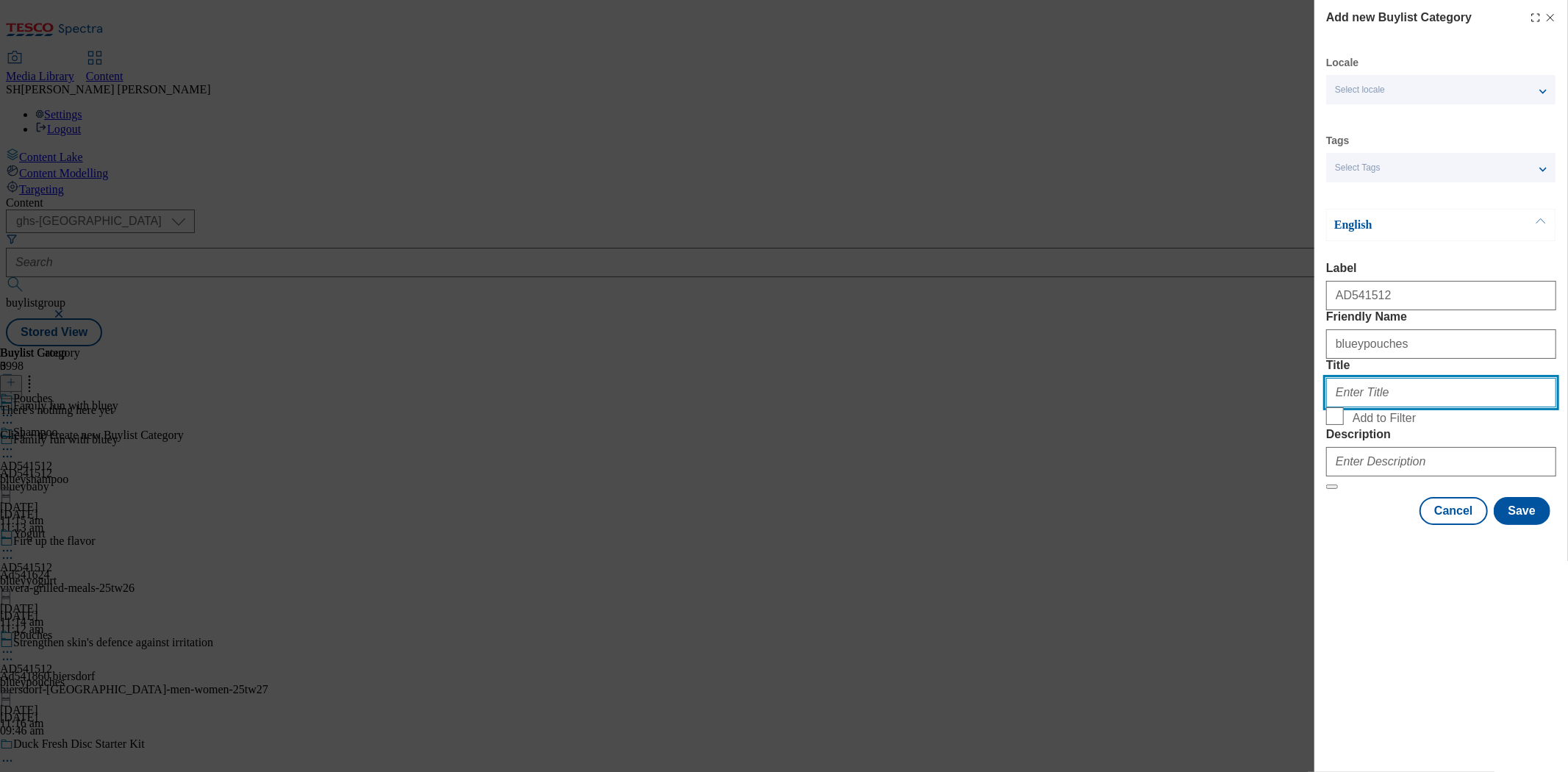
click at [1354, 407] on input "Title" at bounding box center [1441, 393] width 230 height 29
type input "Pouches"
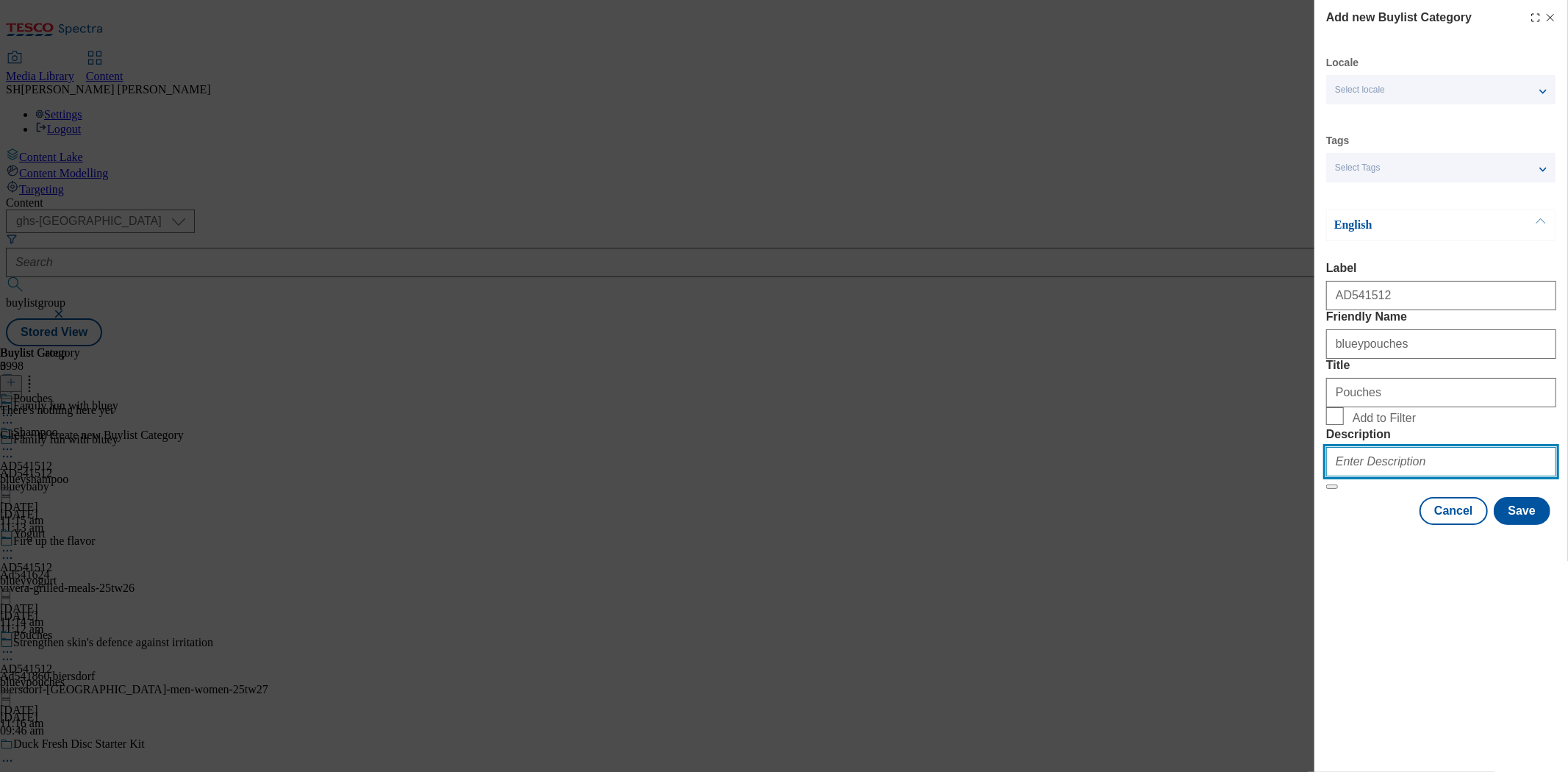
click at [1361, 476] on input "Description" at bounding box center [1441, 462] width 230 height 29
click at [1411, 695] on div "Add new Buylist Category Locale Select locale English Welsh Tags Select Tags fn…" at bounding box center [1442, 386] width 254 height 772
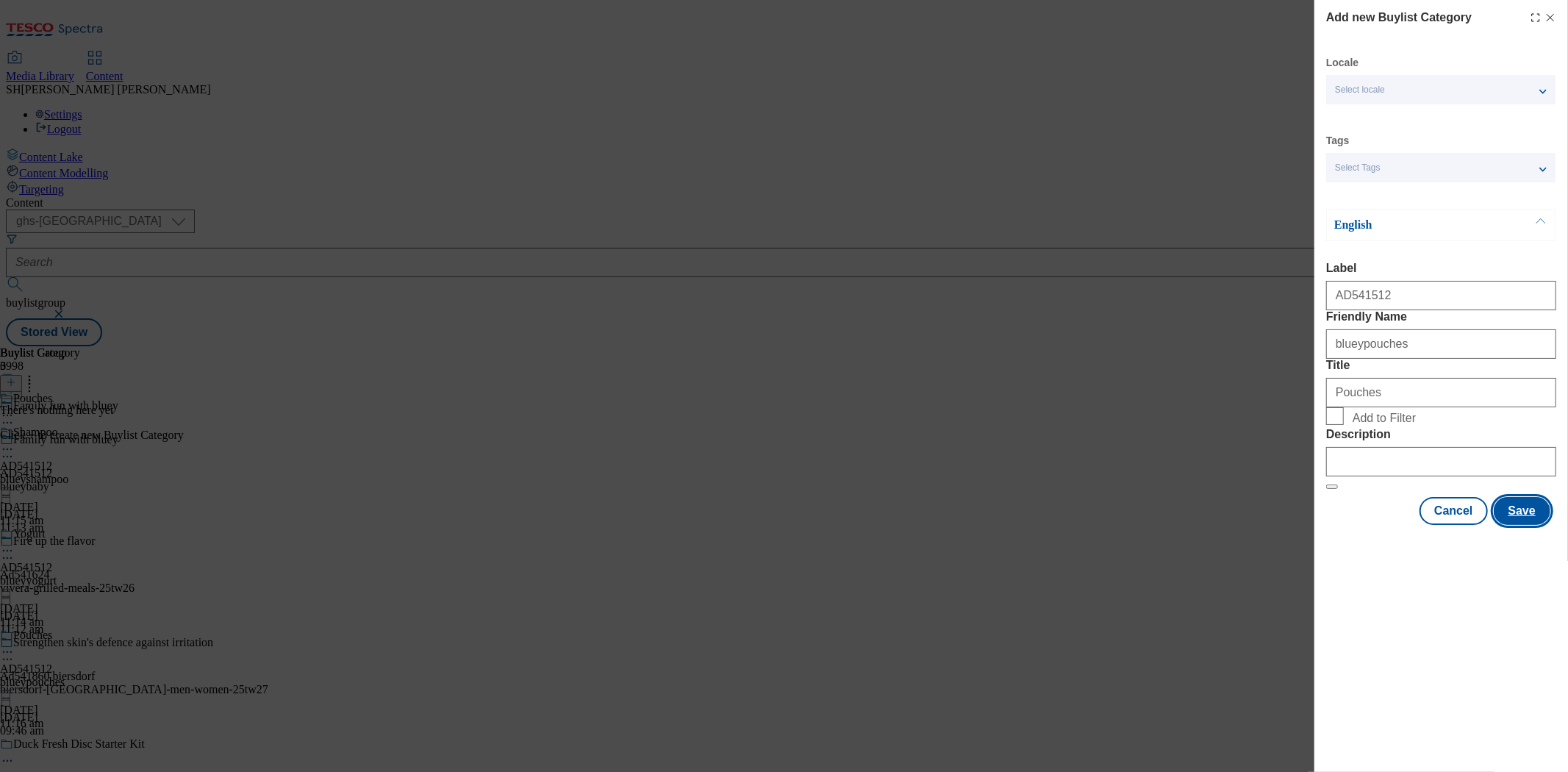
click at [1411, 525] on button "Save" at bounding box center [1522, 511] width 57 height 28
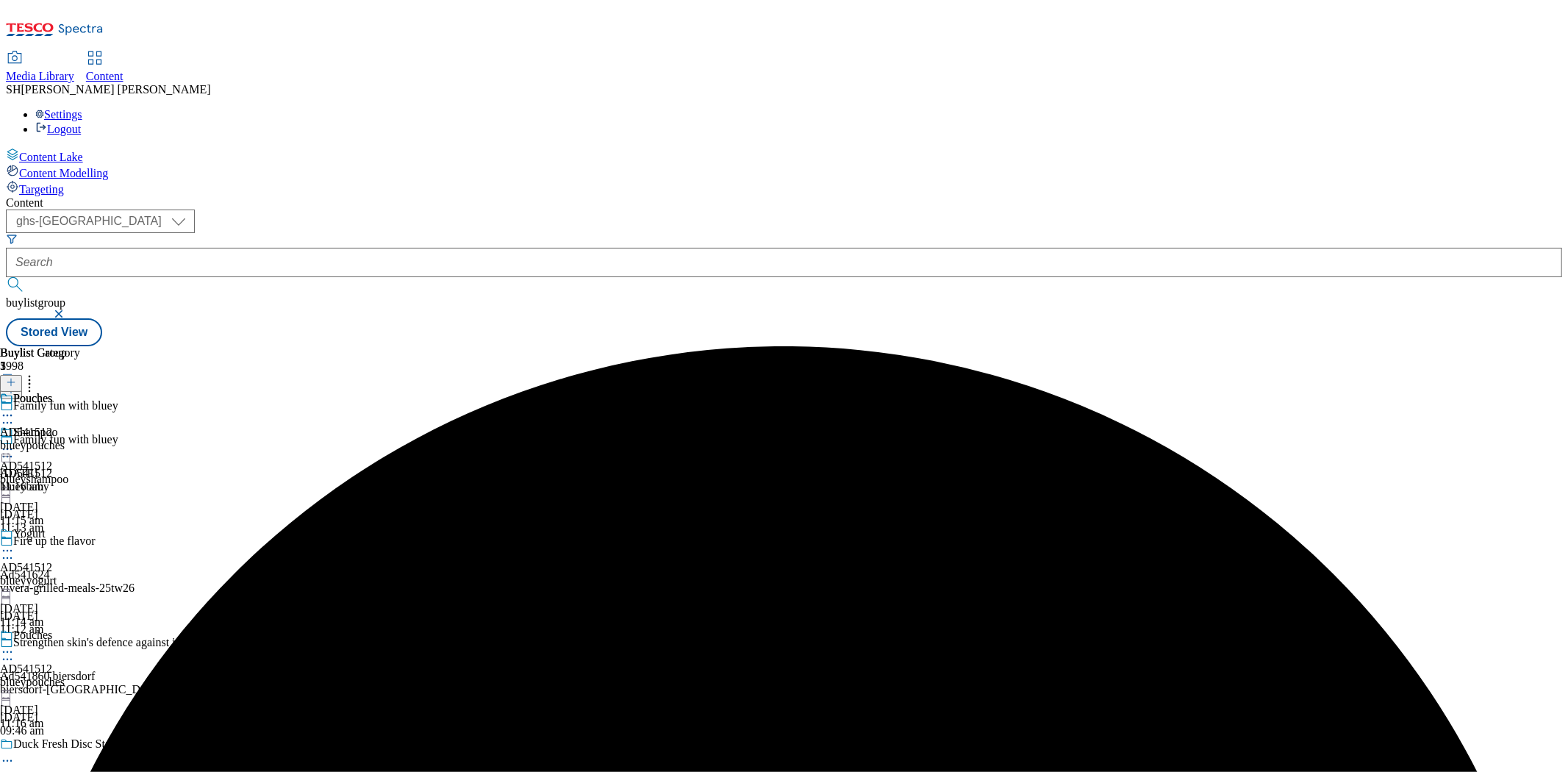
click at [68, 574] on div "blueyyogurt" at bounding box center [34, 581] width 68 height 13
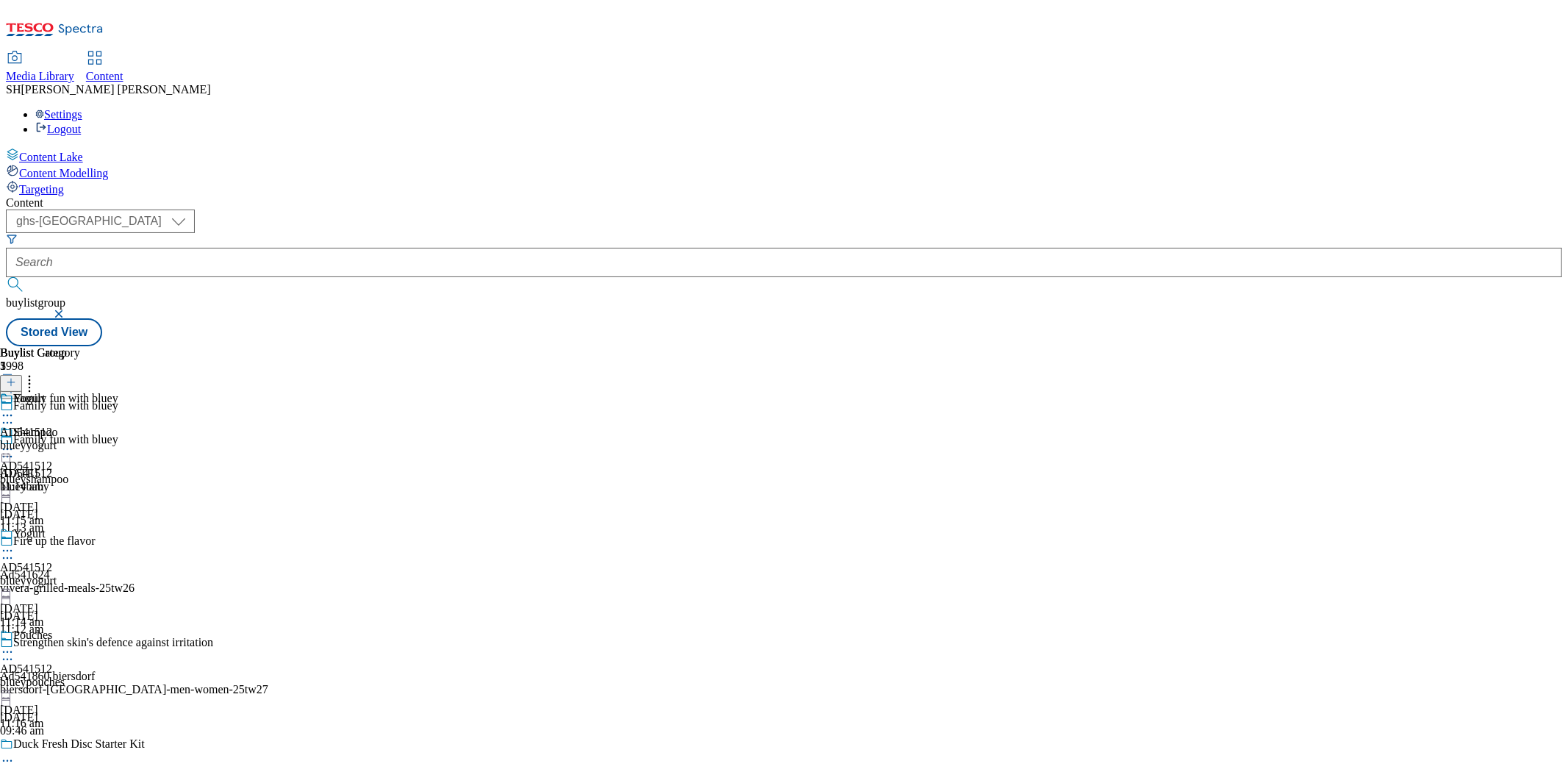
click at [68, 629] on div "Pouches AD541512 blueypouches [DATE] 11:16 am" at bounding box center [34, 679] width 68 height 102
click at [68, 574] on div "blueyyogurt" at bounding box center [34, 581] width 68 height 13
click at [68, 629] on div "Pouches AD541512 blueypouches [DATE] 11:16 am" at bounding box center [34, 679] width 68 height 102
click at [15, 408] on icon at bounding box center [7, 415] width 15 height 15
click at [68, 437] on button "Edit" at bounding box center [49, 445] width 39 height 17
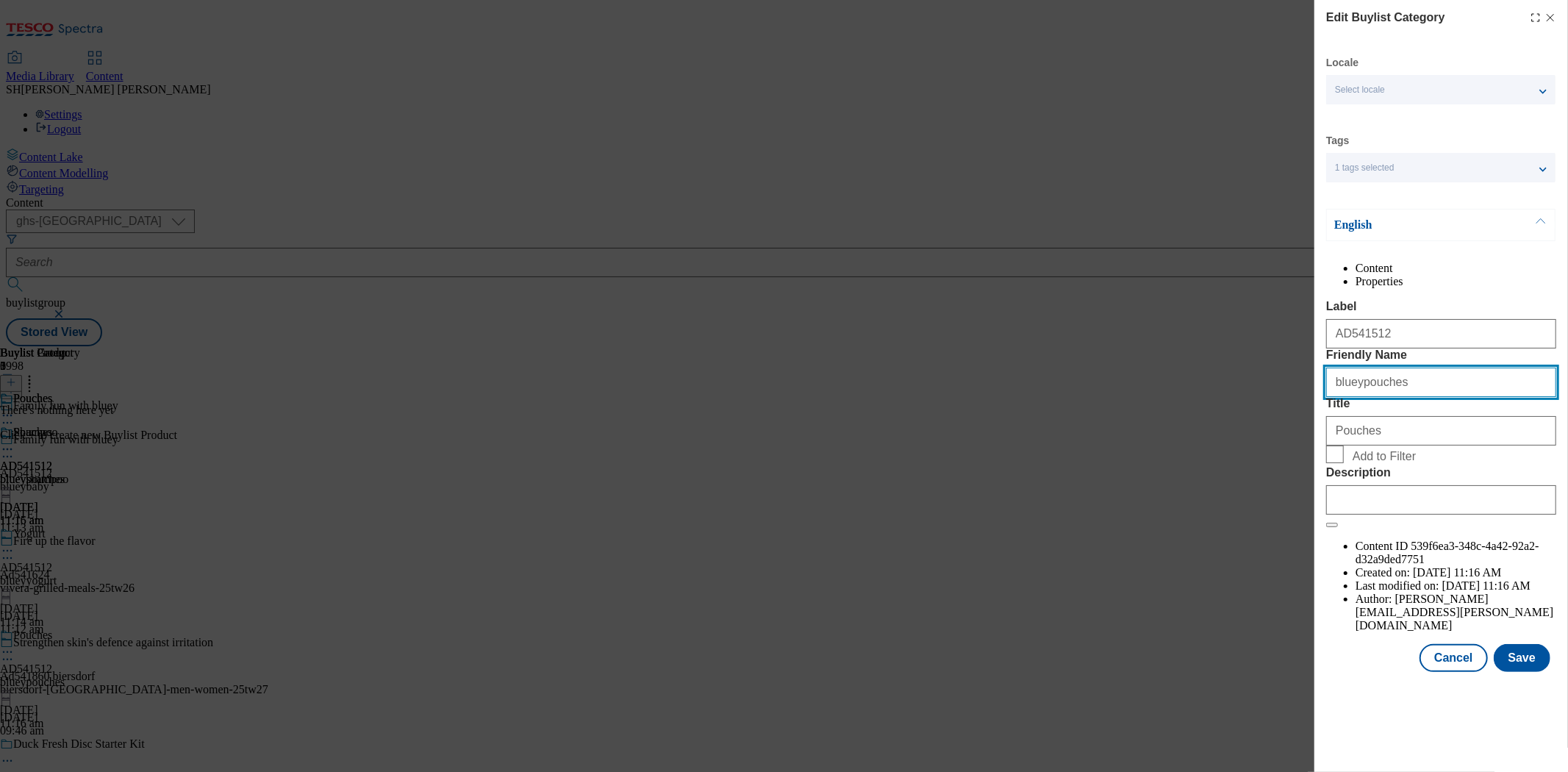
click at [1408, 397] on input "blueypouches" at bounding box center [1441, 383] width 230 height 29
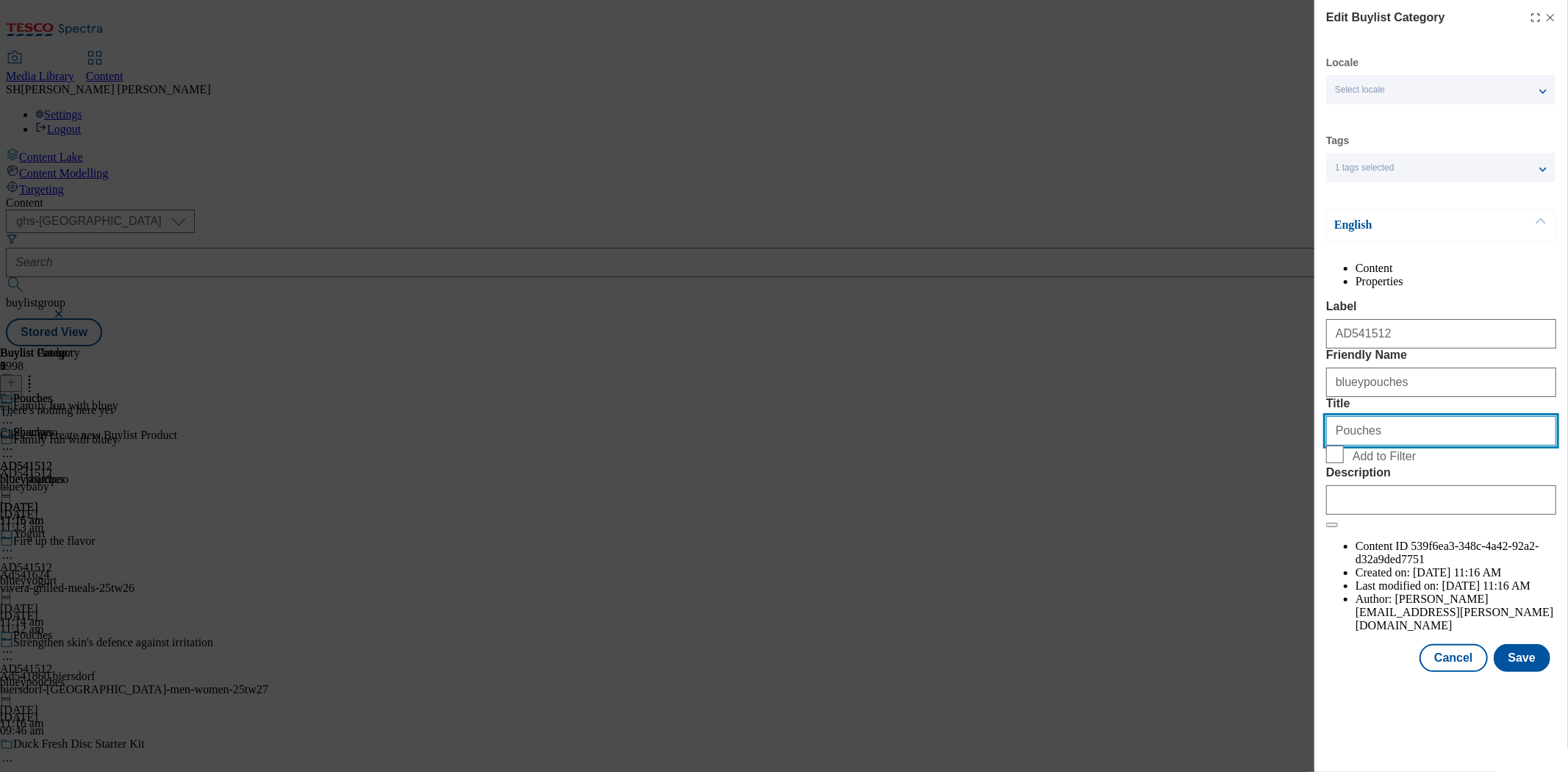
drag, startPoint x: 1395, startPoint y: 520, endPoint x: 1289, endPoint y: 517, distance: 106.0
click at [1289, 517] on div "Edit Buylist Category Locale Select locale English Welsh Tags 1 tags selected f…" at bounding box center [784, 386] width 1568 height 772
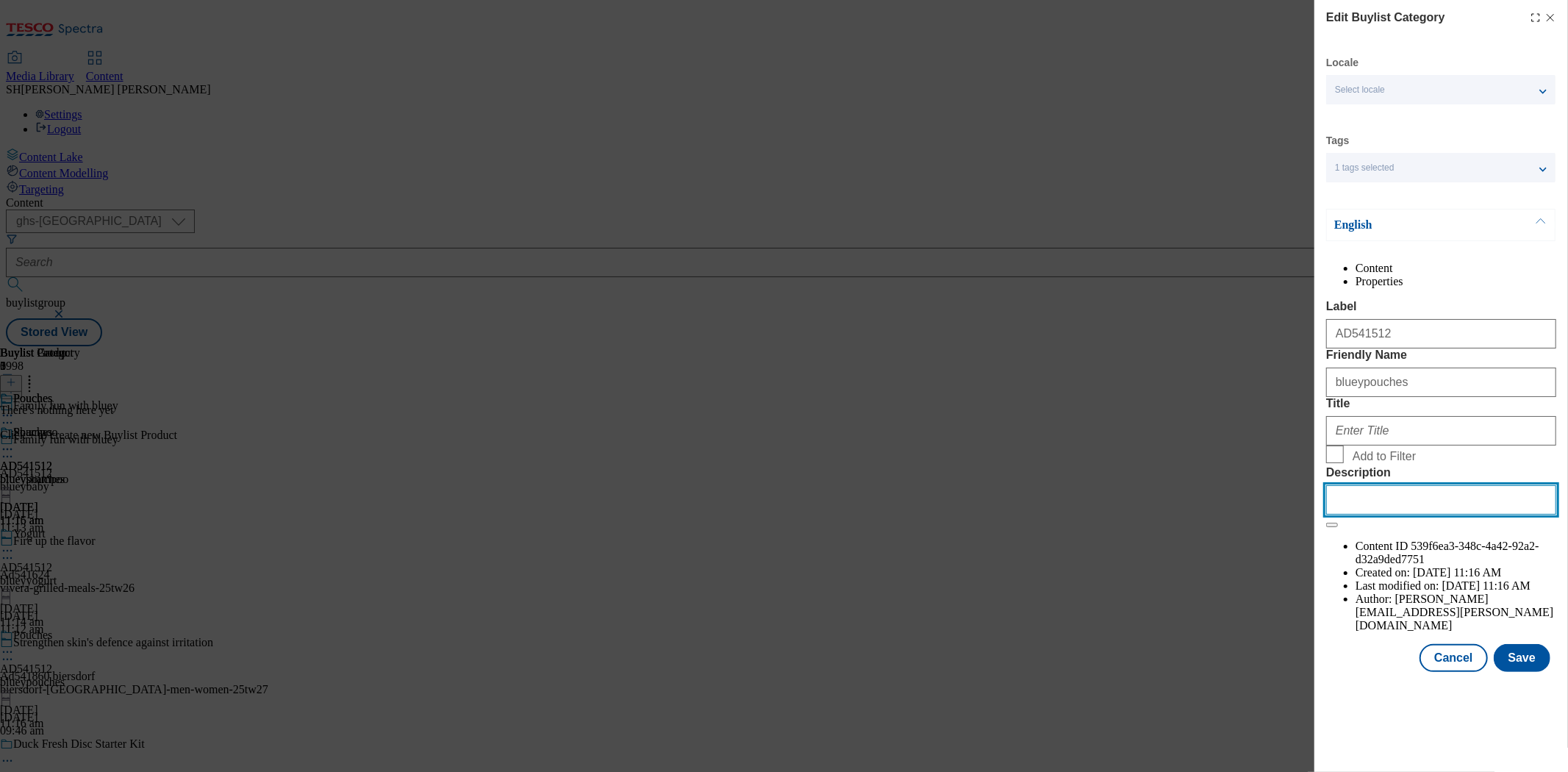
click at [1361, 515] on input "Description" at bounding box center [1441, 500] width 230 height 29
paste input "Pouches"
type input "Pouches"
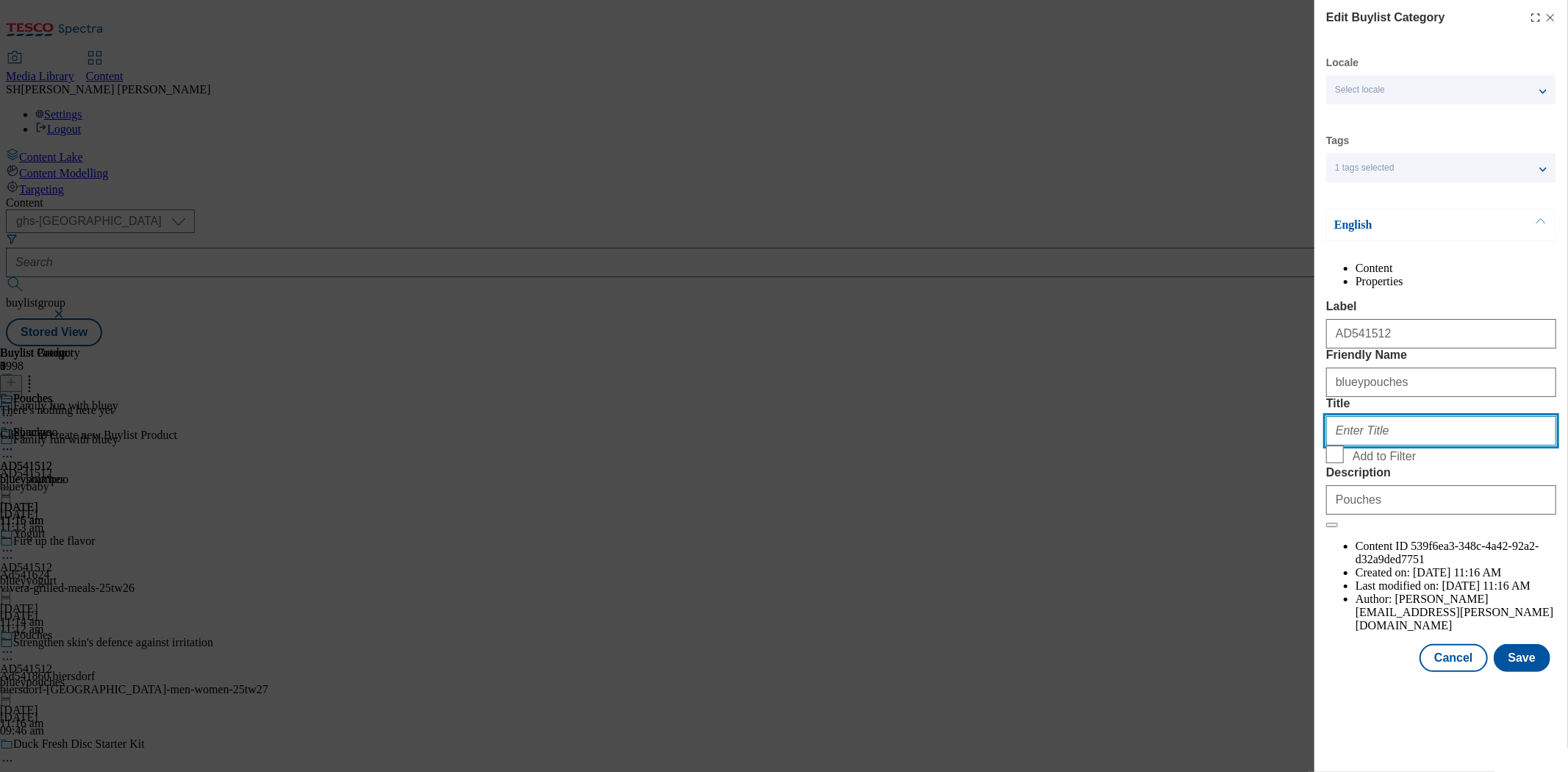
click at [1364, 445] on input "Title" at bounding box center [1441, 431] width 230 height 29
type input "Family fun with bluey"
click at [1411, 672] on button "Save" at bounding box center [1522, 658] width 57 height 28
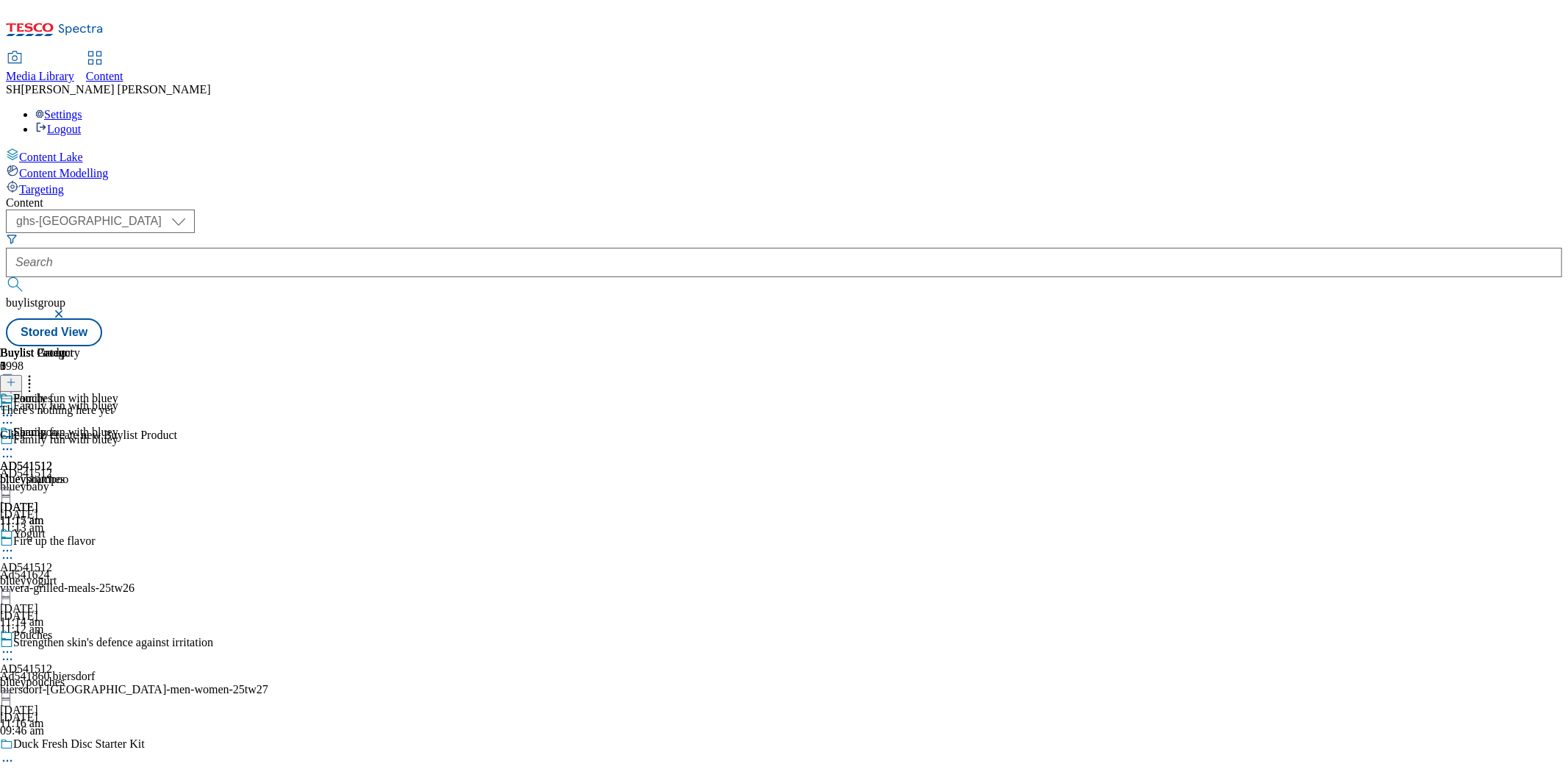
click at [16, 377] on icon at bounding box center [11, 382] width 11 height 11
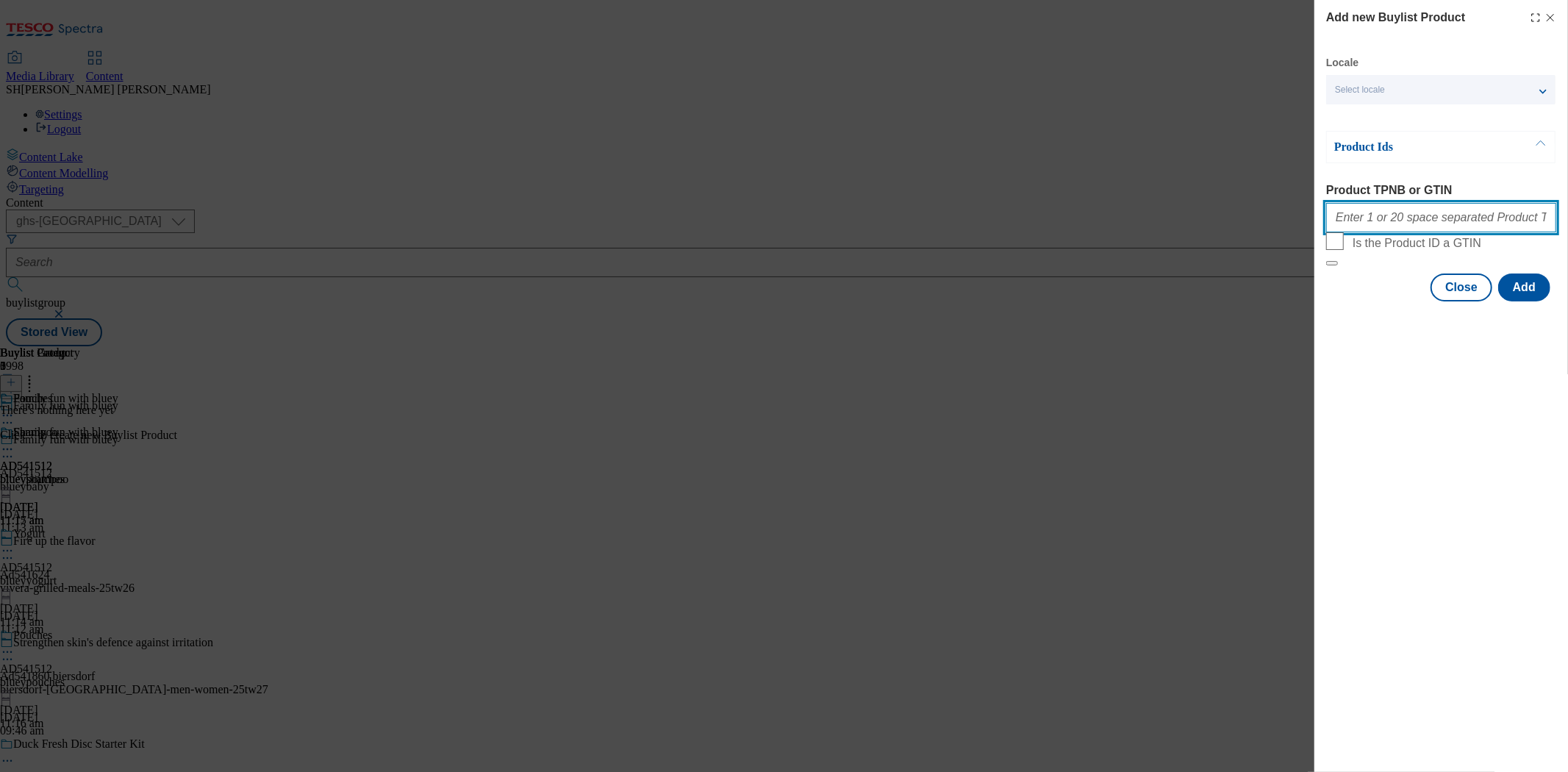
click at [1411, 218] on input "Product TPNB or GTIN" at bounding box center [1441, 217] width 230 height 29
paste input "96542911 96534276 96767616 96815163"
type input "96542911 96534276 96767616 96815163"
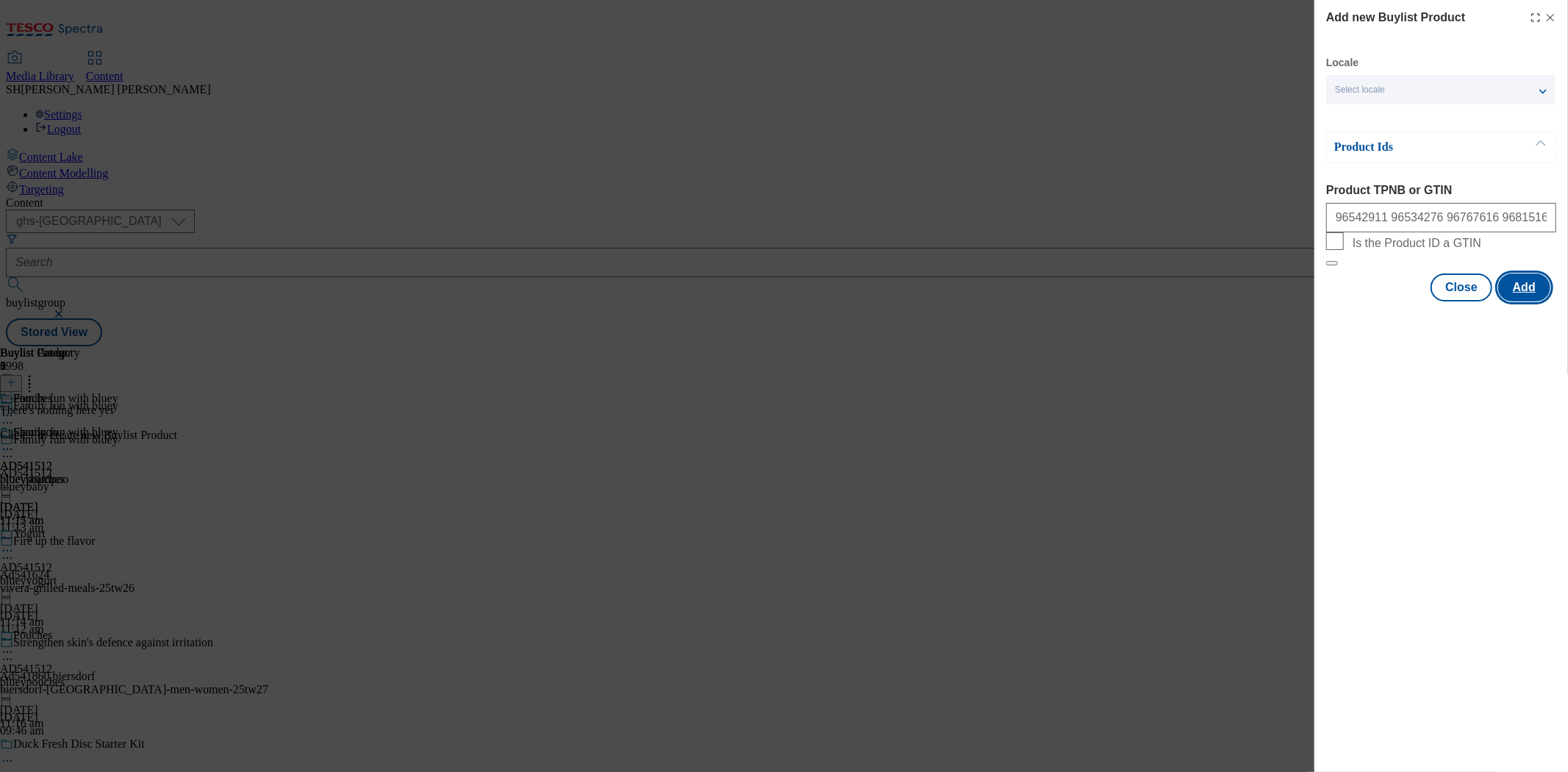
click at [1411, 301] on button "Add" at bounding box center [1525, 287] width 52 height 28
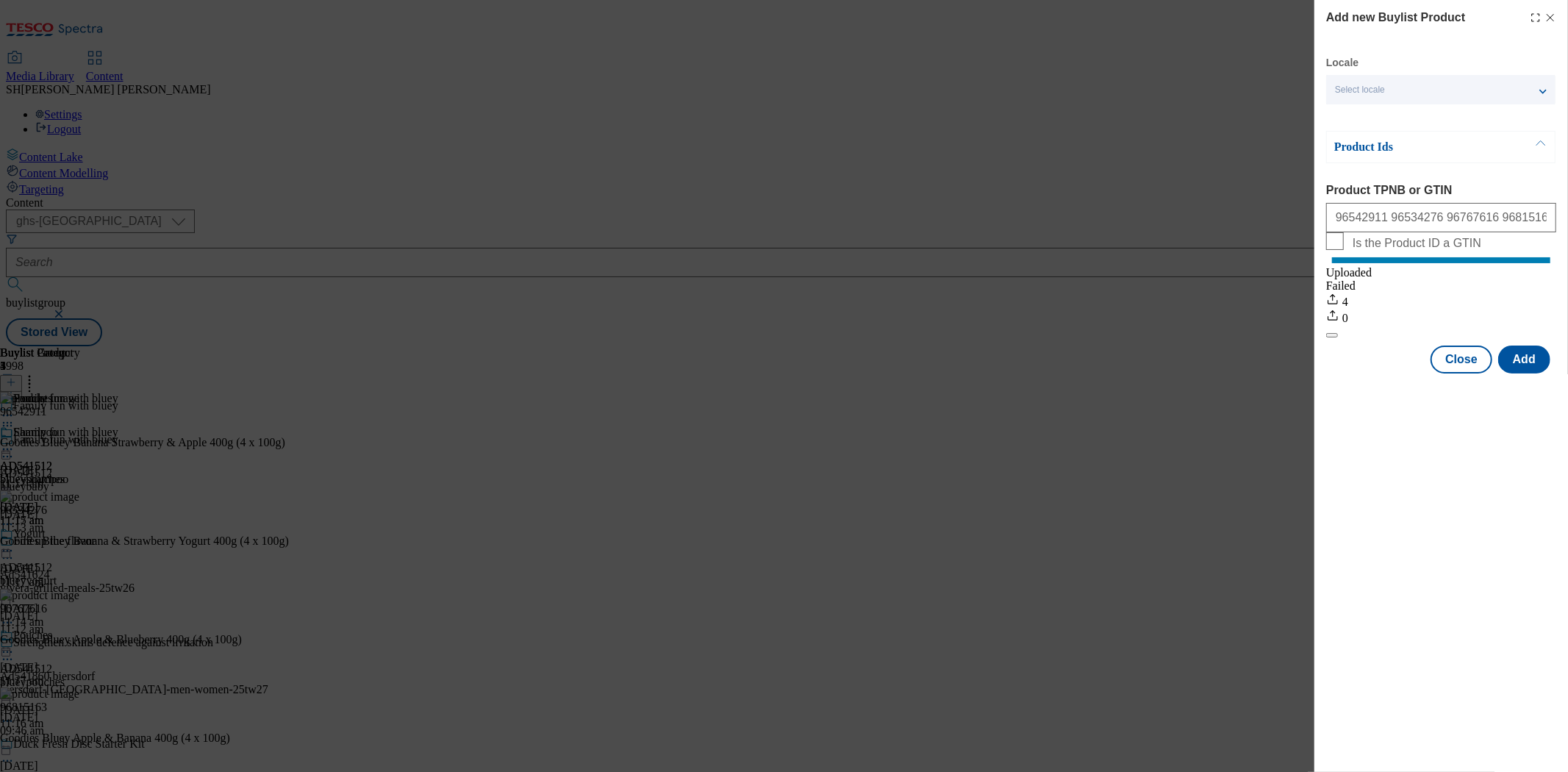
click at [1411, 15] on icon "Modal" at bounding box center [1550, 17] width 11 height 11
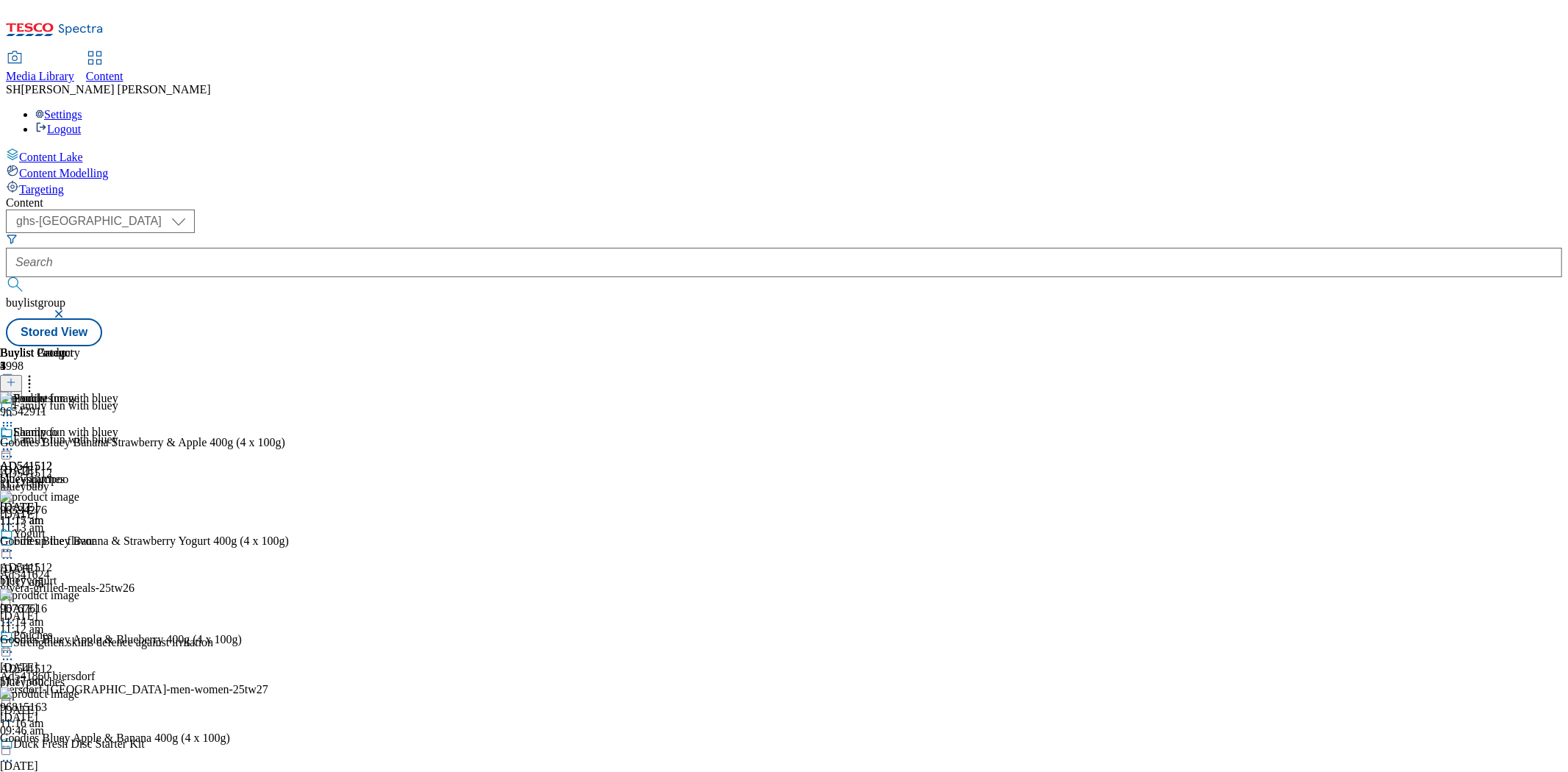
click at [15, 442] on icon at bounding box center [7, 450] width 15 height 15
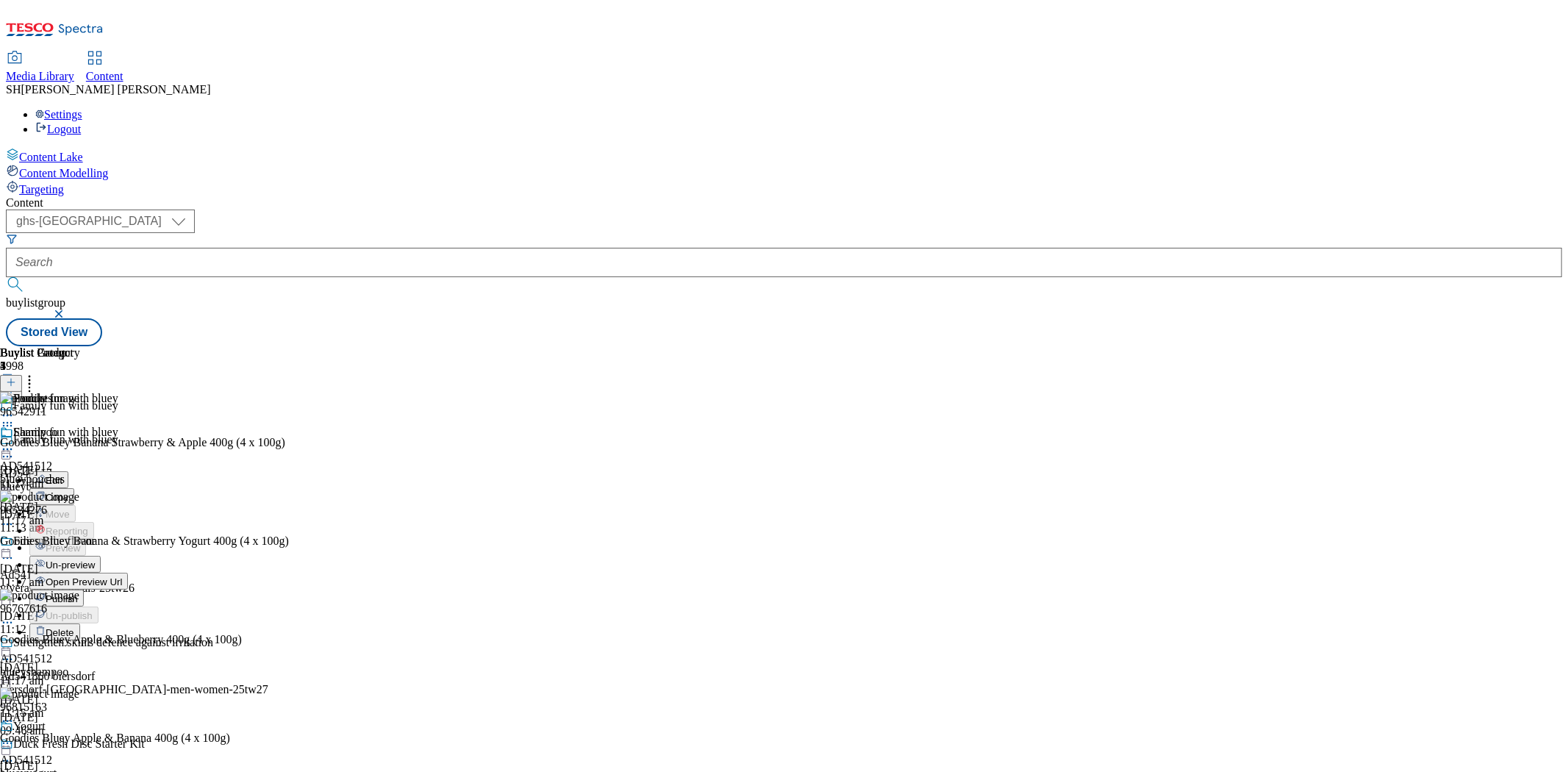
click at [95, 559] on span "Un-preview" at bounding box center [70, 565] width 50 height 11
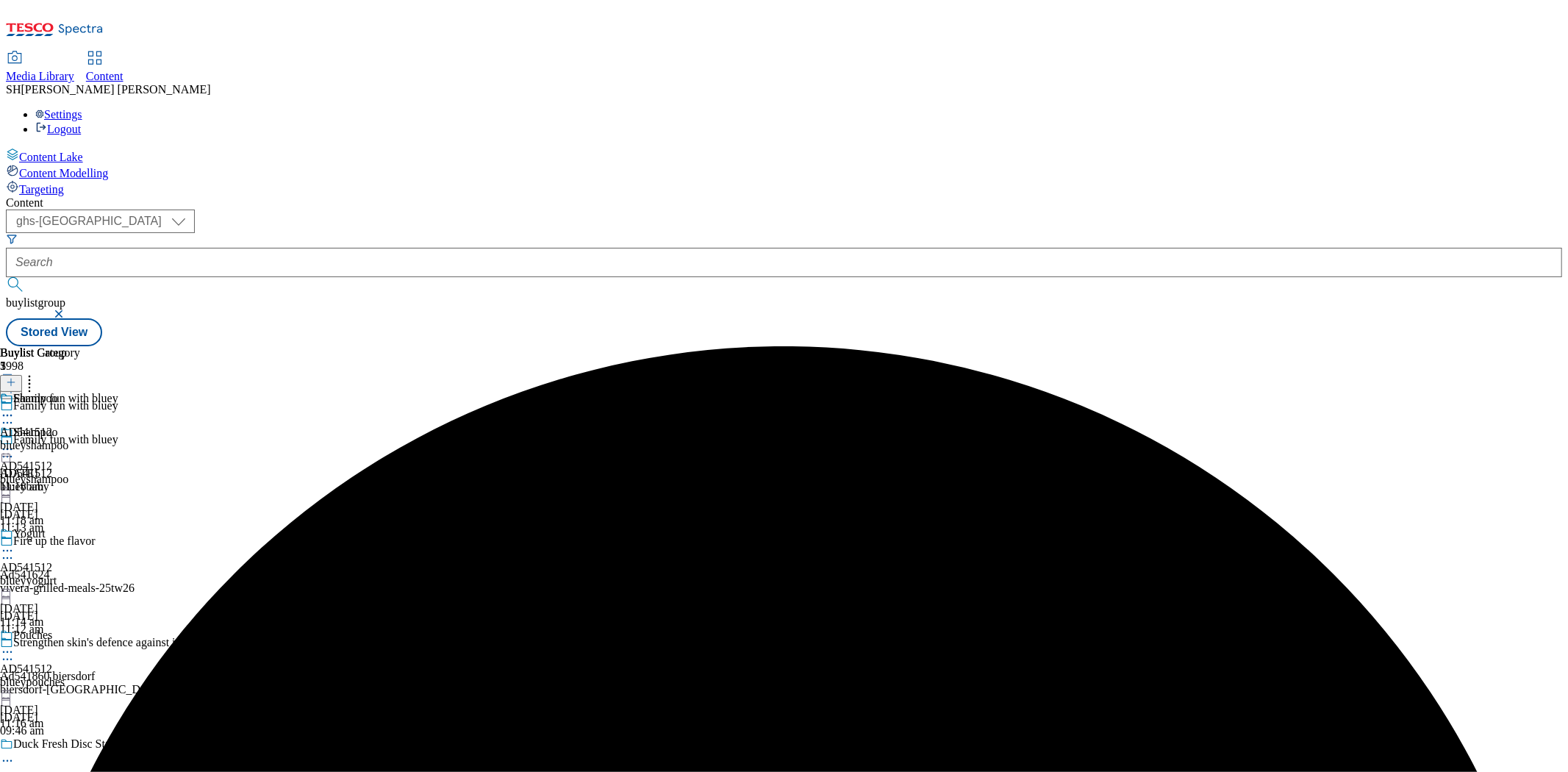
click at [15, 442] on icon at bounding box center [7, 450] width 15 height 15
click at [80, 542] on span "Preview" at bounding box center [63, 548] width 34 height 11
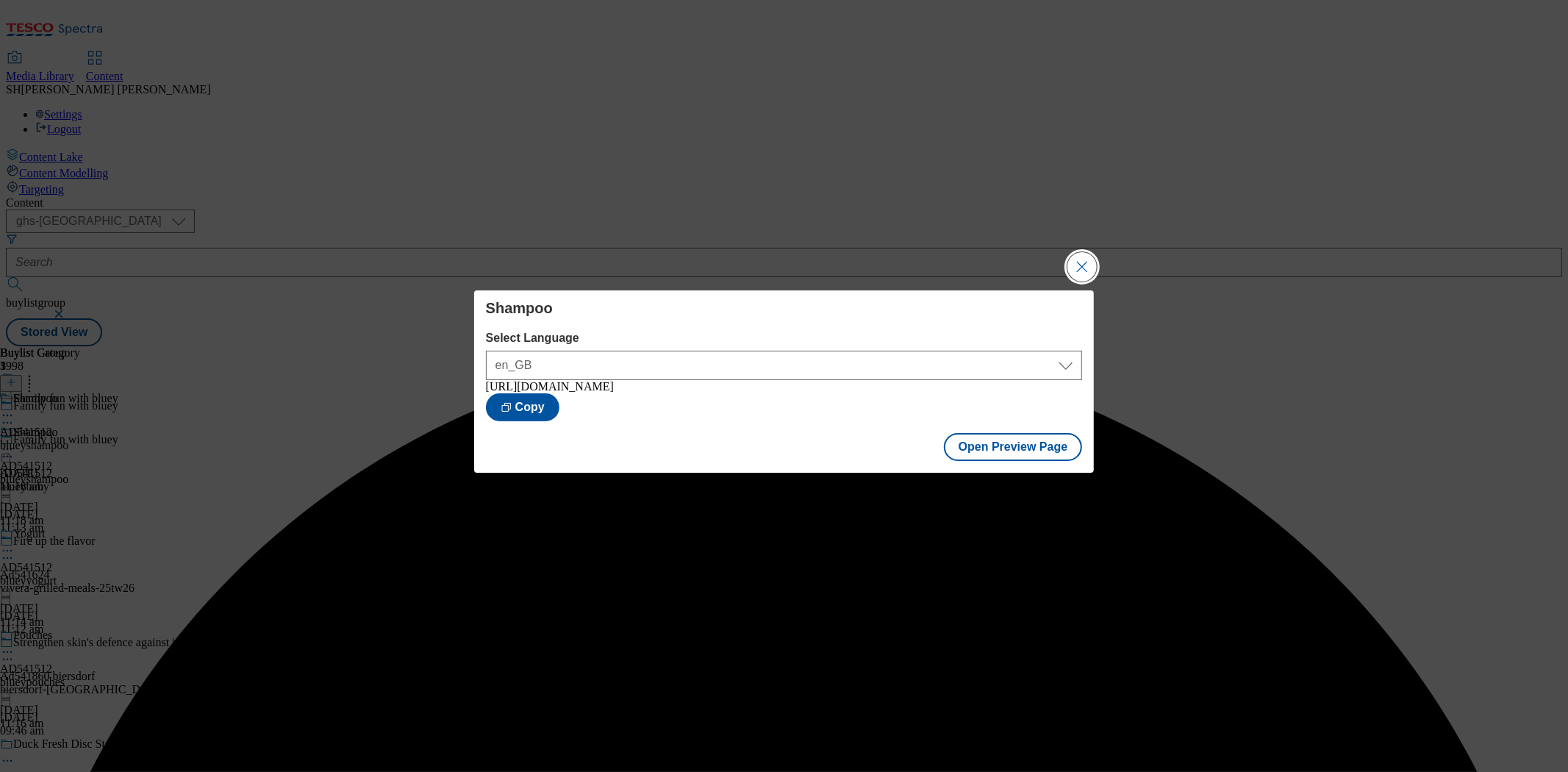
click at [1082, 263] on button "Close Modal" at bounding box center [1082, 267] width 29 height 29
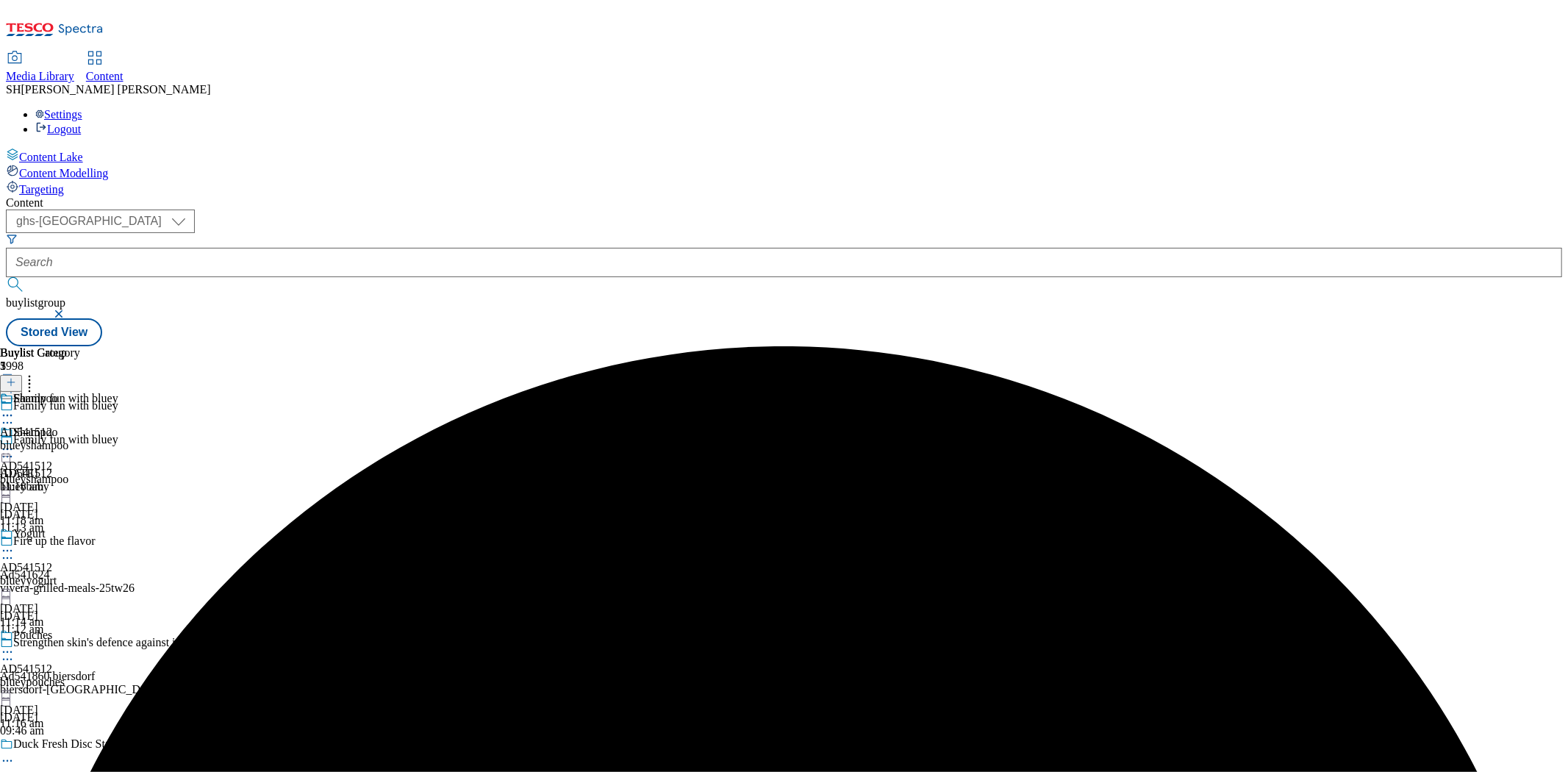
click at [15, 543] on icon at bounding box center [7, 550] width 15 height 15
click at [80, 644] on span "Preview" at bounding box center [63, 650] width 34 height 11
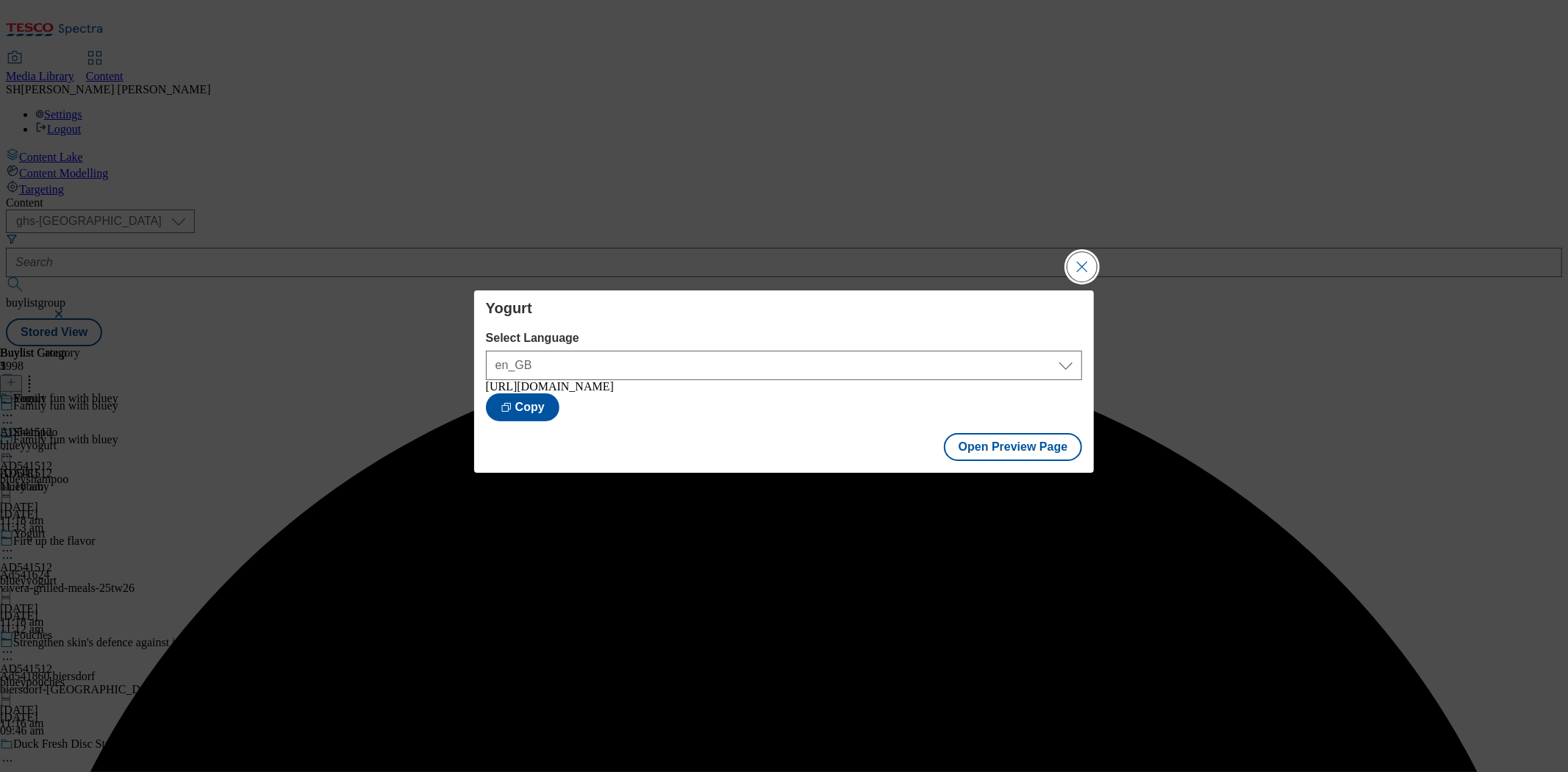
click at [1086, 265] on button "Close Modal" at bounding box center [1082, 267] width 29 height 29
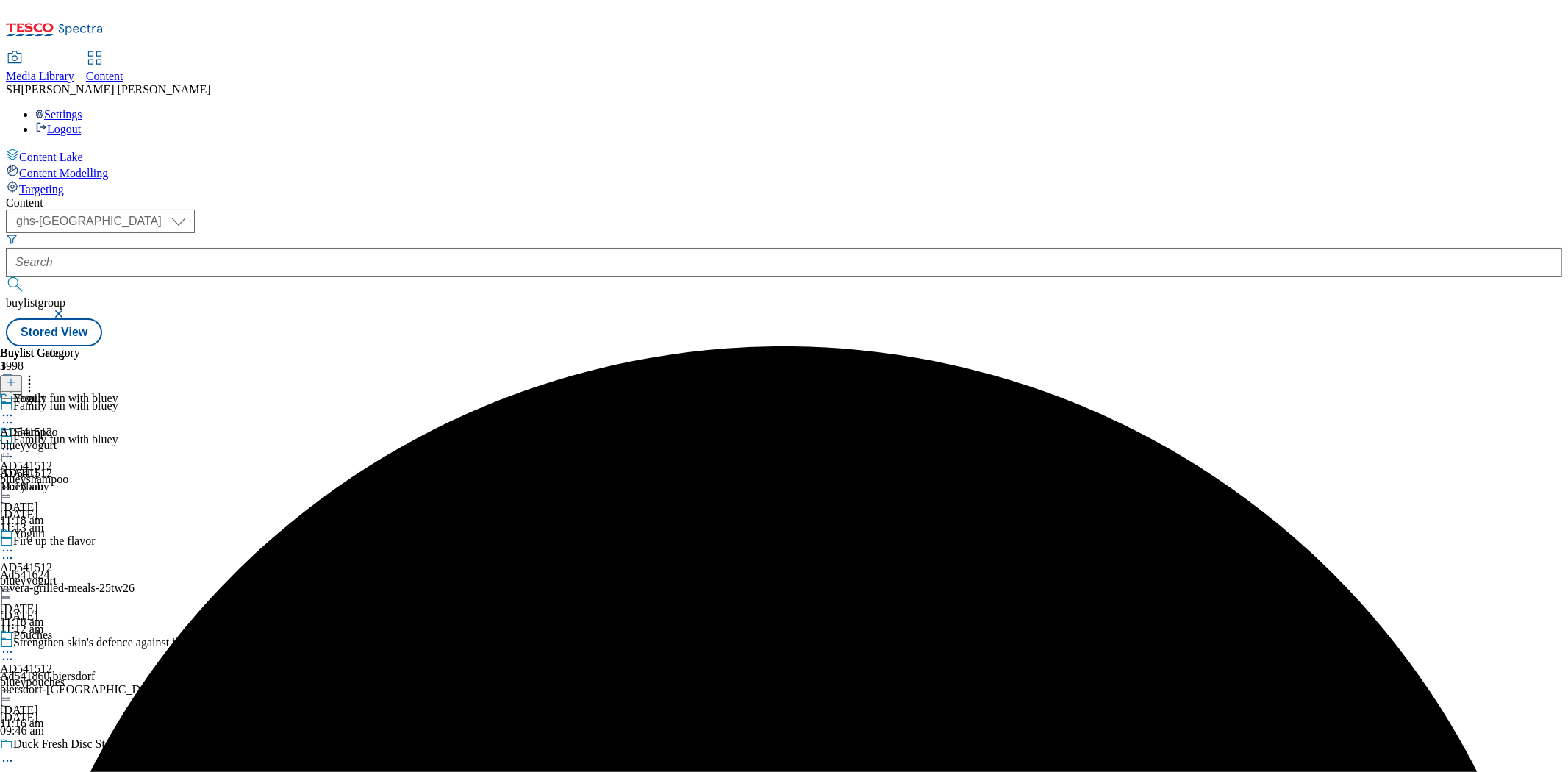
click at [15, 645] on icon at bounding box center [7, 652] width 15 height 15
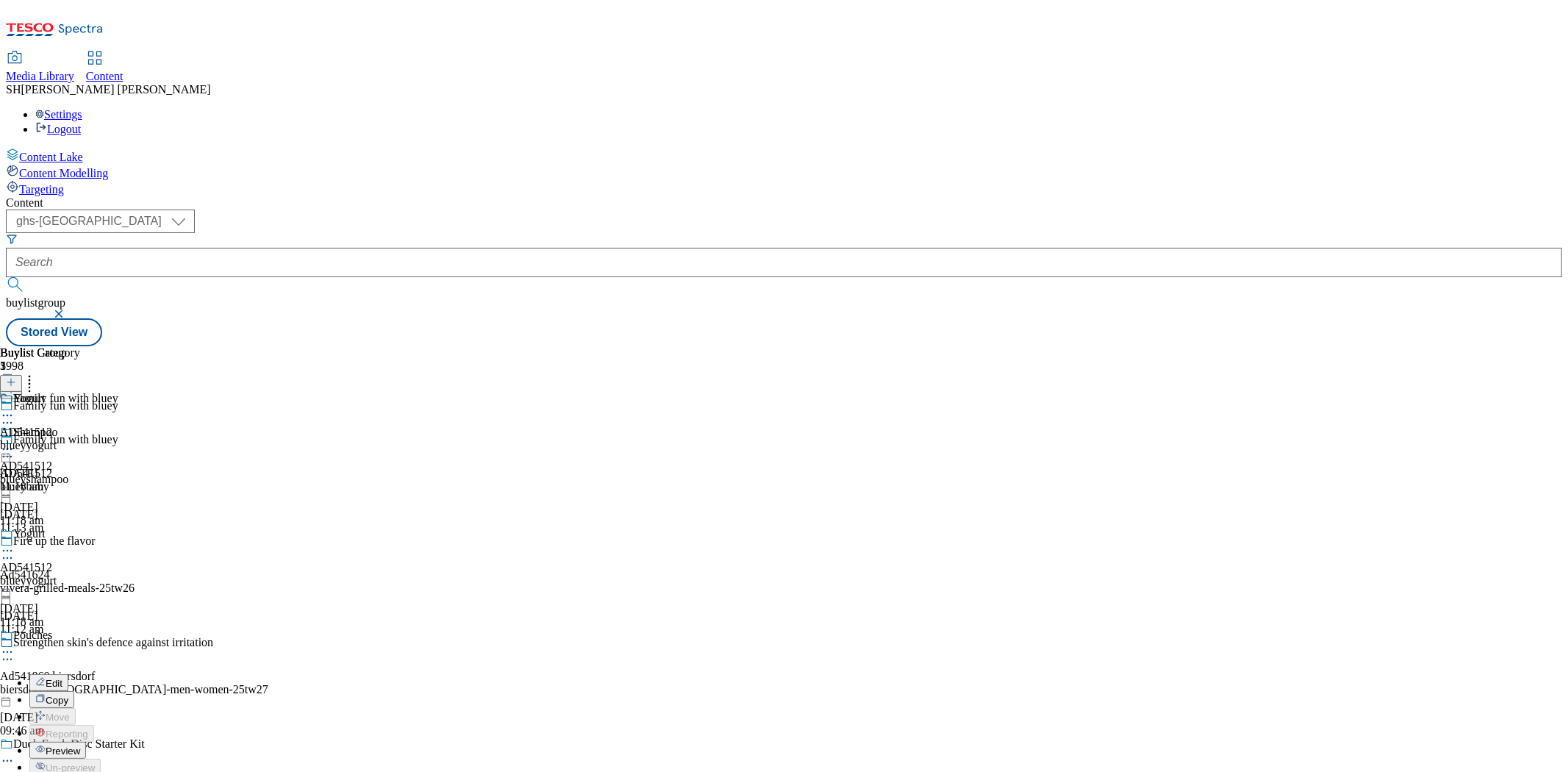
click at [80, 695] on span "Preview" at bounding box center [63, 752] width 34 height 11
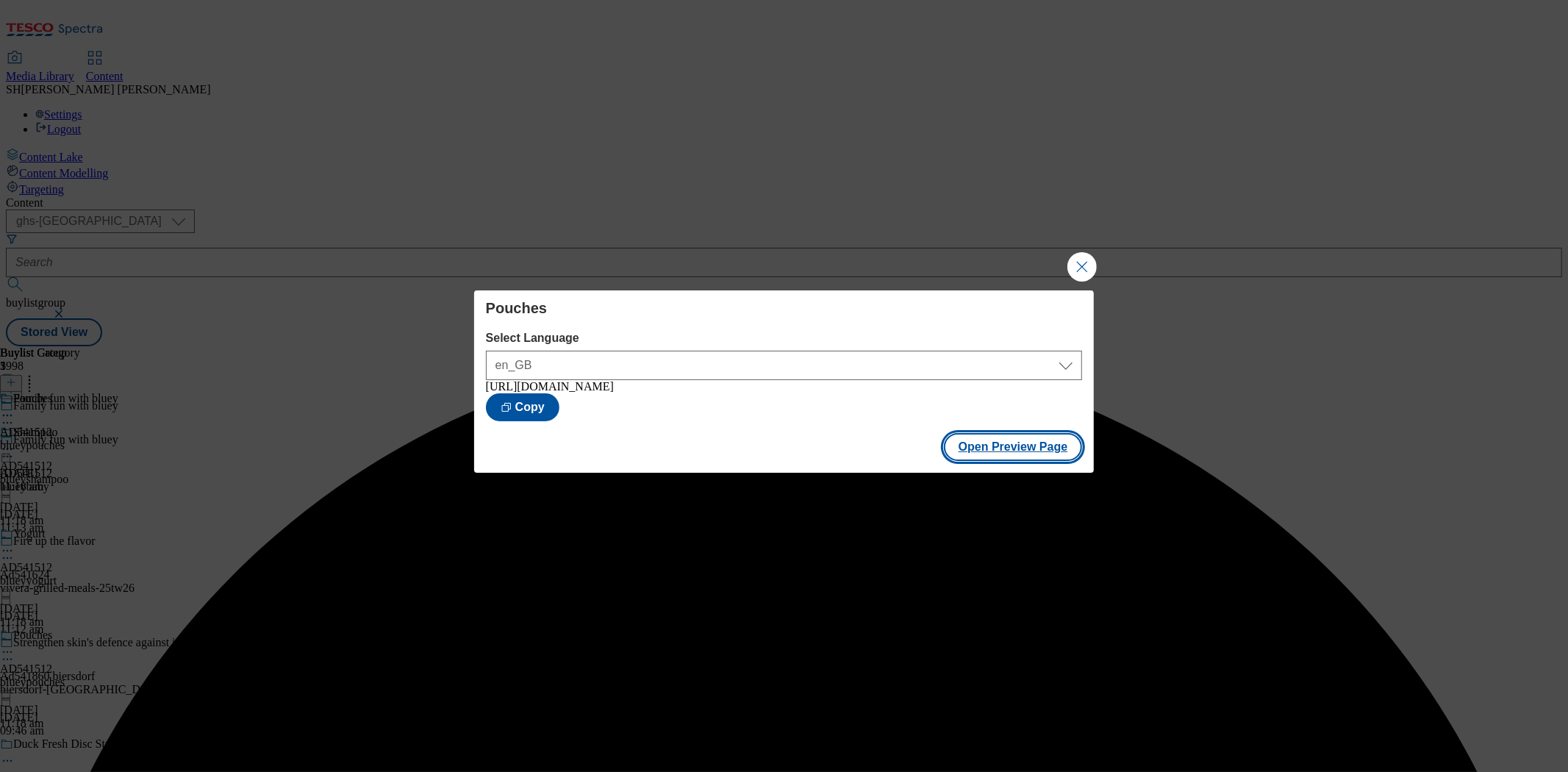
click at [994, 452] on button "Open Preview Page" at bounding box center [1014, 447] width 139 height 28
click at [1077, 265] on button "Close Modal" at bounding box center [1082, 267] width 29 height 29
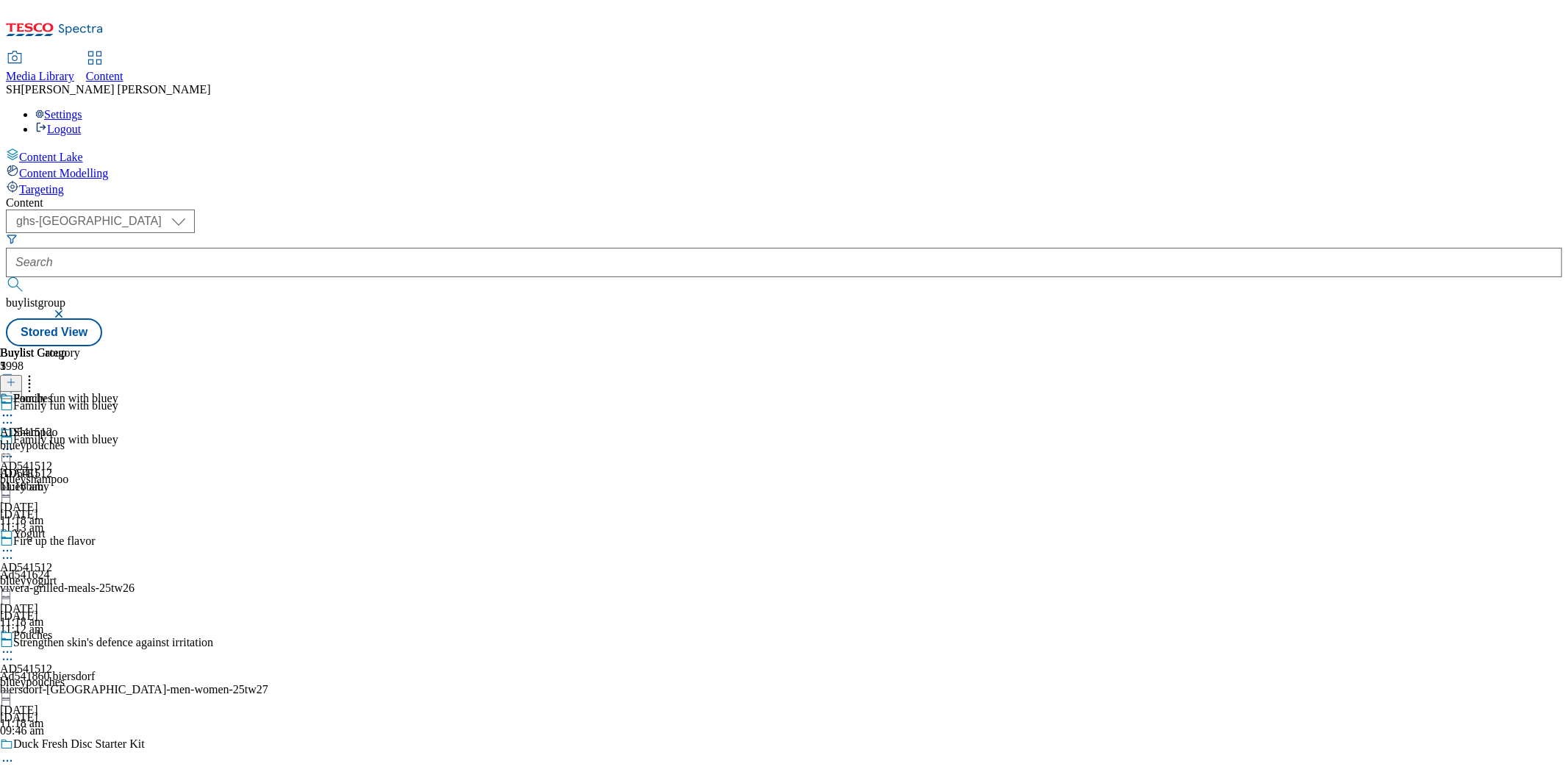
click at [15, 442] on icon at bounding box center [7, 450] width 15 height 15
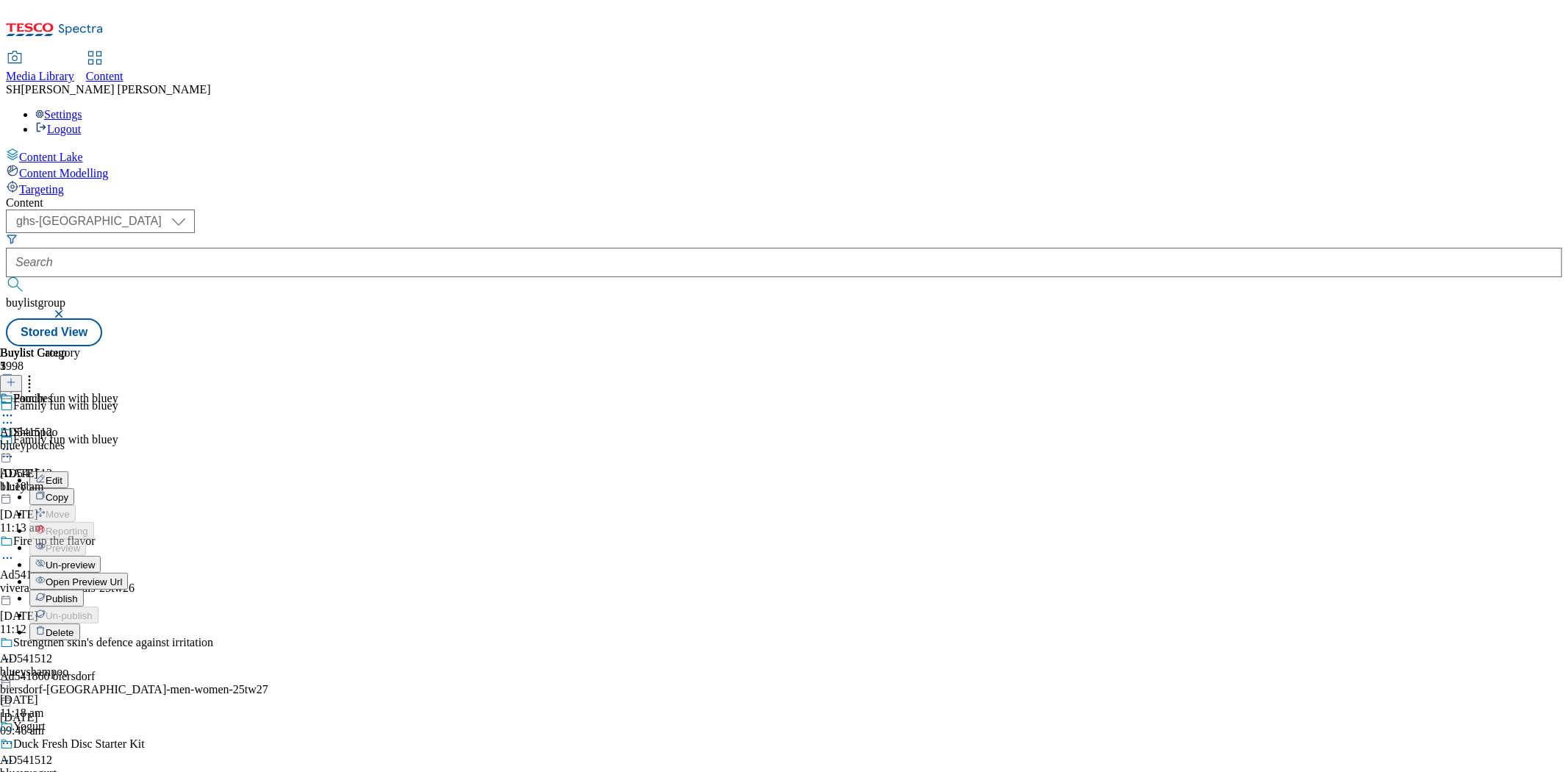
click at [1303, 346] on div "Buylist Group 5998 Family fun with bluey Family fun with bluey AD541512 blueyba…" at bounding box center [784, 346] width 1557 height 0
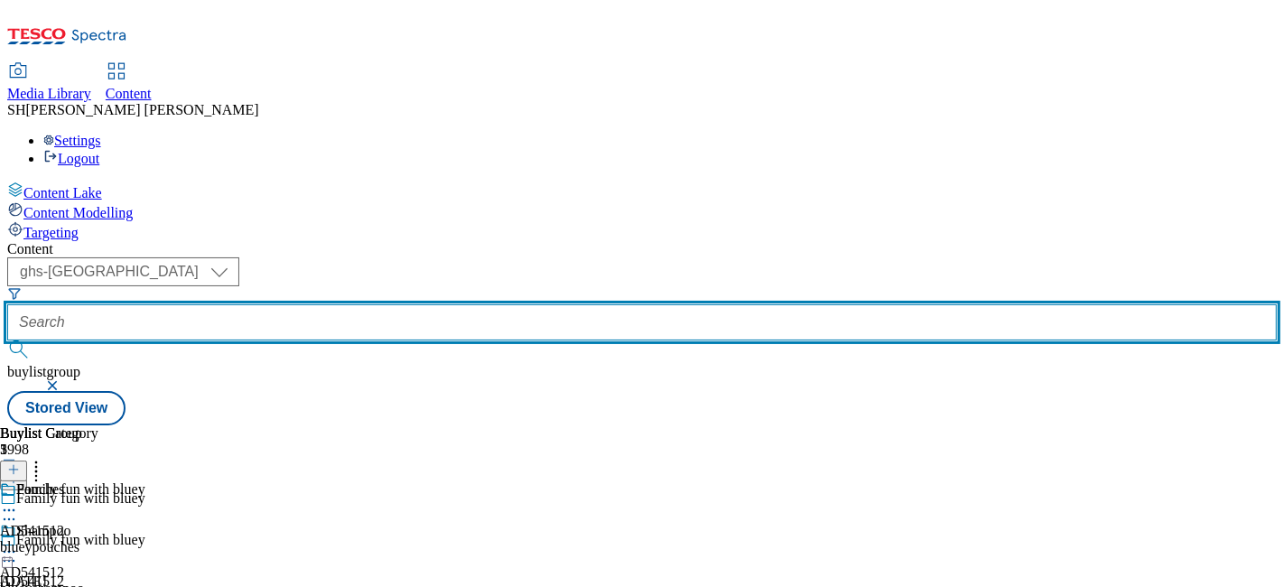
click at [424, 304] on input "text" at bounding box center [642, 322] width 1270 height 36
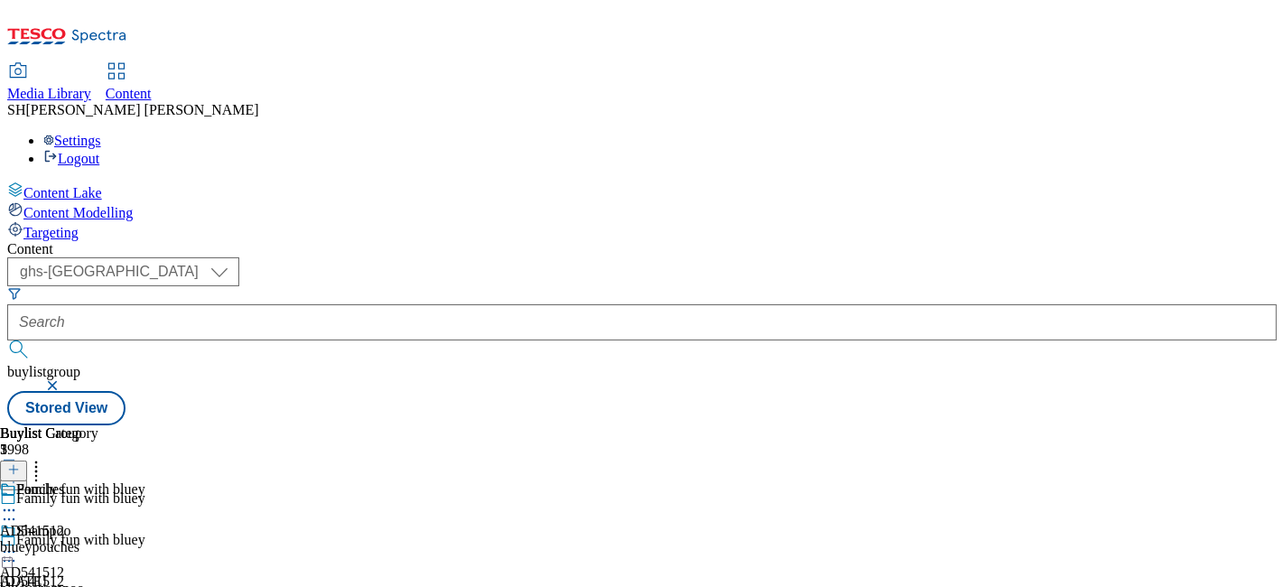
click at [63, 380] on button "button" at bounding box center [54, 385] width 18 height 11
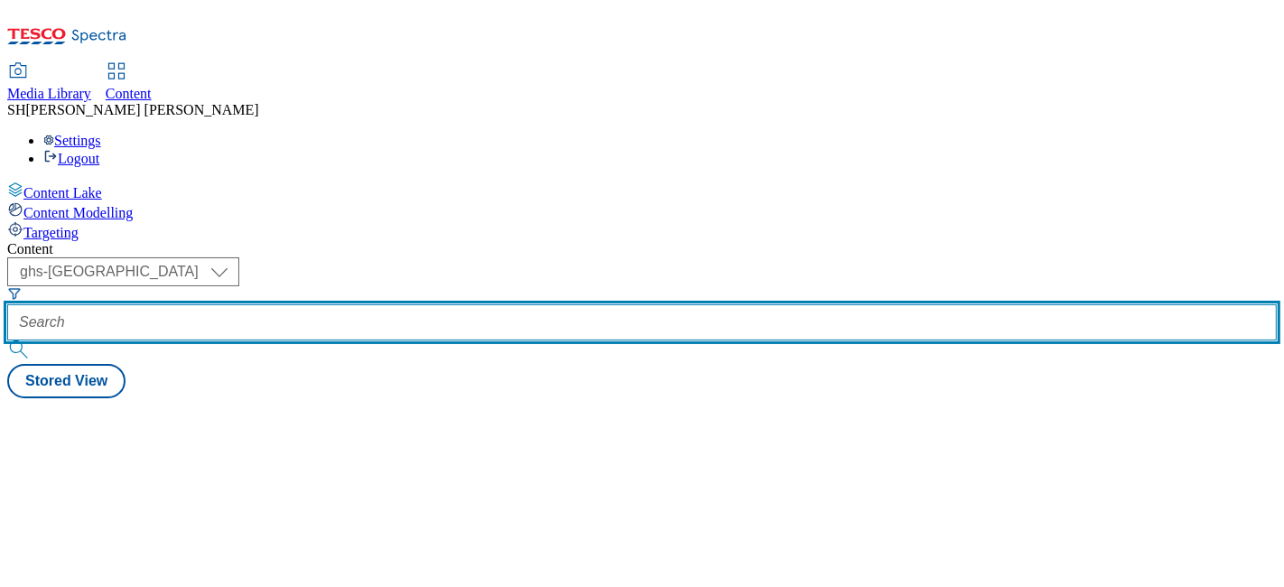
click at [446, 304] on input "text" at bounding box center [642, 322] width 1270 height 36
paste input "mondelez-[GEOGRAPHIC_DATA]-[GEOGRAPHIC_DATA]-25tw25"
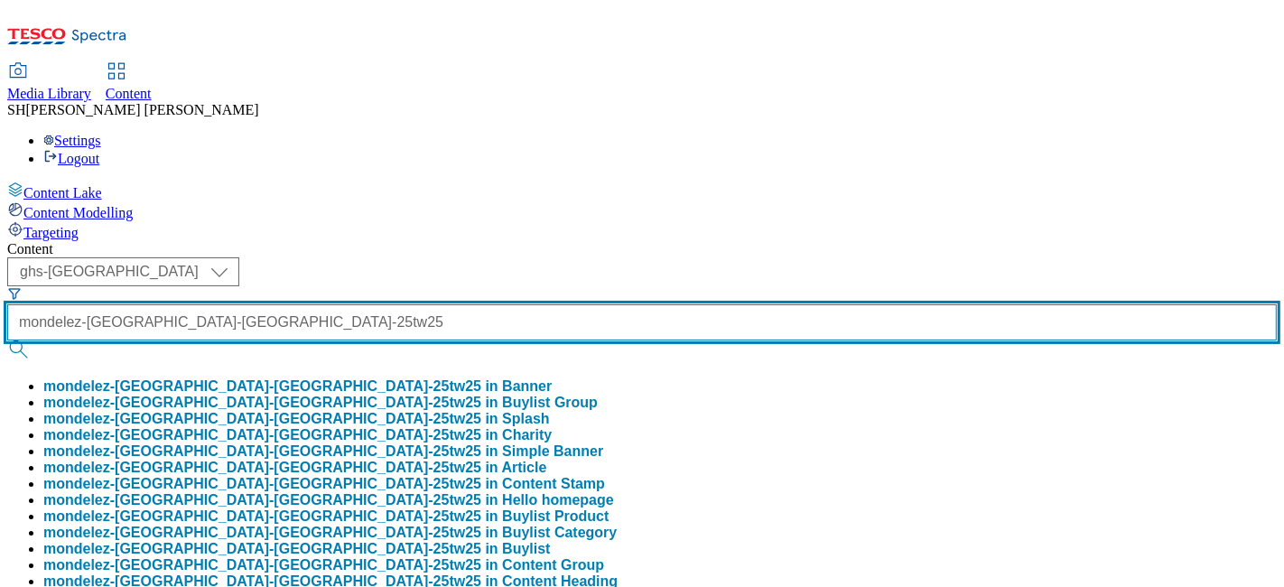
scroll to position [0, 48]
type input "mondelez-[GEOGRAPHIC_DATA]-[GEOGRAPHIC_DATA]-25tw25"
click at [7, 340] on button "submit" at bounding box center [19, 349] width 25 height 18
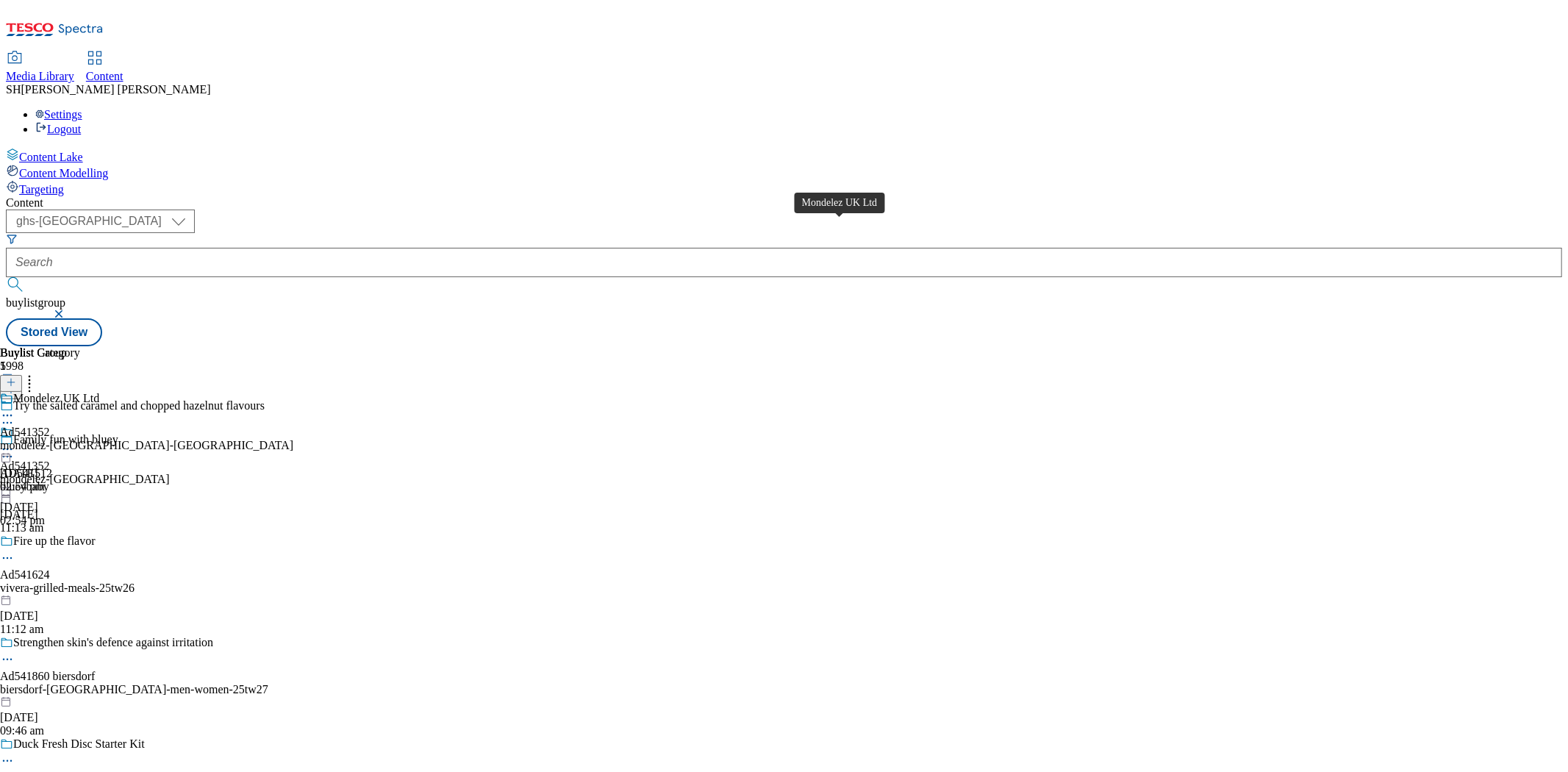
click at [99, 392] on div "Mondelez UK Ltd" at bounding box center [56, 398] width 86 height 13
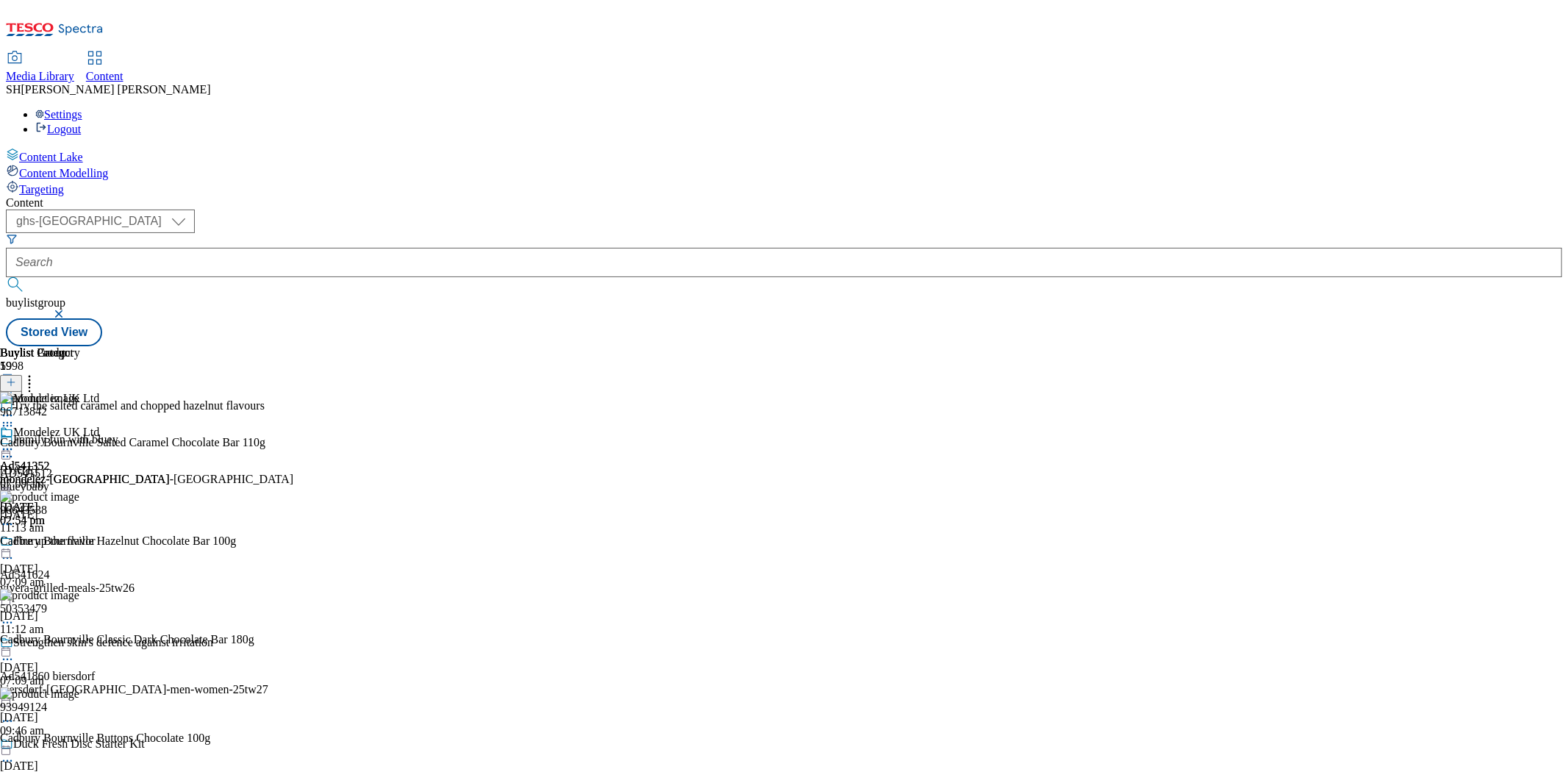
click at [15, 442] on icon at bounding box center [7, 450] width 15 height 15
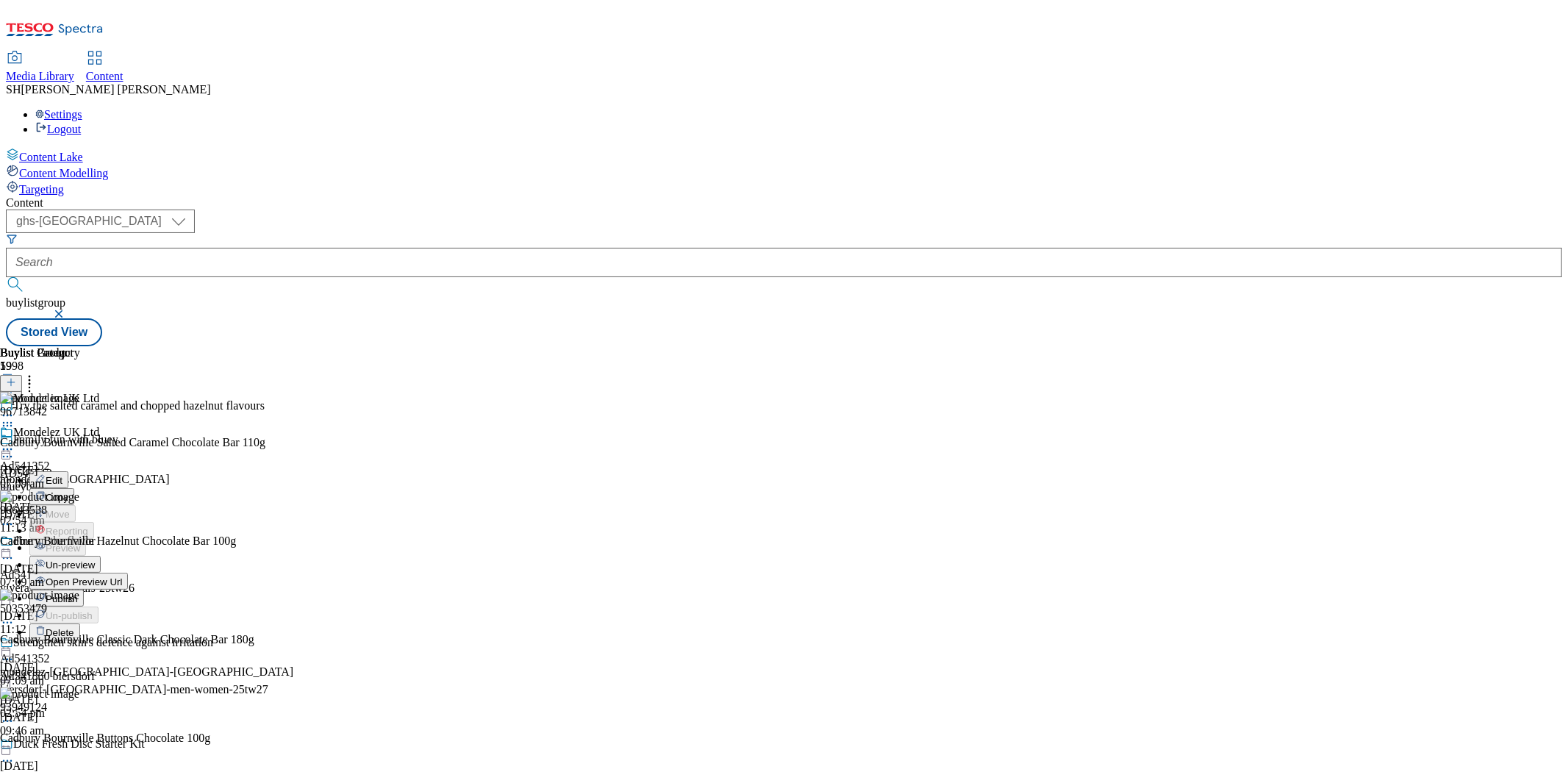
click at [122, 577] on span "Open Preview Url" at bounding box center [84, 582] width 77 height 11
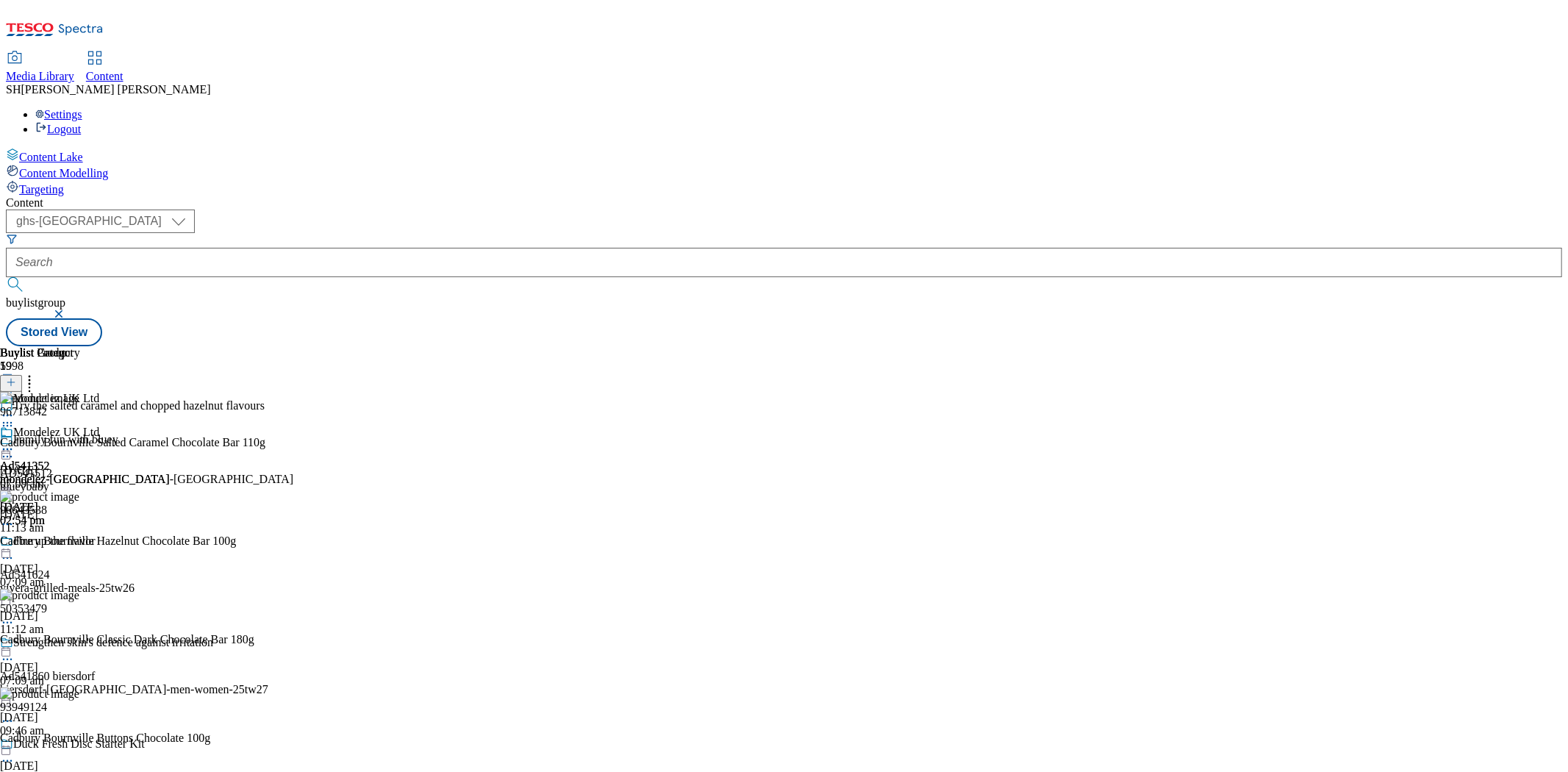
click at [15, 442] on icon at bounding box center [7, 450] width 15 height 15
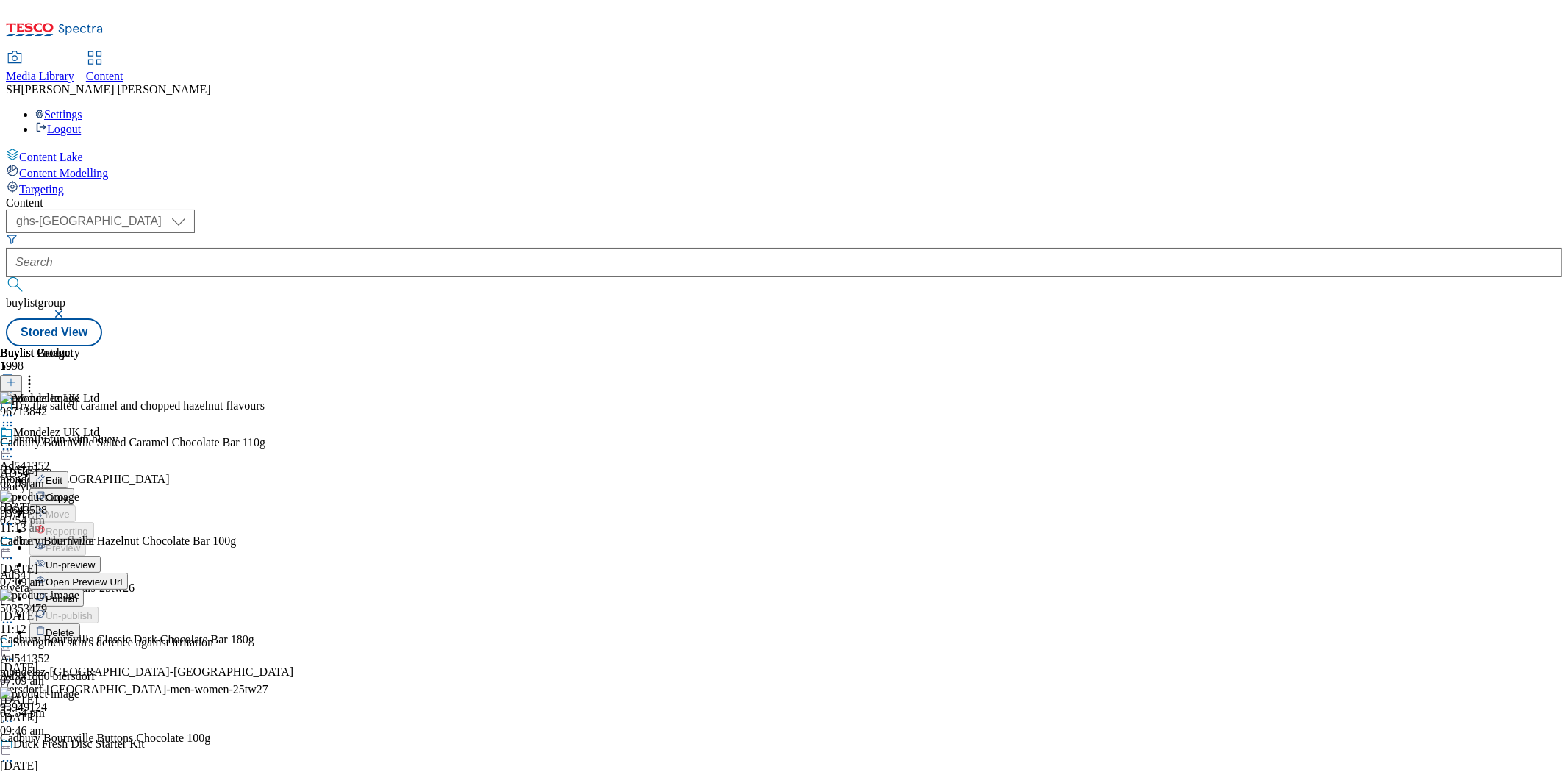
click at [78, 594] on span "Publish" at bounding box center [62, 599] width 33 height 11
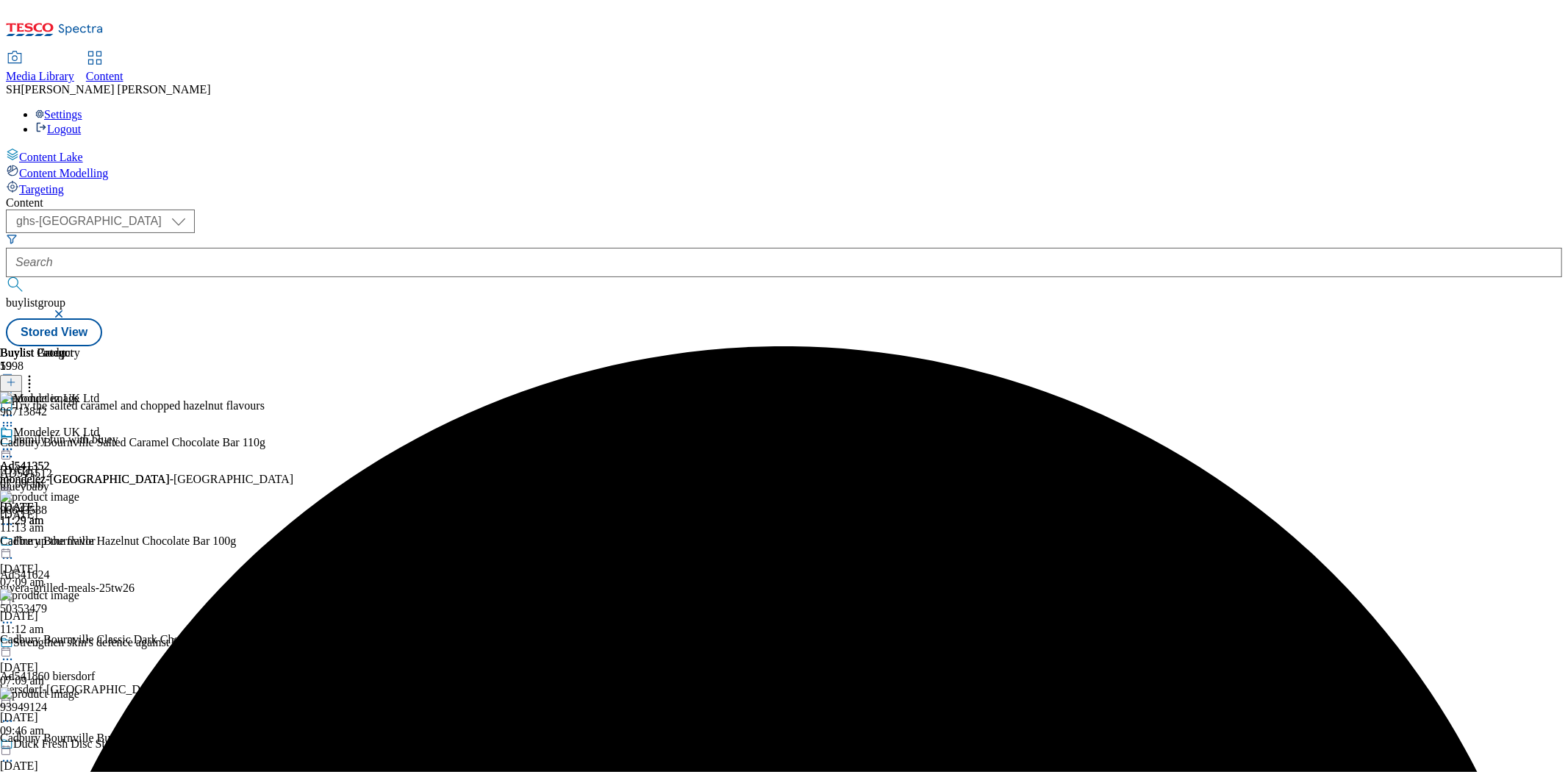
click at [15, 442] on icon at bounding box center [7, 450] width 15 height 15
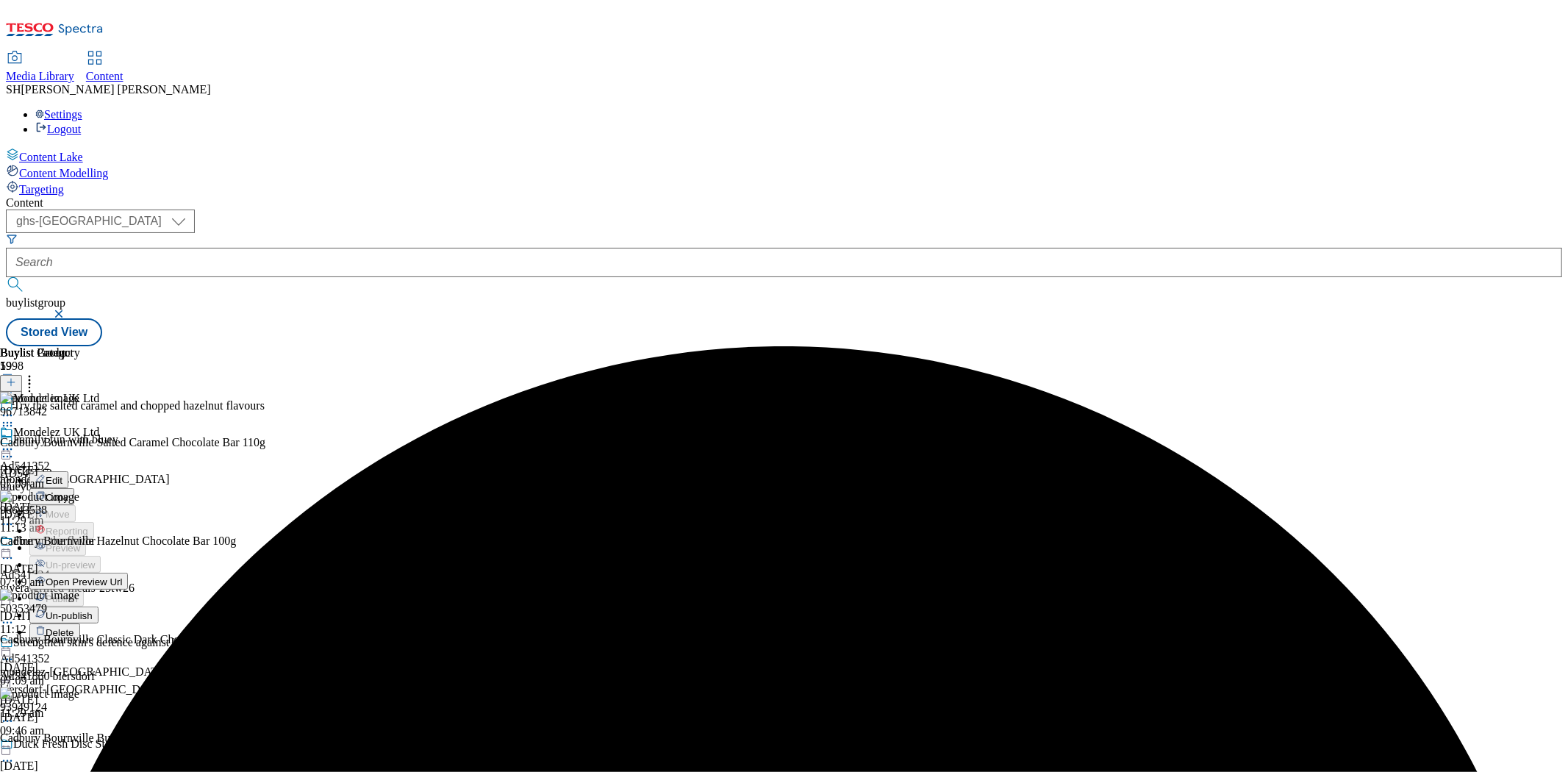
click at [128, 573] on button "Open Preview Url" at bounding box center [78, 581] width 99 height 17
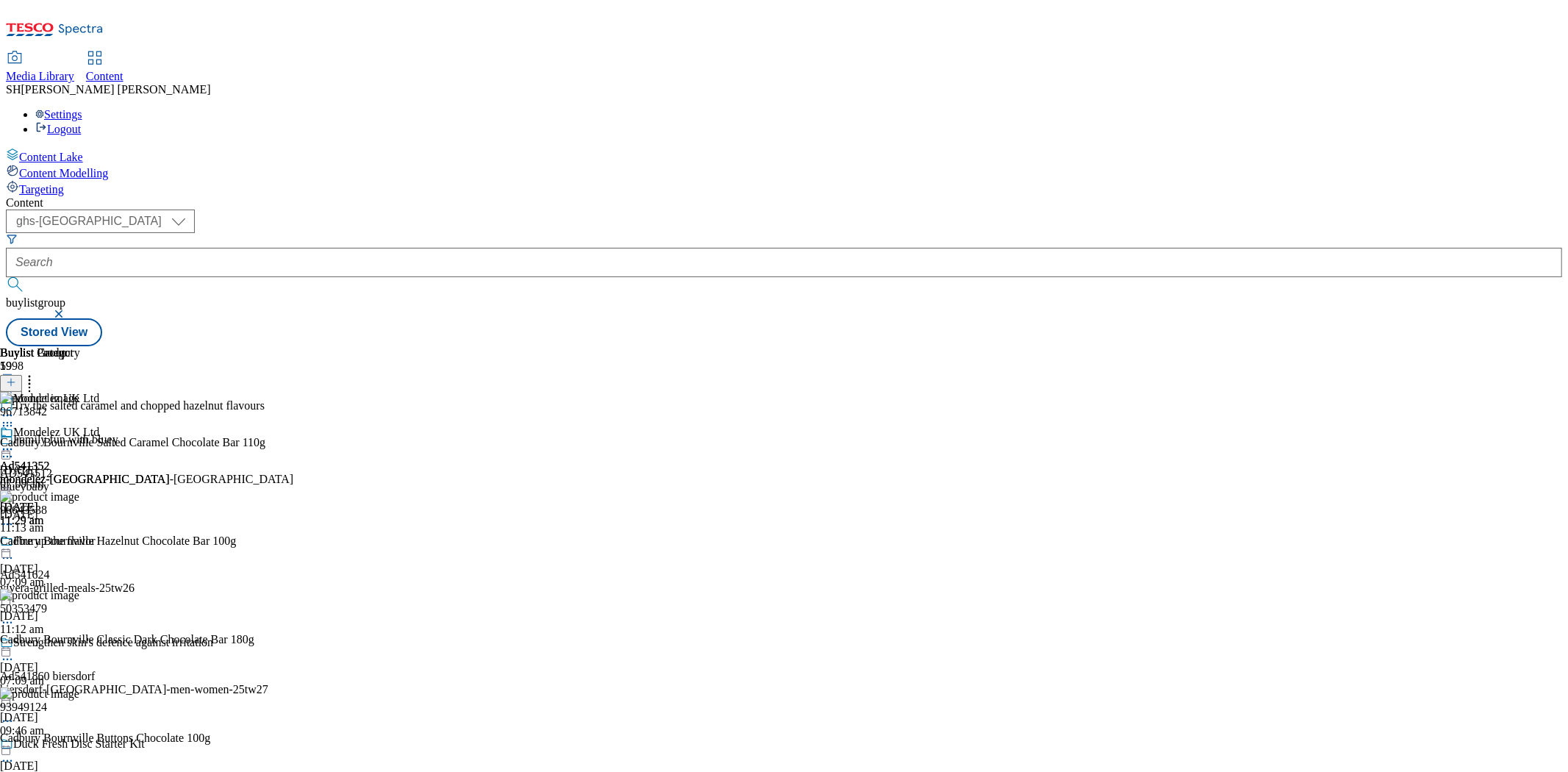
click at [15, 442] on icon at bounding box center [7, 450] width 15 height 15
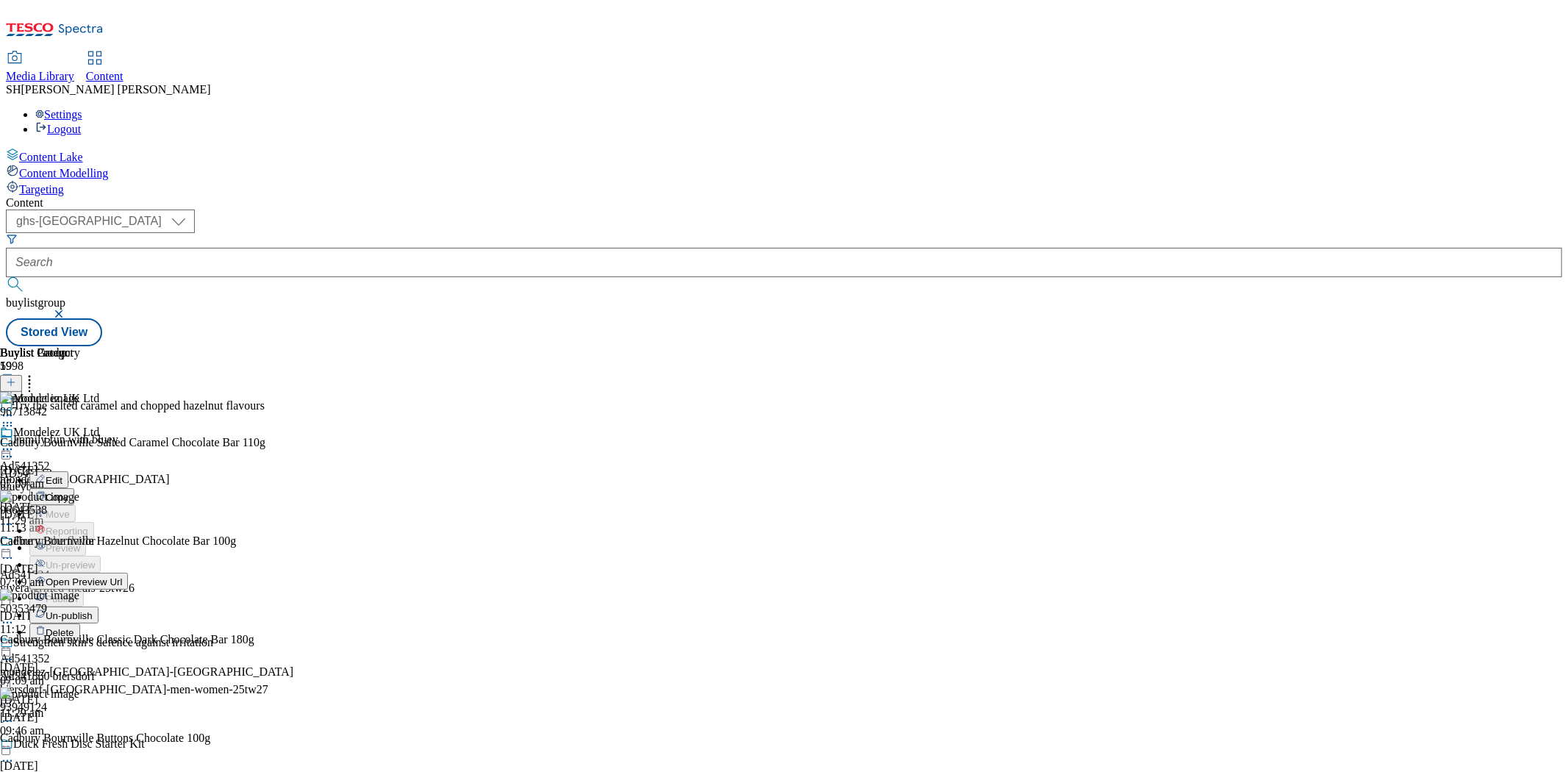
click at [122, 577] on span "Open Preview Url" at bounding box center [84, 582] width 77 height 11
